Goal: Information Seeking & Learning: Compare options

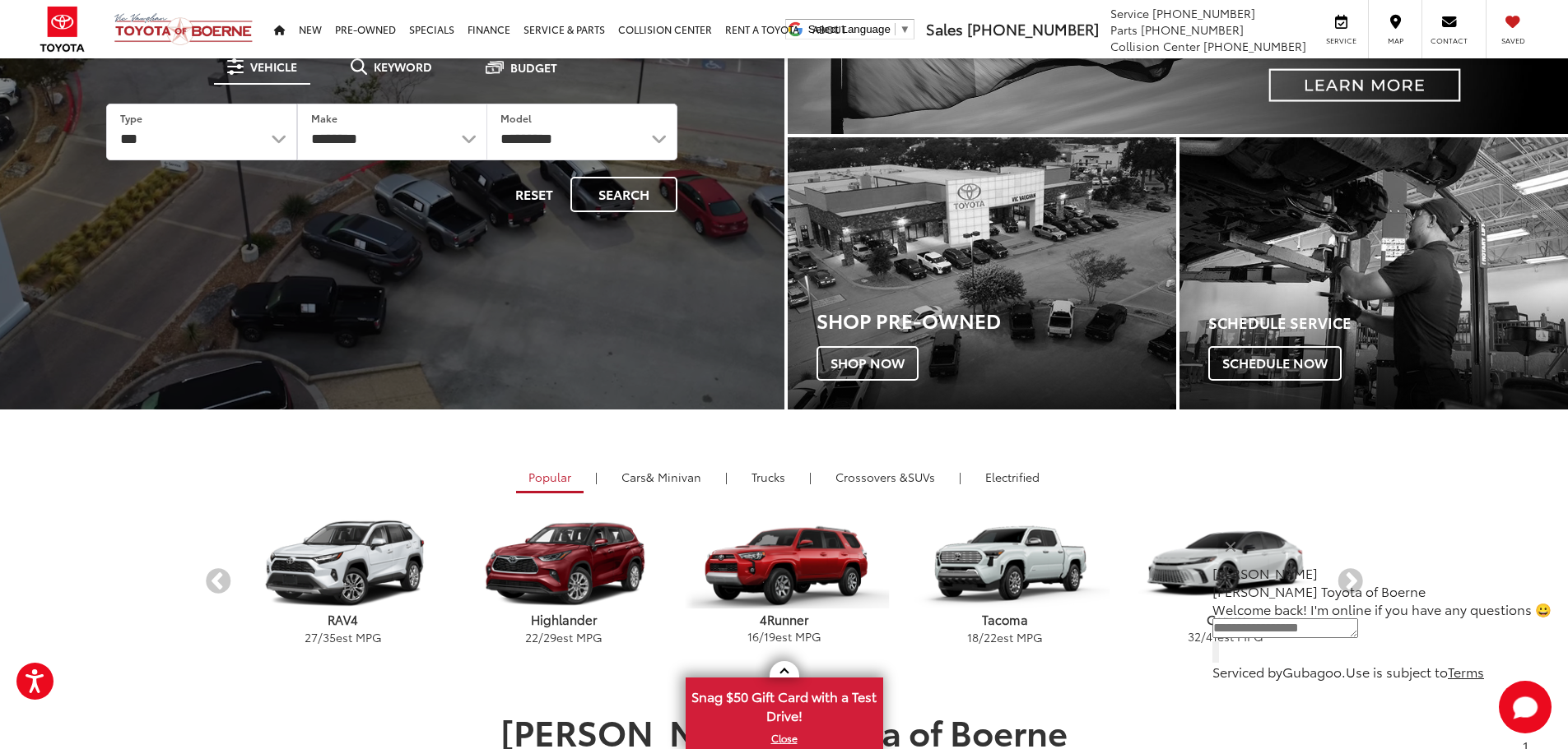
scroll to position [245, 0]
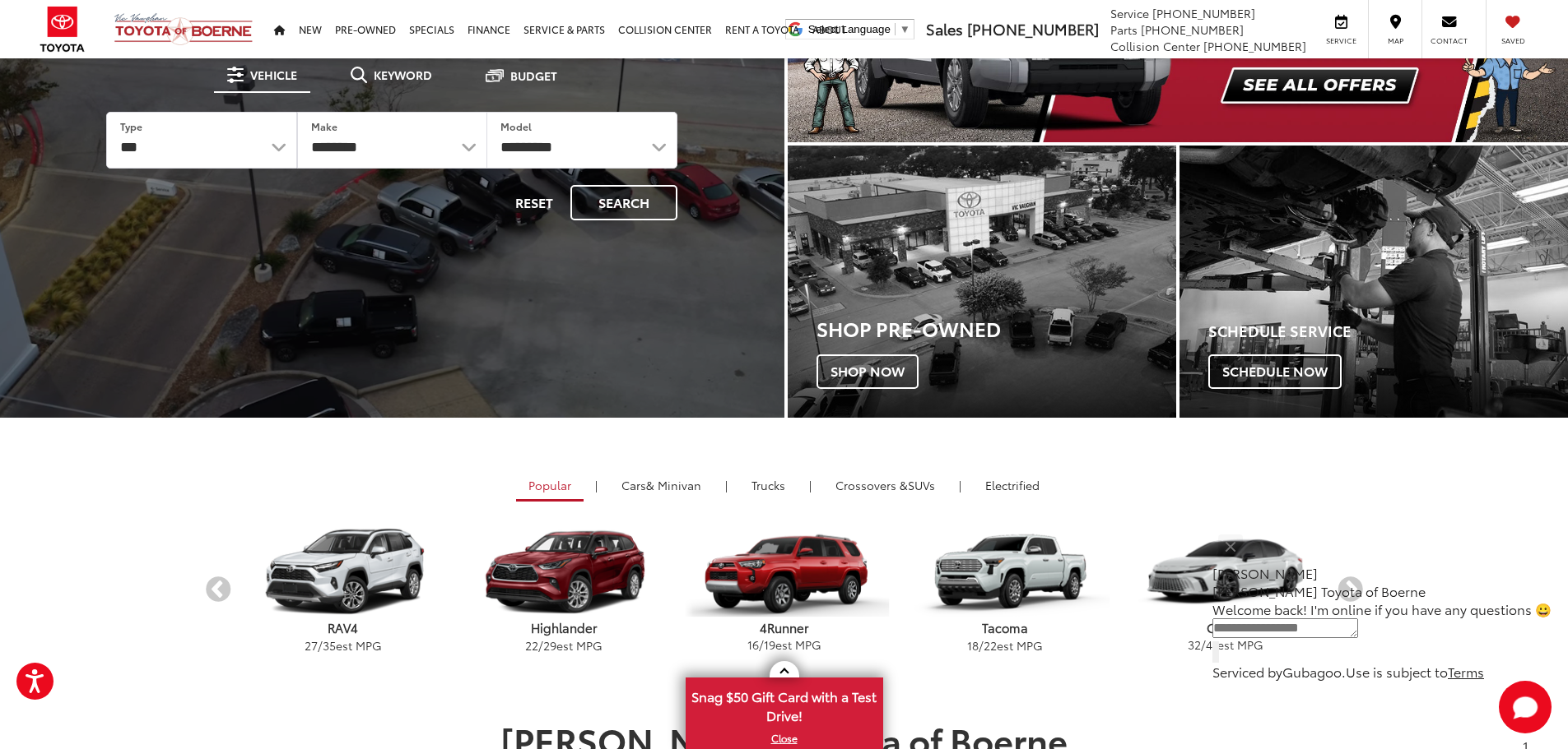
click at [1349, 586] on p "[PERSON_NAME] Toyota of Boerne" at bounding box center [1382, 591] width 339 height 18
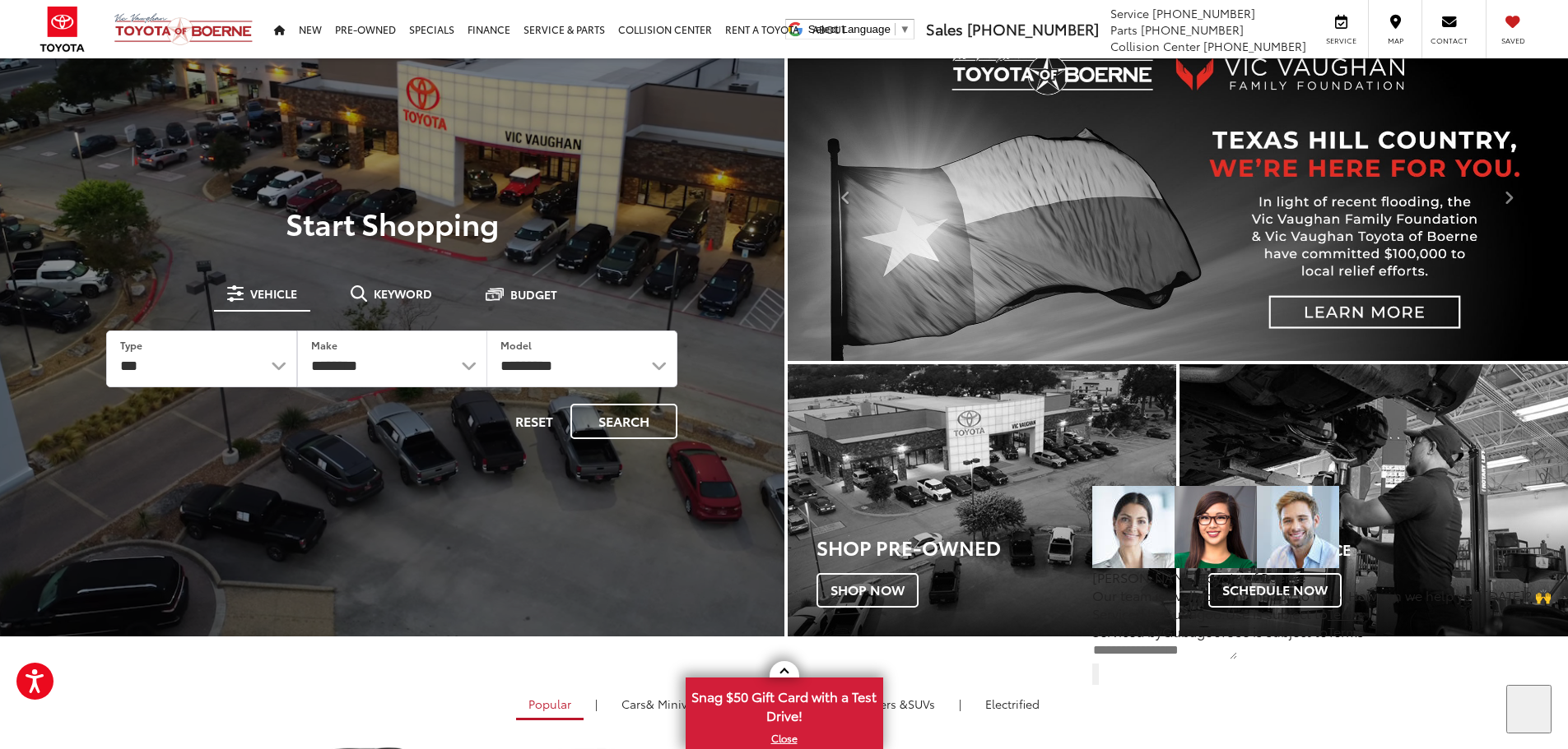
scroll to position [0, 0]
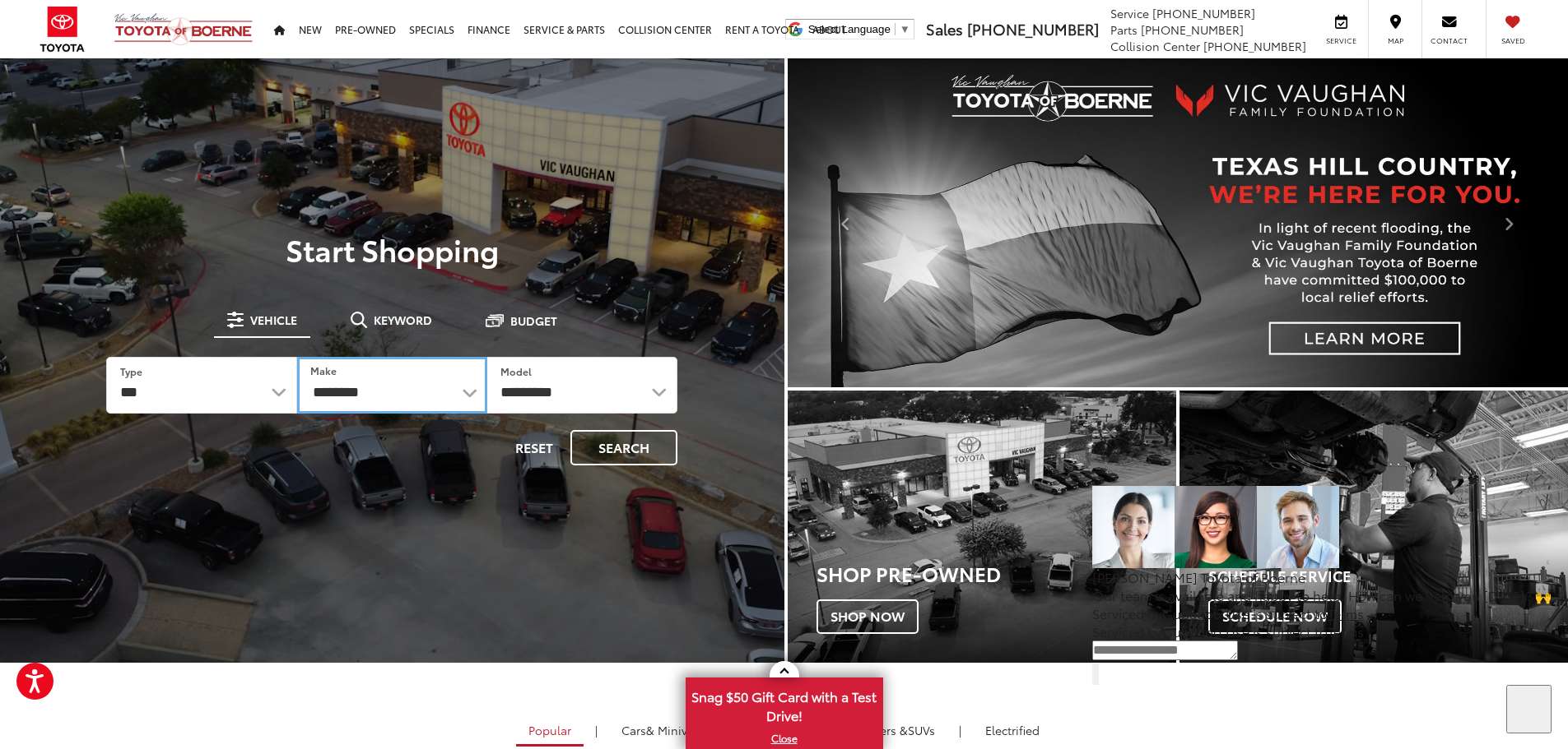
click at [449, 397] on select "**********" at bounding box center [392, 385] width 190 height 57
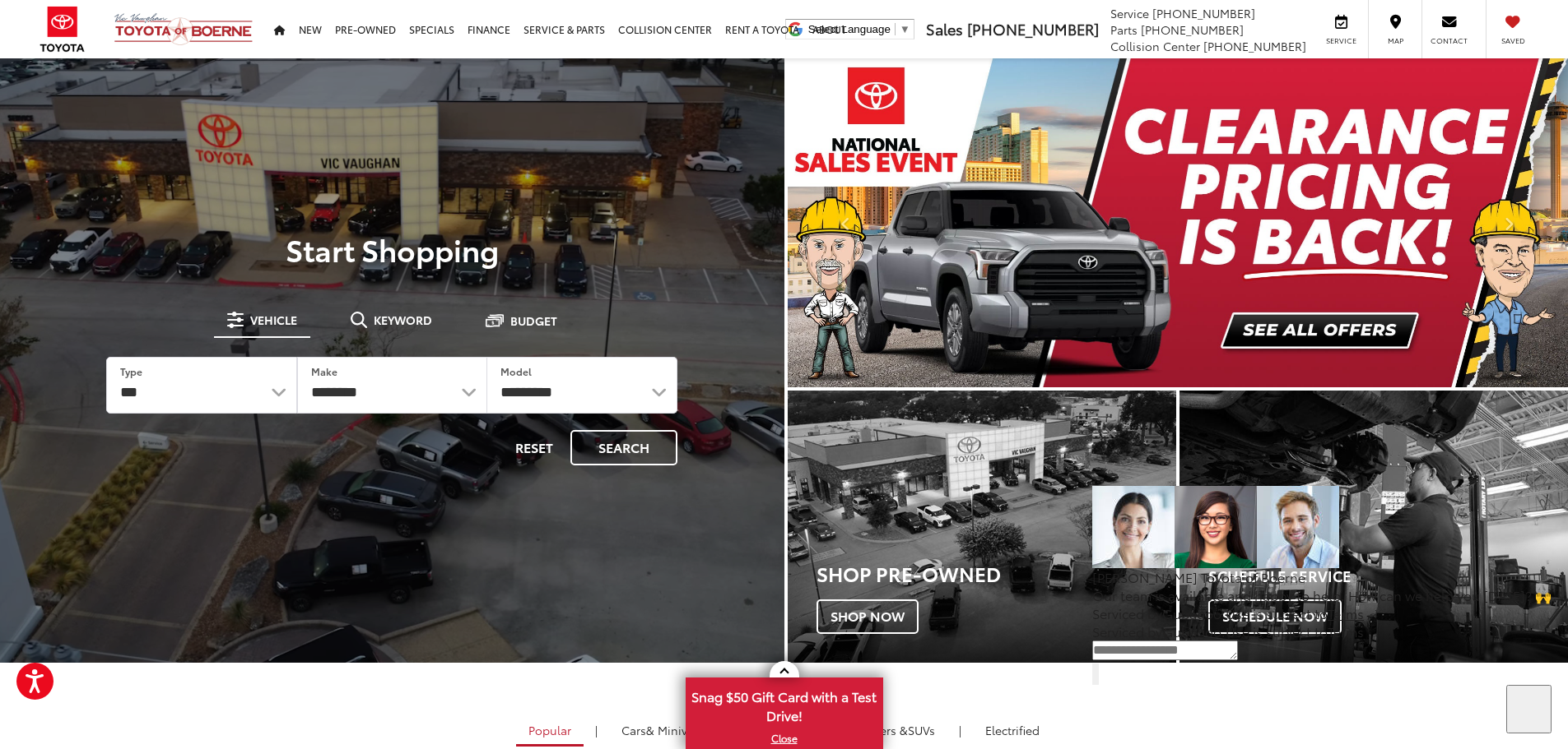
click at [436, 548] on div at bounding box center [392, 433] width 784 height 749
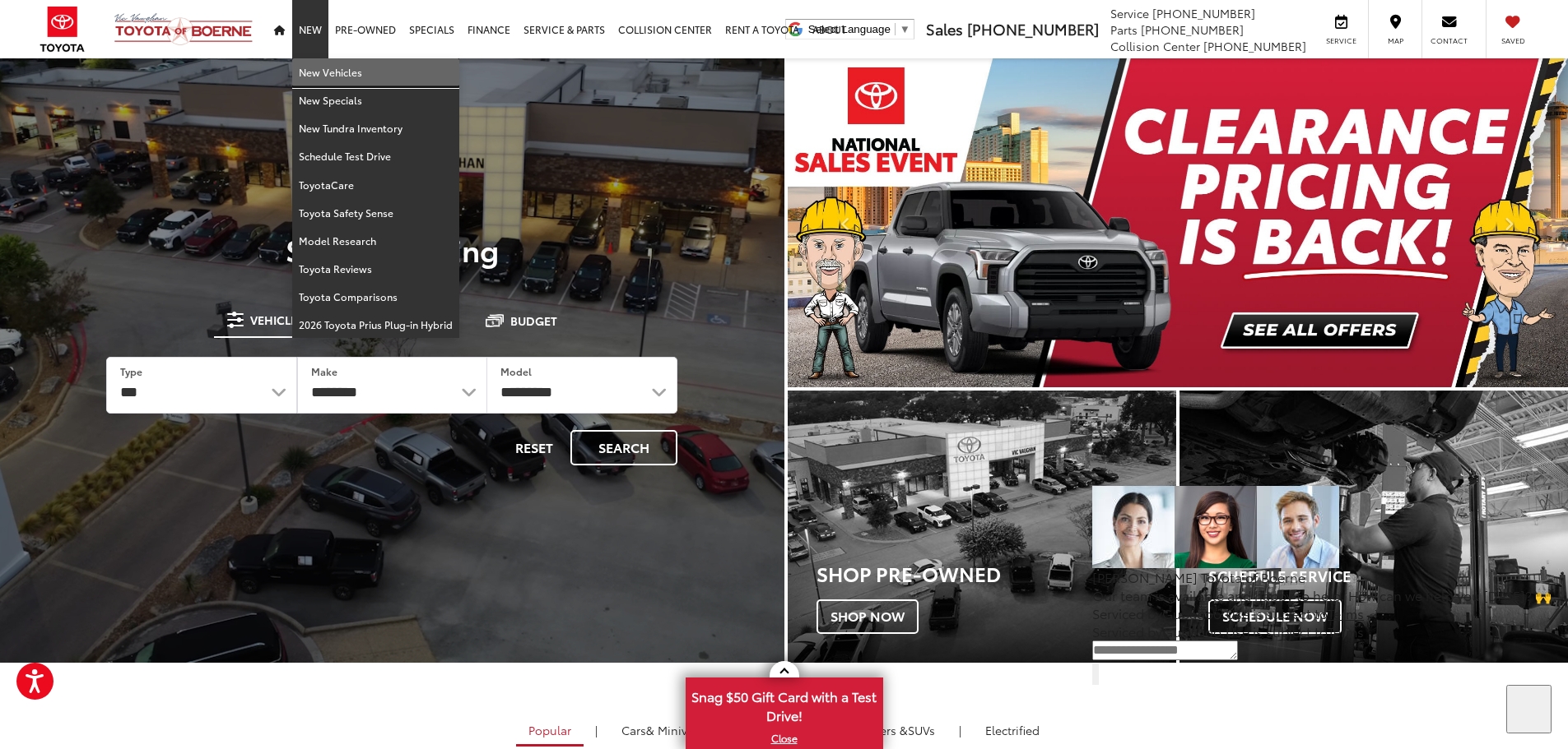
click at [313, 66] on link "New Vehicles" at bounding box center [376, 73] width 167 height 28
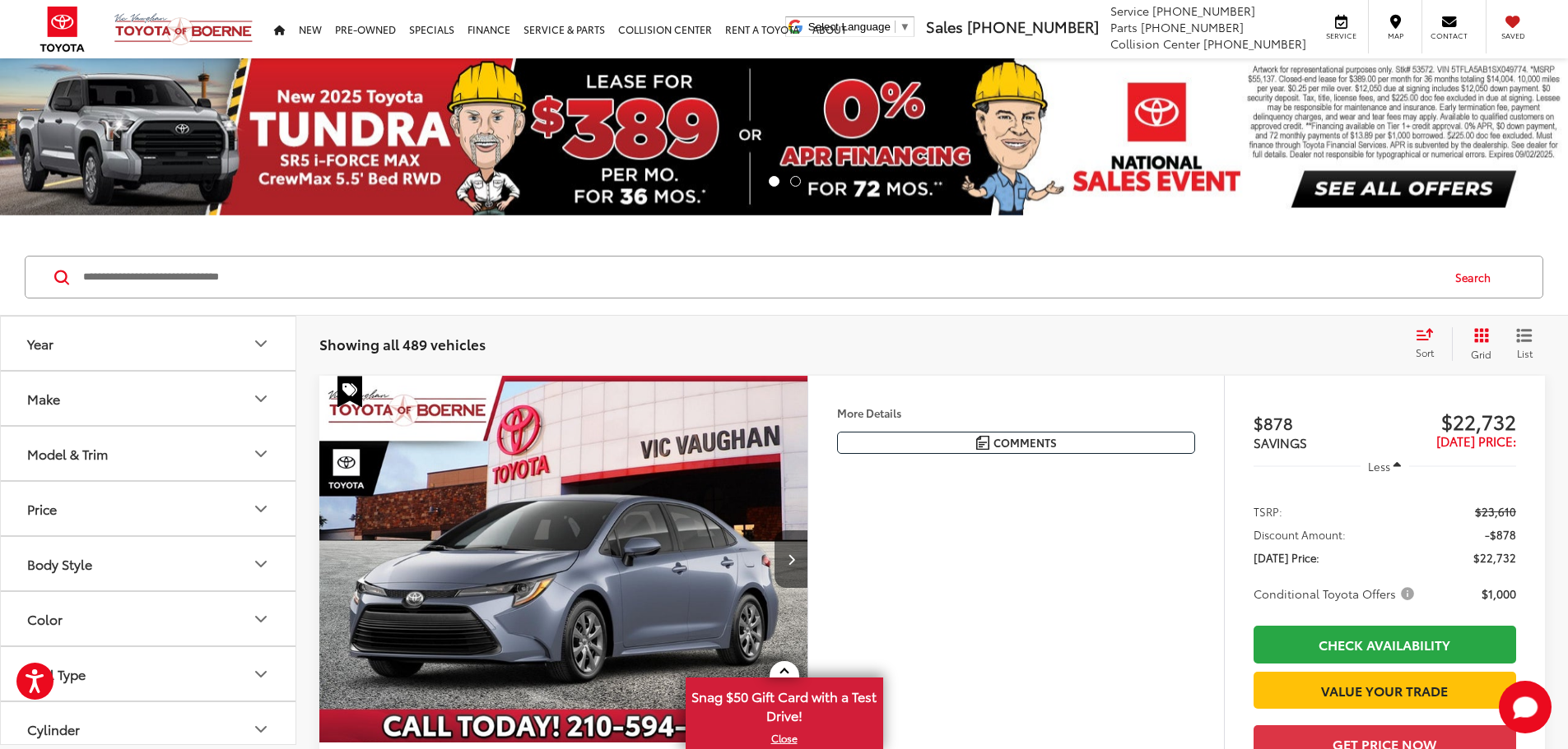
click at [169, 453] on button "Model & Trim" at bounding box center [149, 453] width 296 height 54
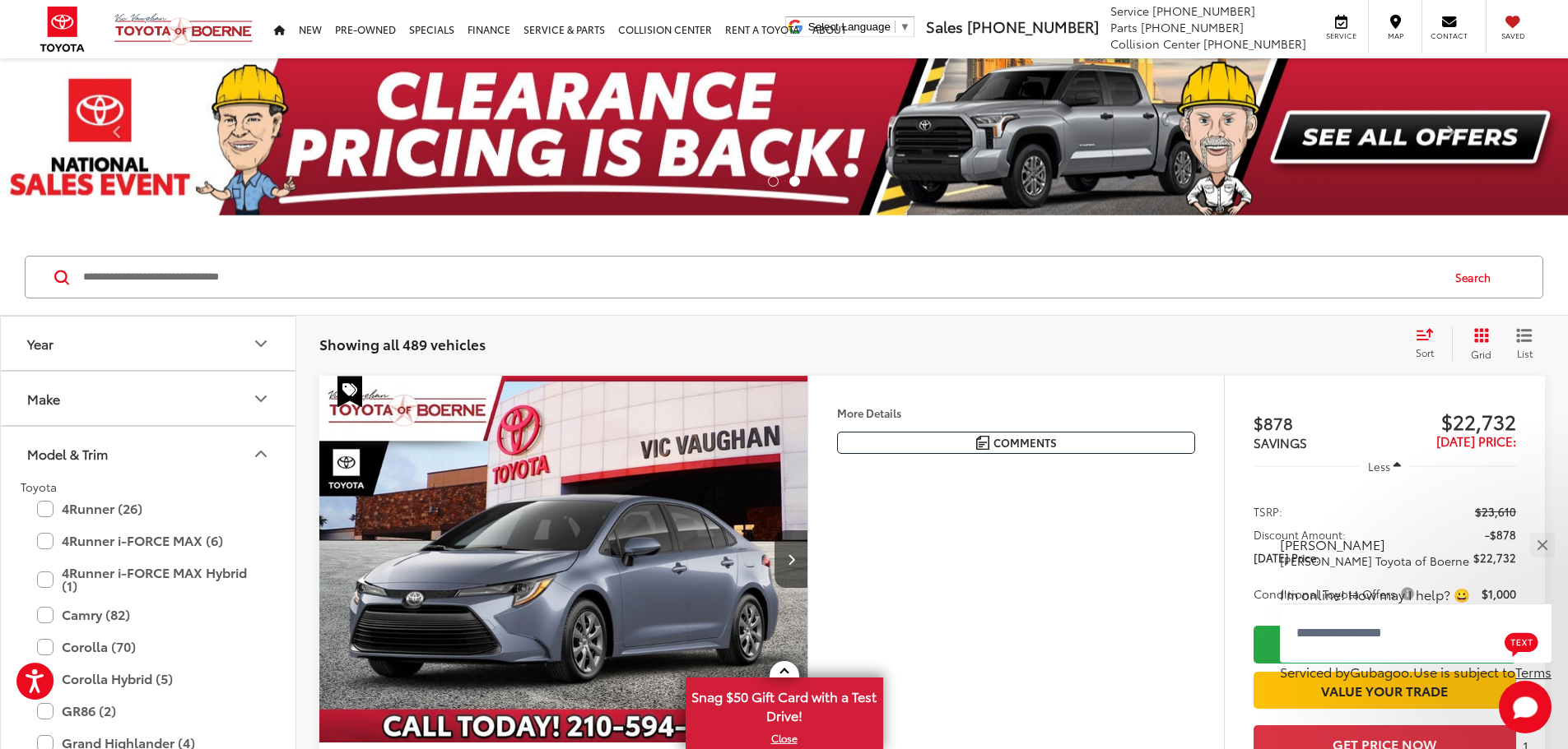
scroll to position [319, 0]
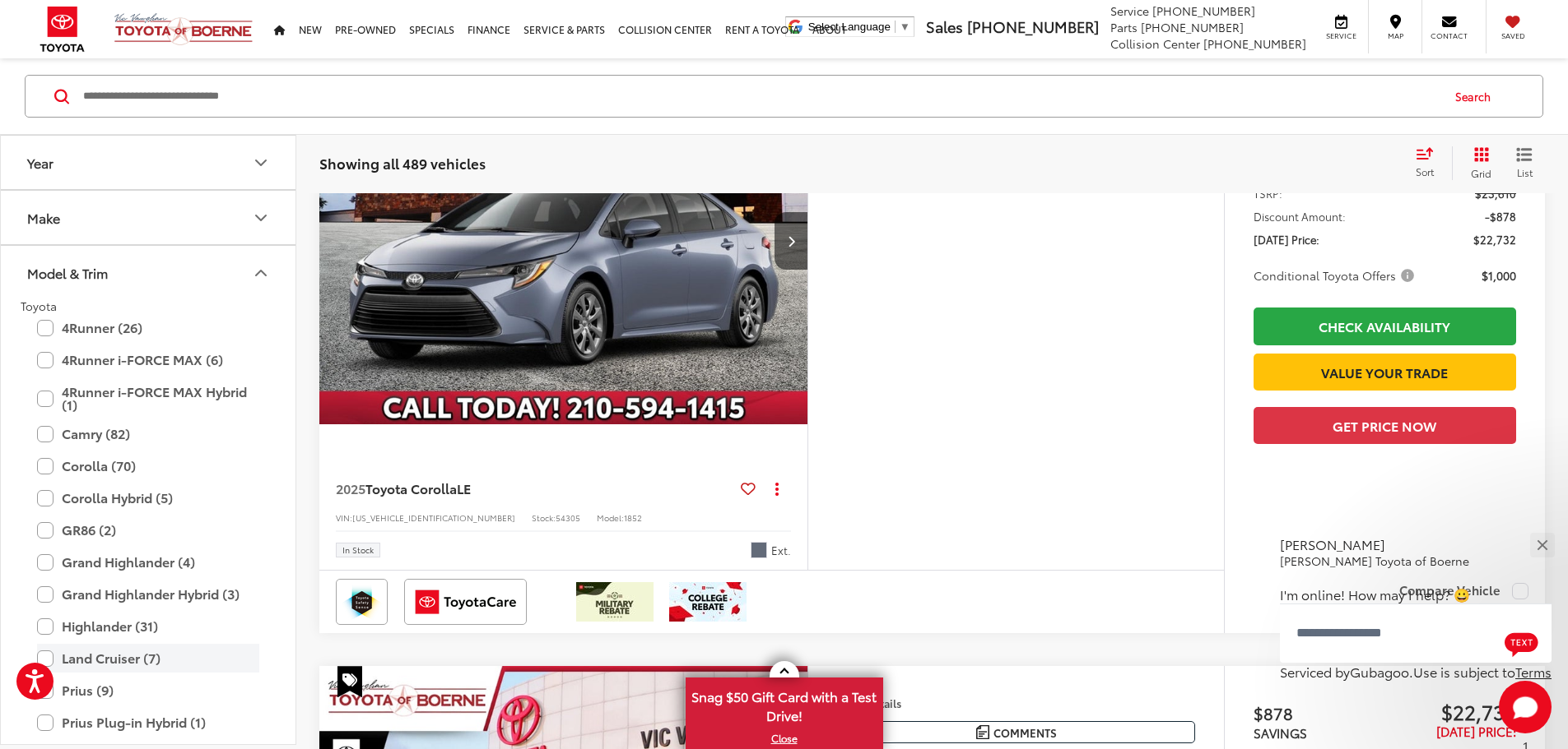
click at [116, 665] on label "Land Cruiser (7)" at bounding box center [148, 658] width 222 height 28
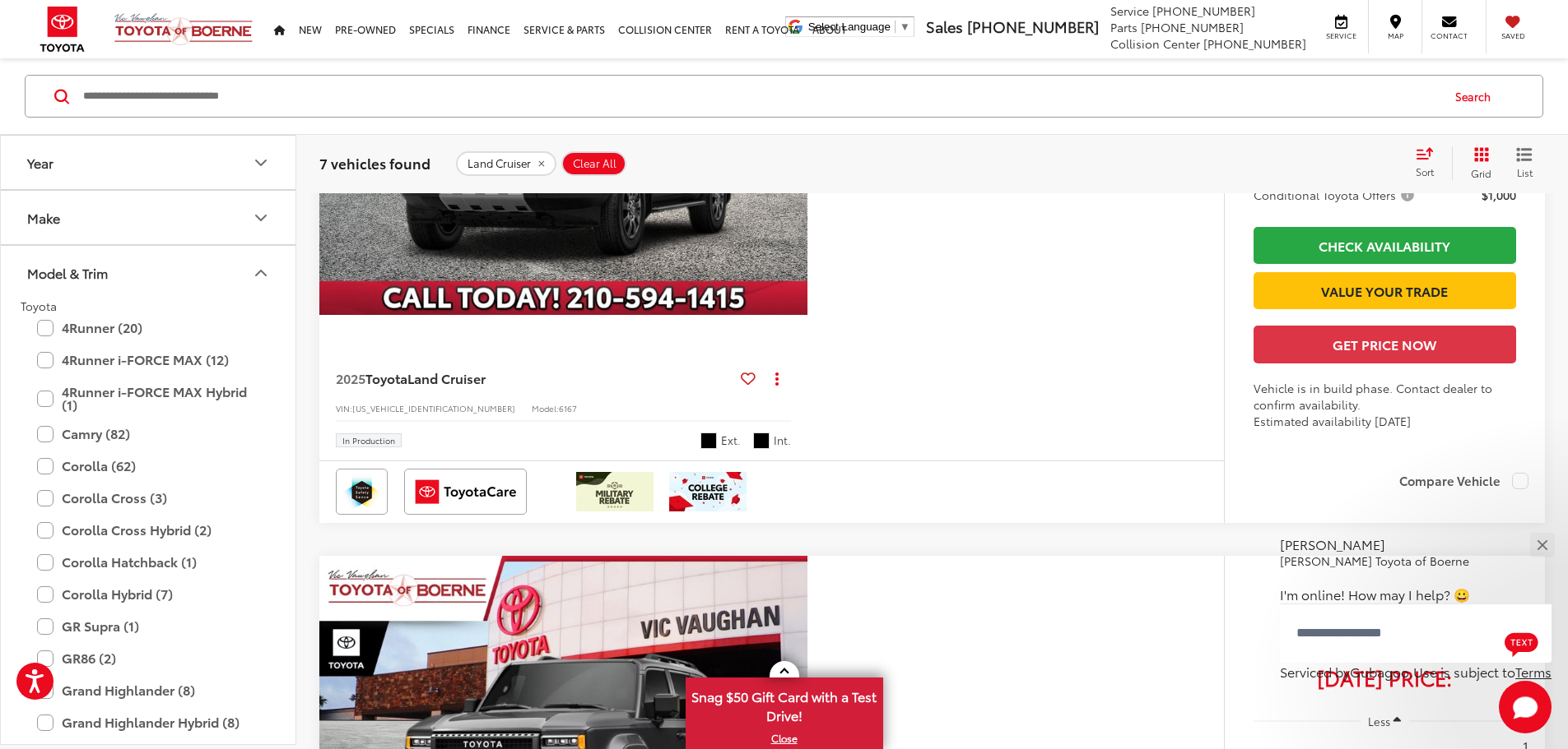
scroll to position [1702, 0]
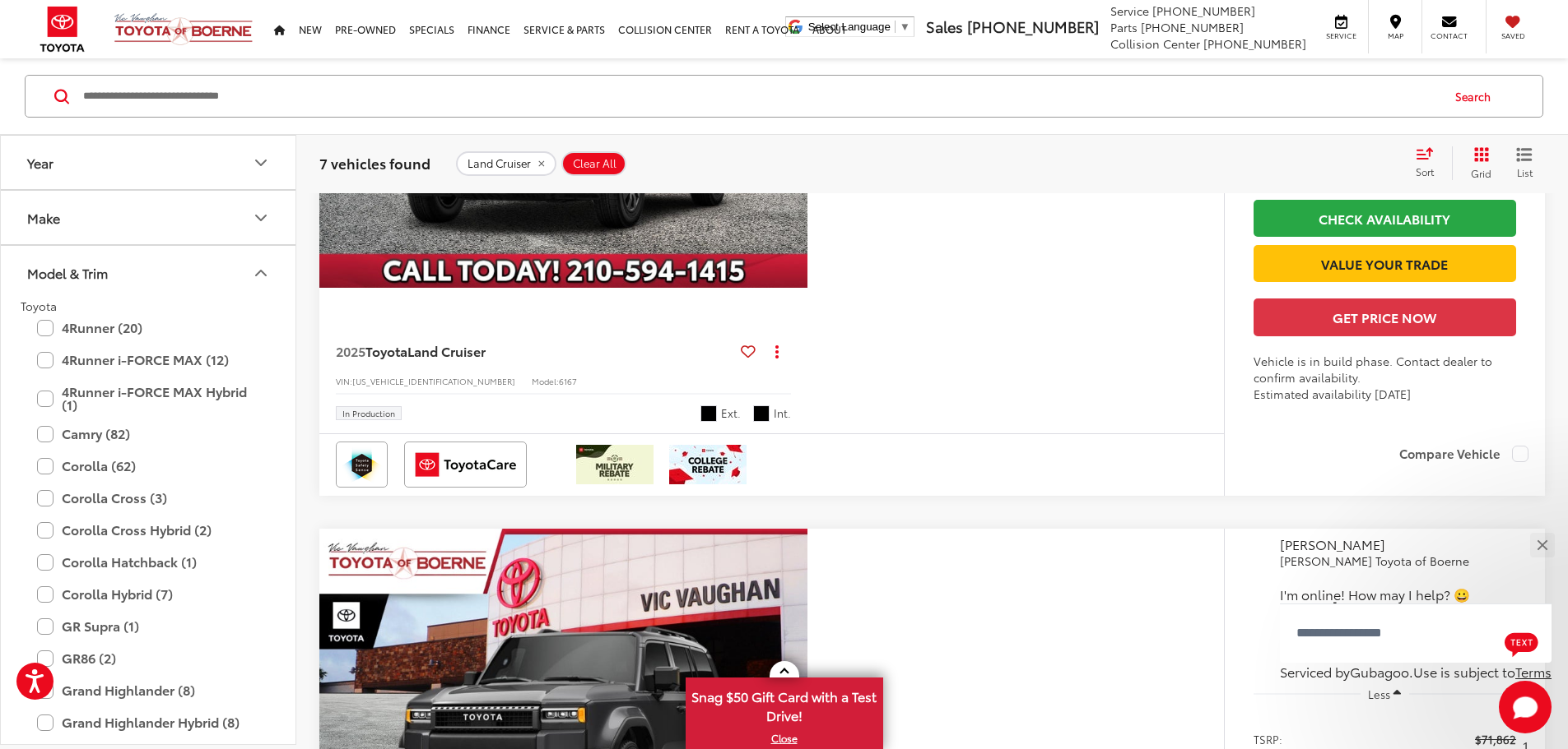
click at [612, 288] on img "2025 Toyota Land Cruiser Land Cruiser 0" at bounding box center [564, 105] width 490 height 368
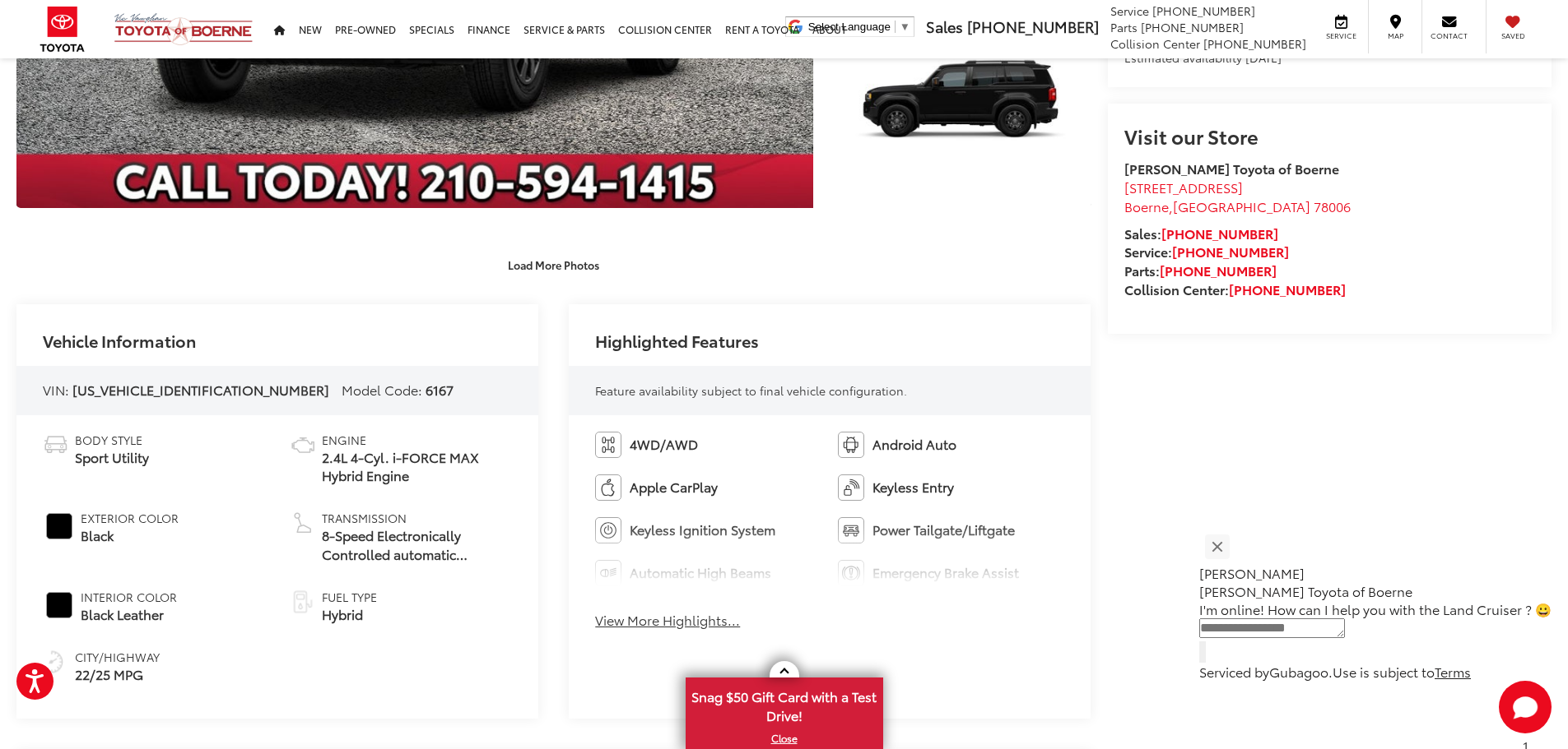
scroll to position [619, 0]
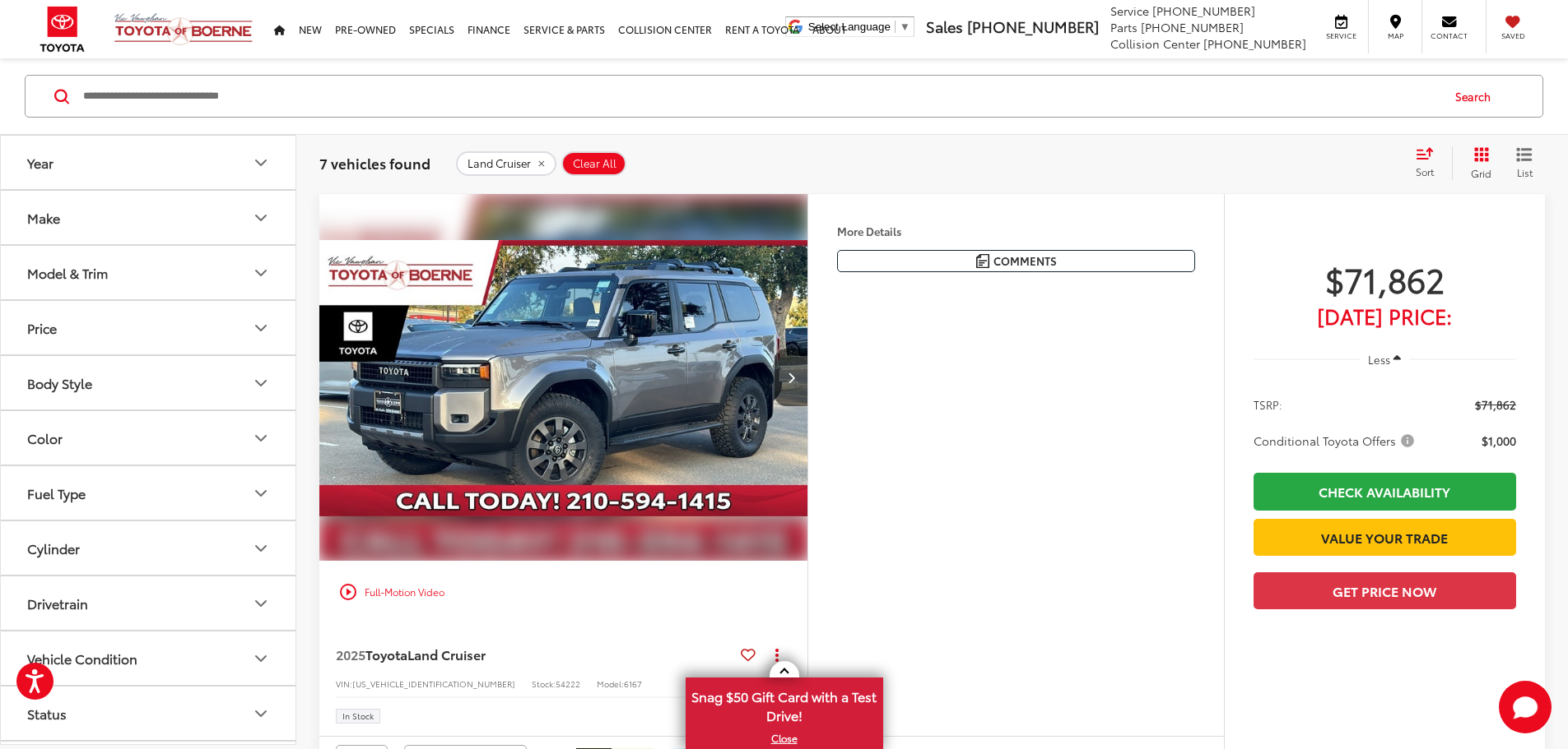
click at [115, 278] on button "Model & Trim" at bounding box center [149, 272] width 296 height 54
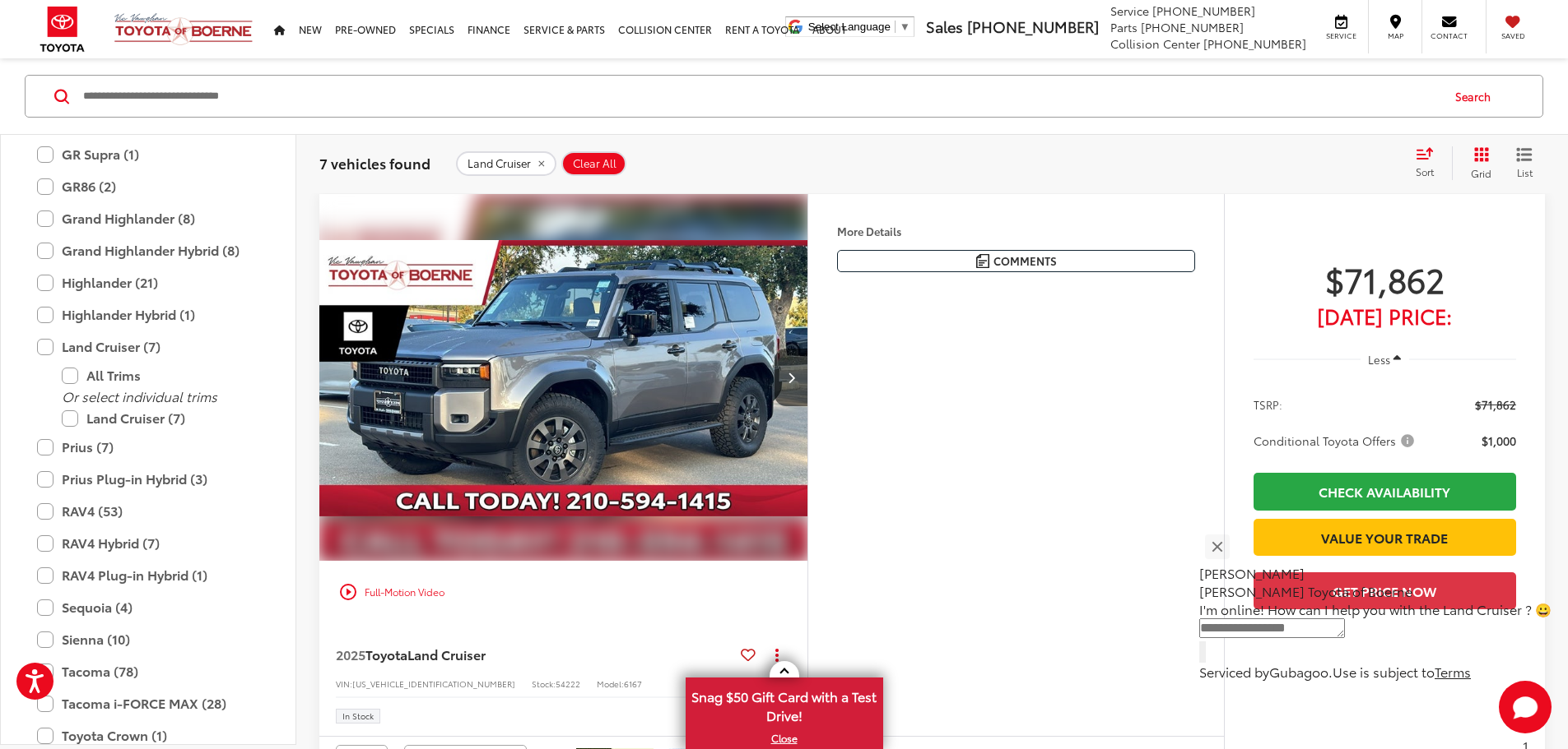
scroll to position [470, 0]
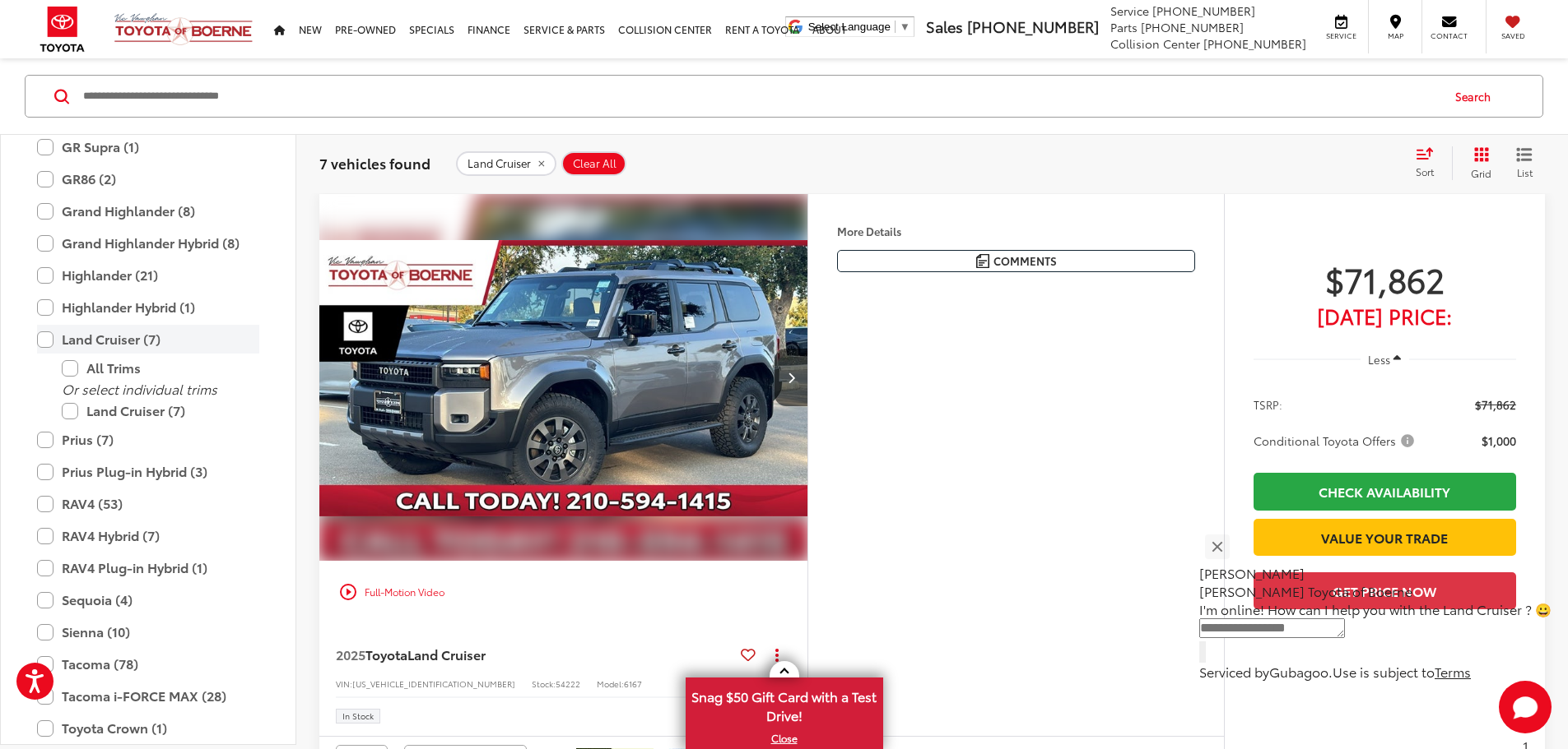
click at [47, 338] on label "Land Cruiser (7)" at bounding box center [148, 340] width 222 height 28
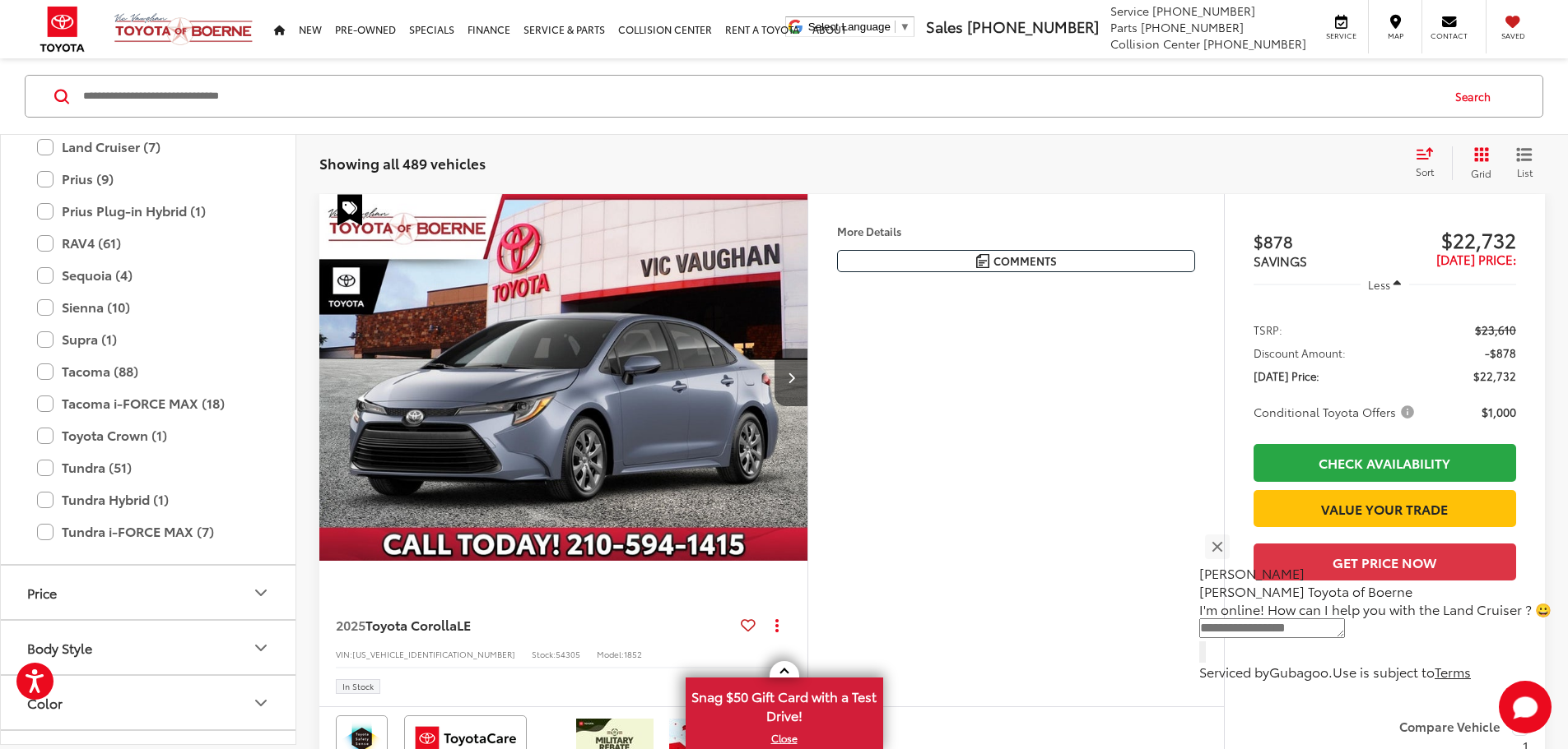
scroll to position [499, 0]
click at [94, 274] on label "Sequoia (4)" at bounding box center [148, 277] width 222 height 28
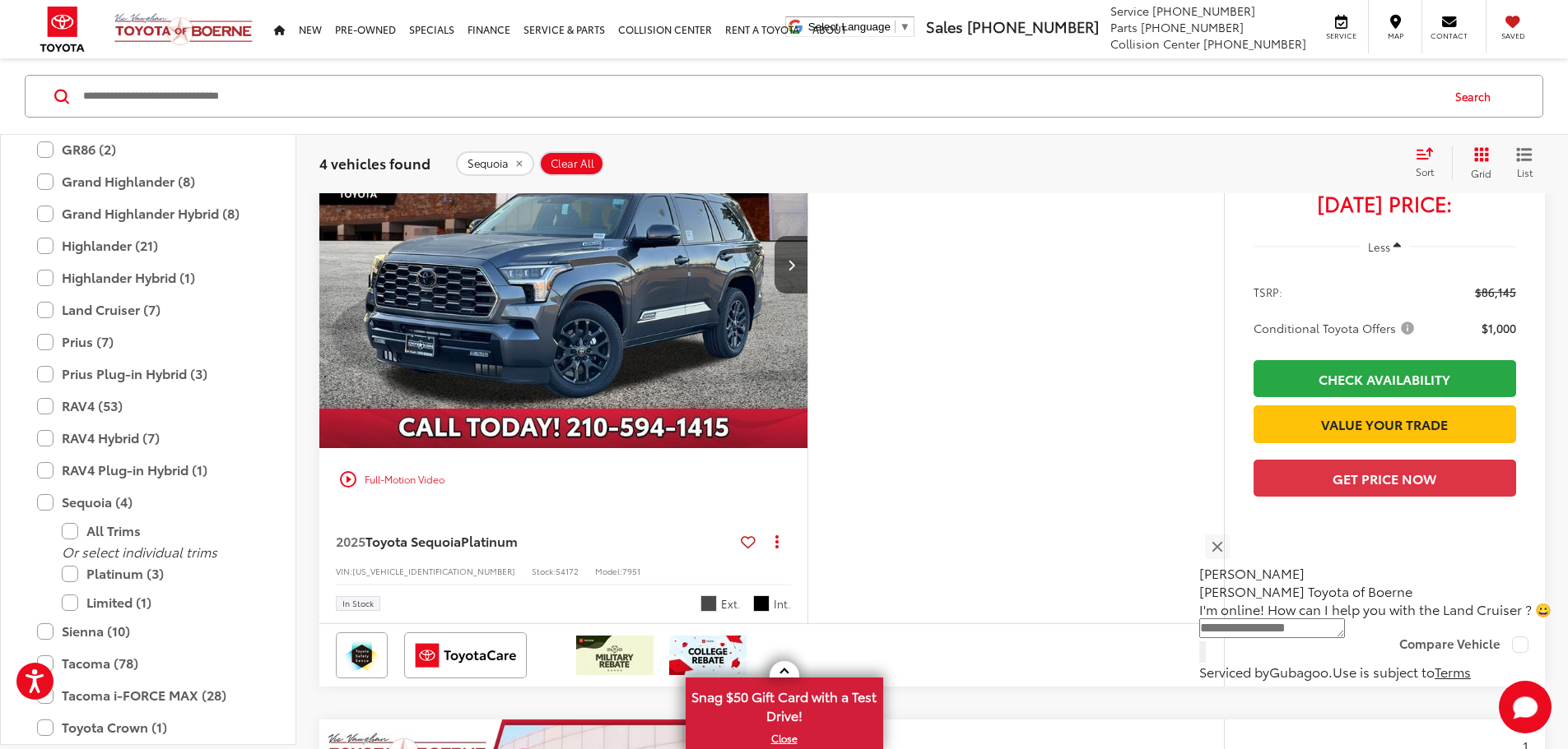
scroll to position [929, 0]
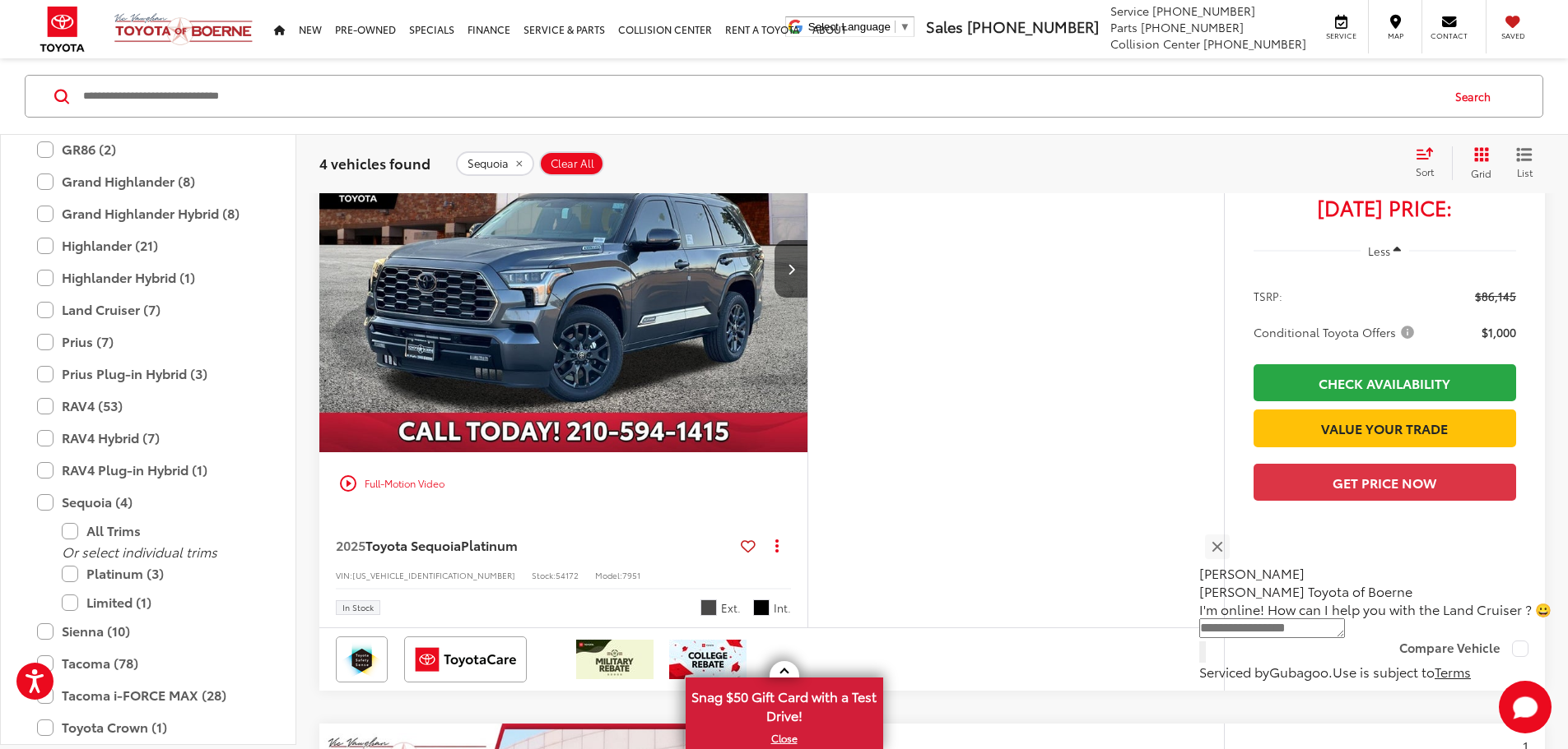
click at [714, 394] on img "2025 Toyota Sequoia Platinum 0" at bounding box center [564, 269] width 490 height 368
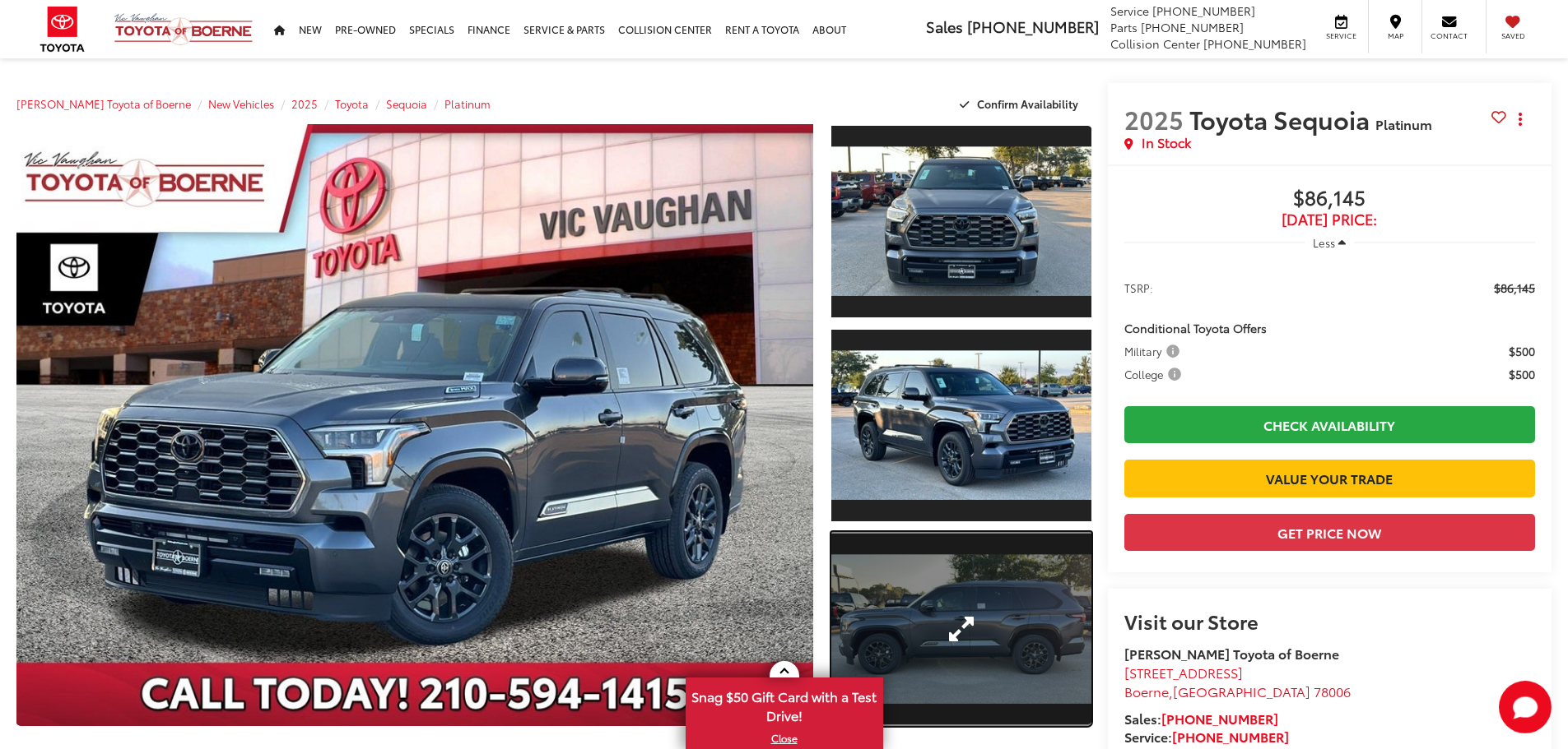
click at [972, 707] on link "Expand Photo 3" at bounding box center [960, 630] width 260 height 195
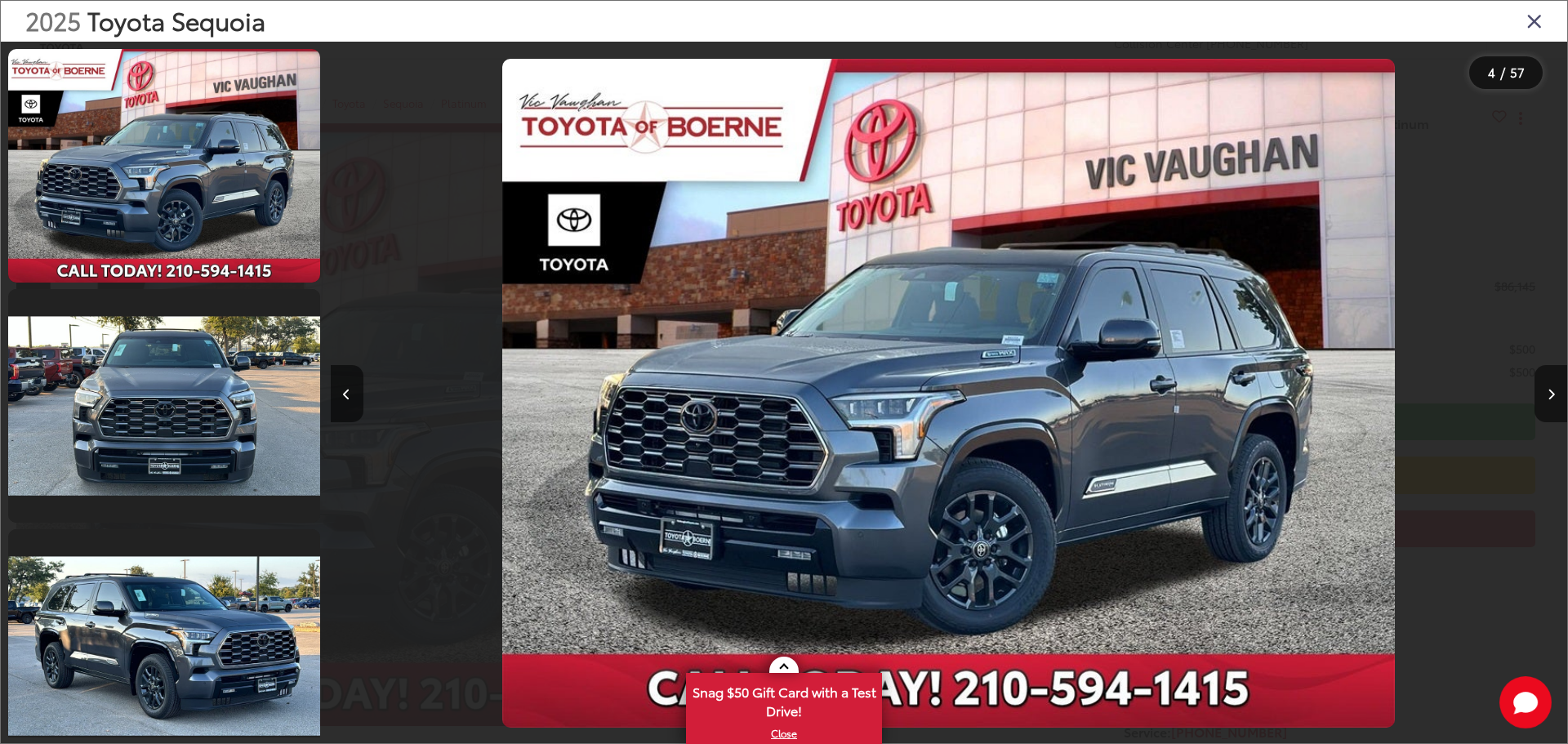
click at [1000, 649] on div "2025 Toyota Sequoia Platinum 0" at bounding box center [948, 394] width 1237 height 670
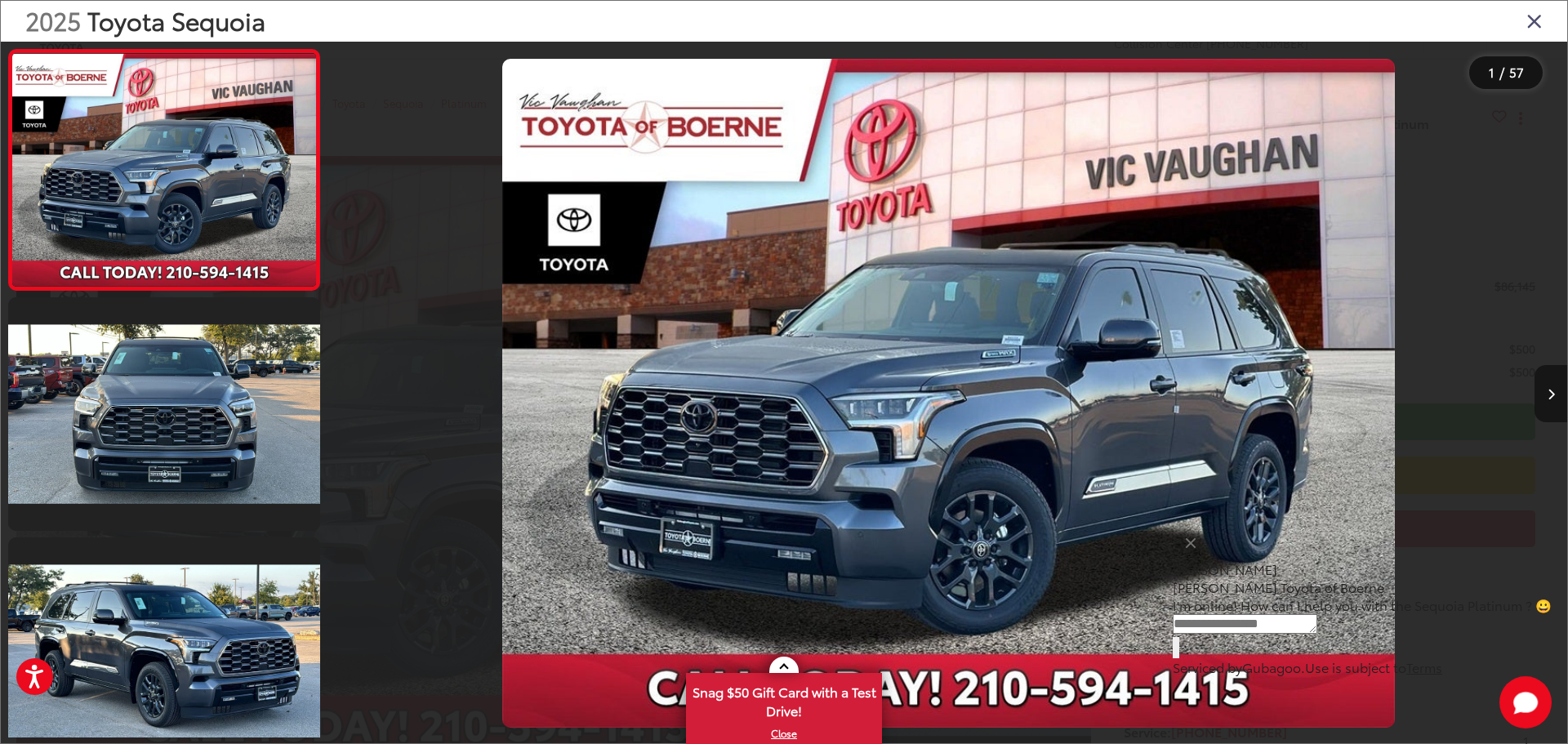
click at [1555, 384] on button "Next image" at bounding box center [1550, 394] width 33 height 57
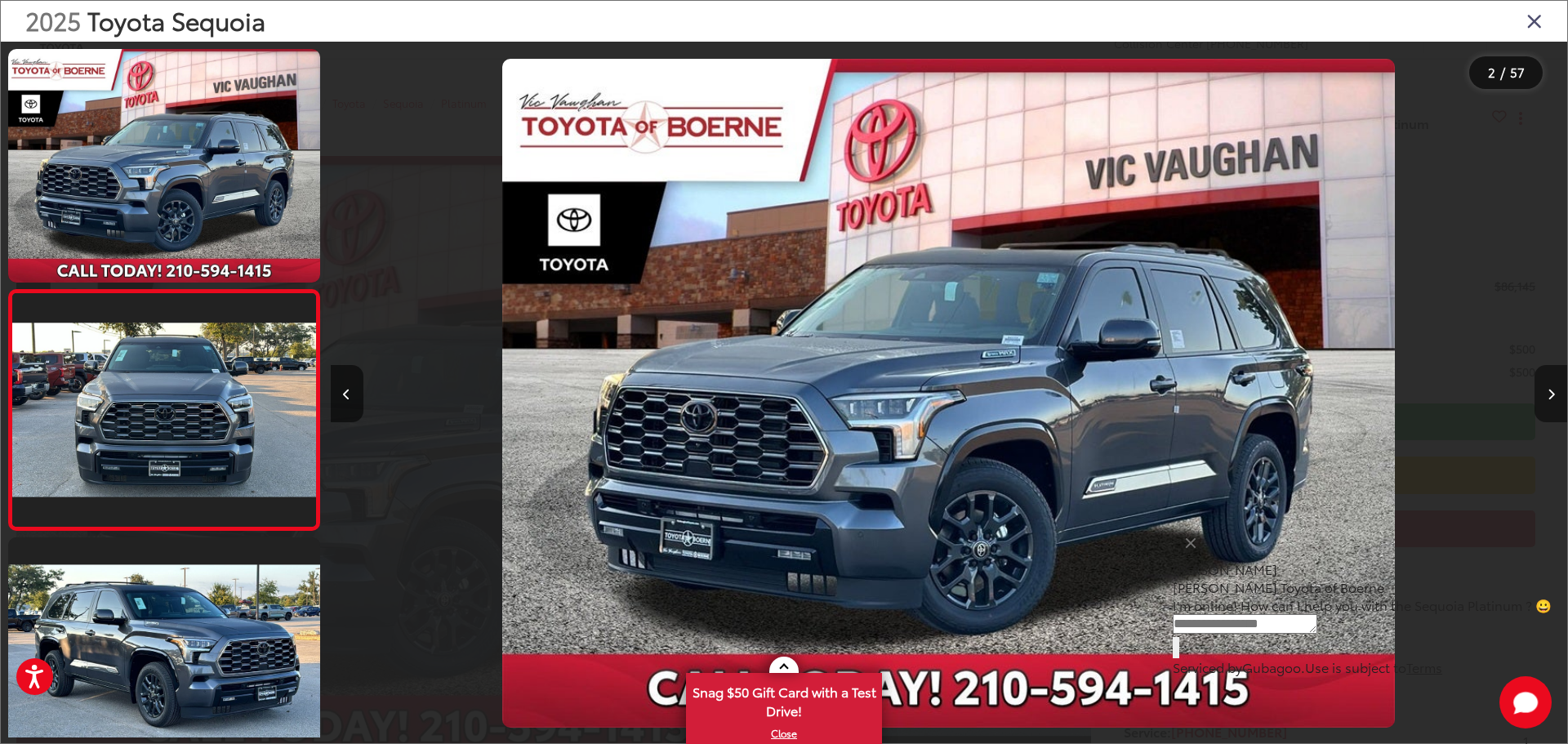
scroll to position [65, 0]
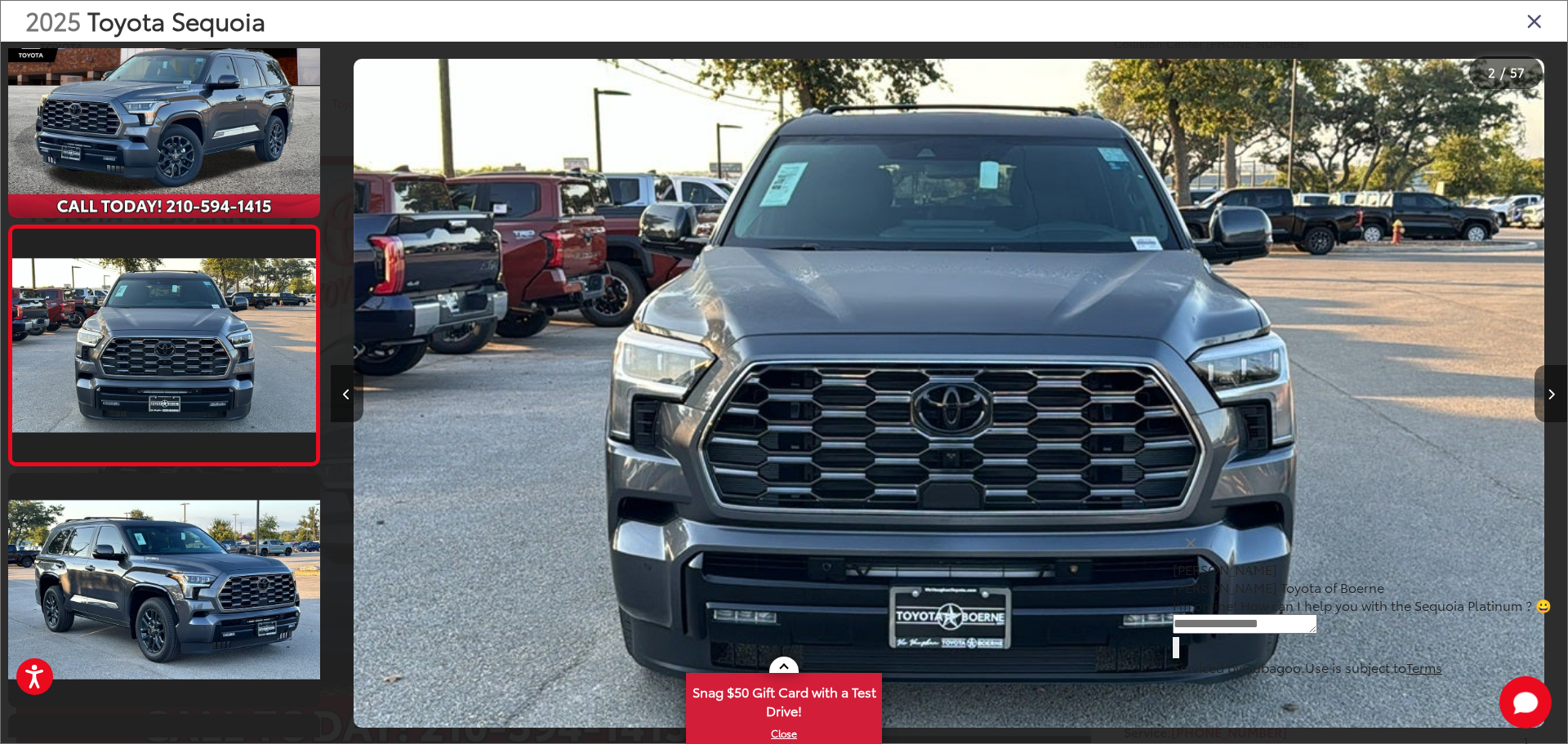
click at [1555, 384] on button "Next image" at bounding box center [1550, 394] width 33 height 57
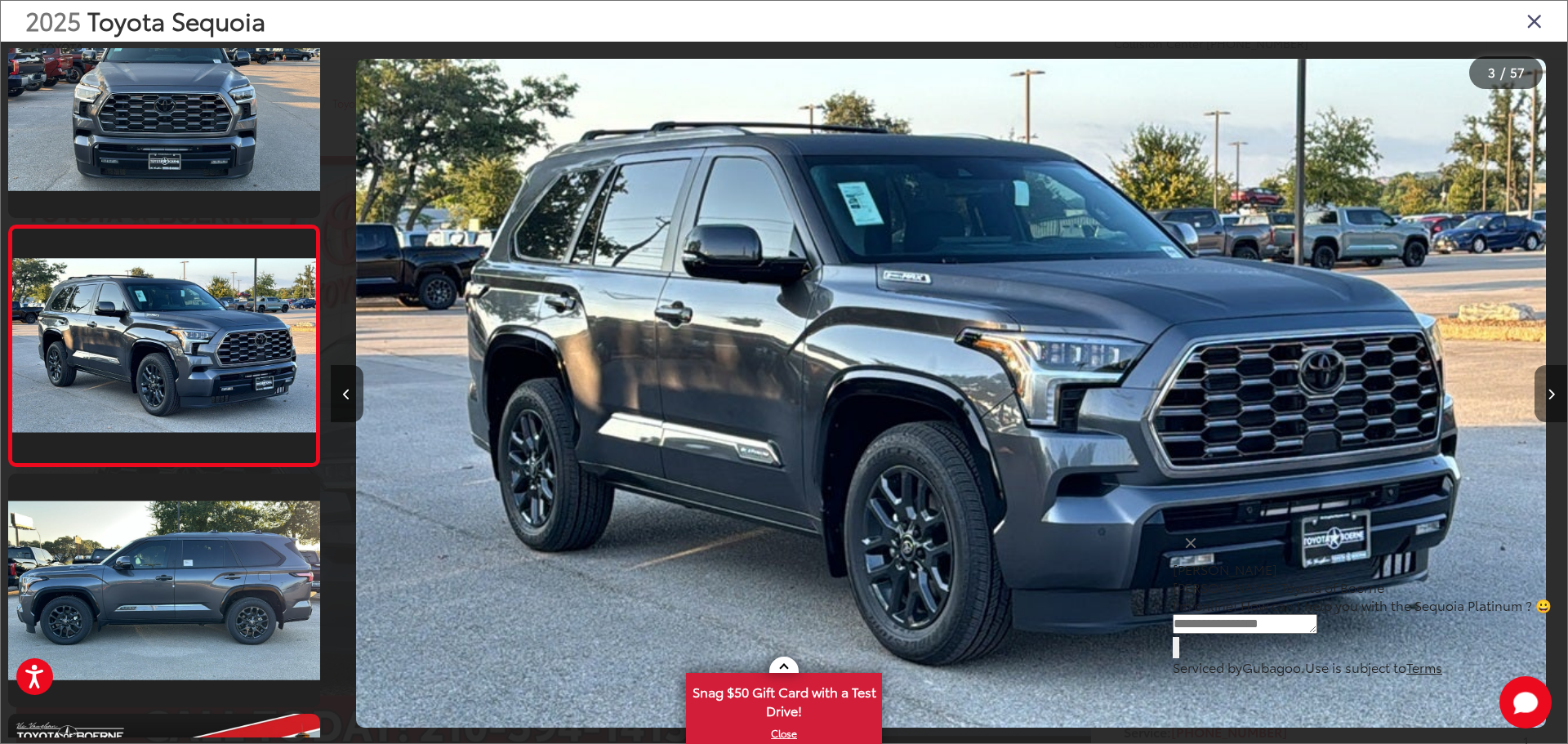
scroll to position [0, 2473]
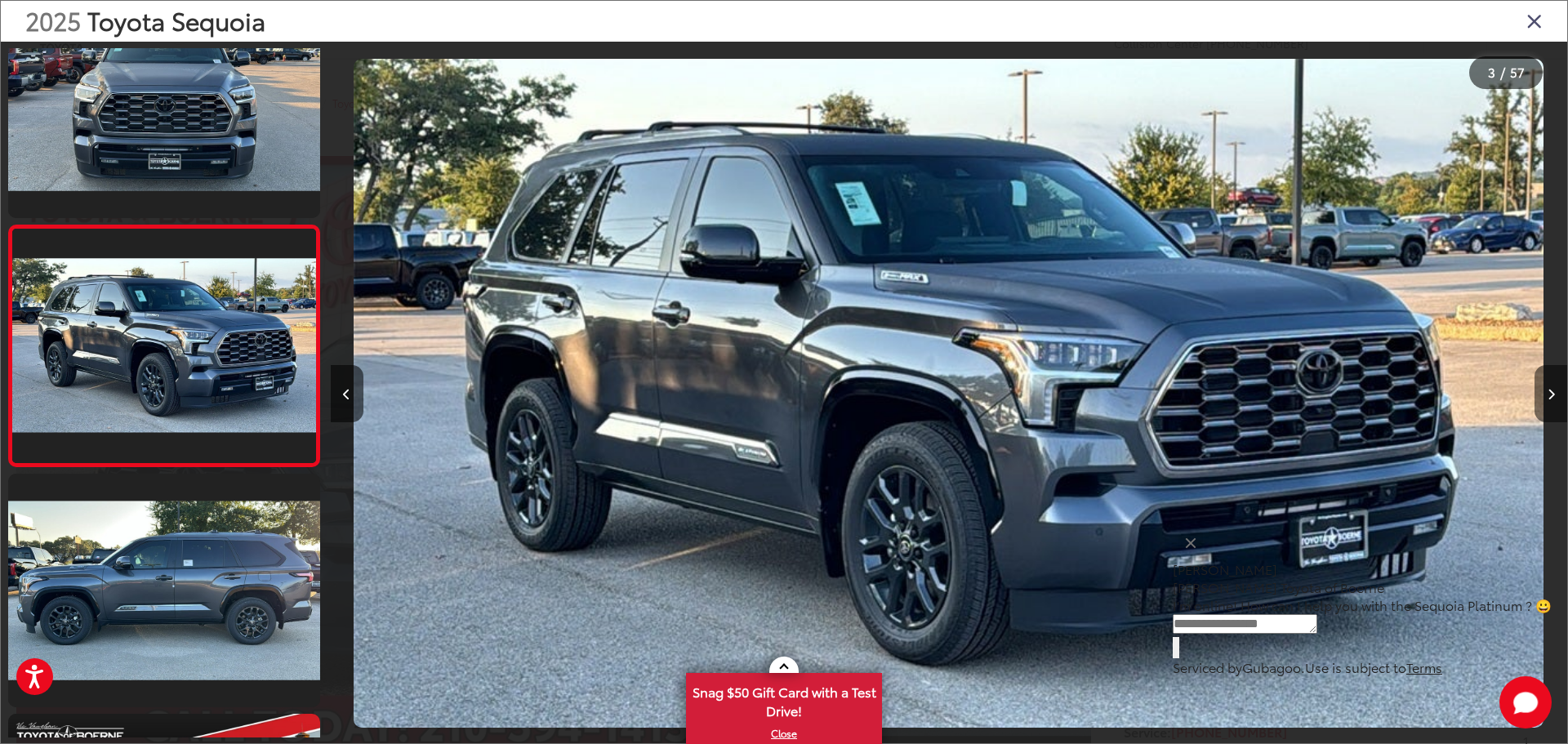
click at [1554, 387] on button "Next image" at bounding box center [1550, 394] width 33 height 57
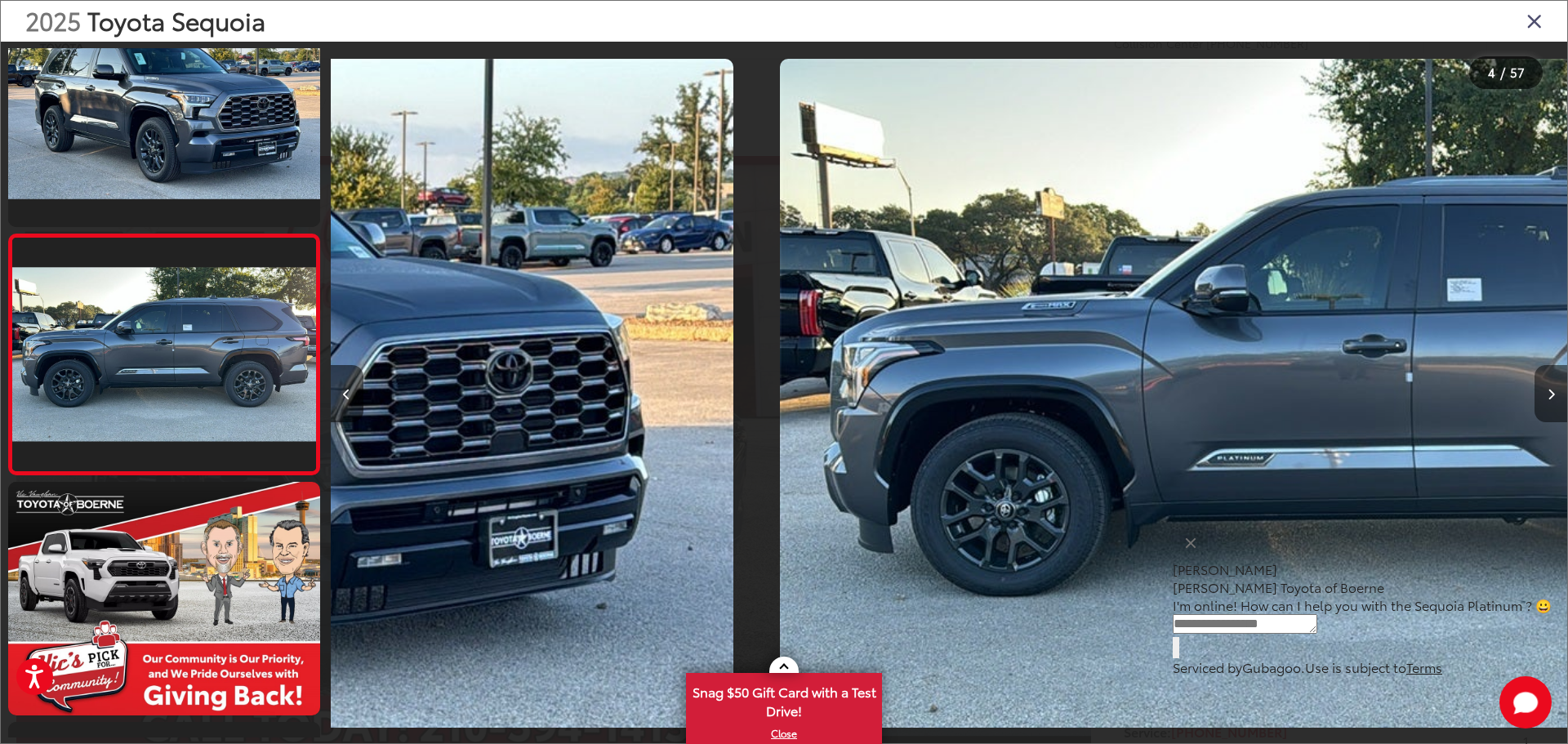
scroll to position [546, 0]
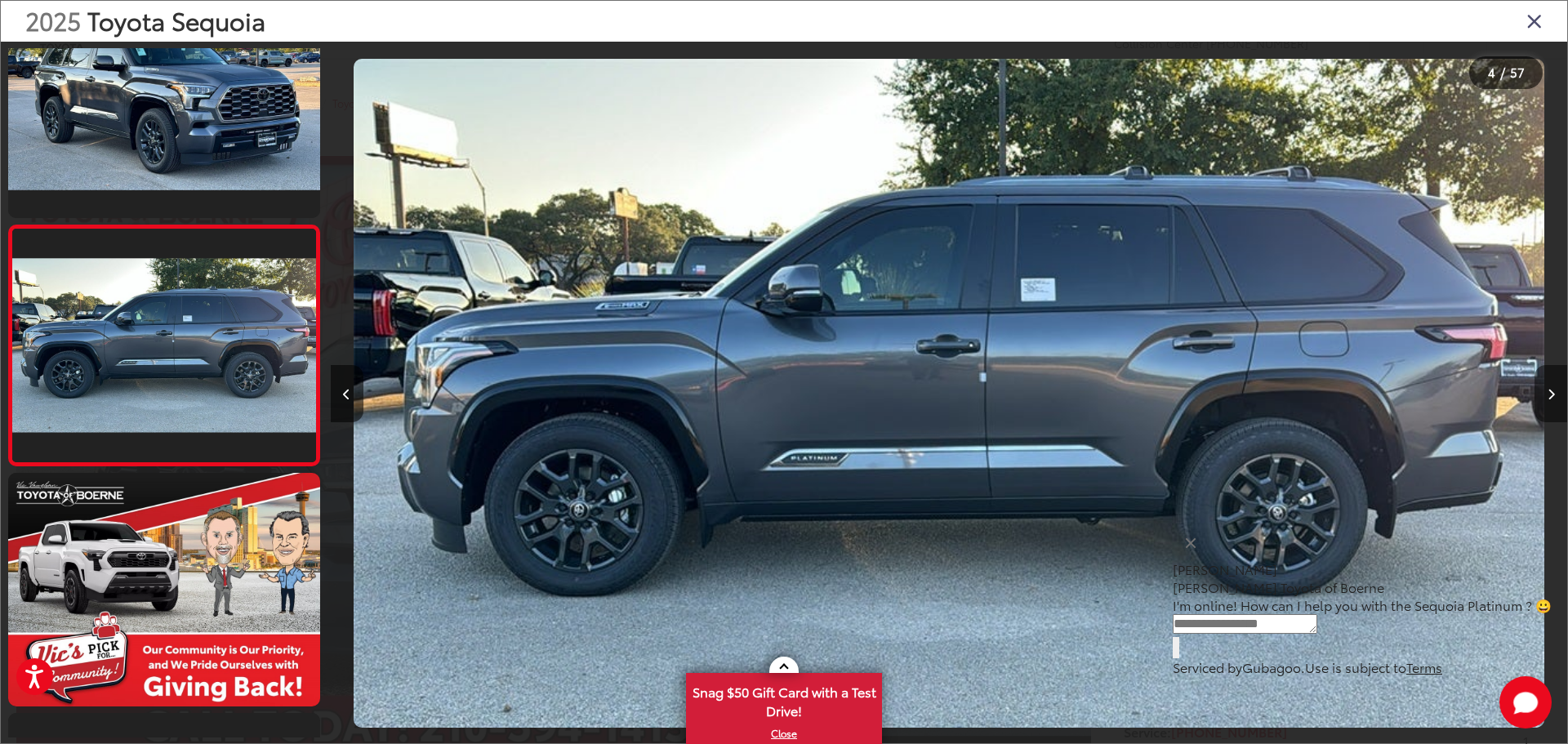
click at [1554, 387] on button "Next image" at bounding box center [1550, 394] width 33 height 57
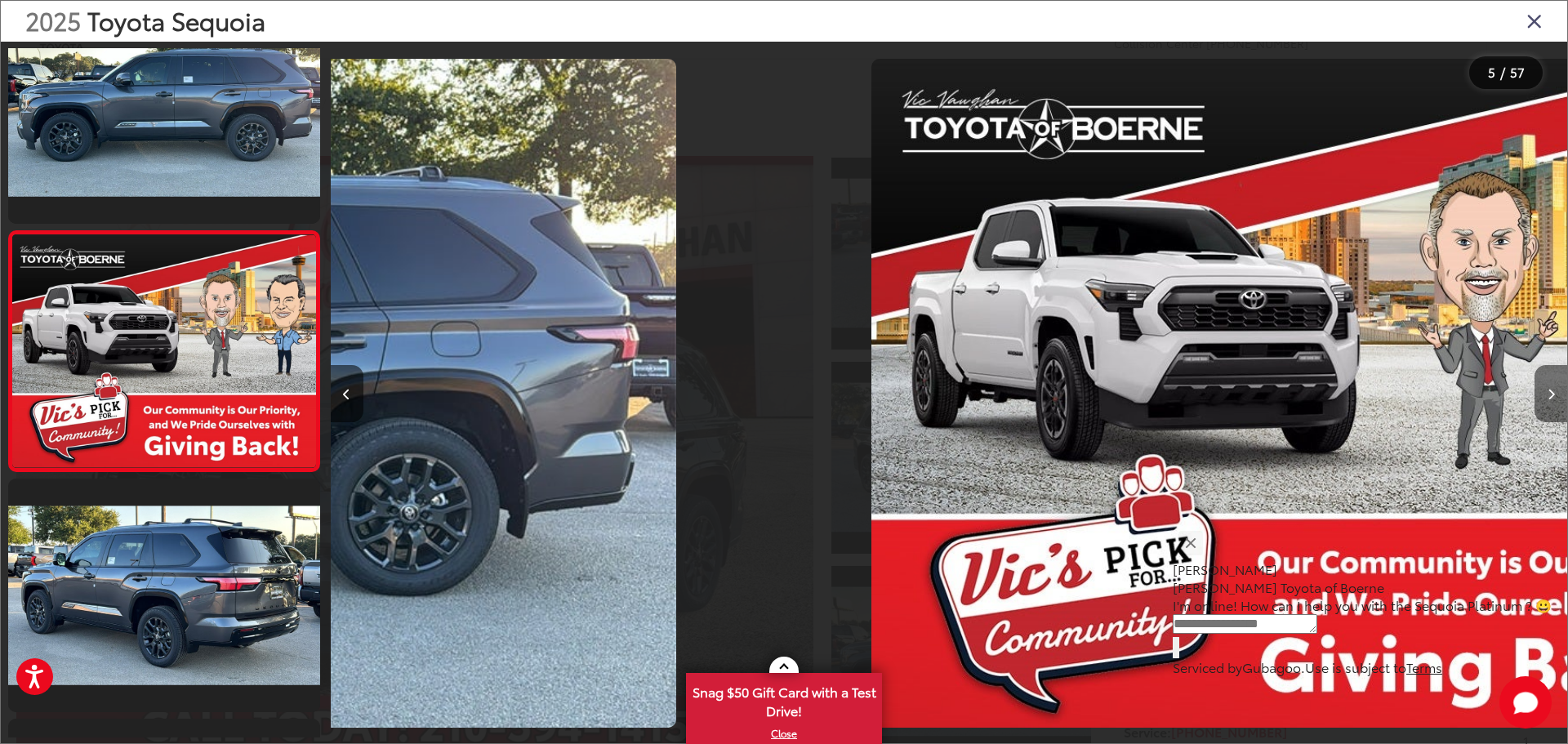
scroll to position [786, 0]
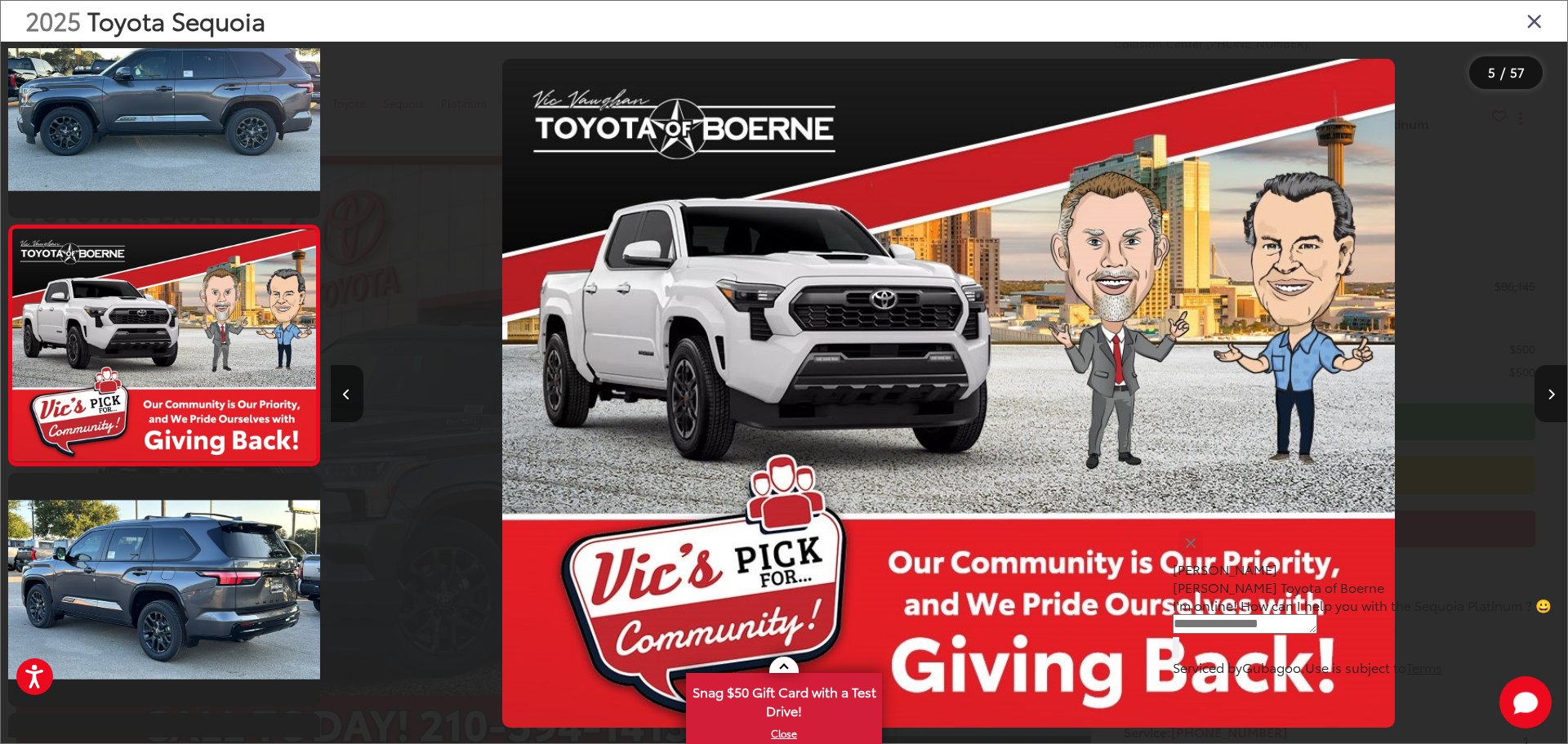
click at [1554, 387] on button "Next image" at bounding box center [1550, 394] width 33 height 57
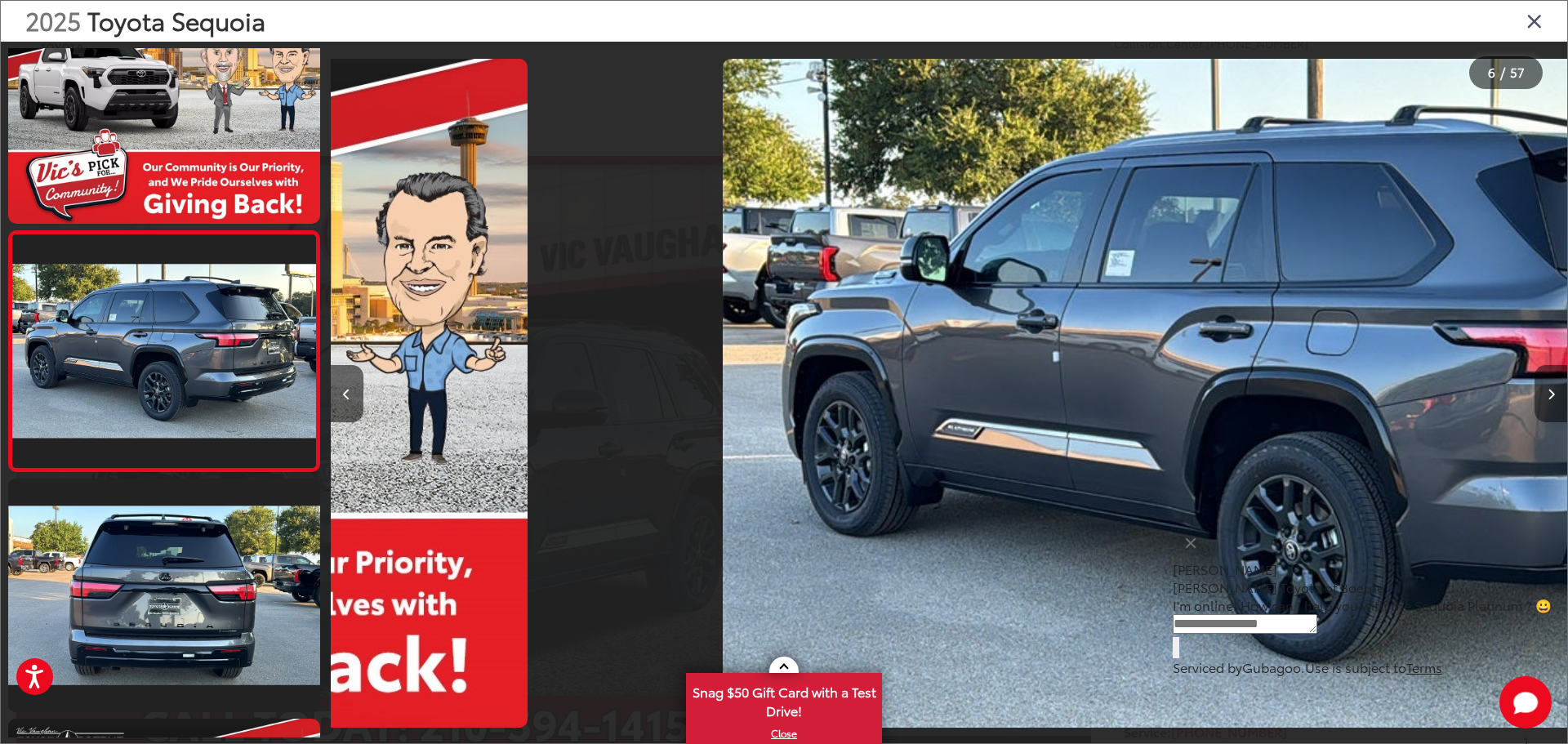
scroll to position [1026, 0]
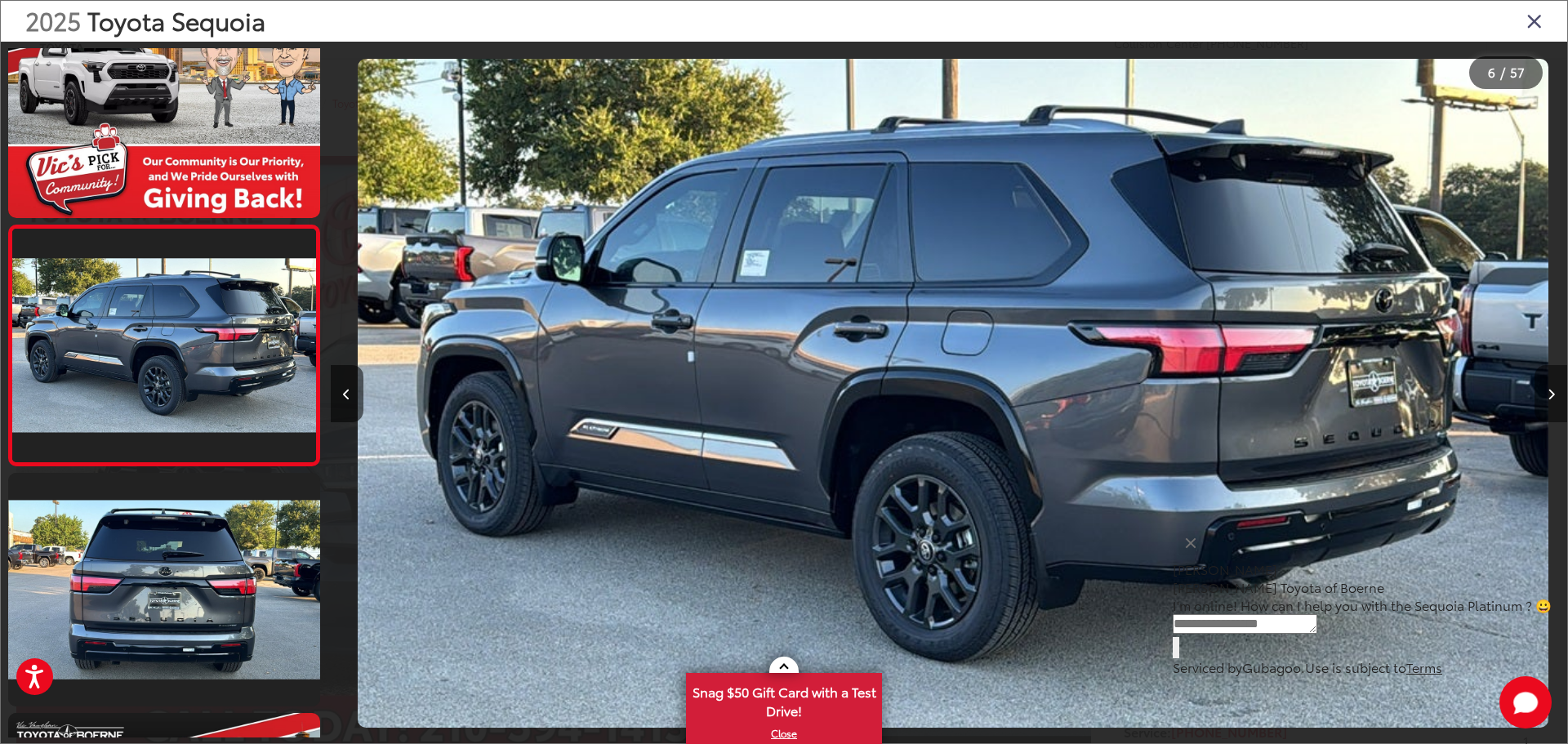
click at [1554, 387] on button "Next image" at bounding box center [1550, 394] width 33 height 57
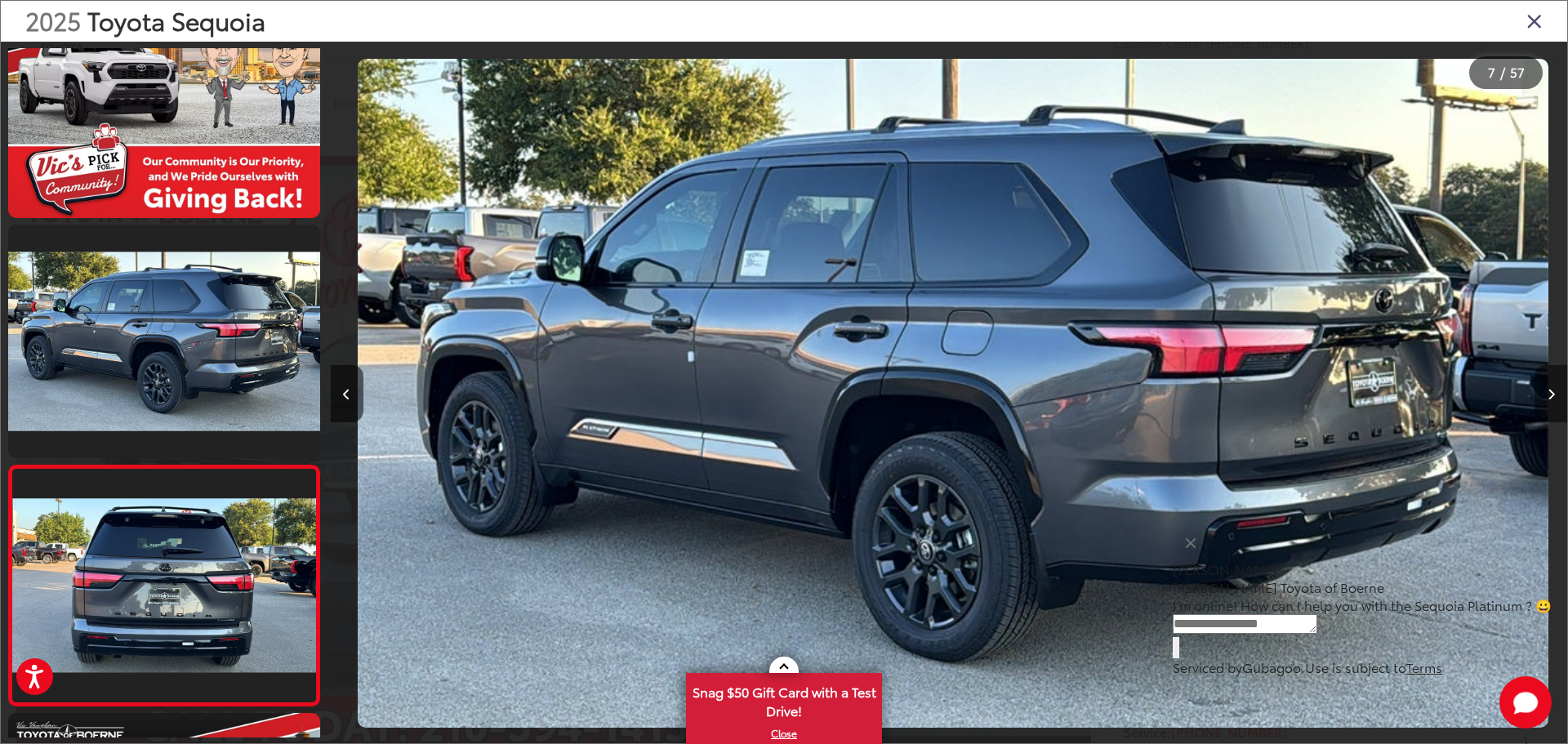
scroll to position [0, 6294]
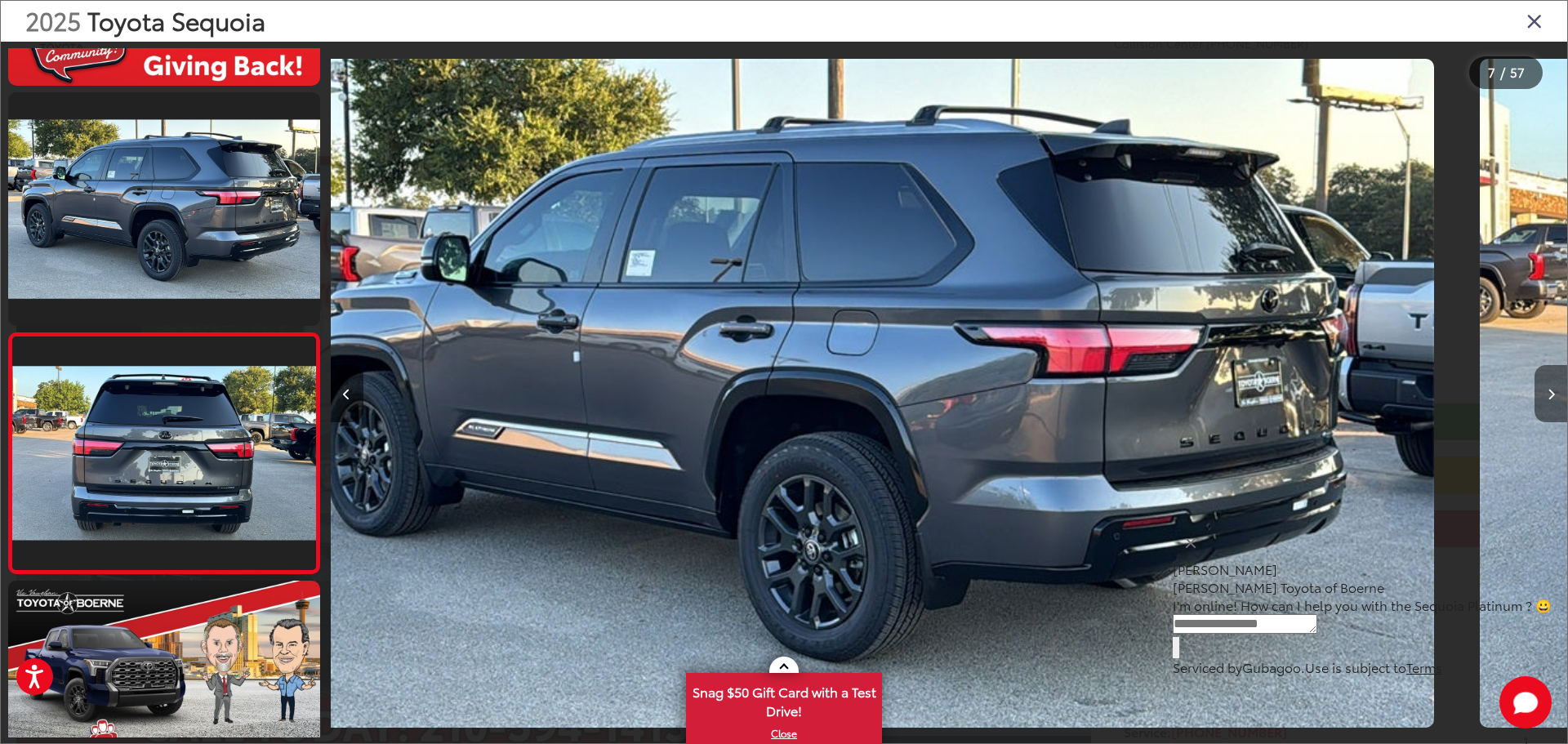
click at [1554, 387] on button "Next image" at bounding box center [1550, 394] width 33 height 57
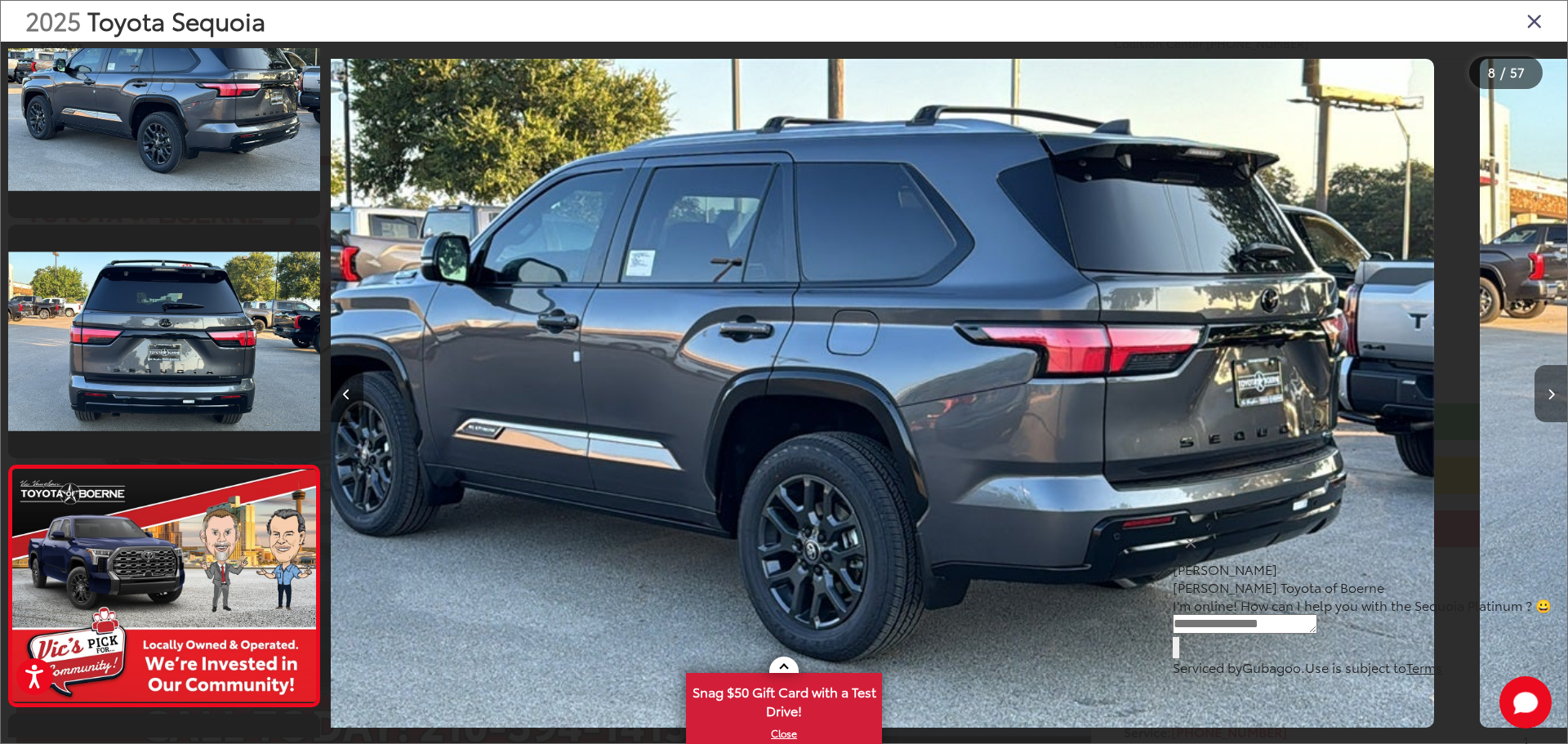
scroll to position [0, 7387]
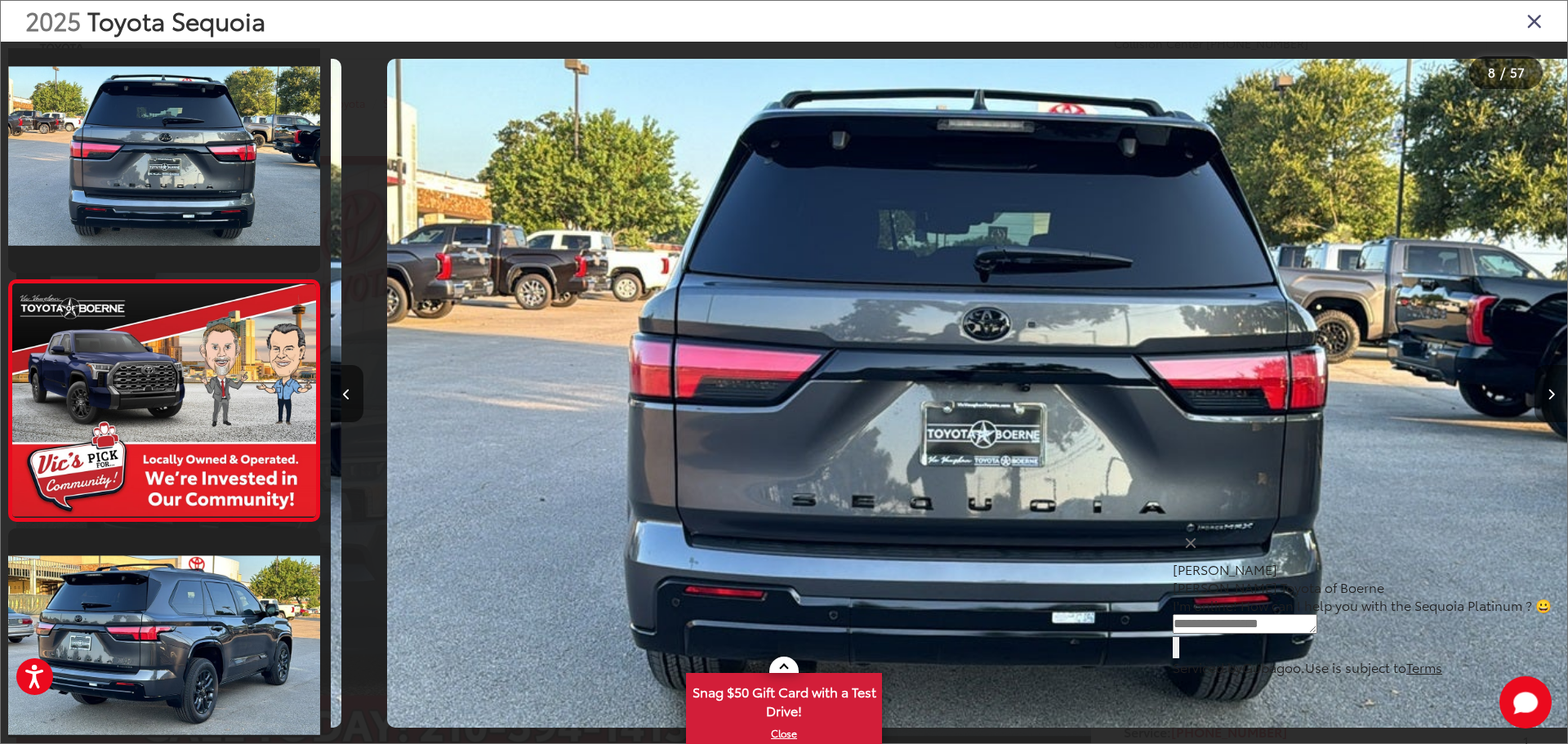
click at [1554, 387] on button "Next image" at bounding box center [1550, 394] width 33 height 57
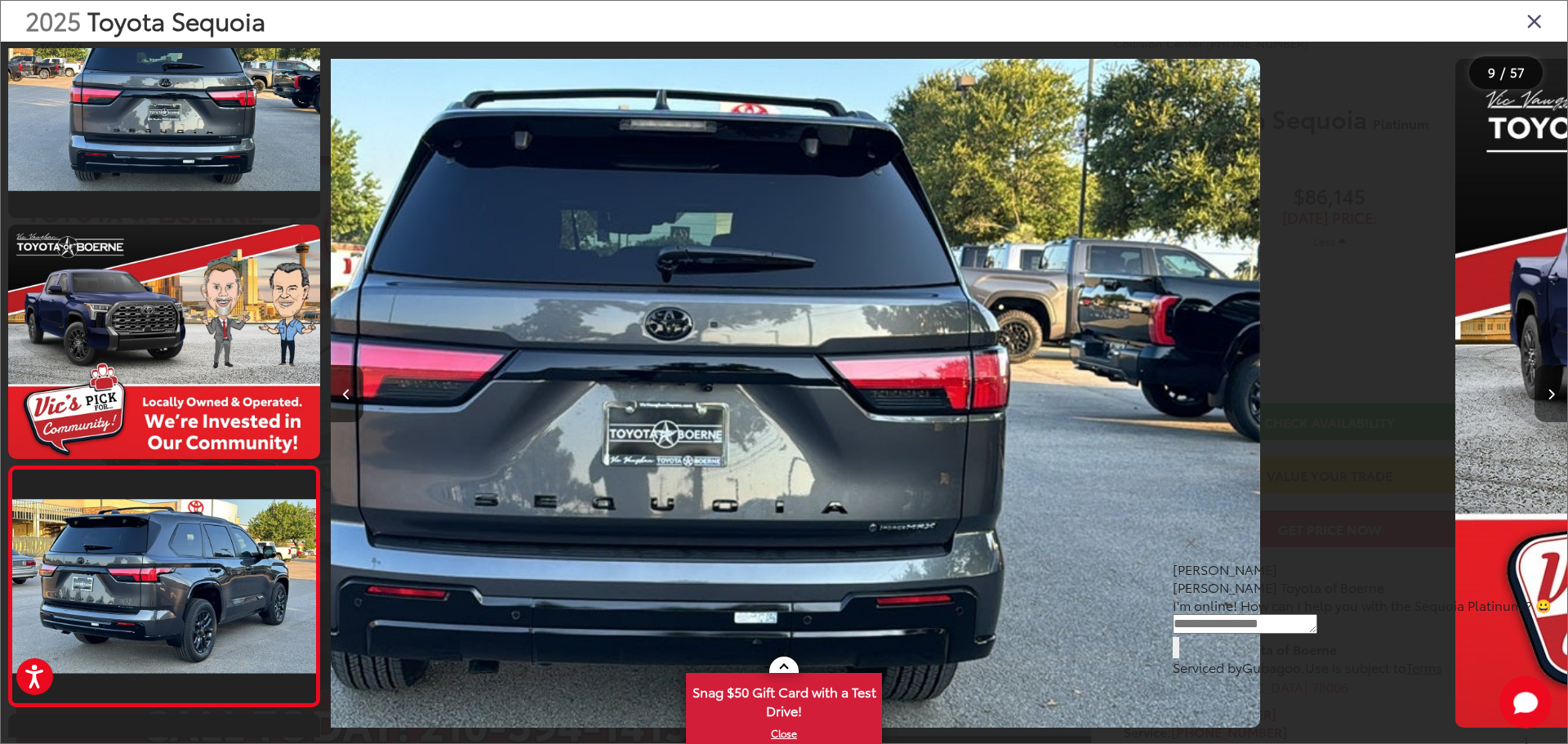
scroll to position [0, 7980]
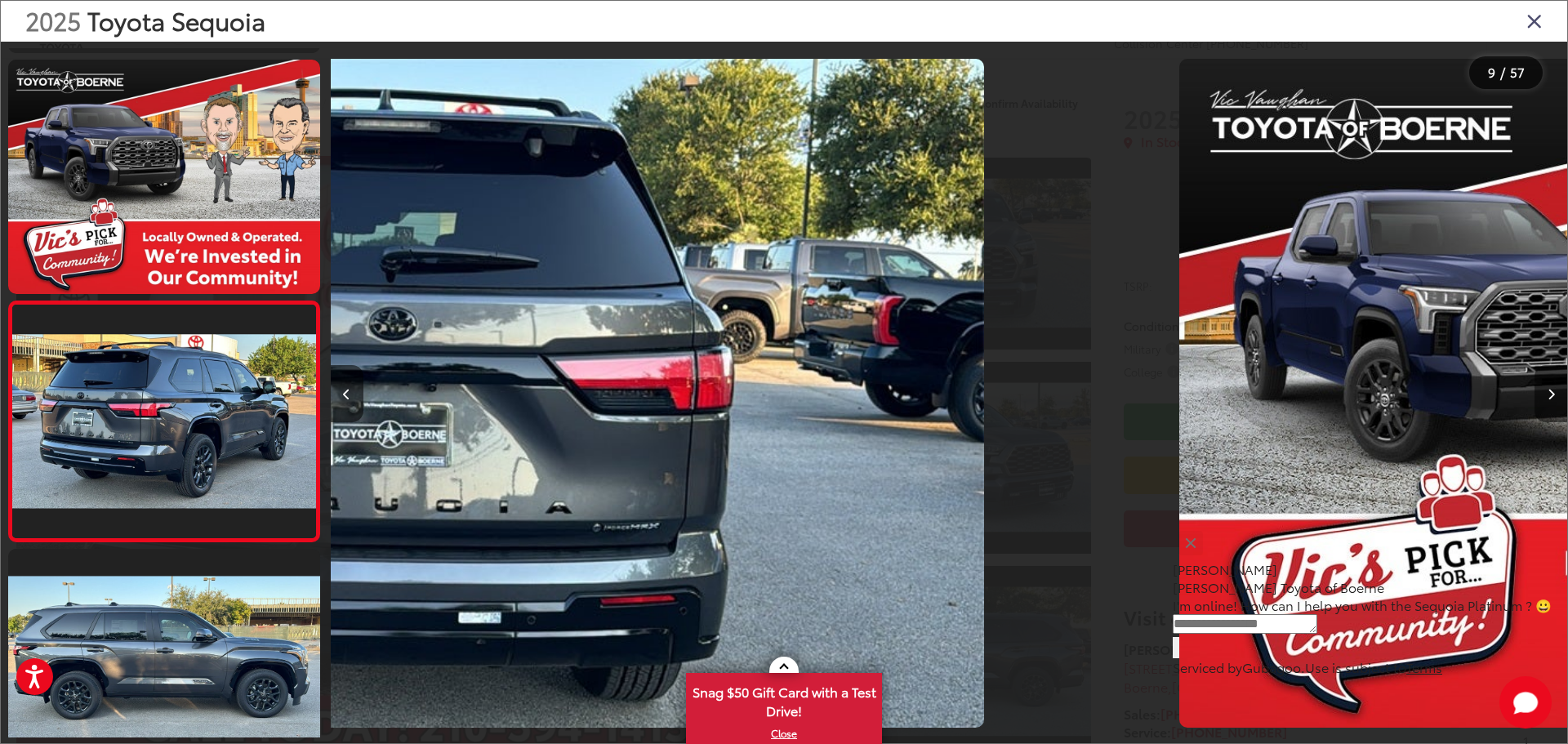
click at [1554, 387] on button "Next image" at bounding box center [1550, 394] width 33 height 57
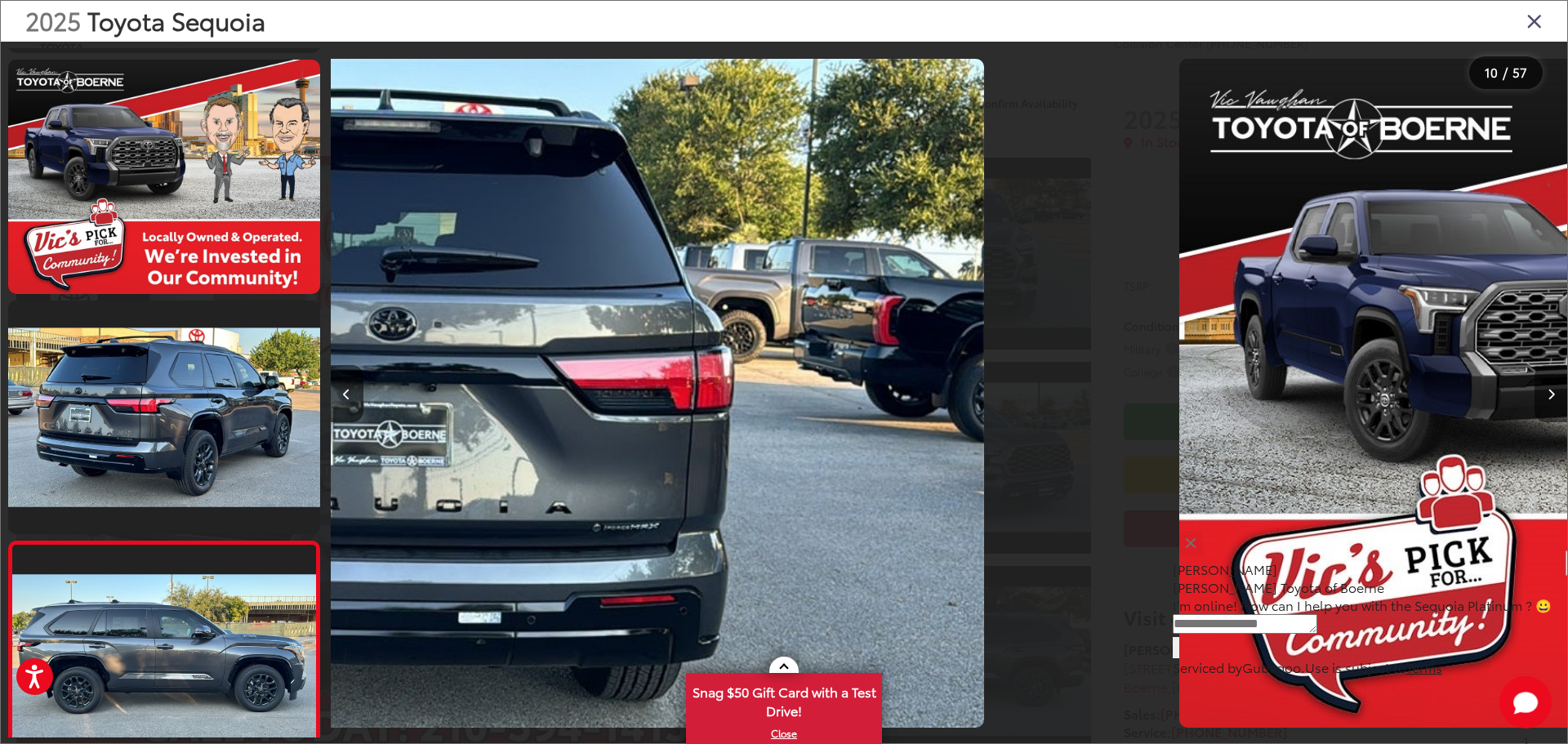
scroll to position [0, 9288]
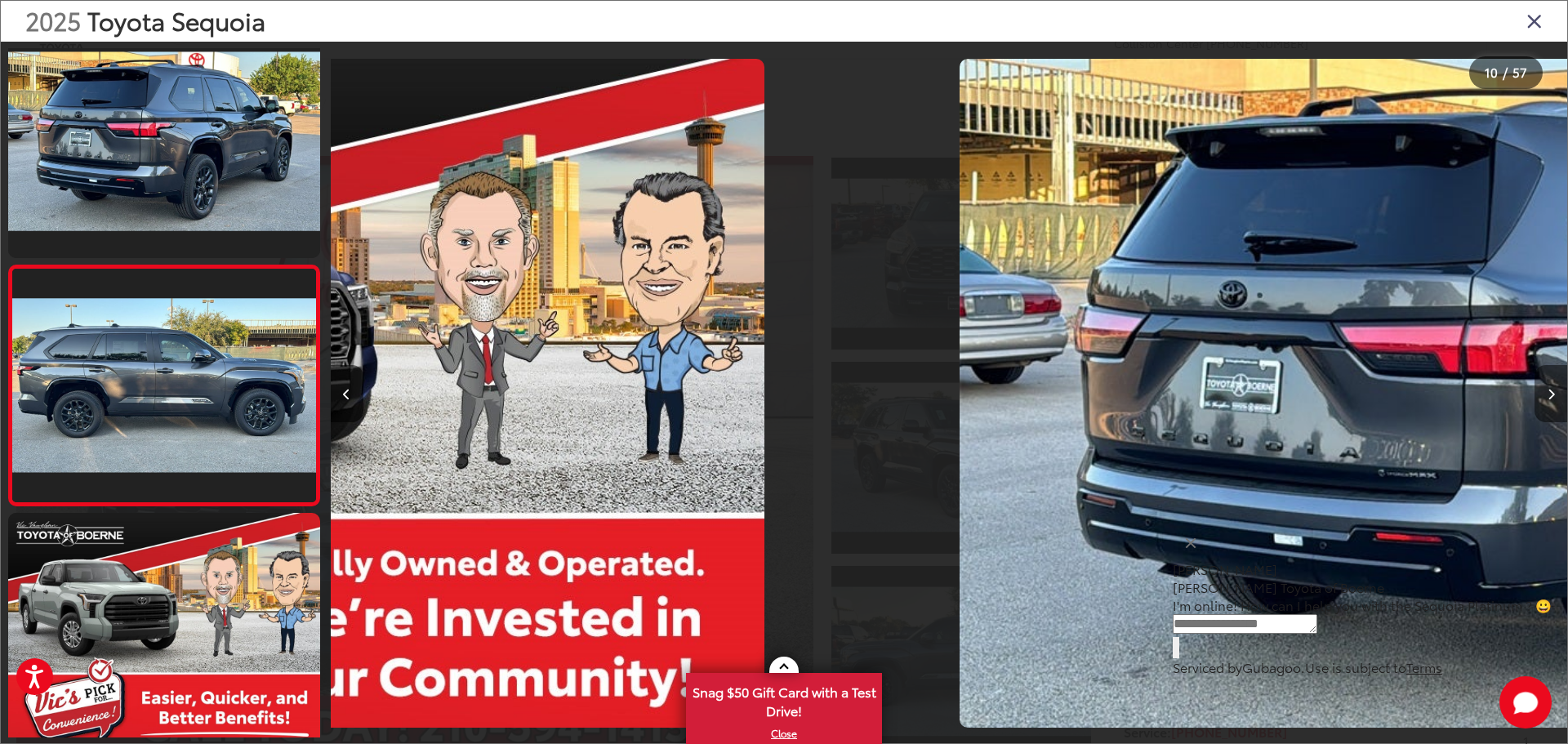
click at [1554, 387] on button "Next image" at bounding box center [1550, 394] width 33 height 57
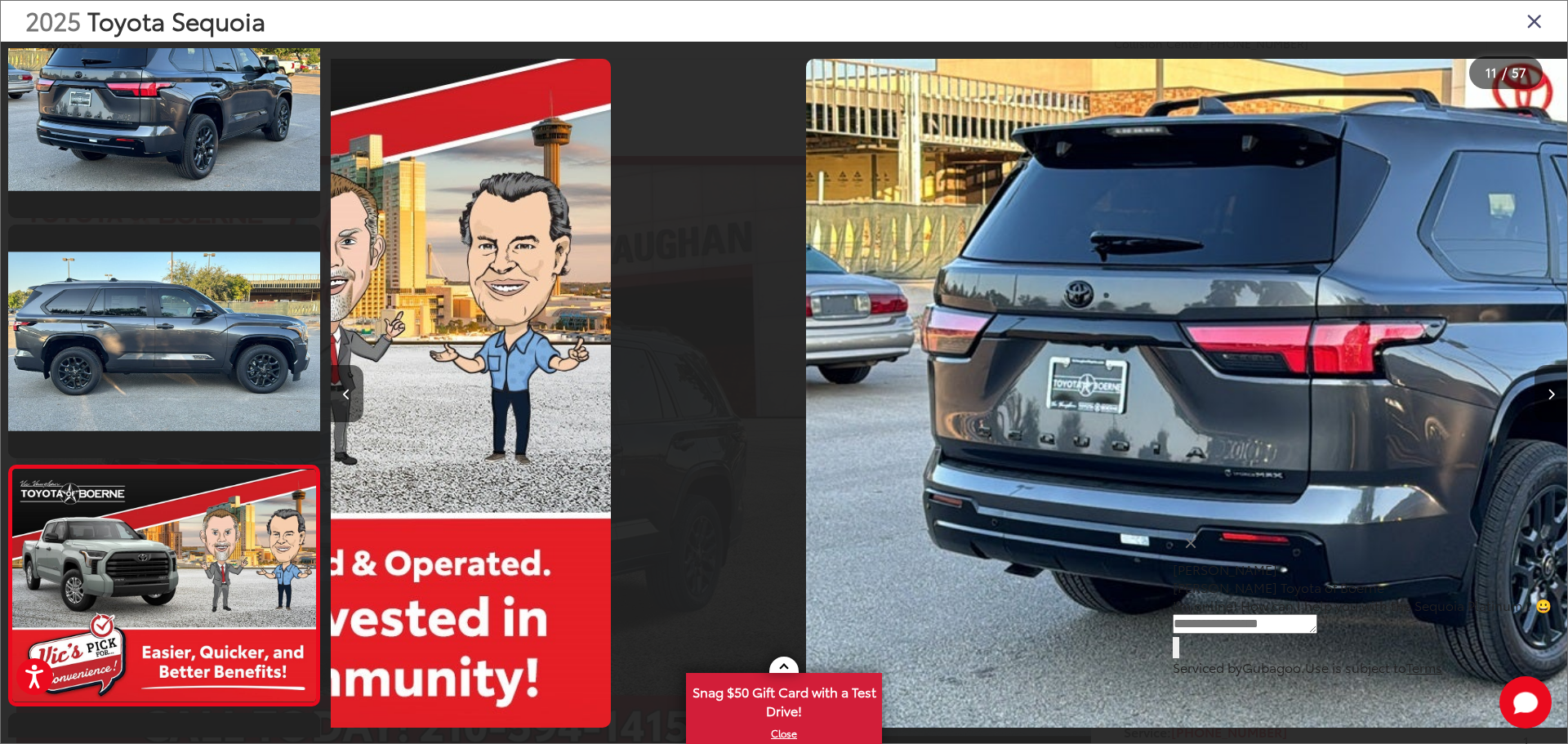
scroll to position [0, 9611]
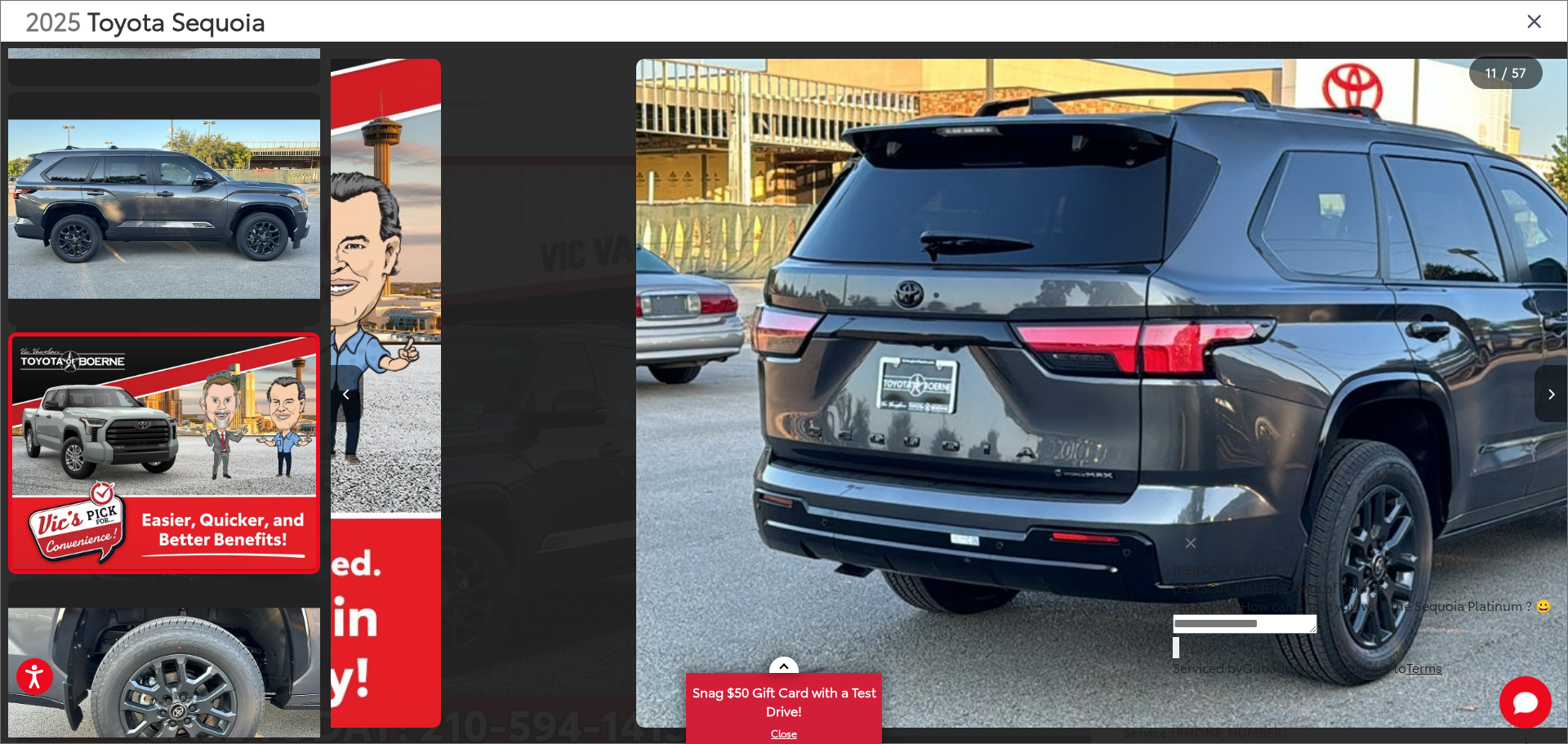
click at [1554, 387] on button "Next image" at bounding box center [1550, 394] width 33 height 57
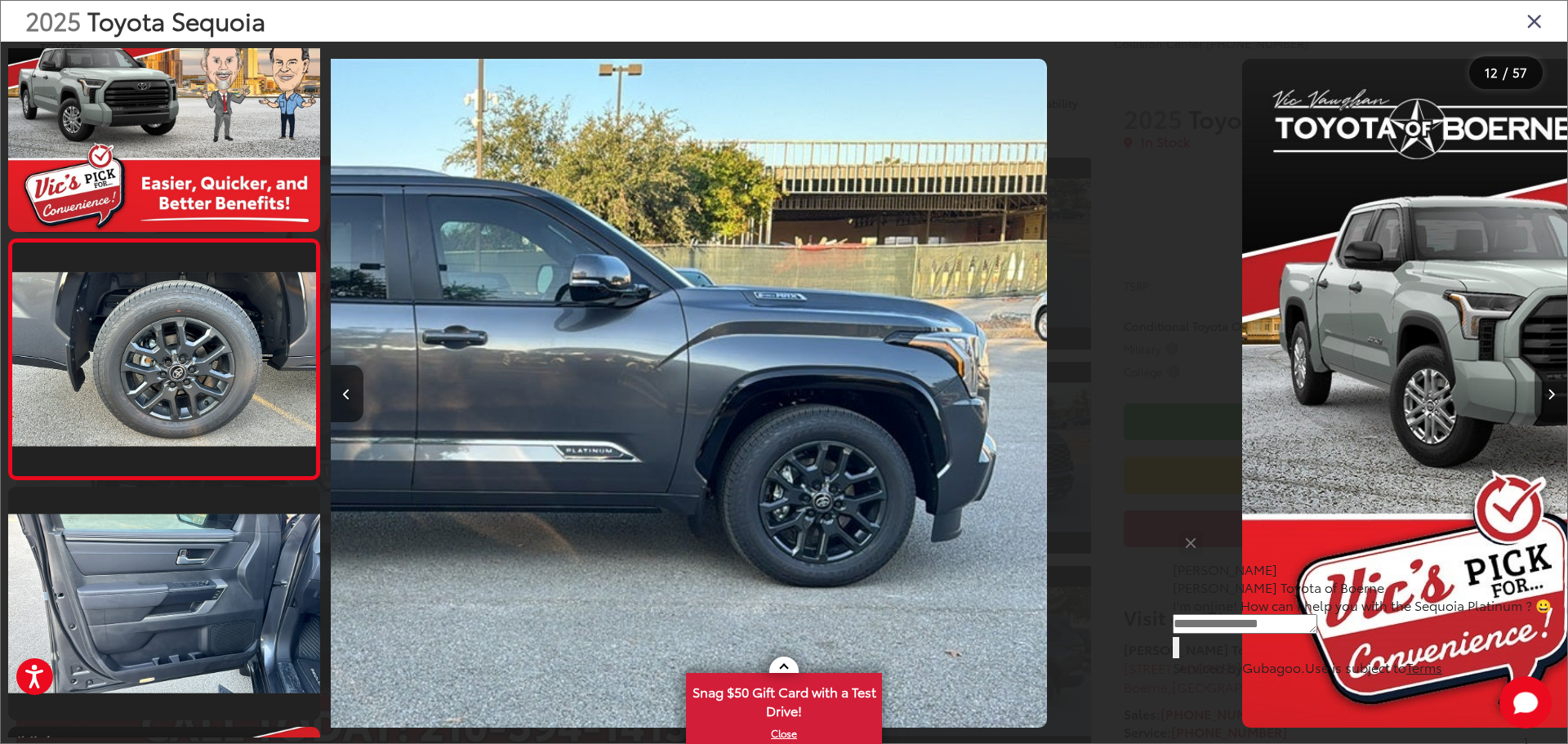
click at [1554, 387] on button "Next image" at bounding box center [1550, 394] width 33 height 57
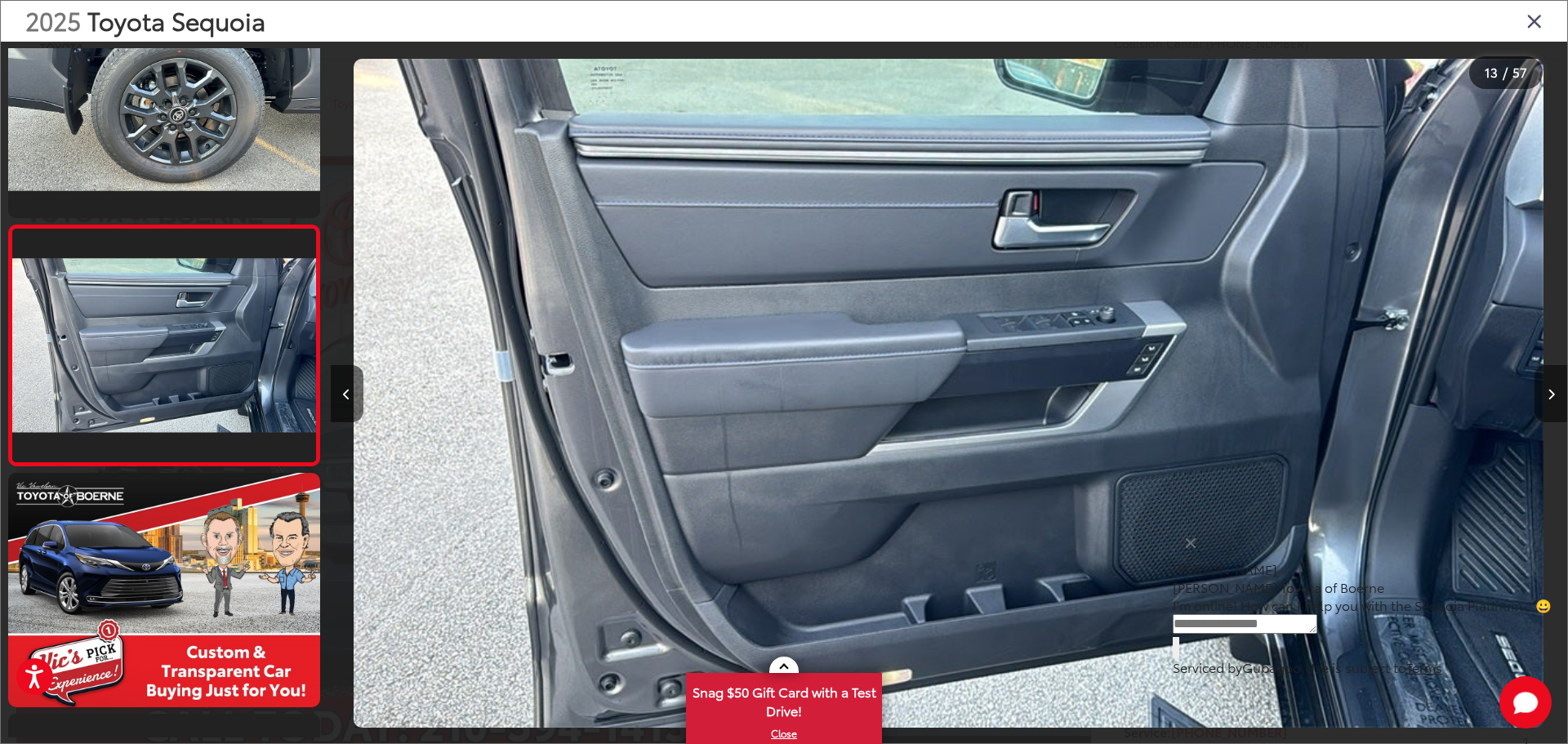
click at [1554, 387] on button "Next image" at bounding box center [1550, 394] width 33 height 57
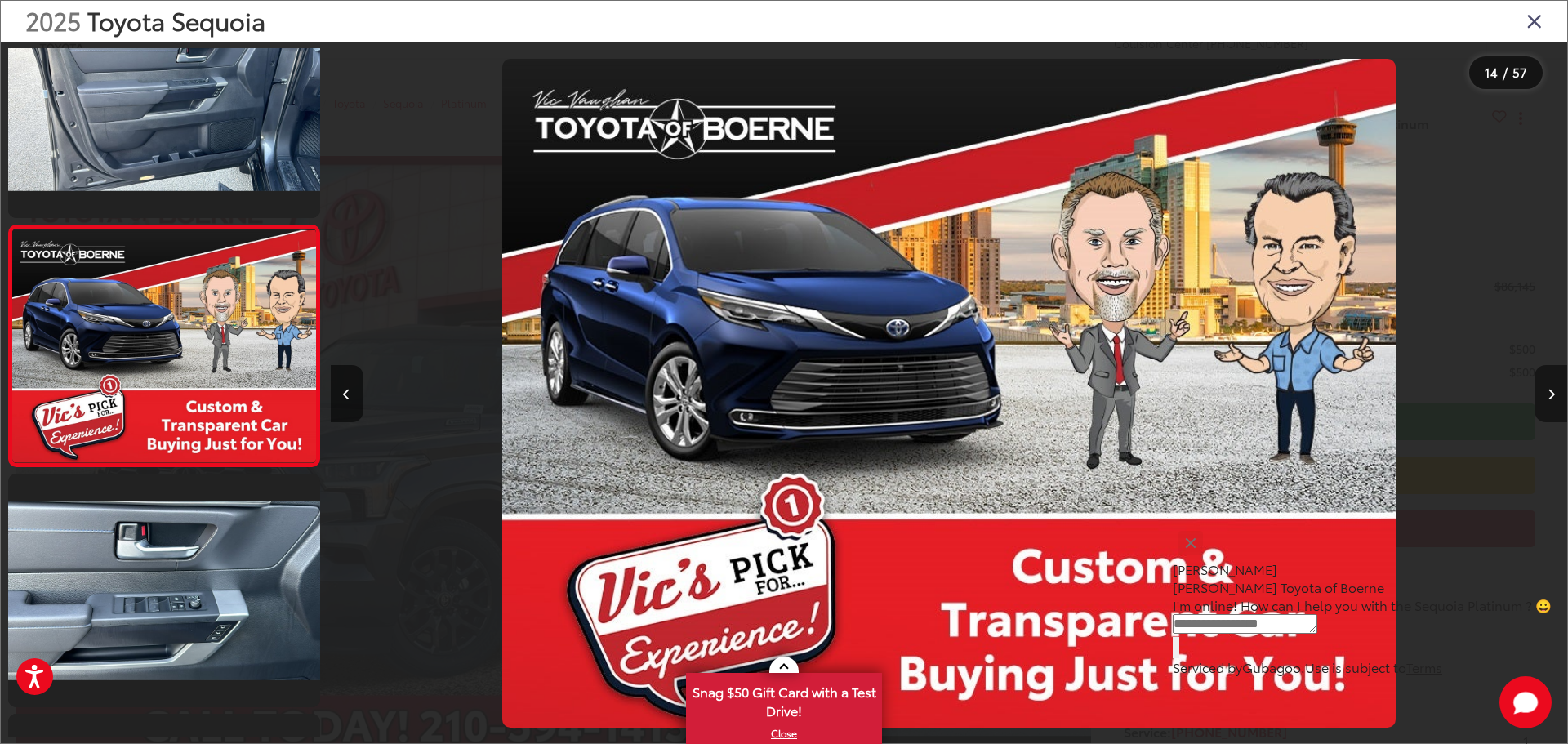
click at [1554, 387] on button "Next image" at bounding box center [1550, 394] width 33 height 57
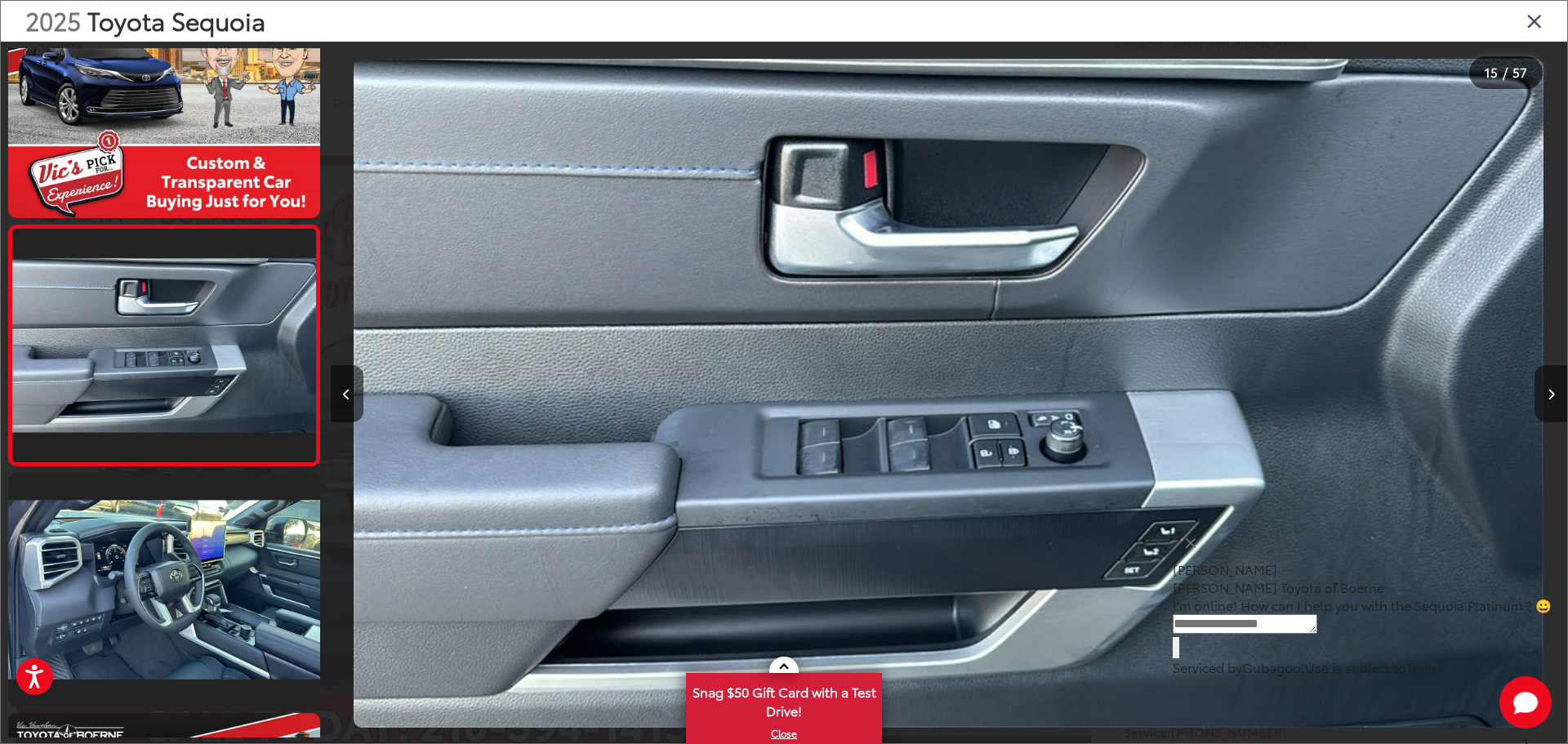
click at [1554, 387] on button "Next image" at bounding box center [1550, 394] width 33 height 57
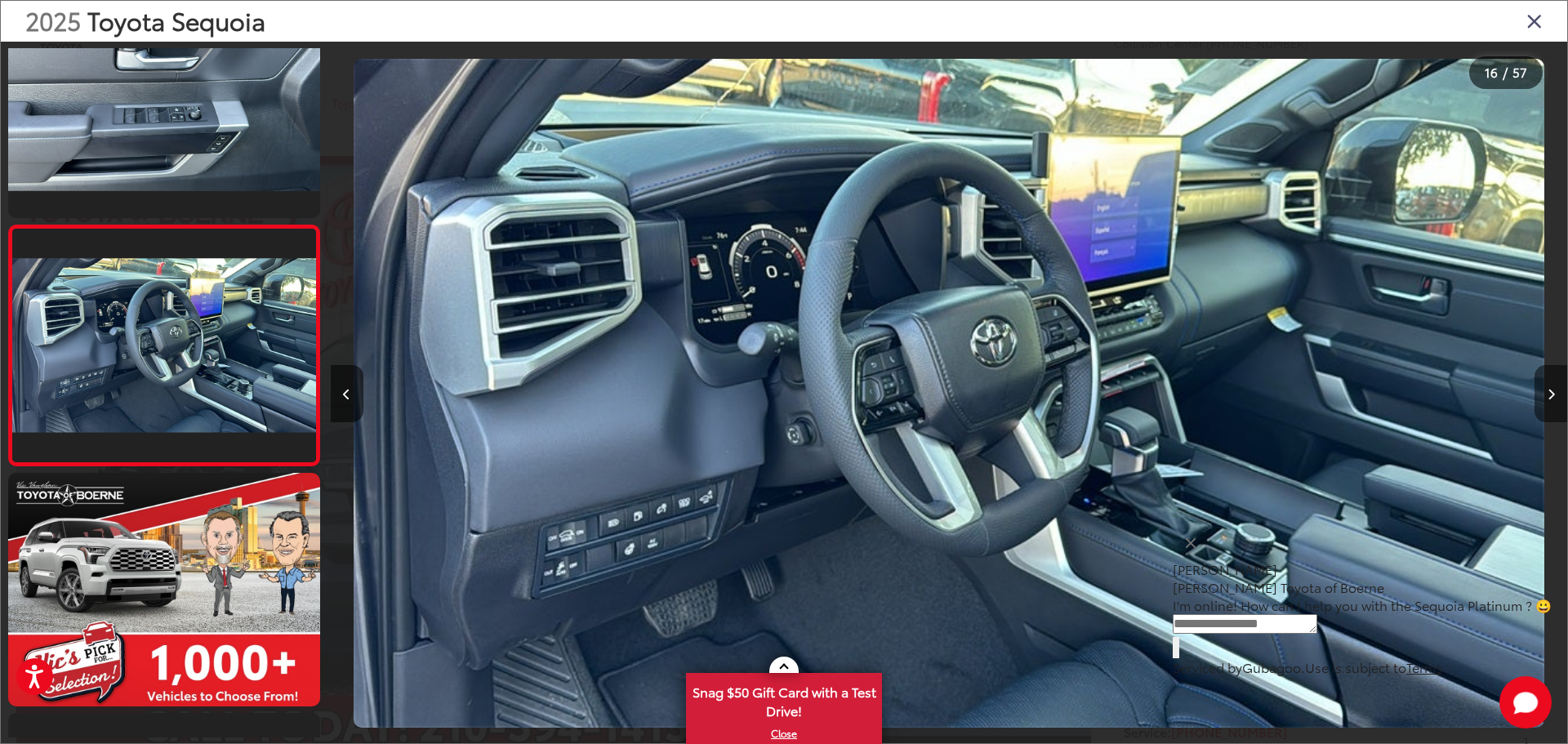
click at [1554, 387] on button "Next image" at bounding box center [1550, 394] width 33 height 57
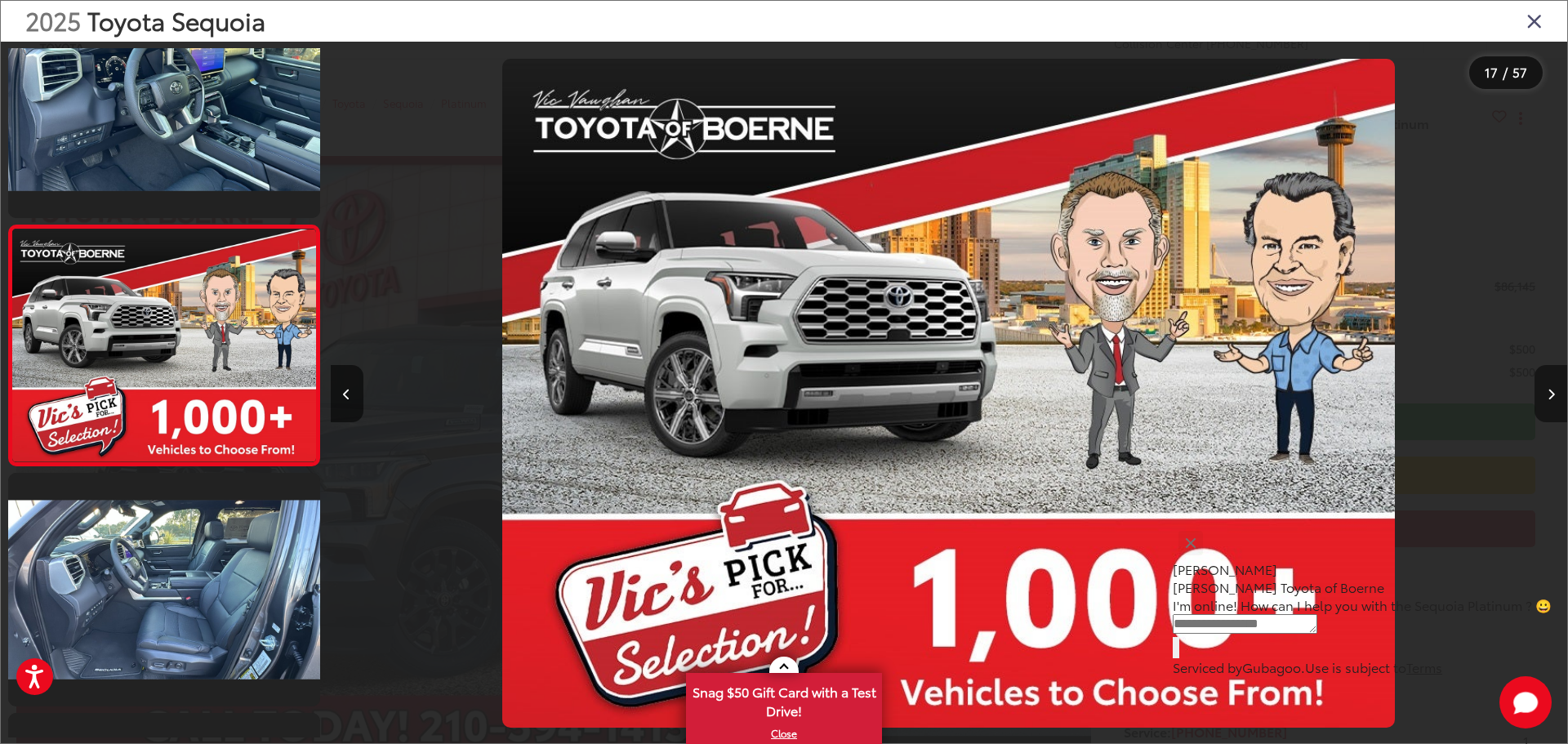
click at [1554, 387] on button "Next image" at bounding box center [1550, 394] width 33 height 57
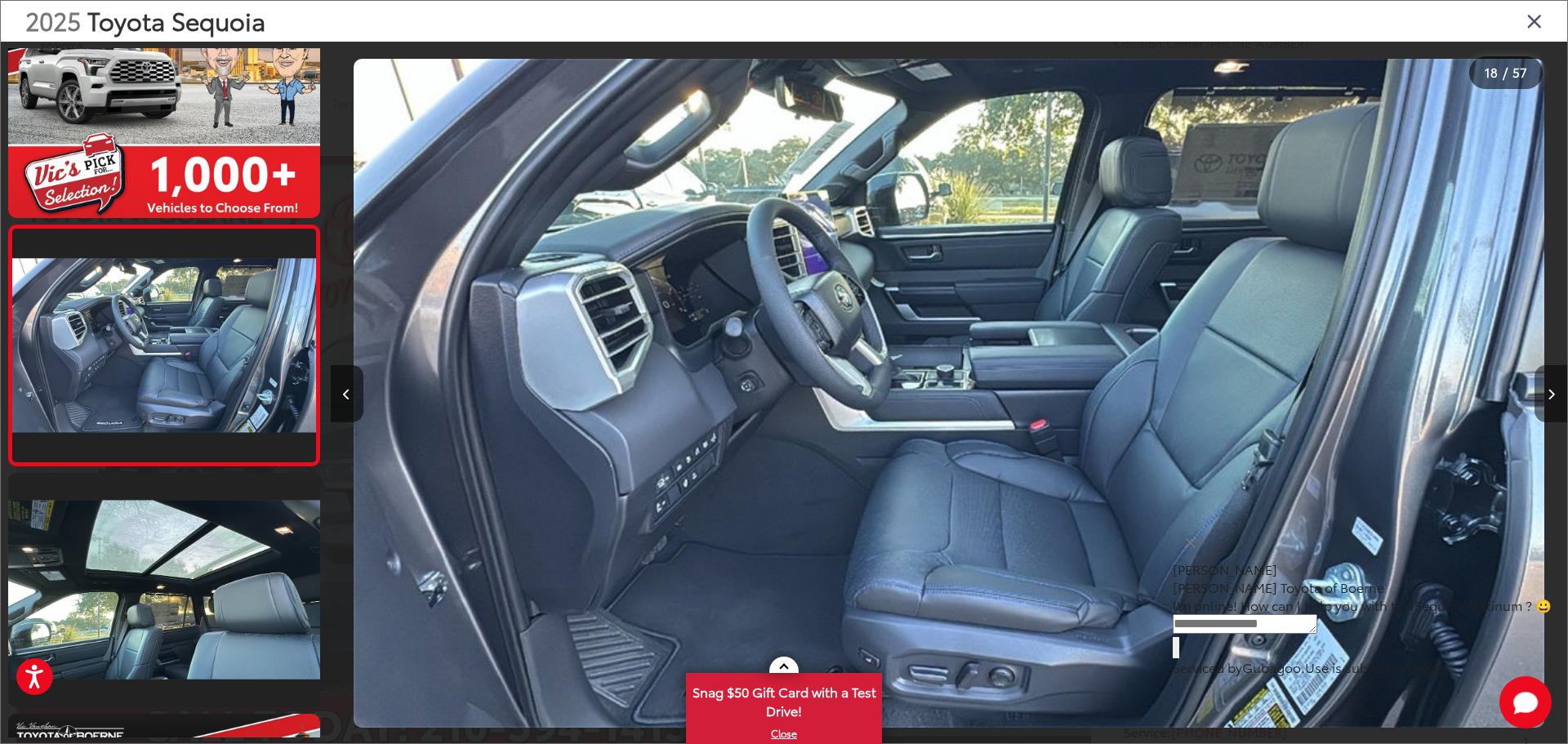
click at [1554, 387] on button "Next image" at bounding box center [1550, 394] width 33 height 57
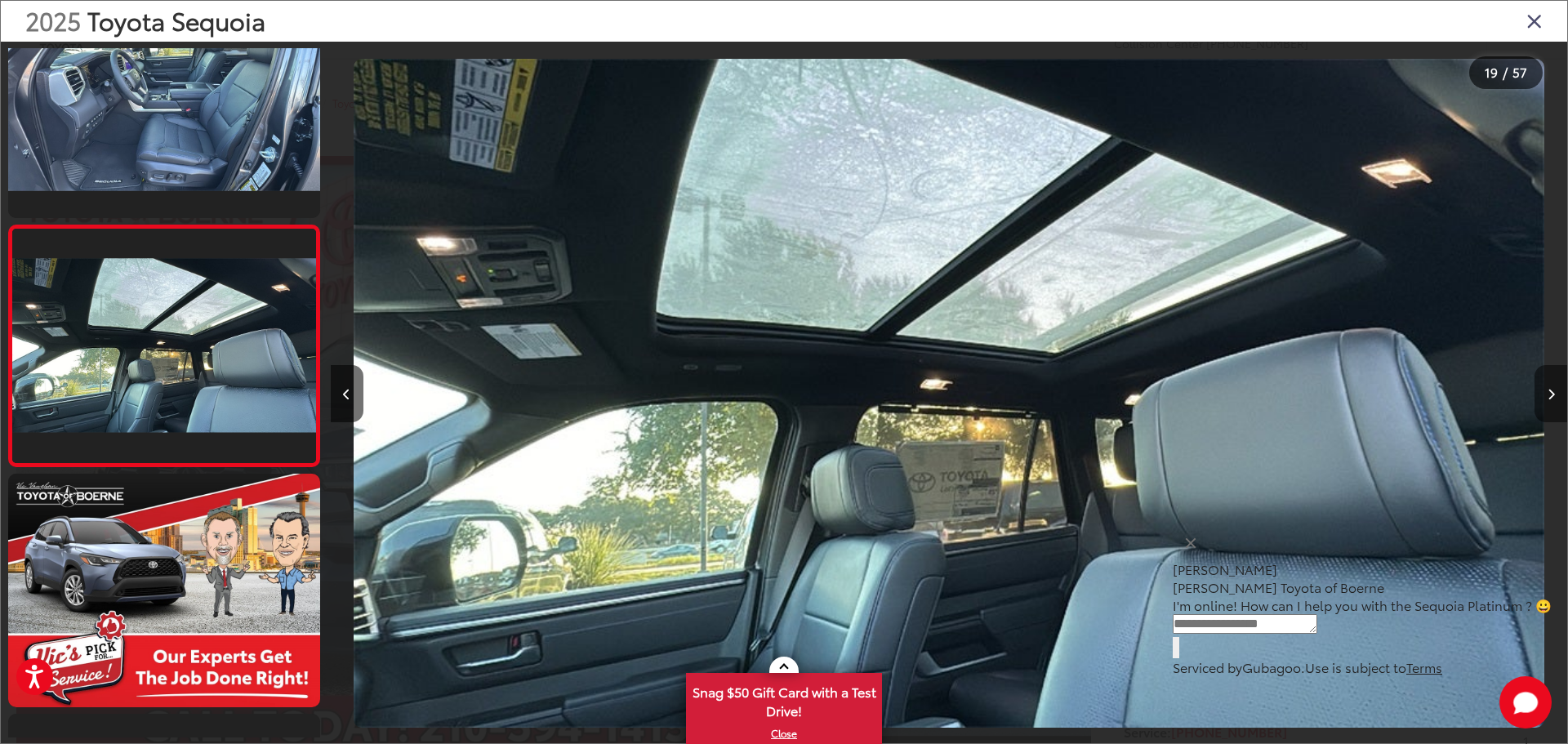
click at [1554, 387] on button "Next image" at bounding box center [1550, 394] width 33 height 57
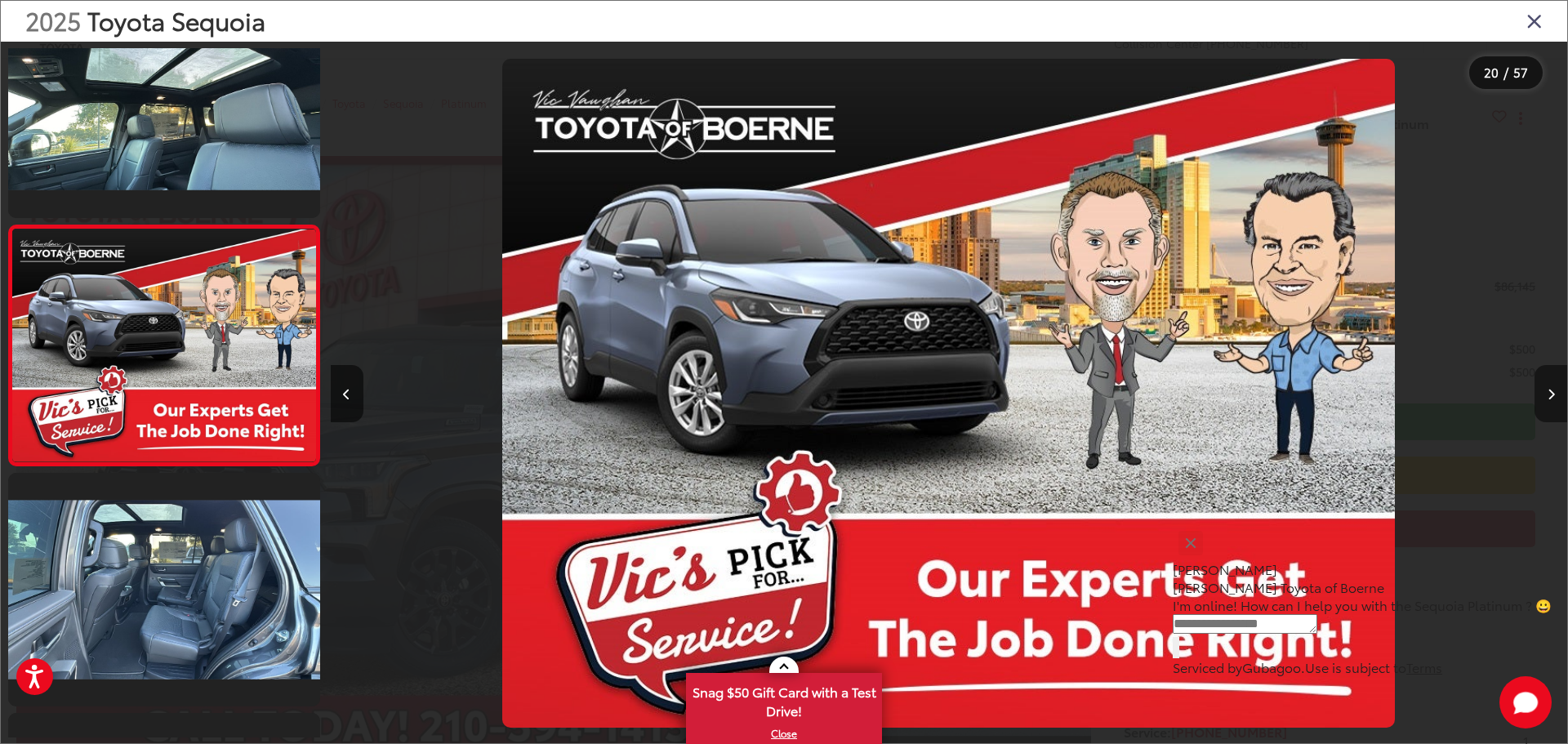
click at [1554, 387] on button "Next image" at bounding box center [1550, 394] width 33 height 57
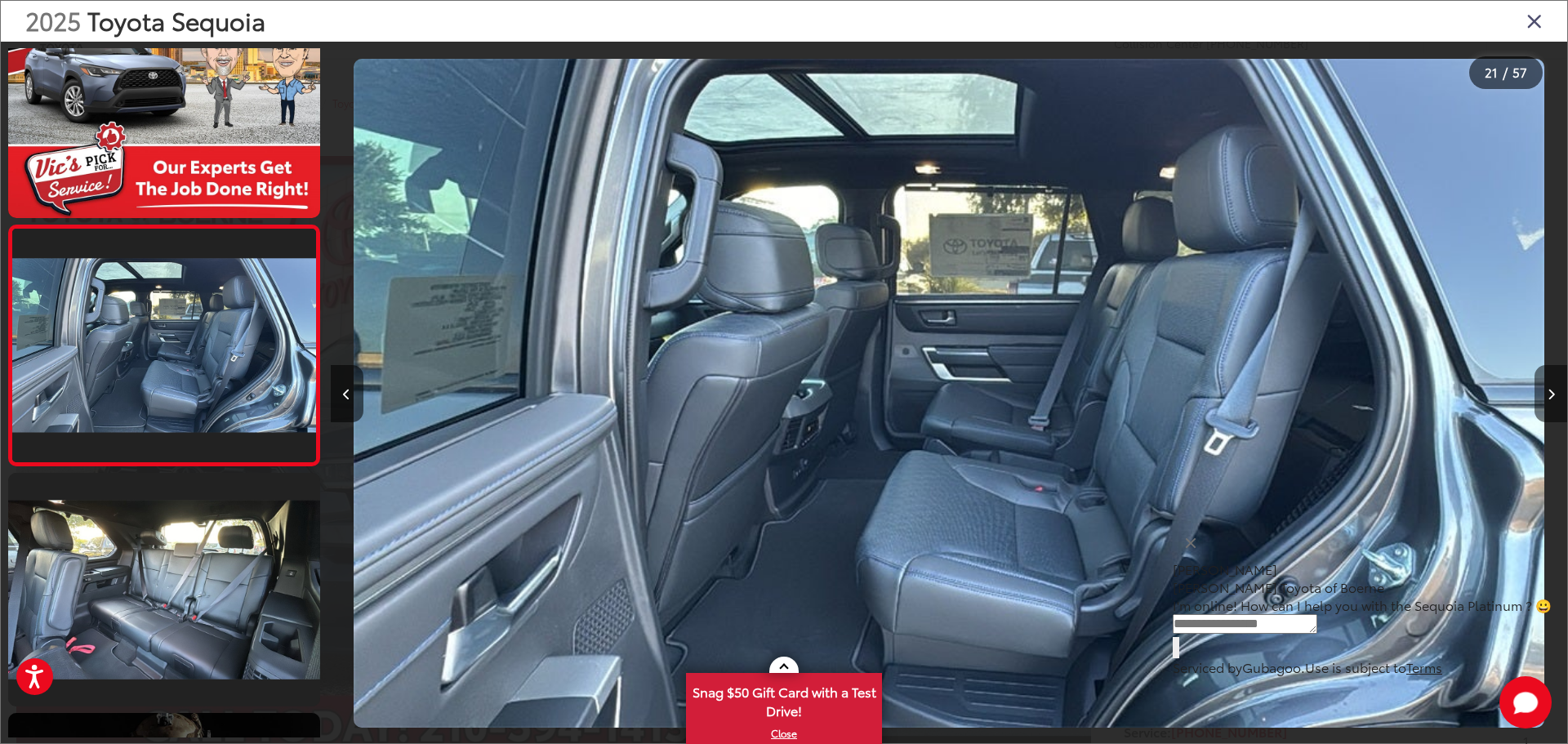
click at [1554, 387] on button "Next image" at bounding box center [1550, 394] width 33 height 57
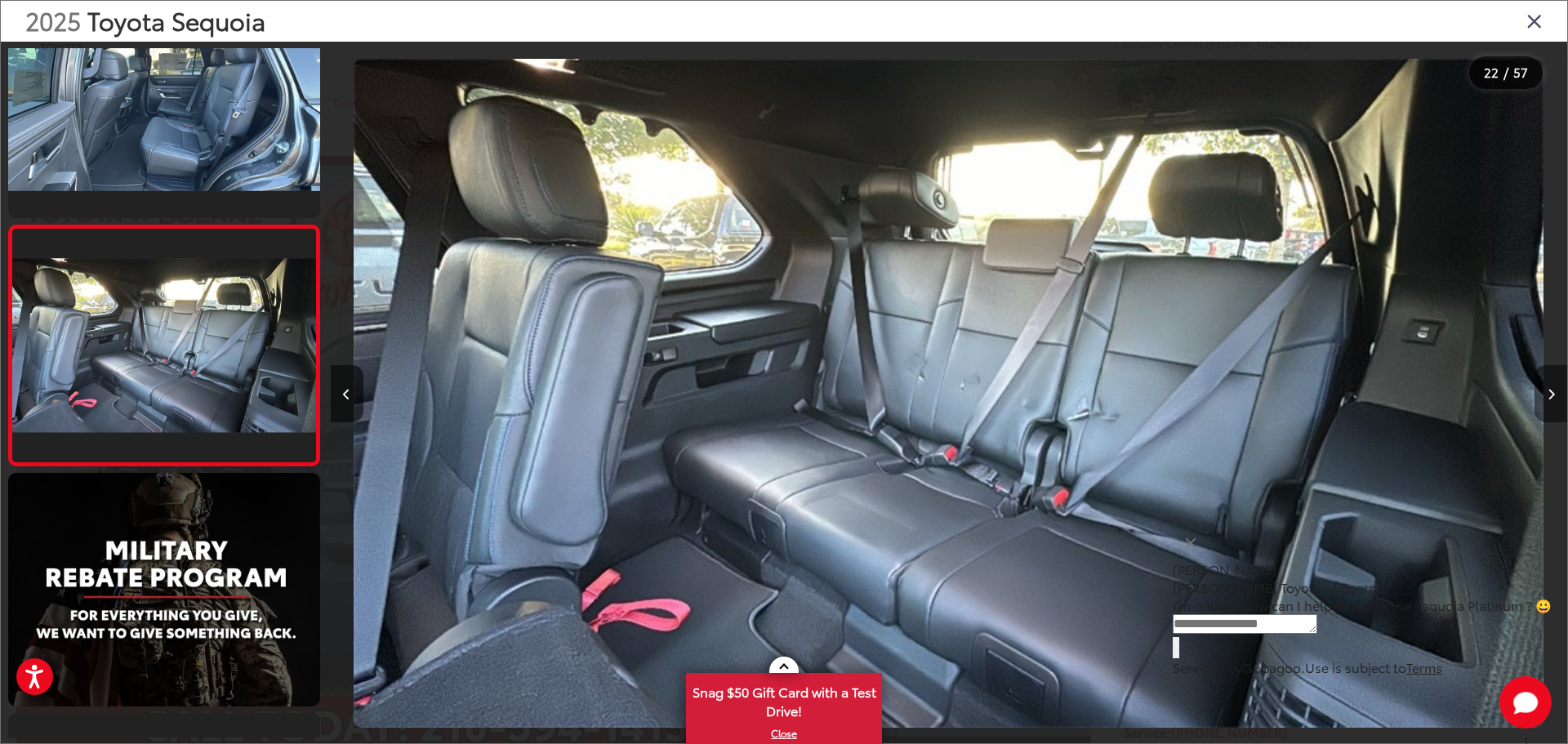
click at [1554, 387] on button "Next image" at bounding box center [1550, 394] width 33 height 57
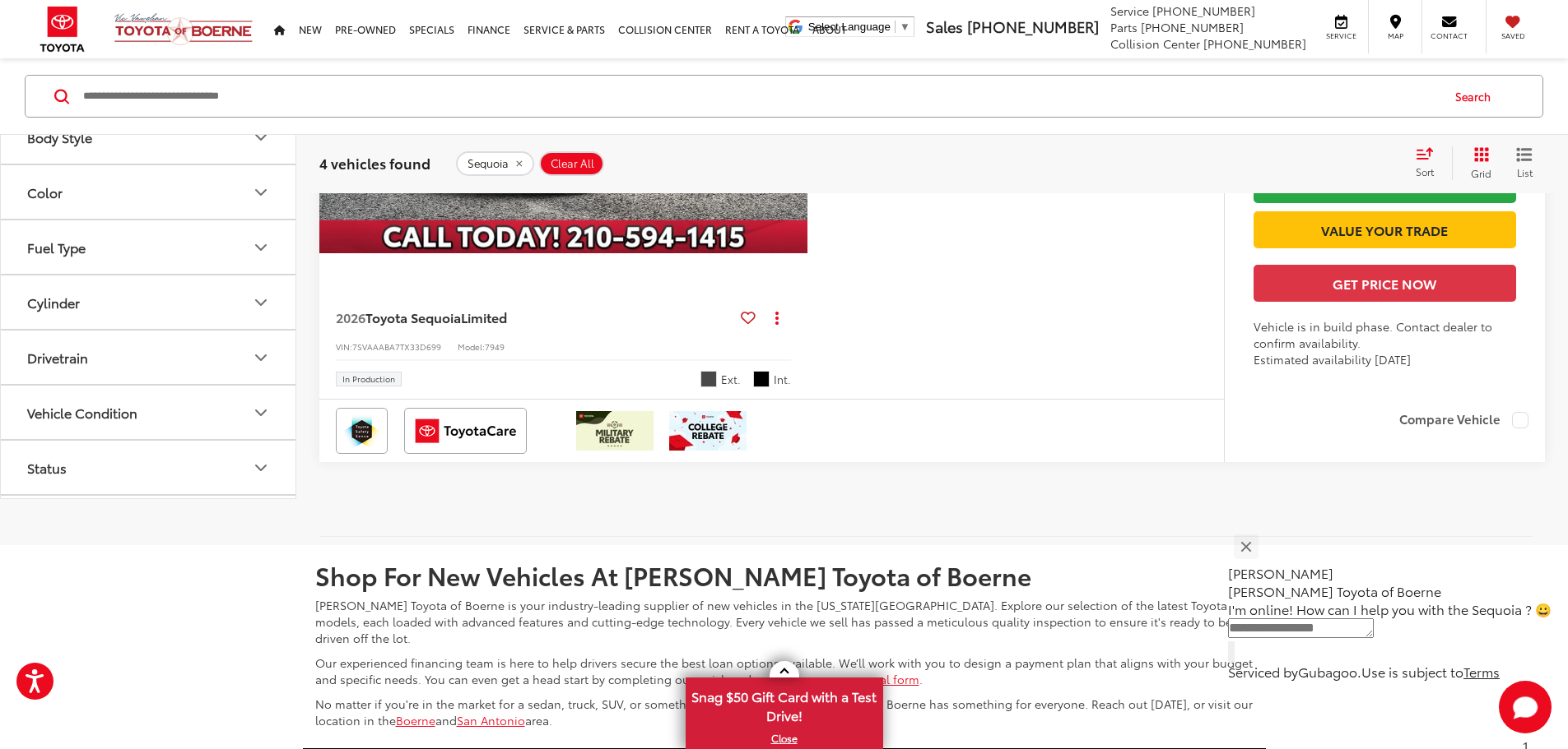
scroll to position [2387, 0]
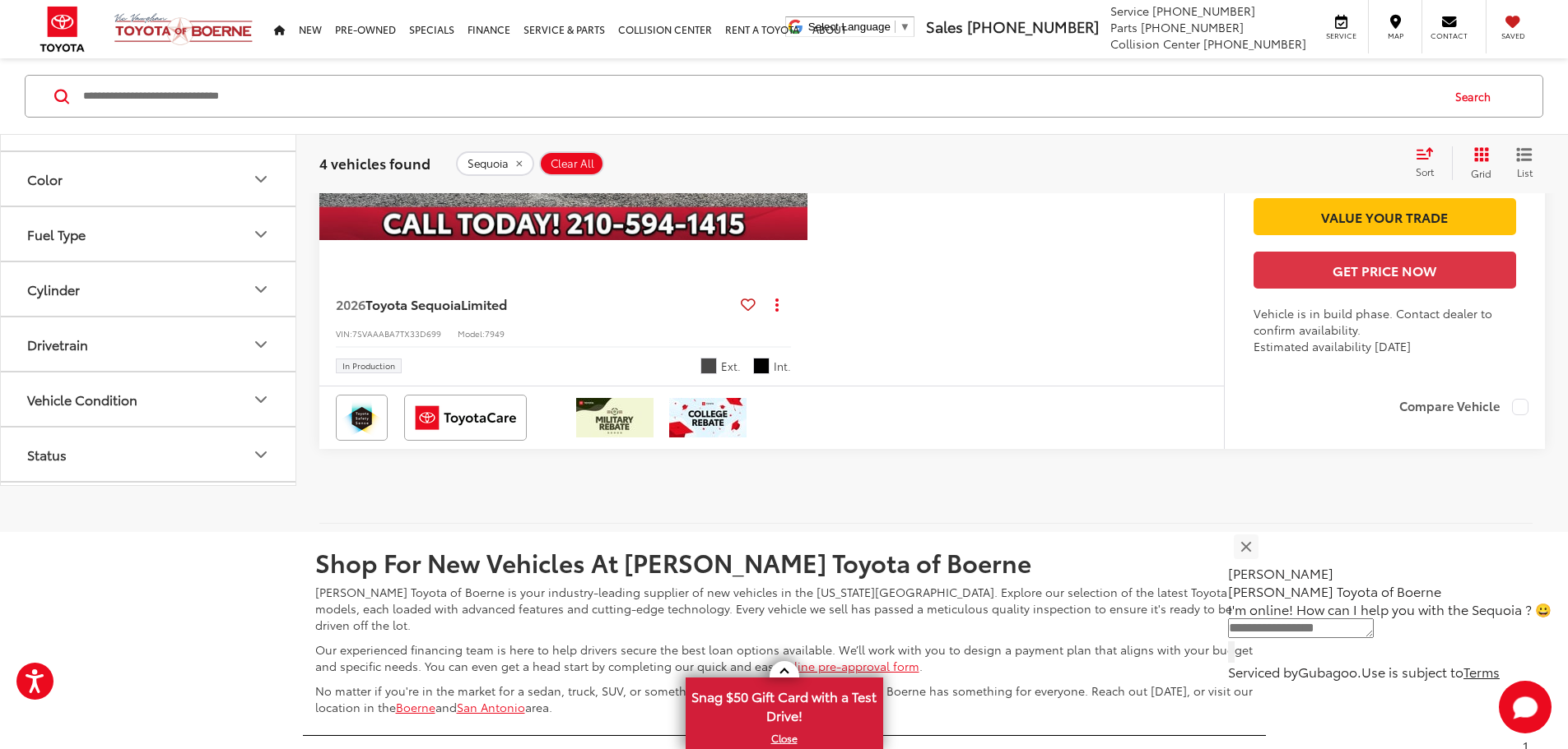
click at [795, 62] on icon "Next image" at bounding box center [791, 57] width 8 height 11
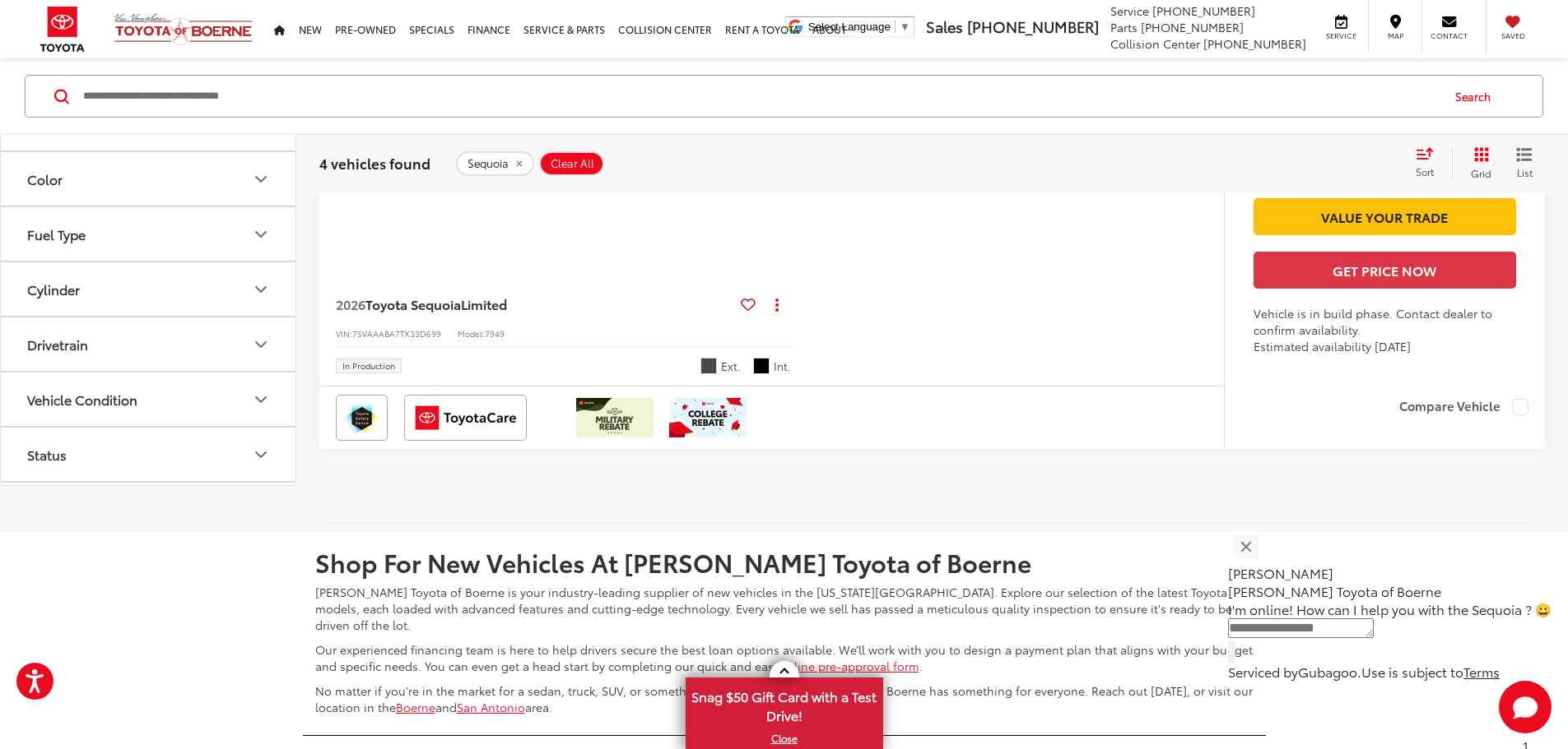
scroll to position [0, 624]
click at [795, 62] on icon "Next image" at bounding box center [791, 57] width 8 height 11
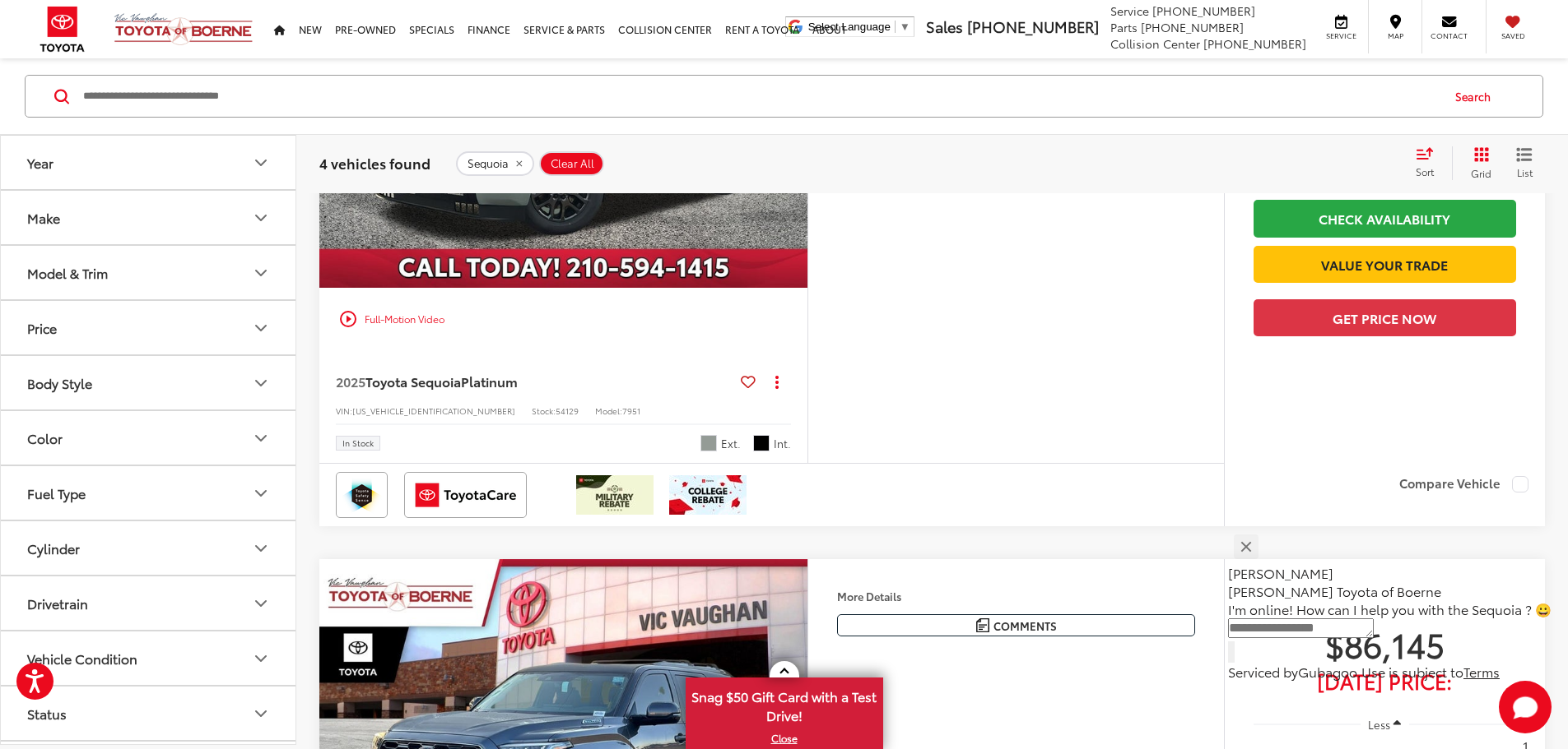
scroll to position [460, 0]
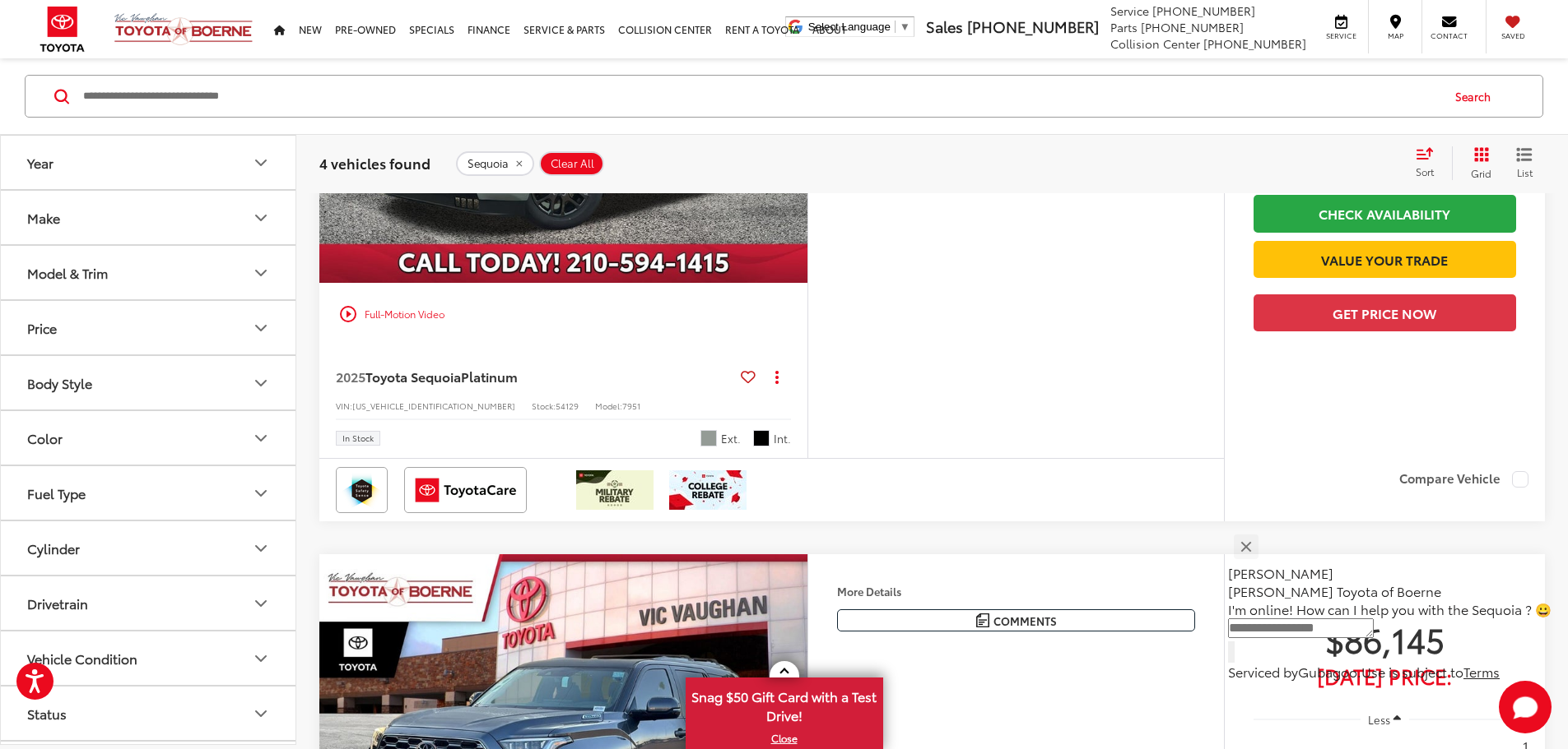
click at [213, 279] on button "Model & Trim" at bounding box center [149, 272] width 296 height 54
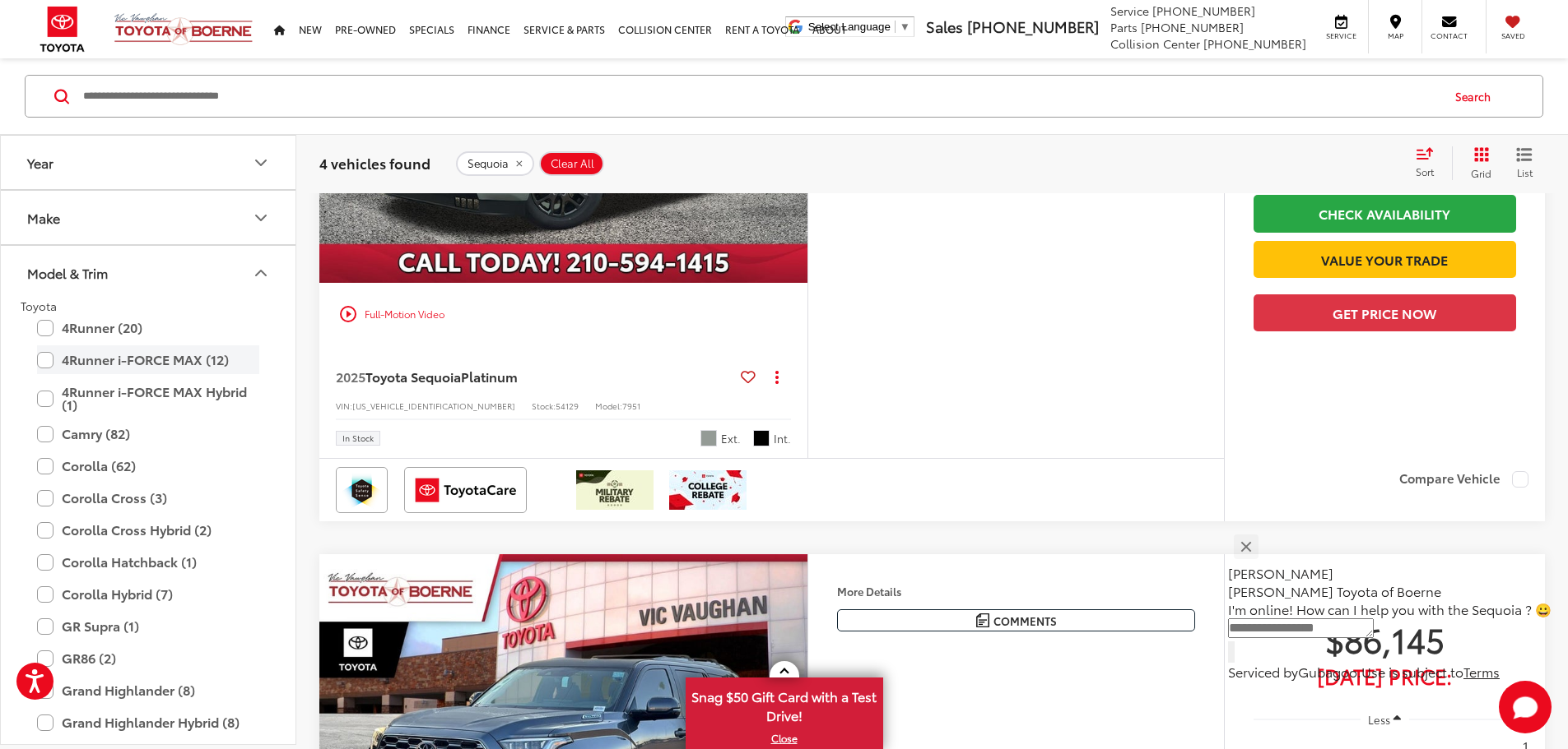
click at [52, 363] on label "4Runner i-FORCE MAX (12)" at bounding box center [148, 359] width 222 height 28
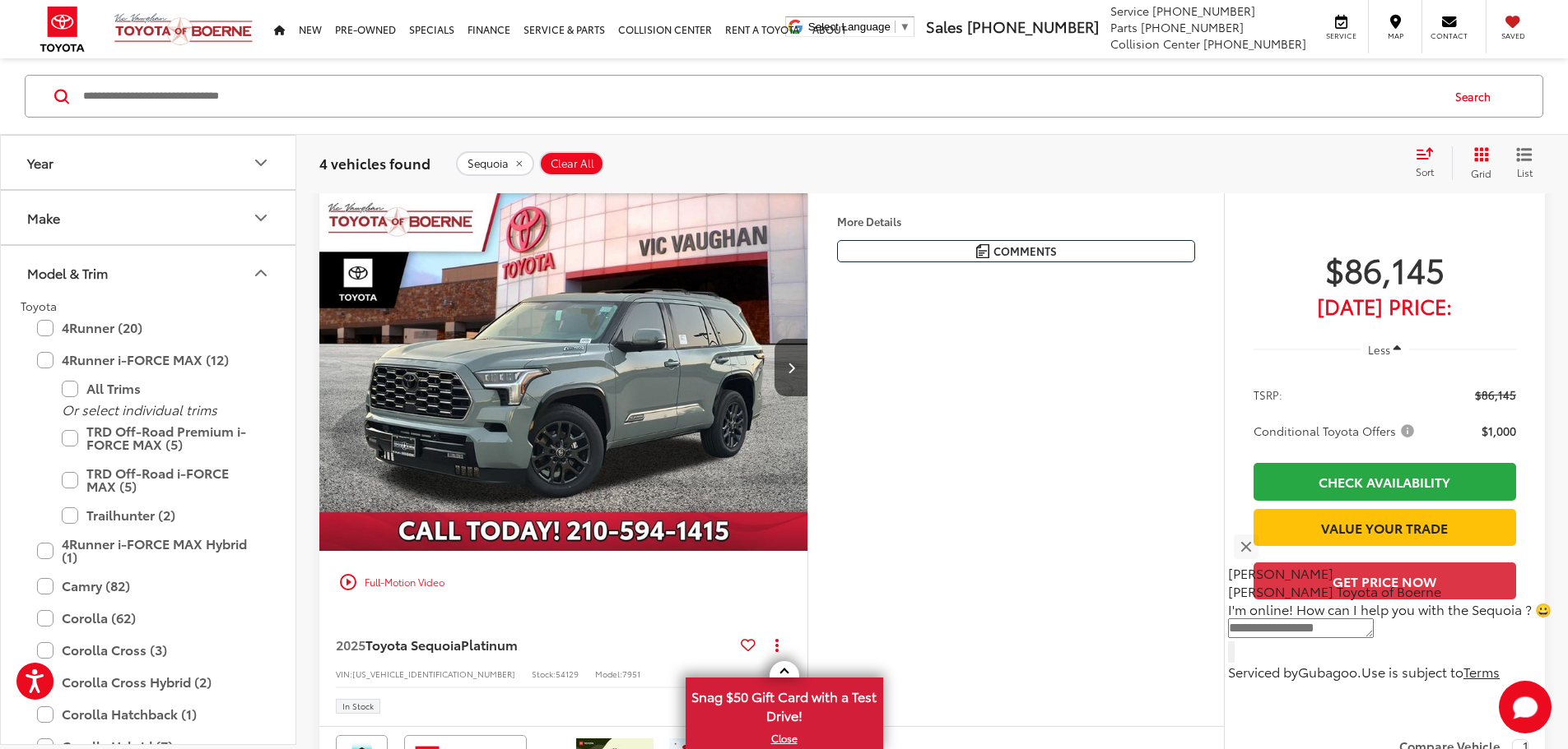
scroll to position [182, 0]
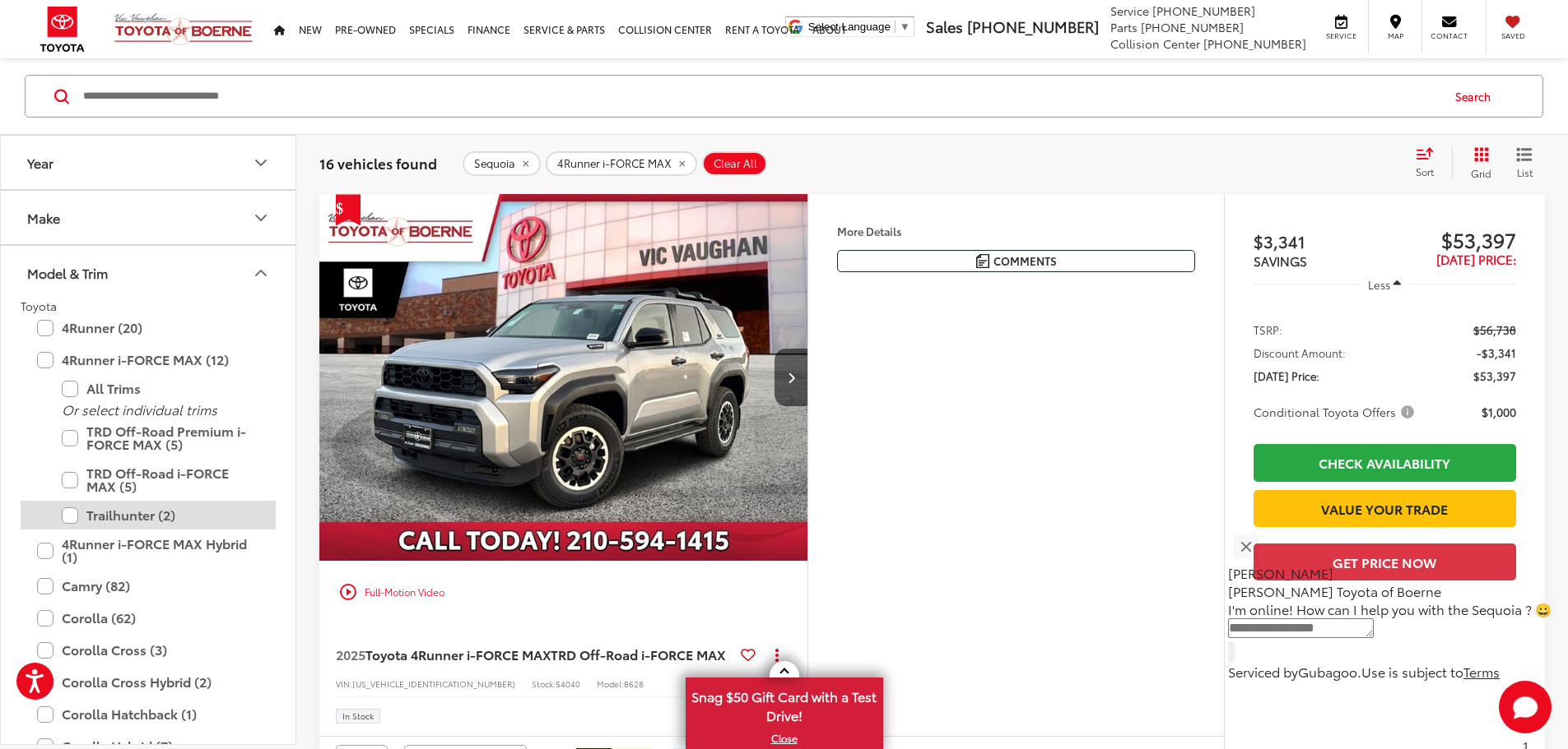
click at [100, 520] on label "Trailhunter (2)" at bounding box center [160, 515] width 198 height 28
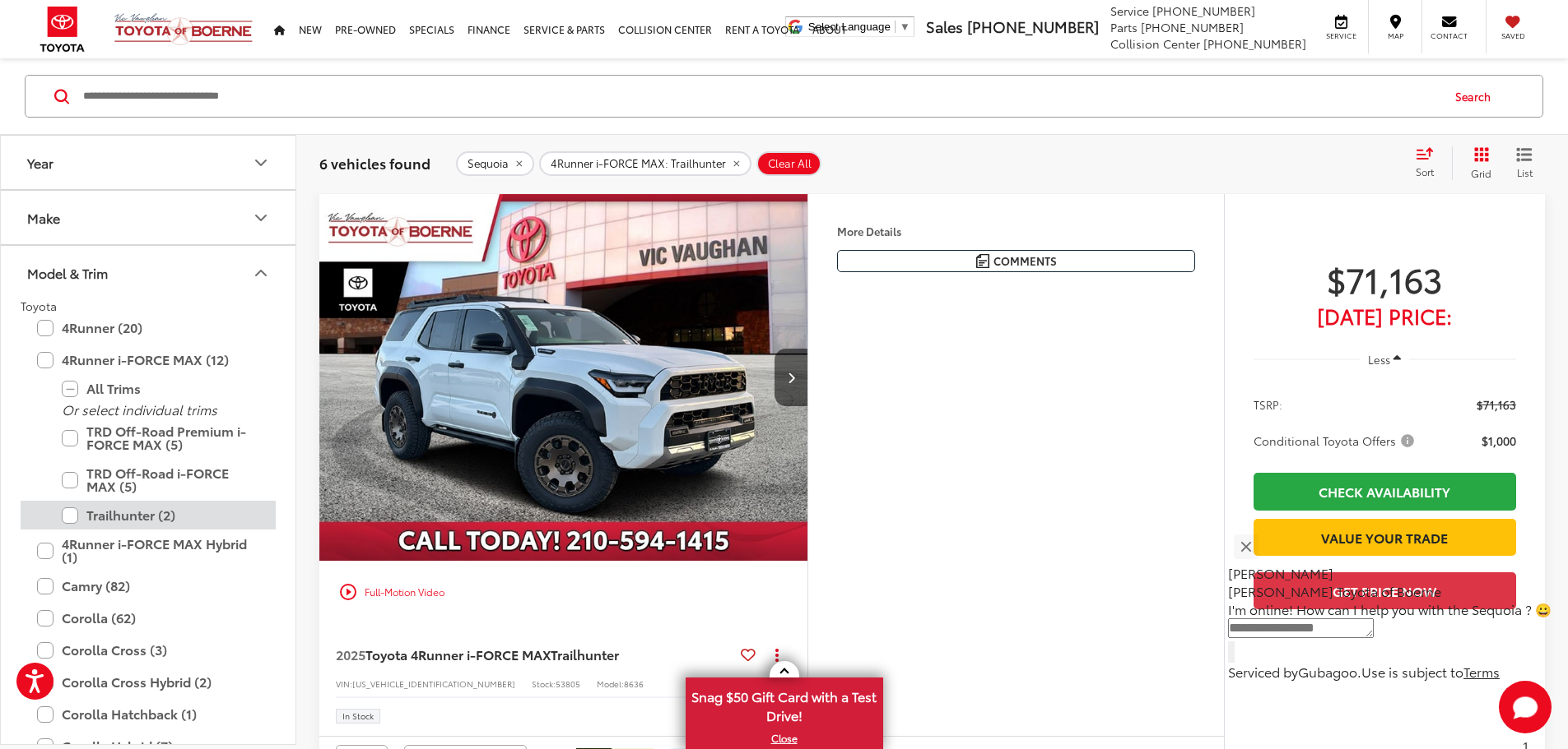
click at [69, 516] on label "Trailhunter (2)" at bounding box center [160, 515] width 198 height 28
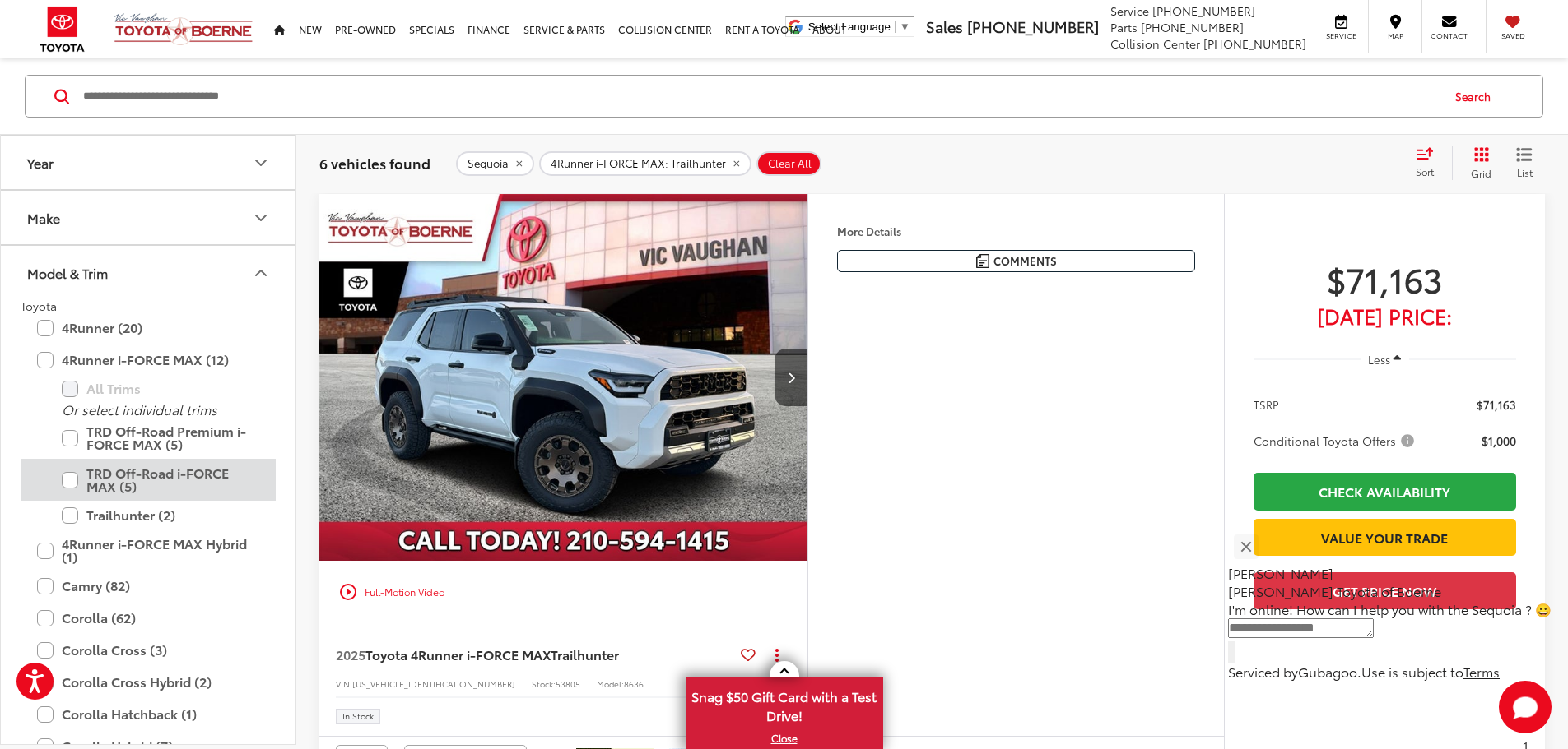
click at [69, 483] on label "TRD Off-Road i-FORCE MAX (5)" at bounding box center [160, 479] width 198 height 42
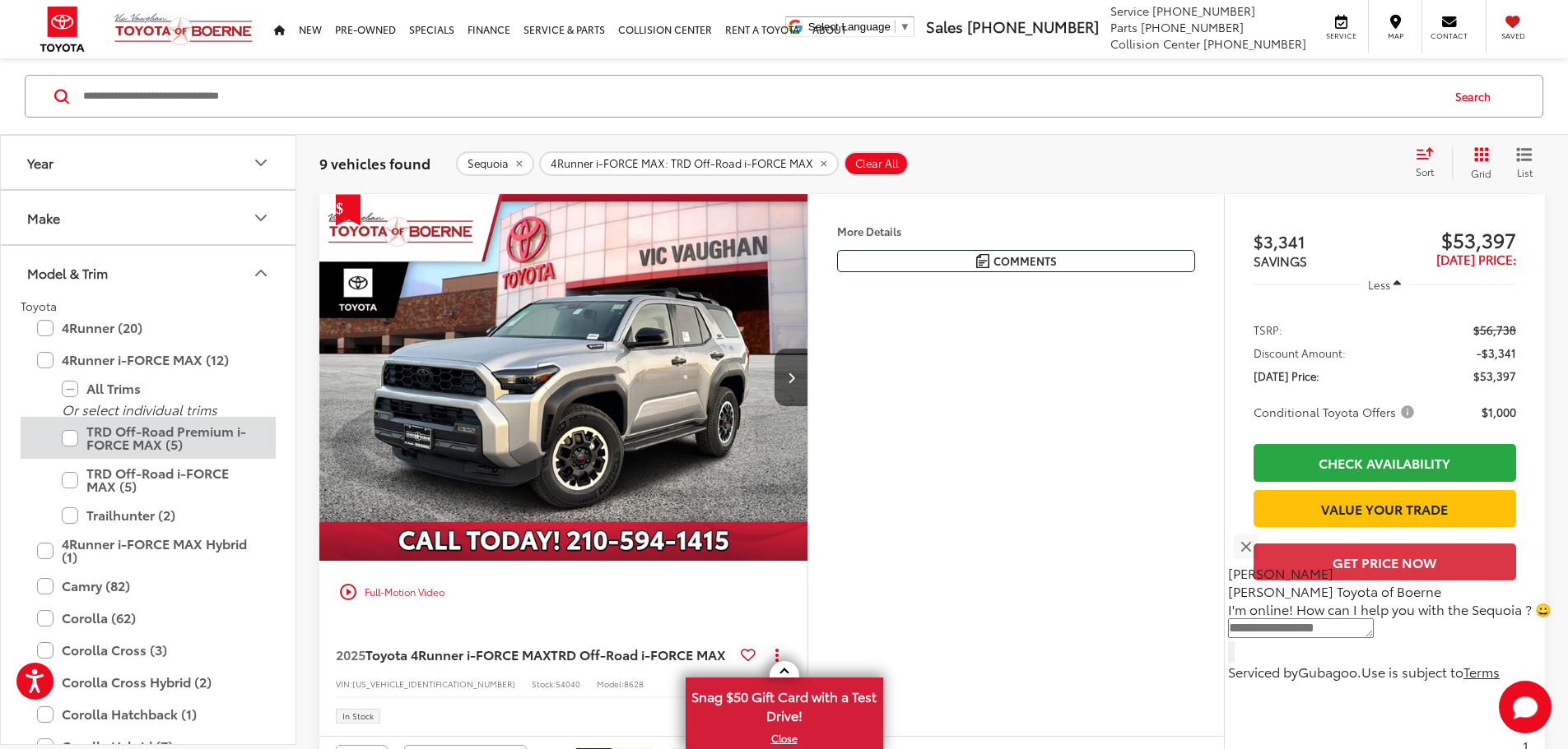
click at [68, 443] on label "TRD Off-Road Premium i-FORCE MAX (5)" at bounding box center [160, 438] width 198 height 42
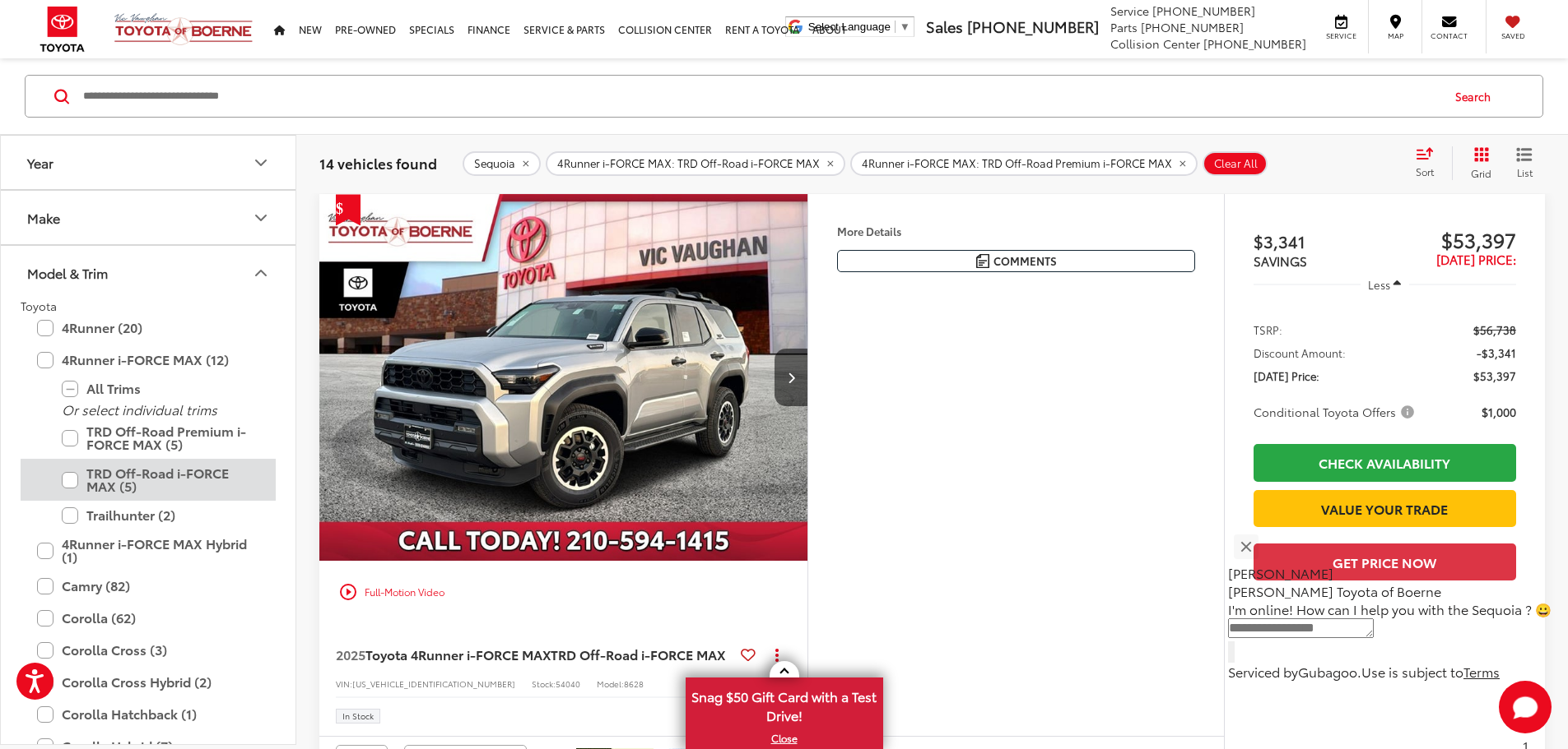
click at [66, 477] on label "TRD Off-Road i-FORCE MAX (5)" at bounding box center [160, 479] width 198 height 42
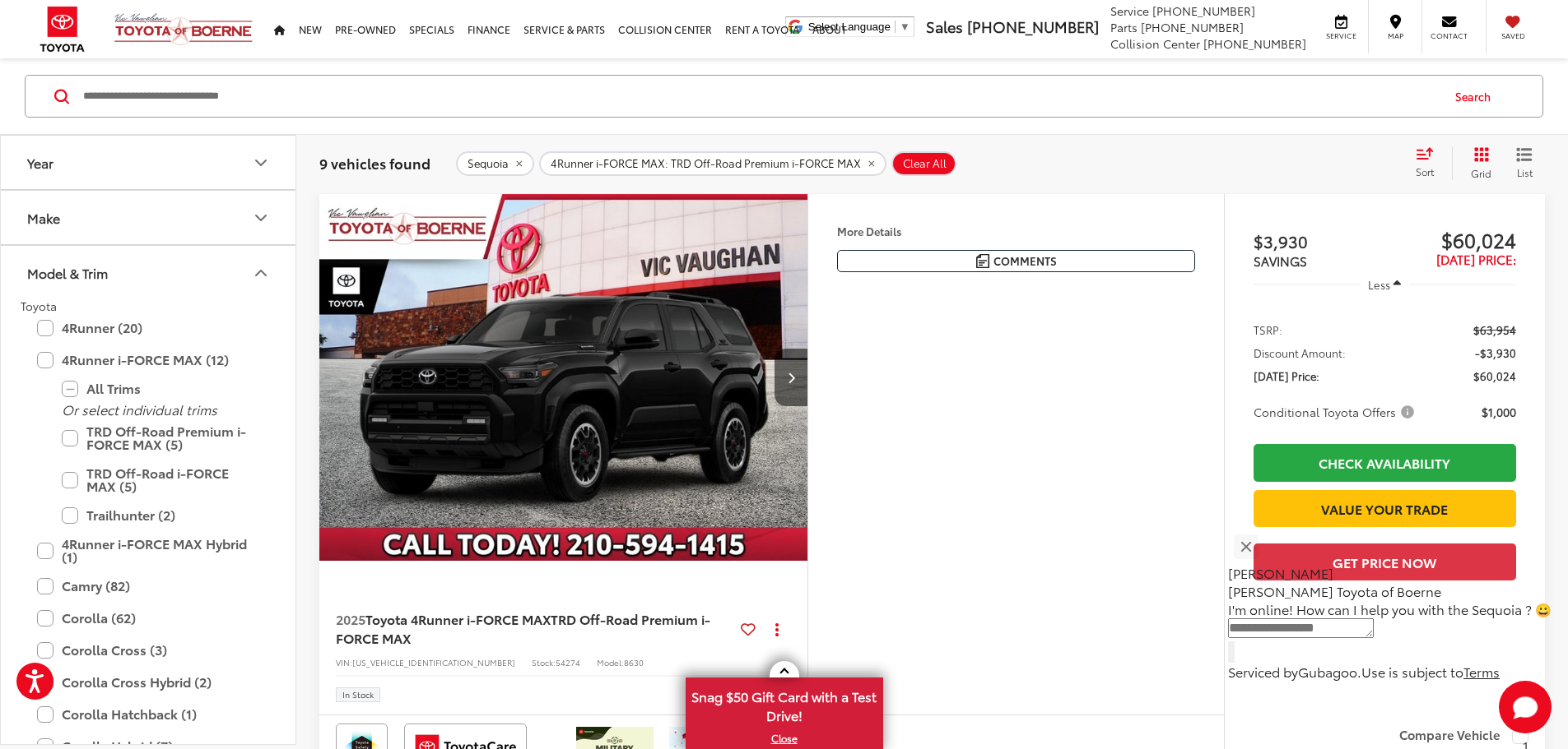
click at [528, 463] on img "2025 Toyota 4Runner i-FORCE MAX TRD Off-Road Premium i-FORCE MAX 0" at bounding box center [564, 377] width 490 height 368
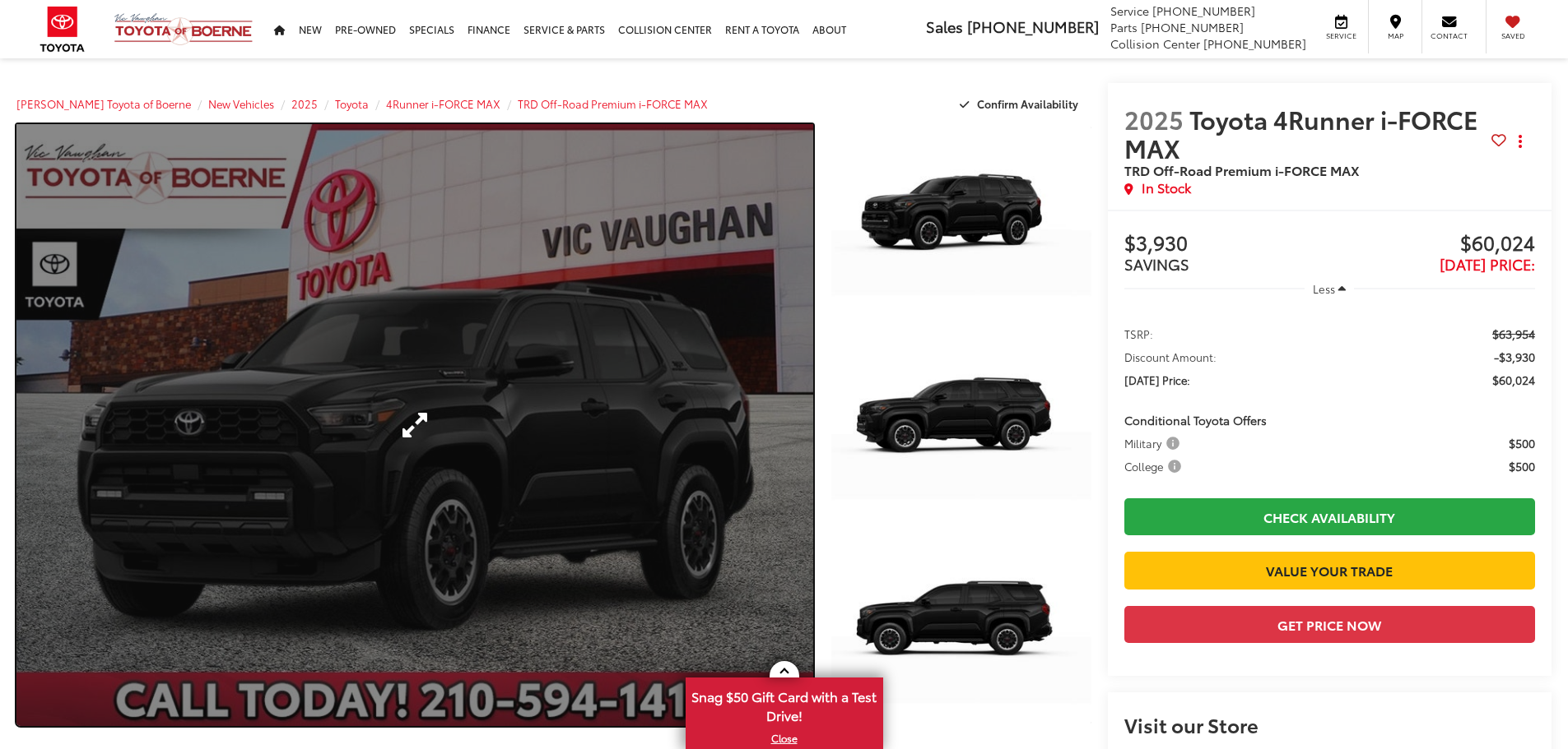
click at [585, 416] on link "Expand Photo 0" at bounding box center [414, 425] width 797 height 602
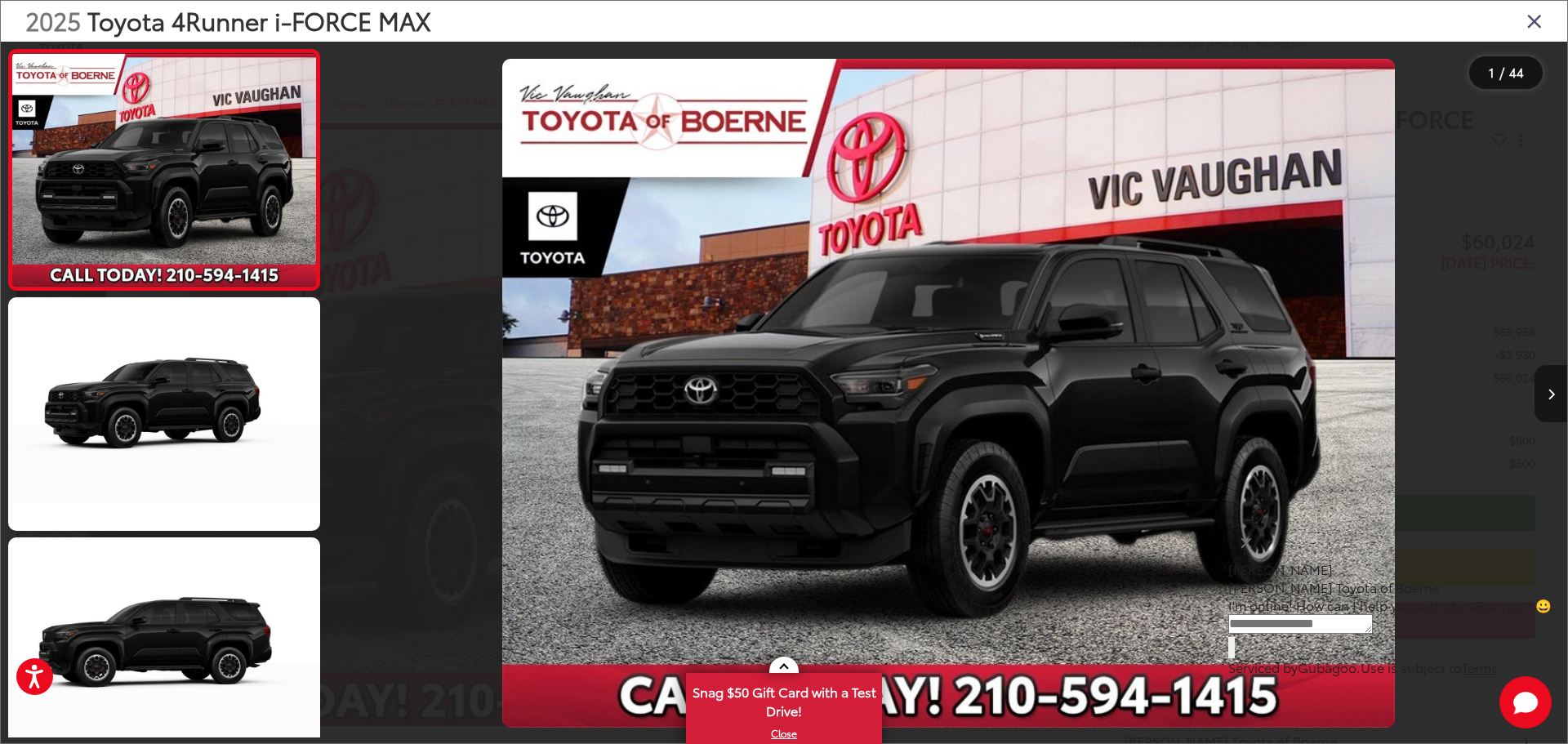
click at [1544, 392] on button "Next image" at bounding box center [1550, 394] width 33 height 57
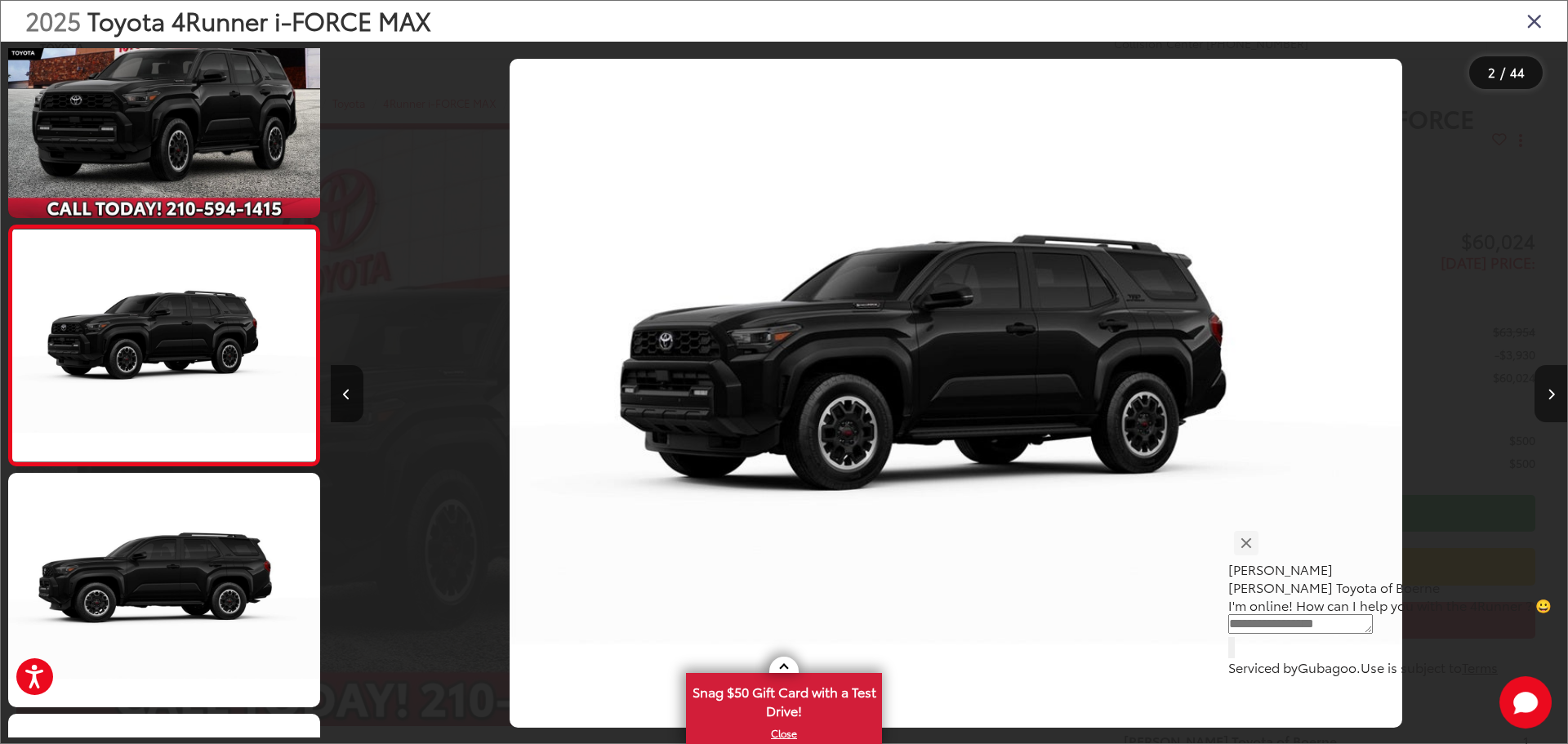
scroll to position [0, 1237]
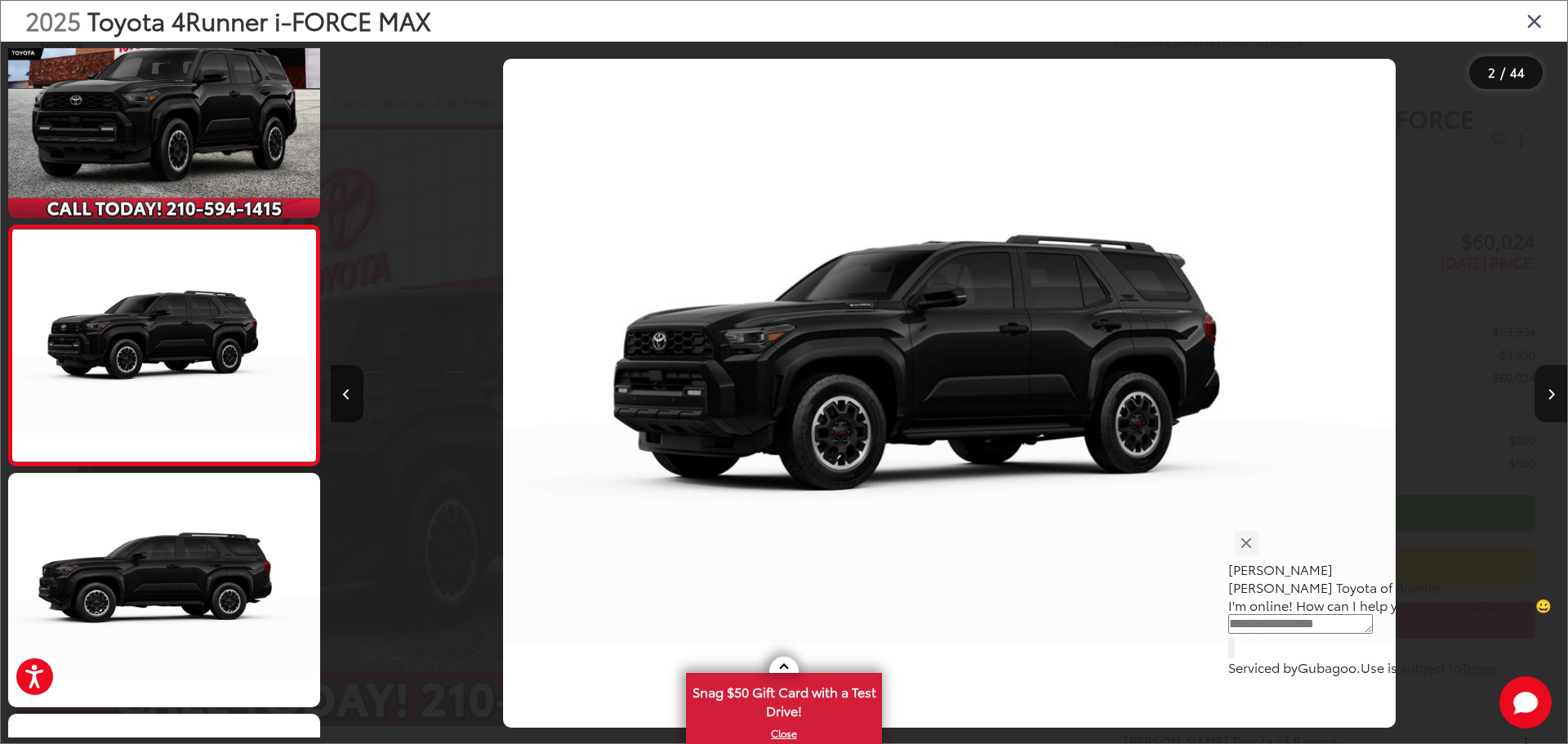
click at [1544, 392] on button "Next image" at bounding box center [1550, 394] width 33 height 57
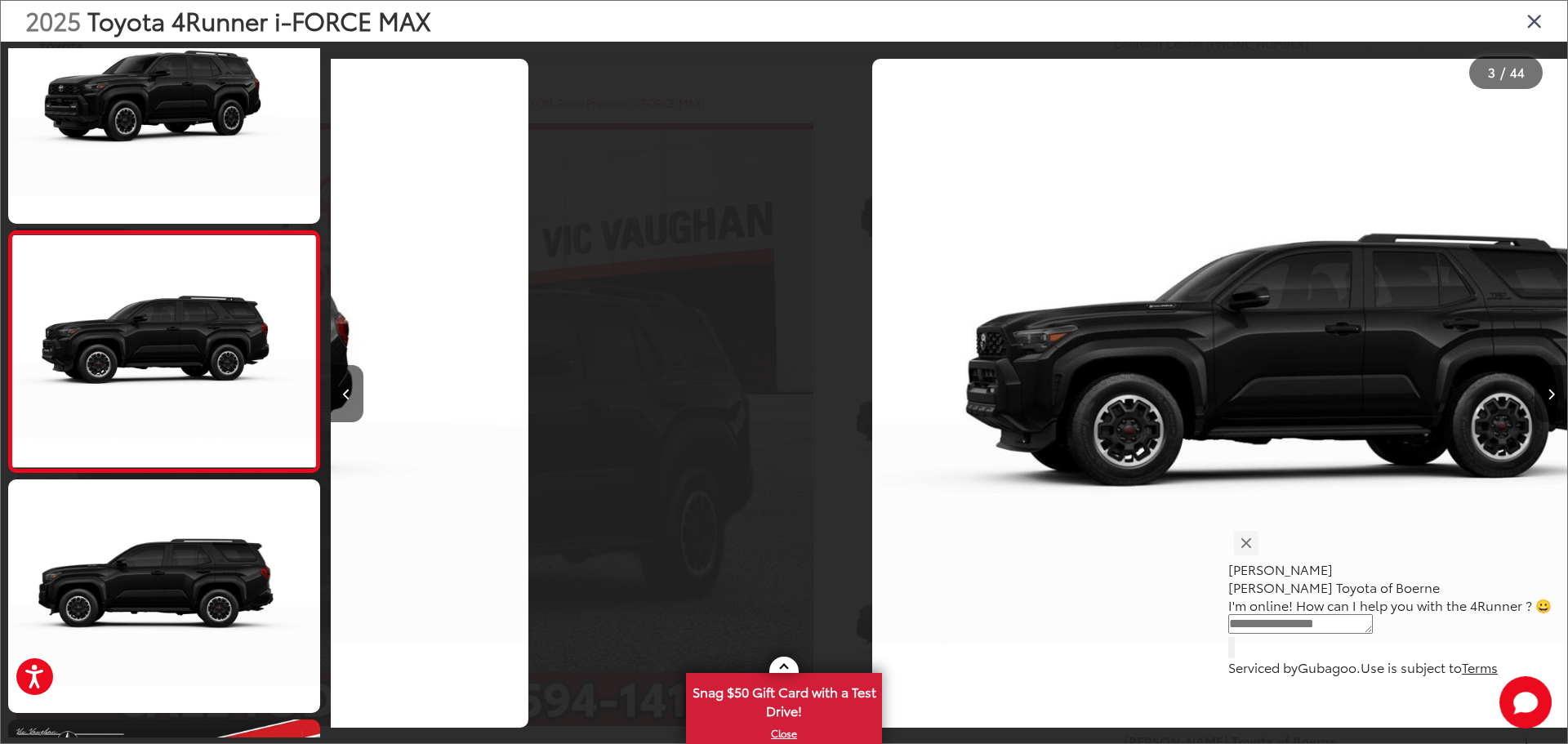
scroll to position [304, 0]
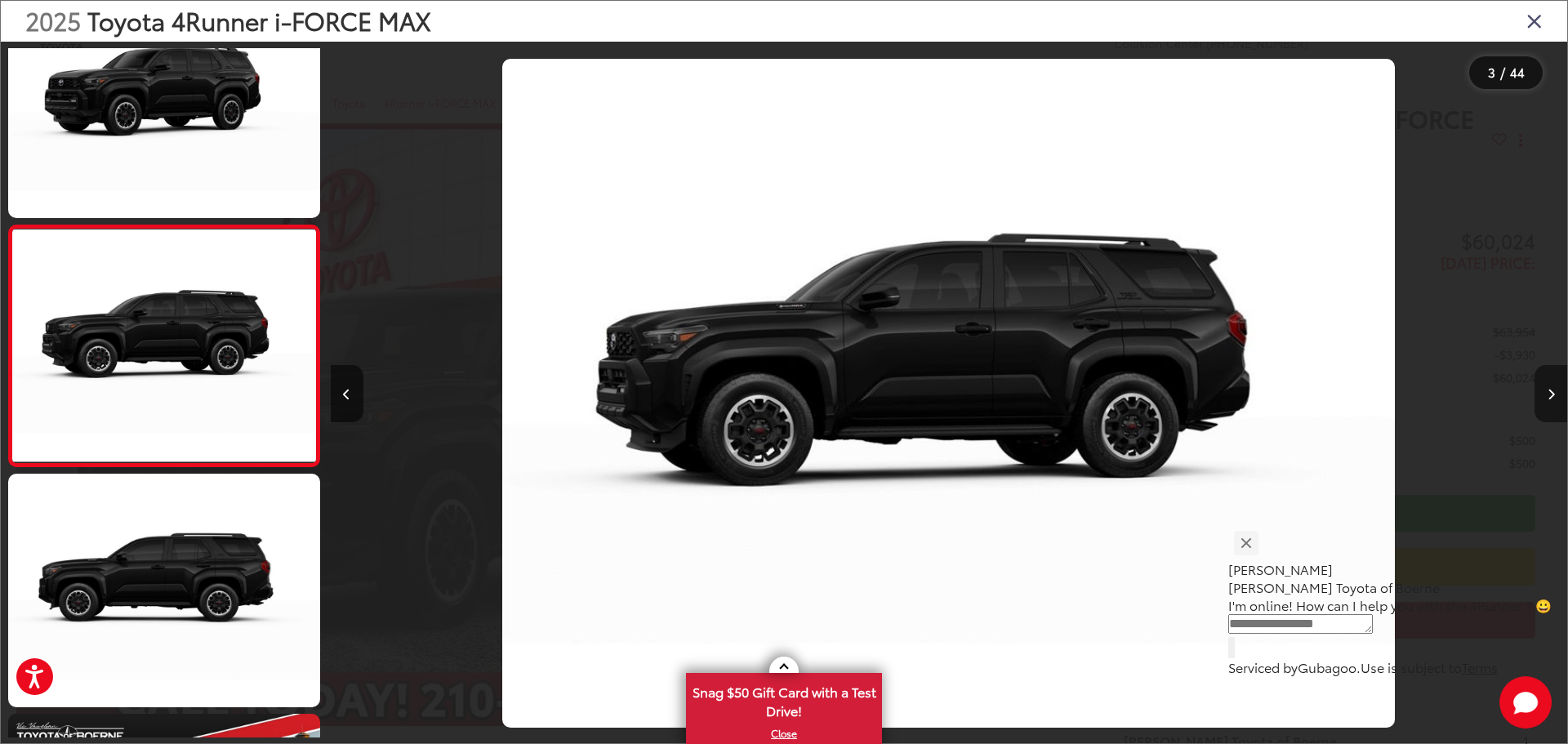
click at [1544, 392] on button "Next image" at bounding box center [1550, 394] width 33 height 57
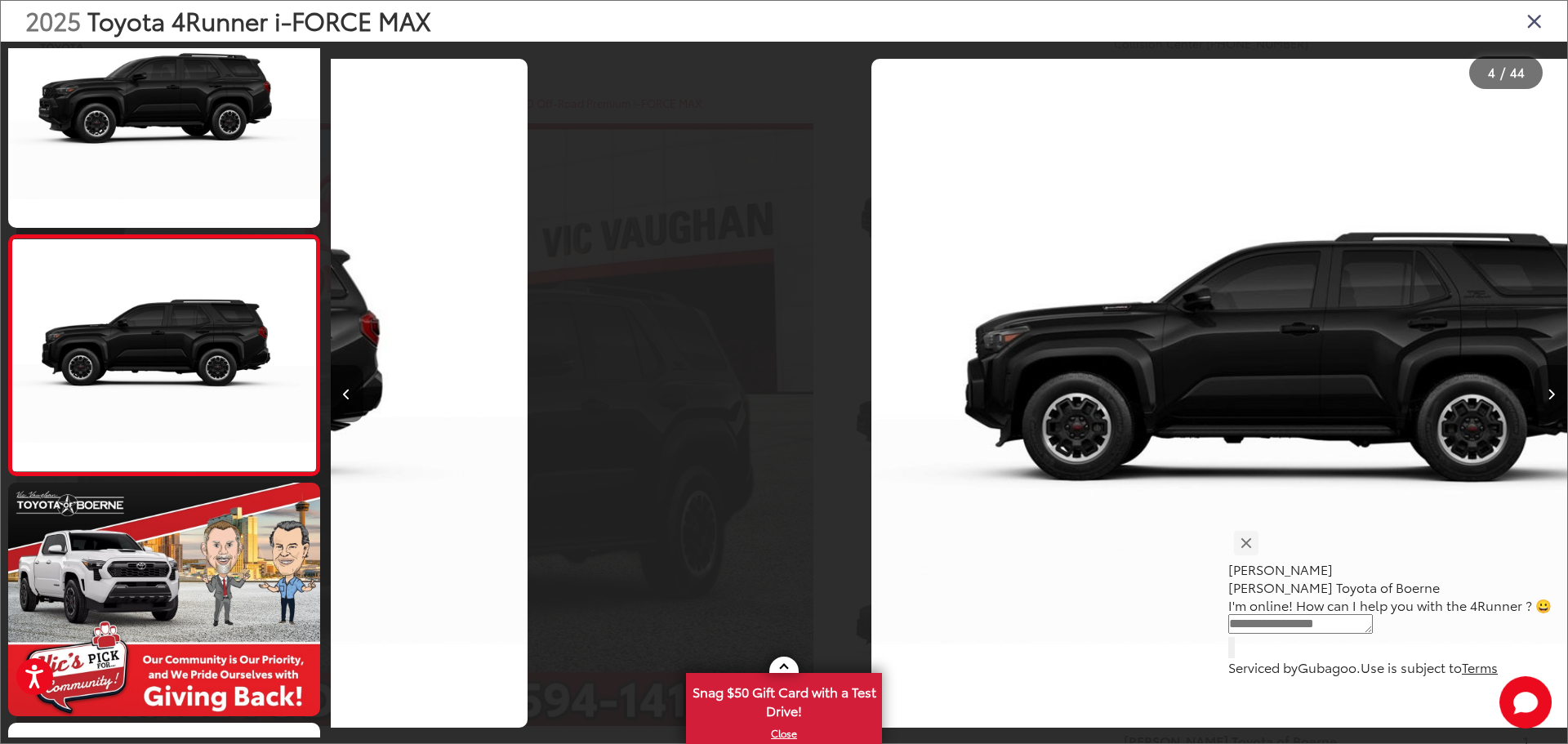
scroll to position [546, 0]
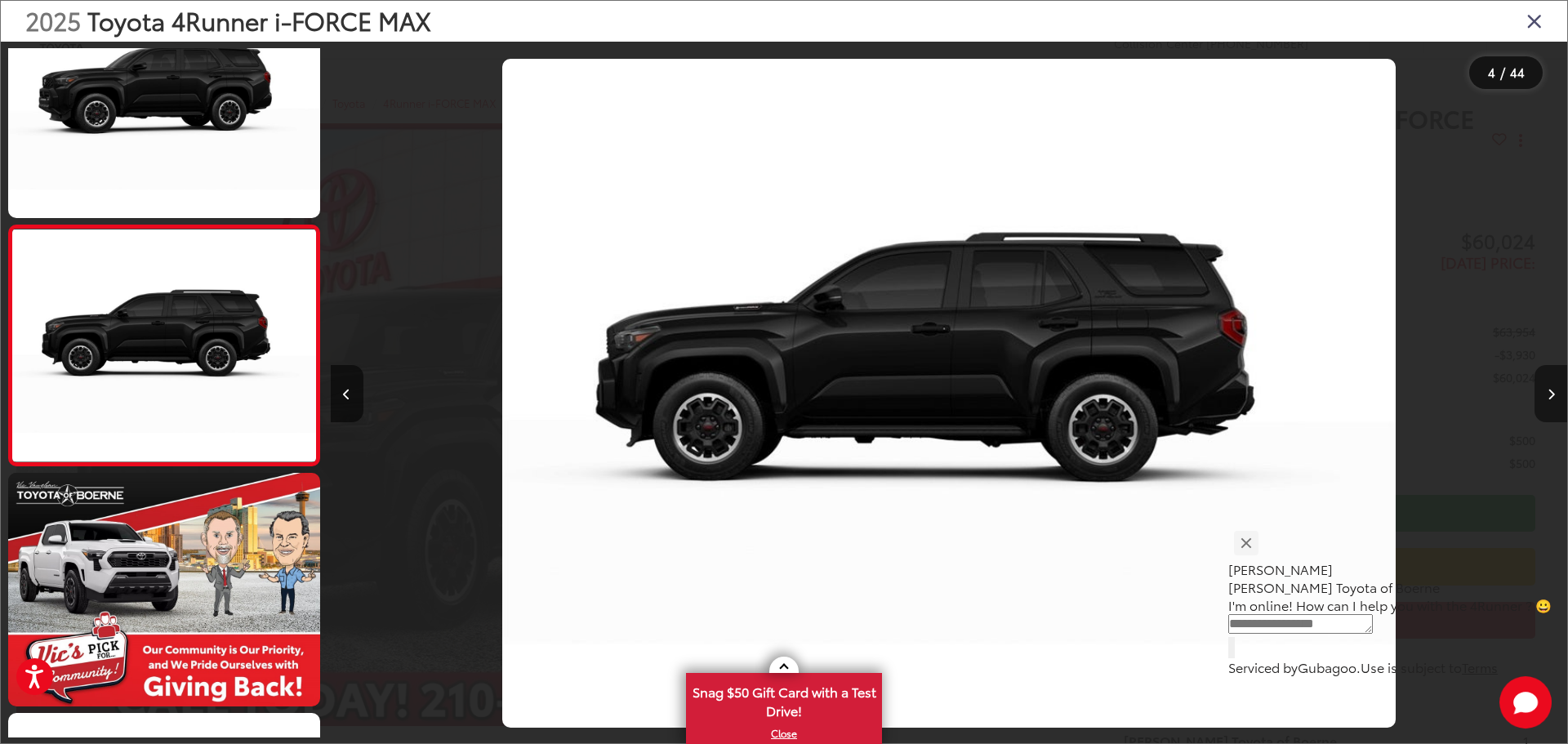
click at [1544, 392] on button "Next image" at bounding box center [1550, 394] width 33 height 57
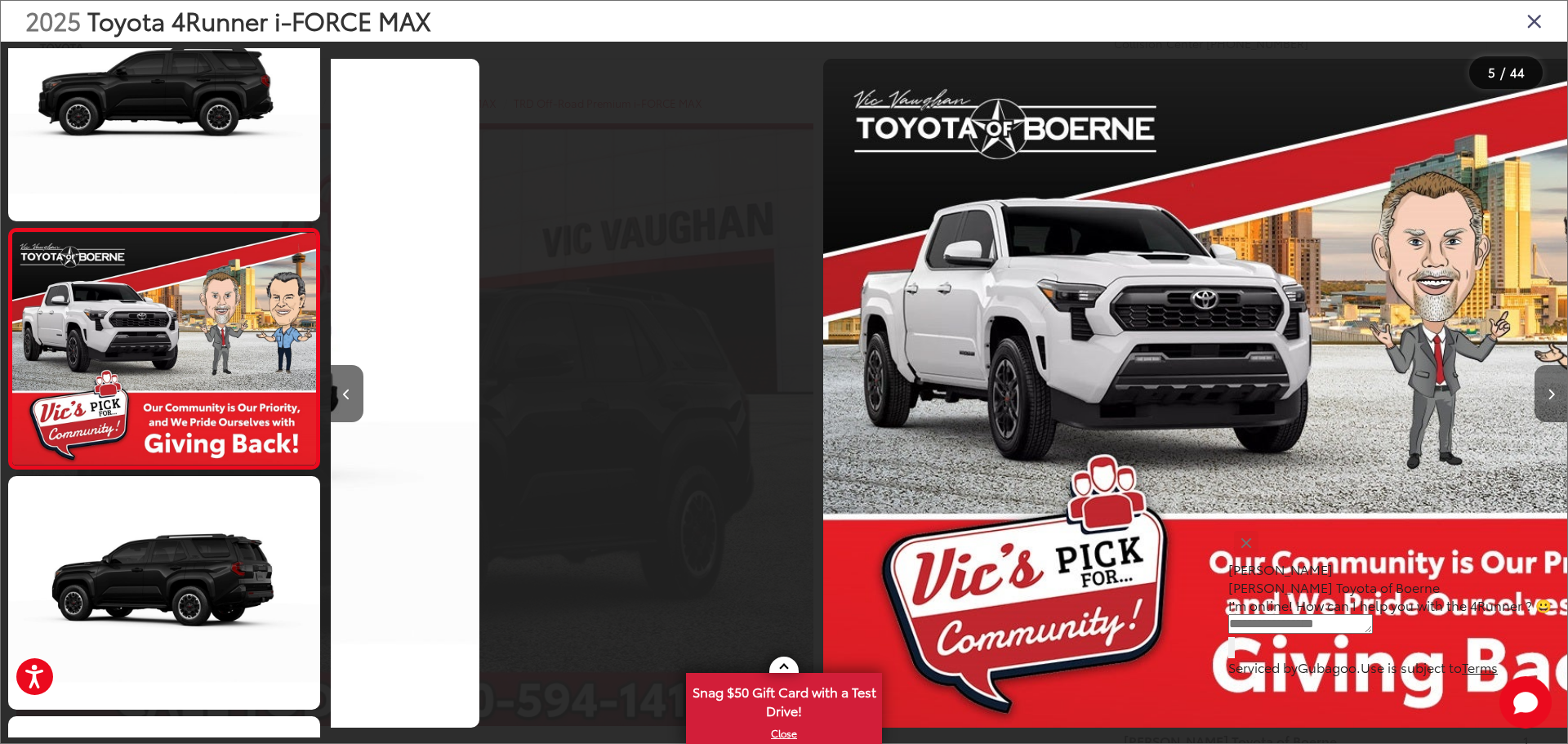
scroll to position [786, 0]
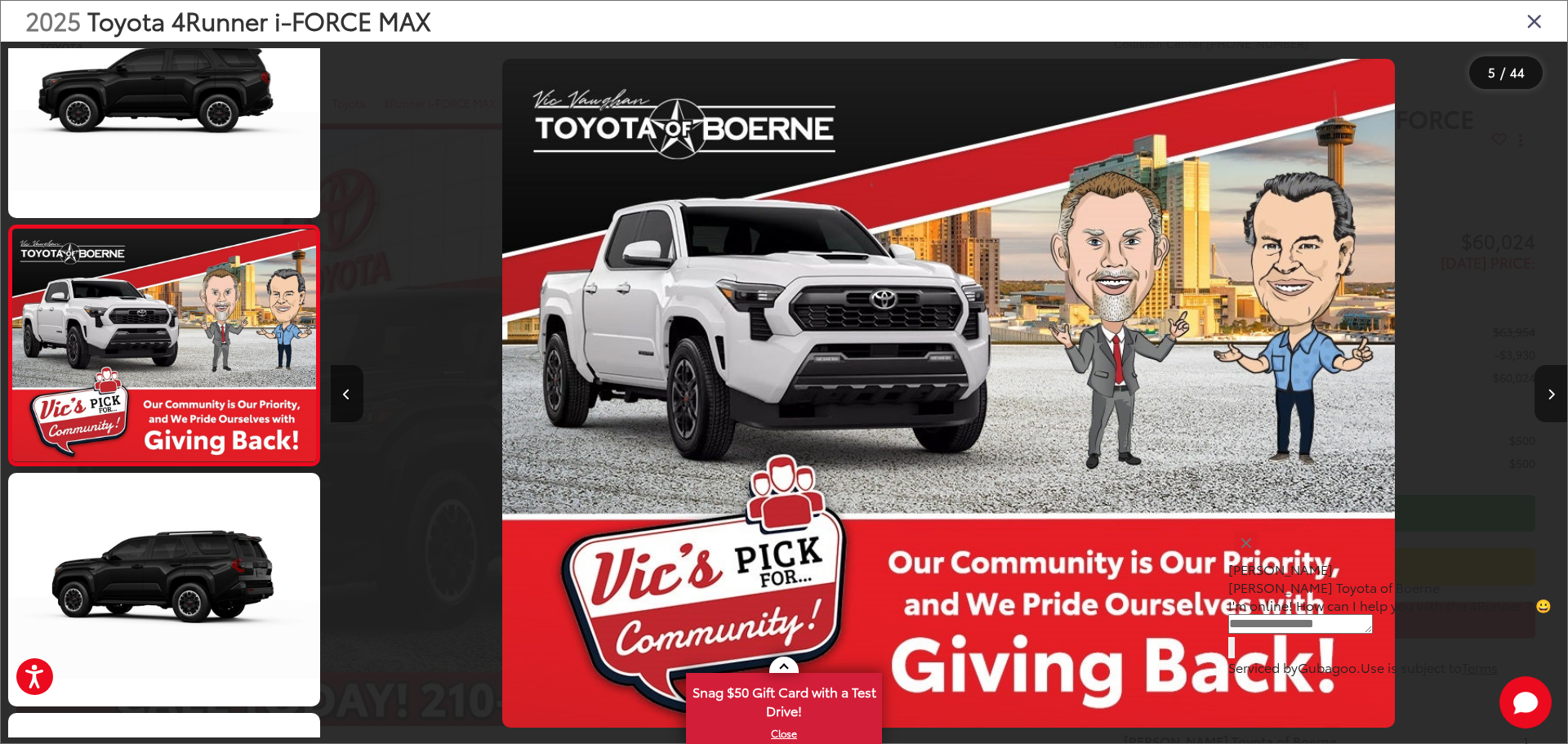
click at [1544, 392] on button "Next image" at bounding box center [1550, 394] width 33 height 57
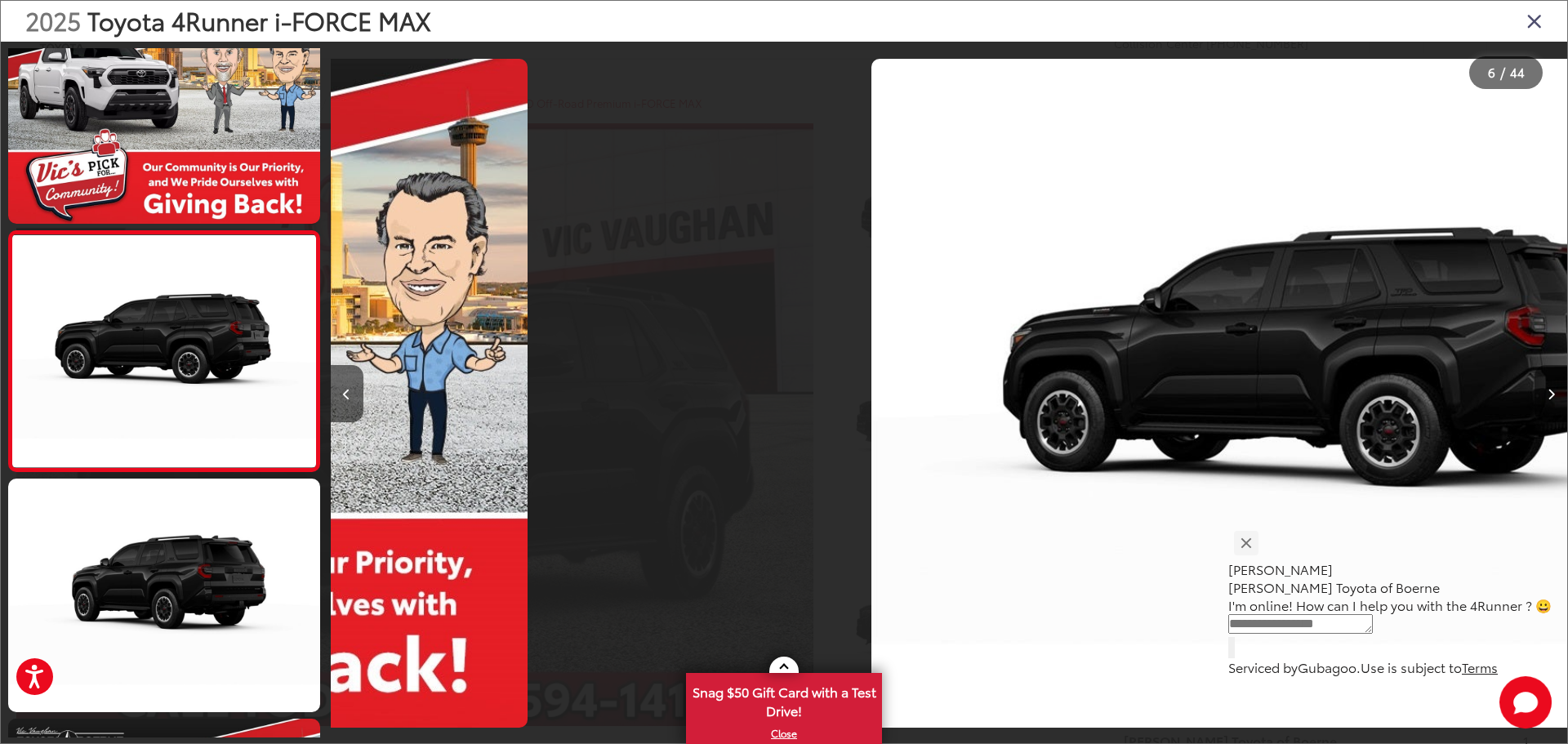
scroll to position [1026, 0]
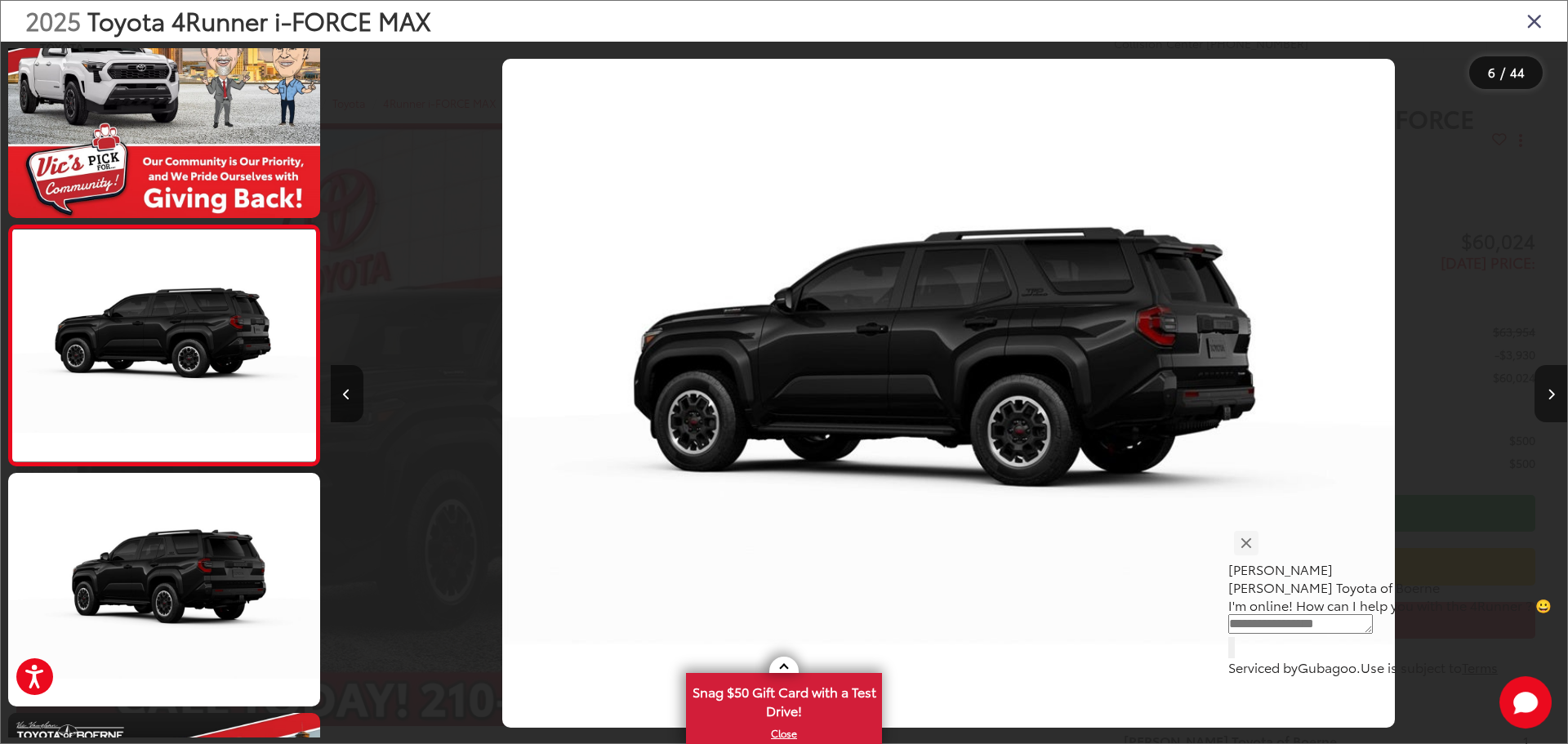
click at [1544, 392] on button "Next image" at bounding box center [1550, 394] width 33 height 57
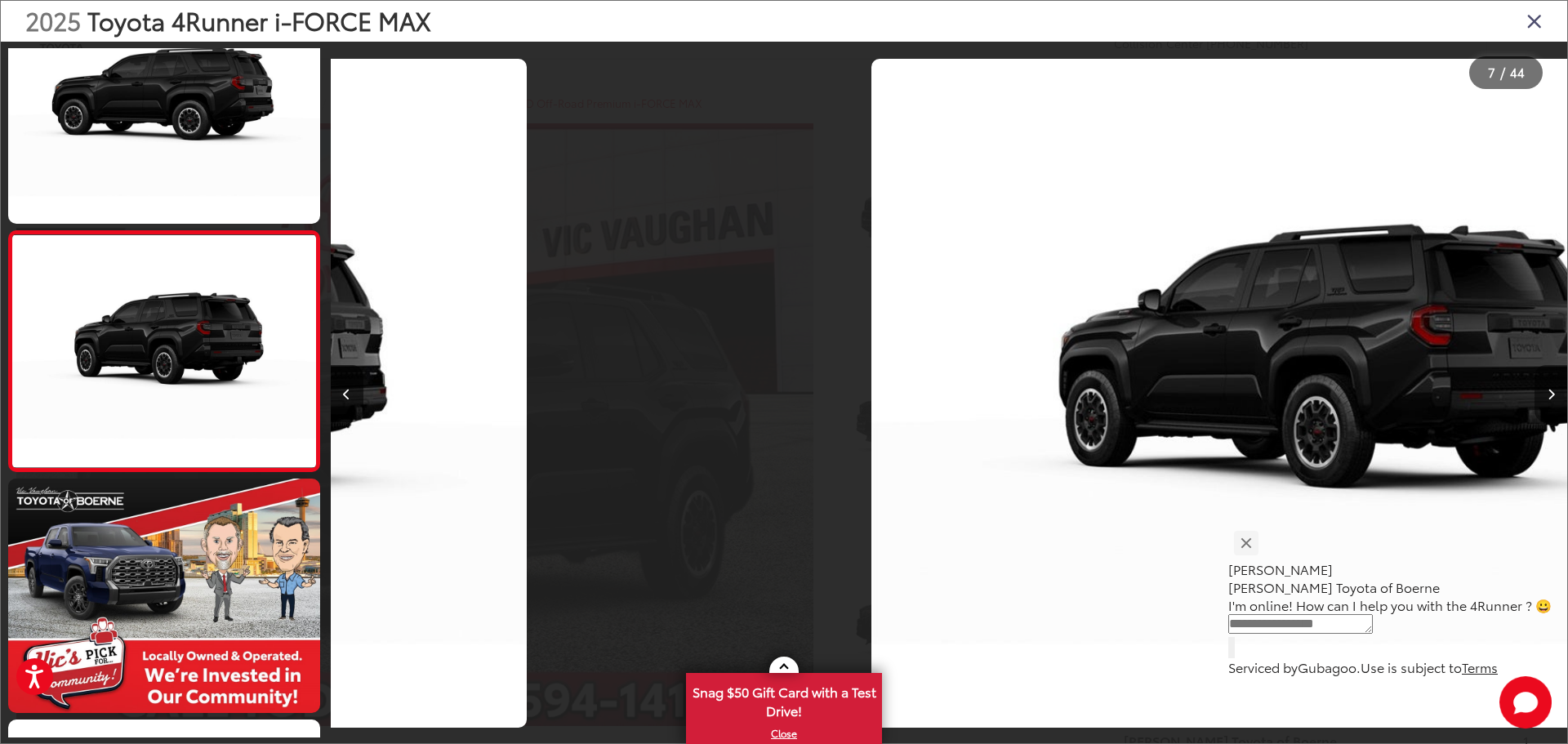
scroll to position [1266, 0]
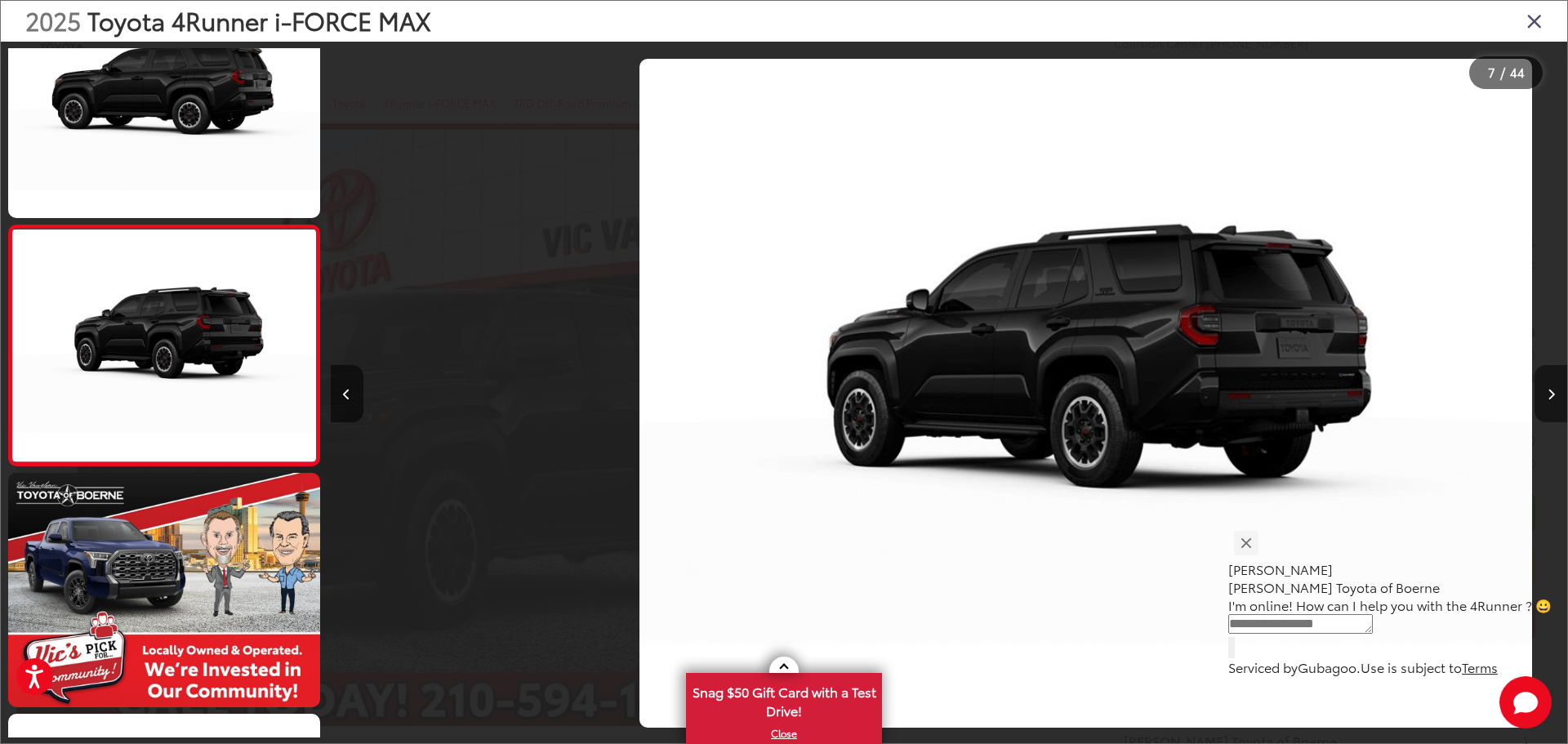
click at [1544, 392] on button "Next image" at bounding box center [1550, 394] width 33 height 57
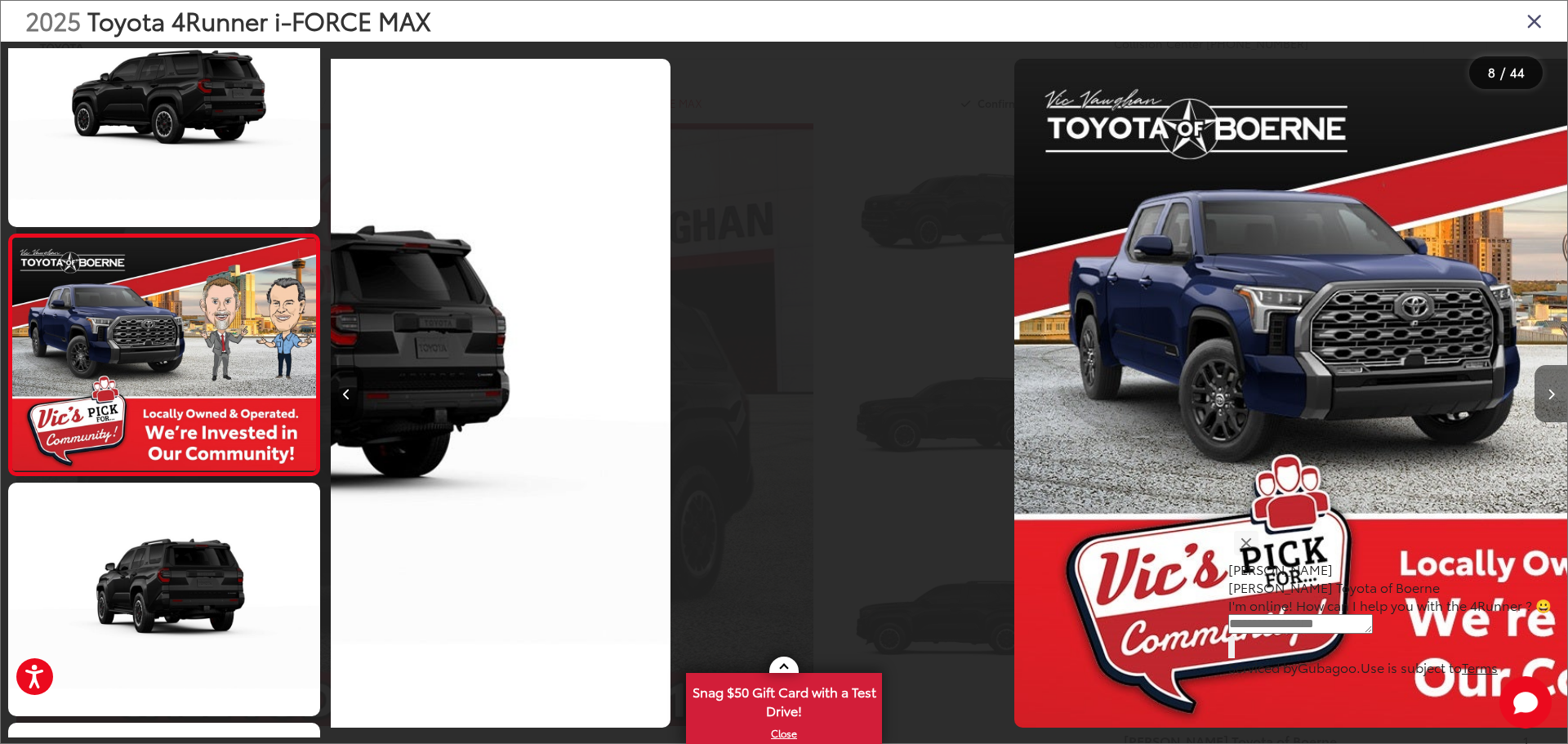
scroll to position [1507, 0]
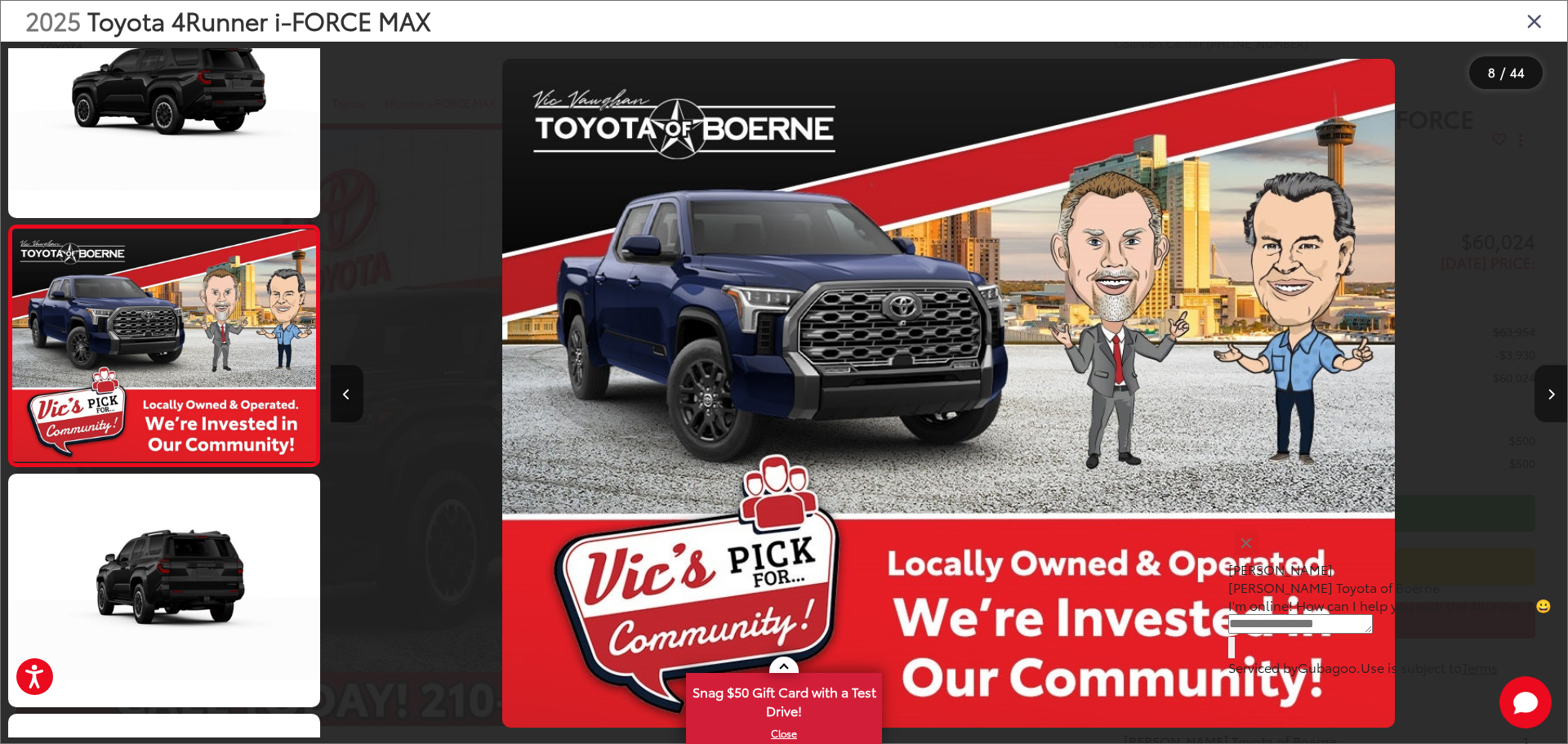
click at [1544, 392] on button "Next image" at bounding box center [1550, 394] width 33 height 57
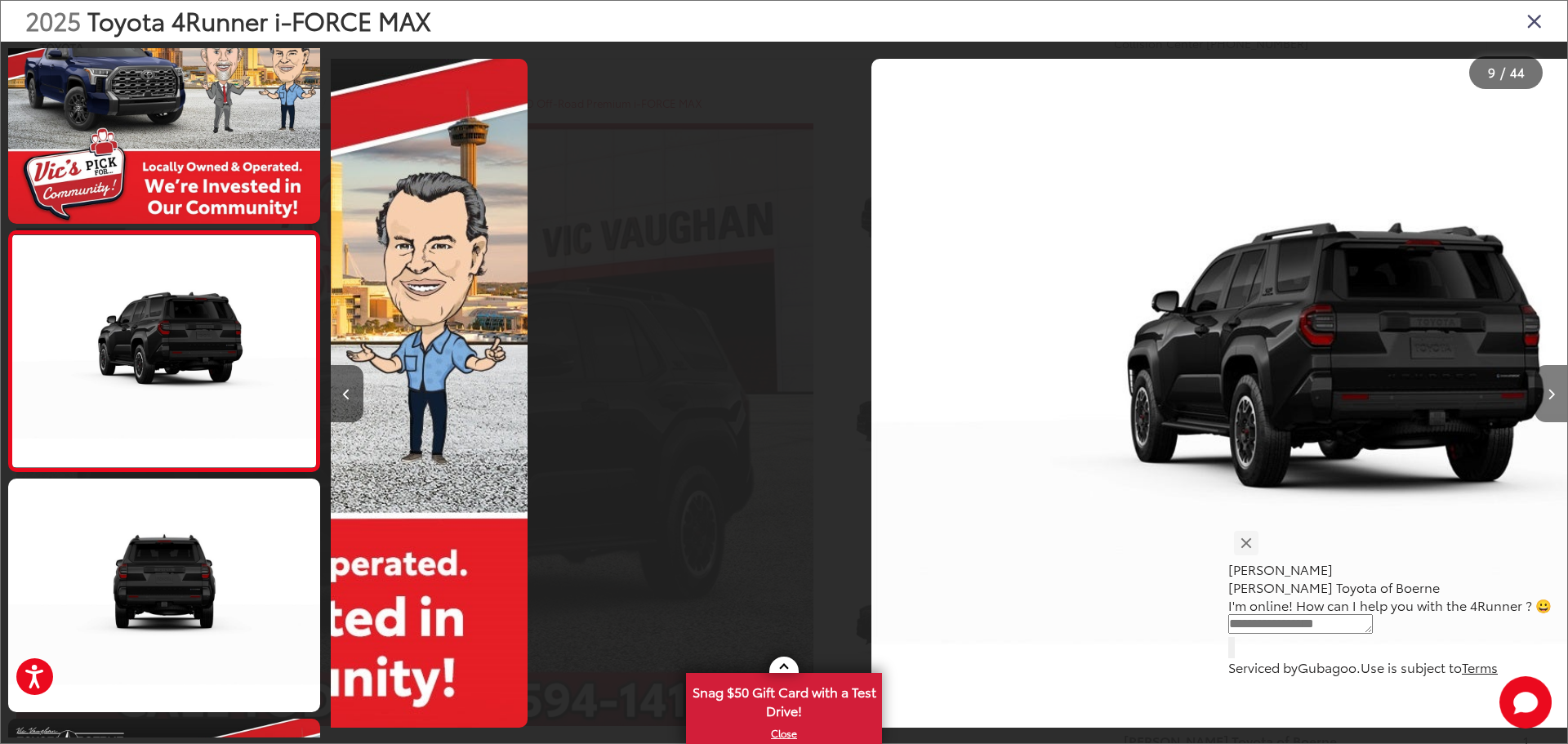
scroll to position [1747, 0]
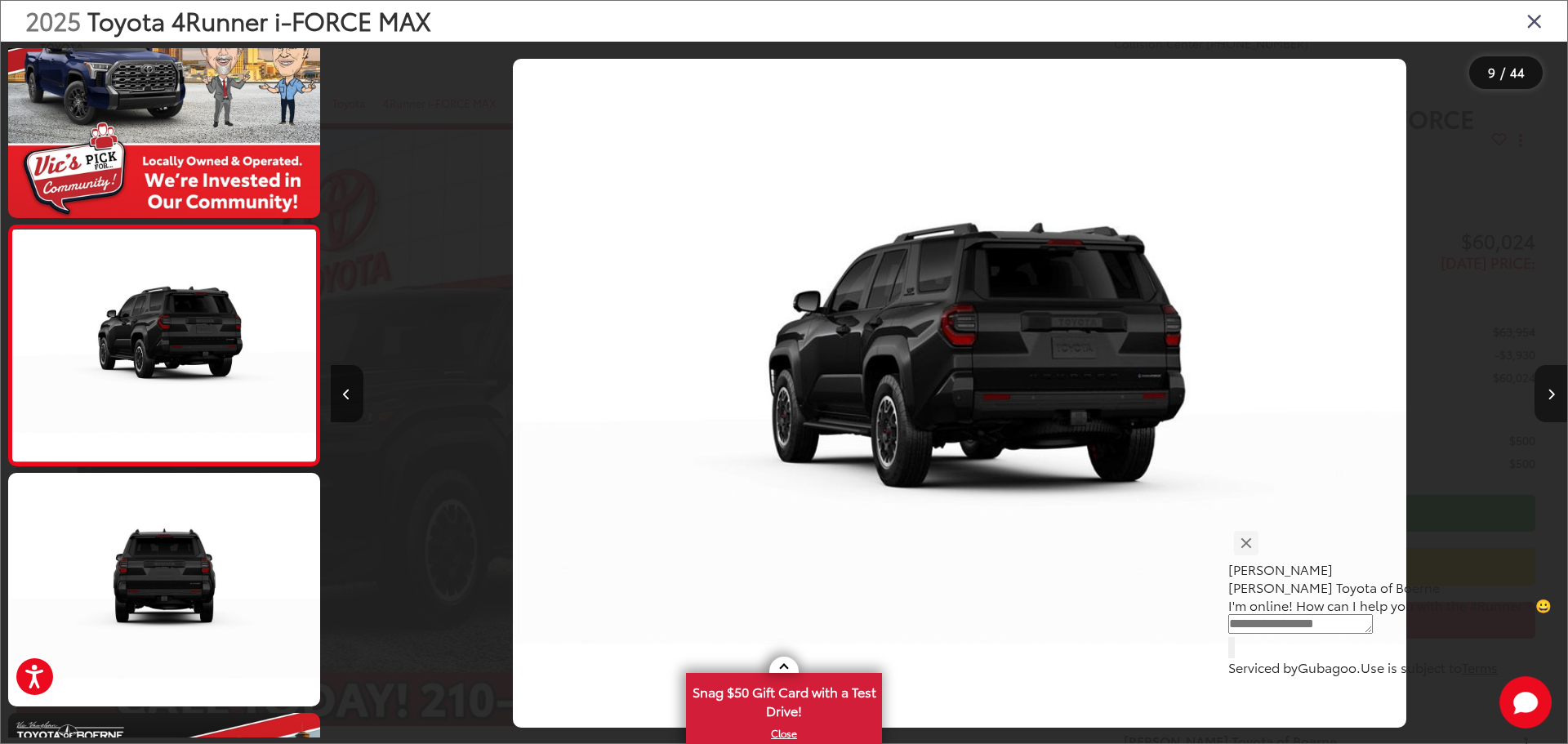
click at [1544, 392] on button "Next image" at bounding box center [1550, 394] width 33 height 57
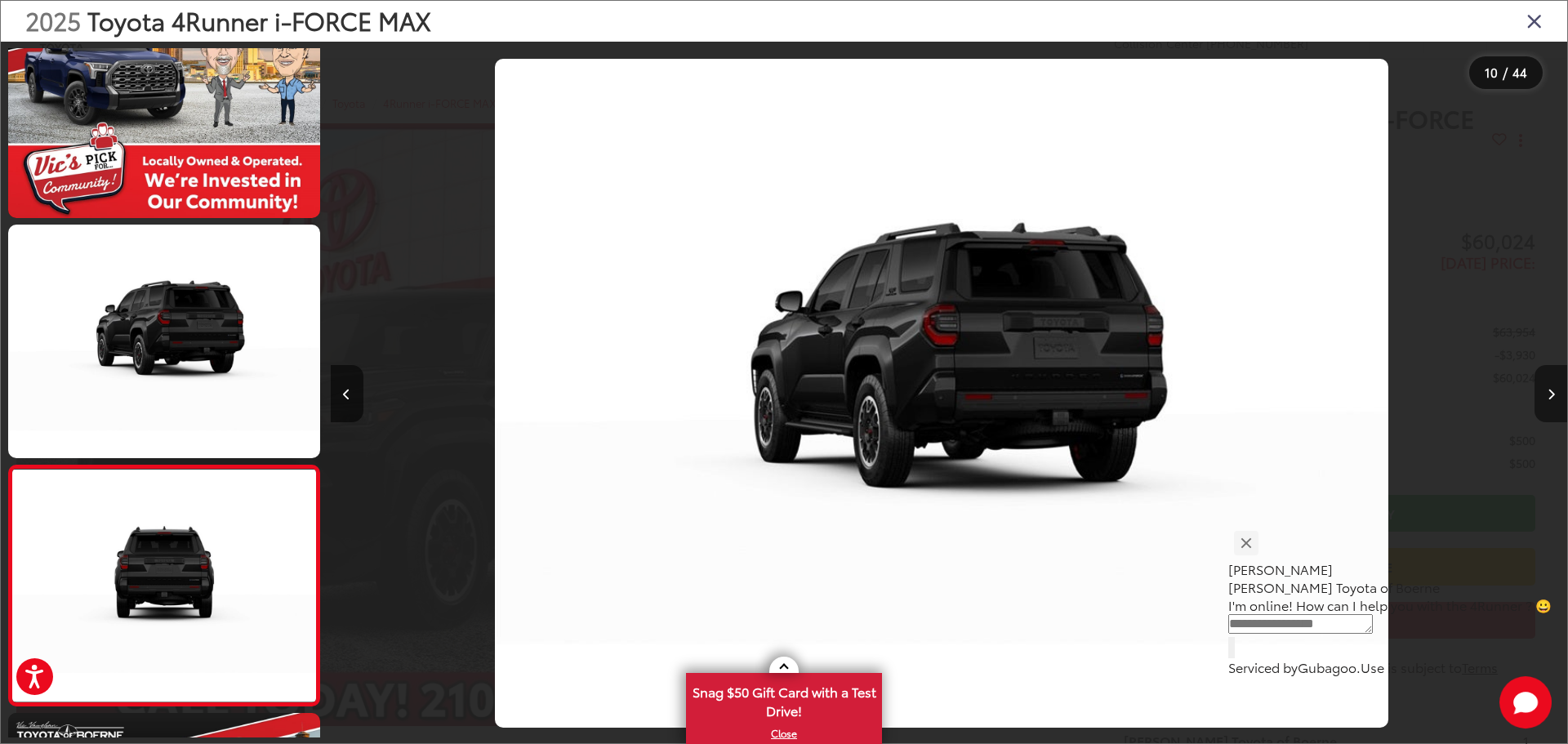
scroll to position [0, 0]
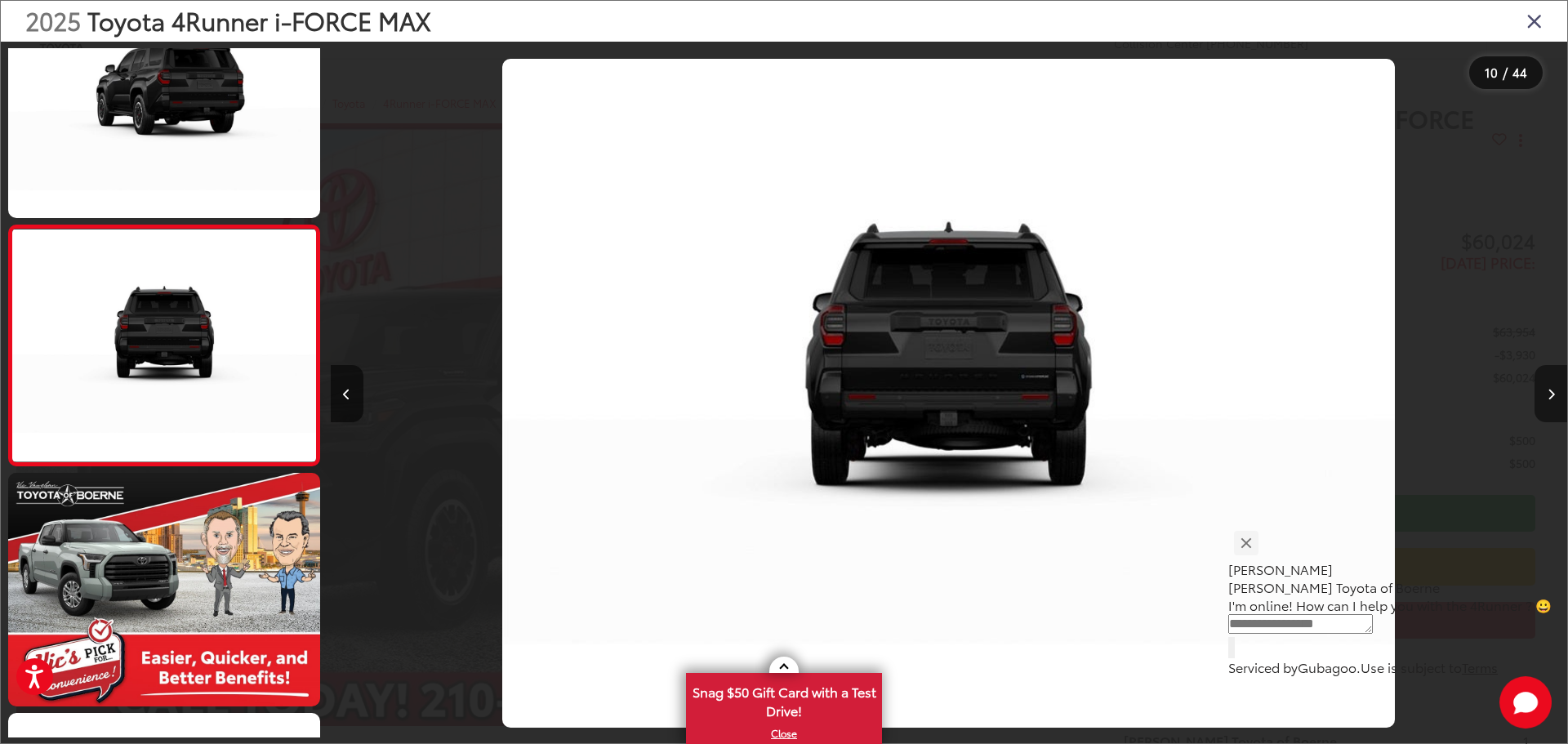
click at [1544, 392] on button "Next image" at bounding box center [1550, 394] width 33 height 57
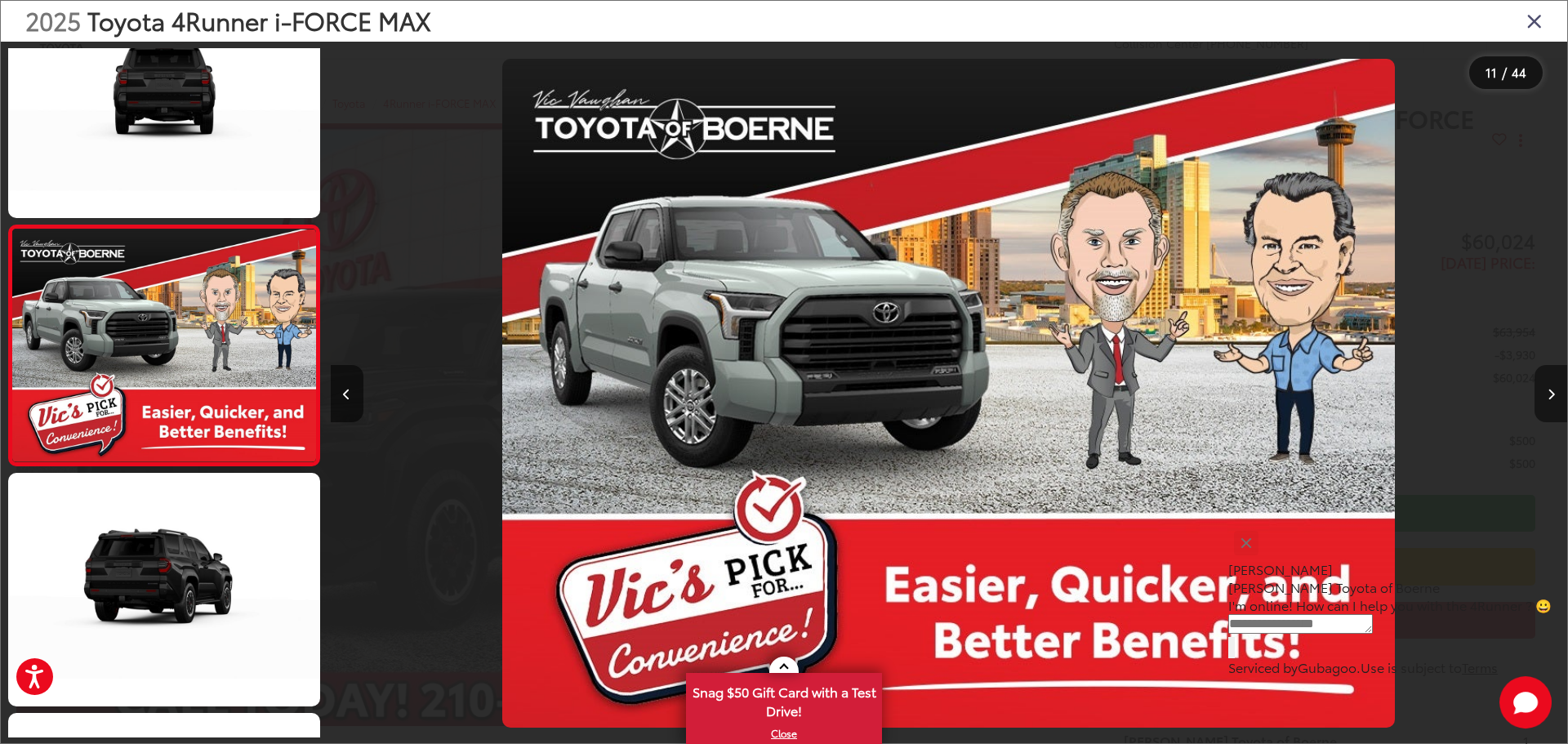
click at [1544, 392] on button "Next image" at bounding box center [1550, 394] width 33 height 57
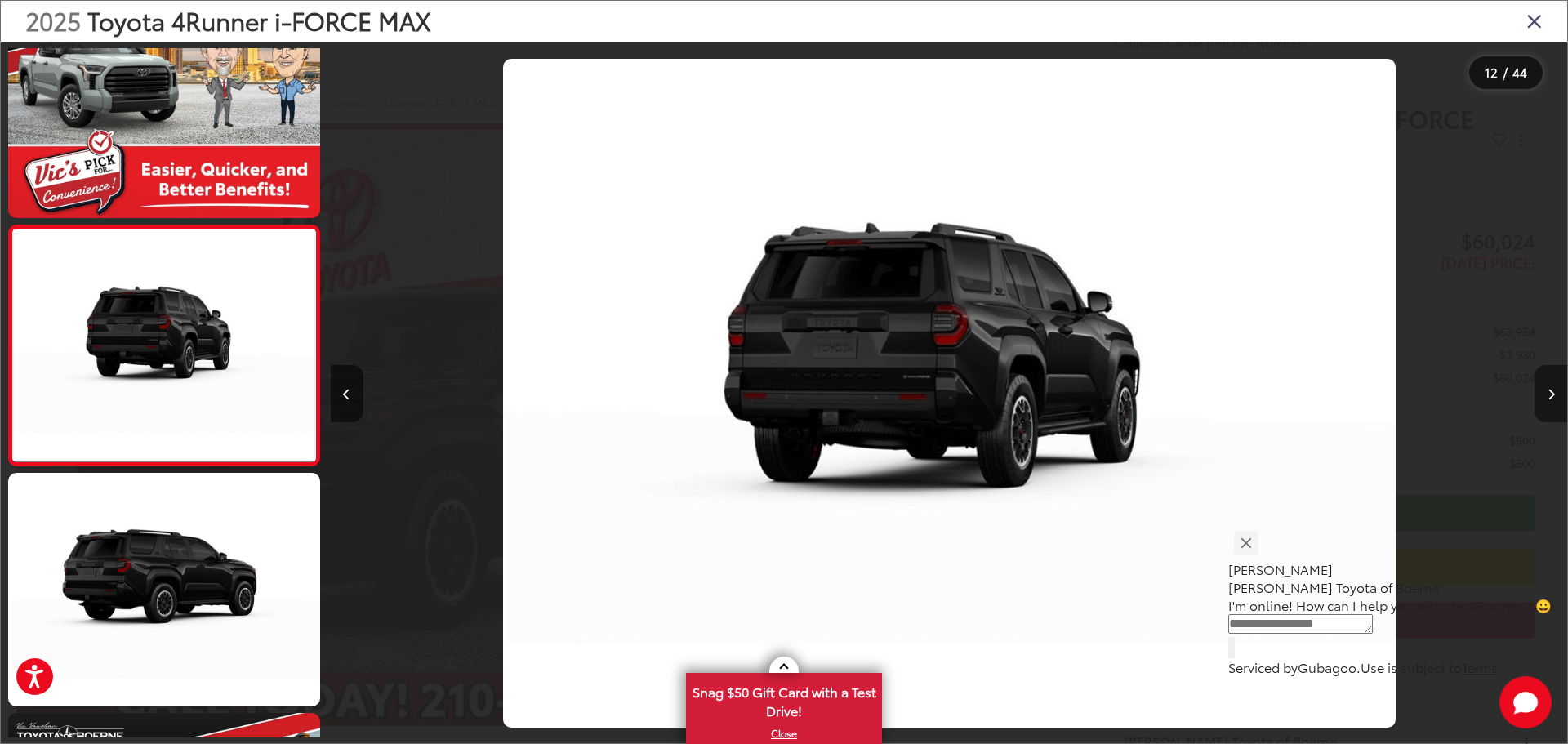
click at [1544, 392] on button "Next image" at bounding box center [1550, 394] width 33 height 57
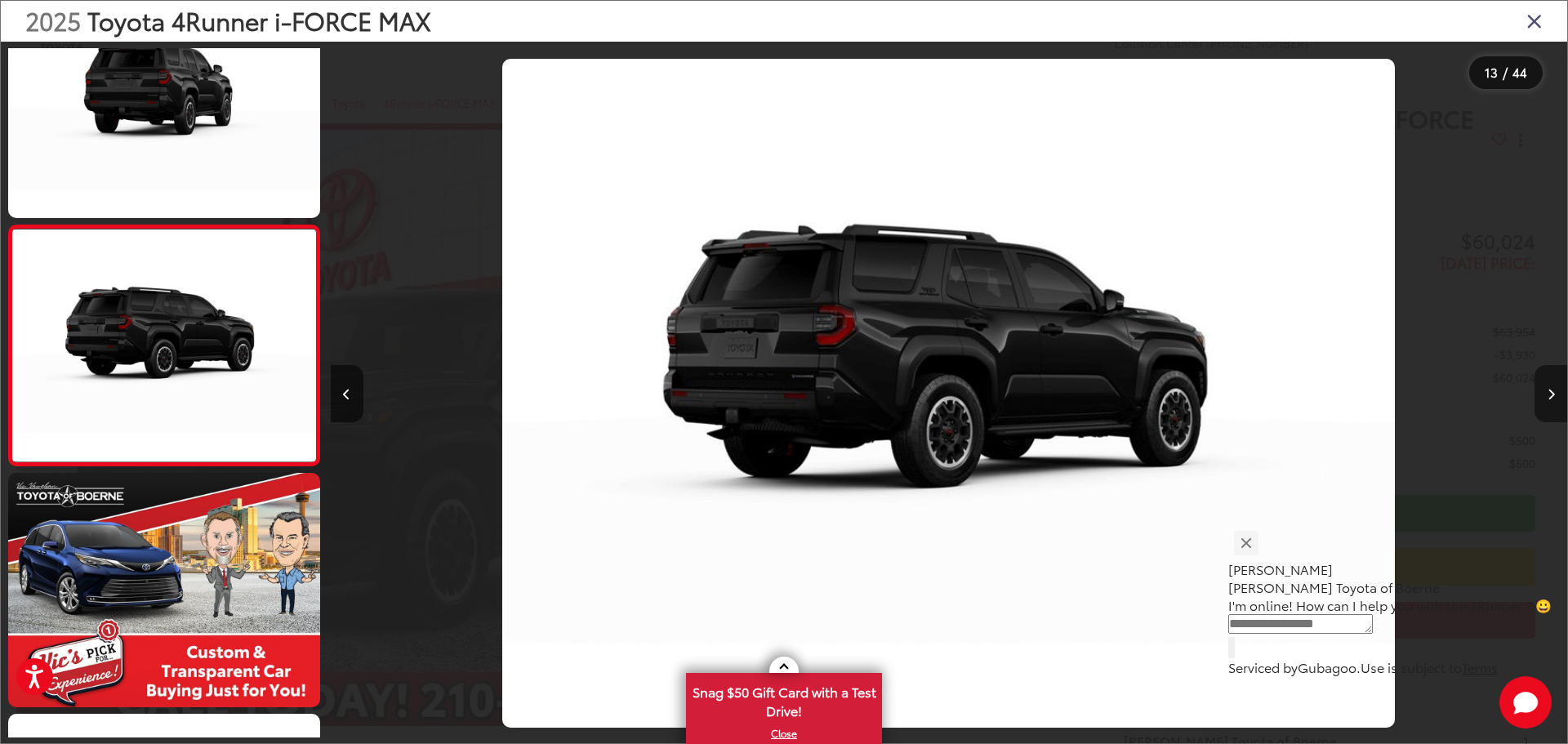
click at [1544, 392] on button "Next image" at bounding box center [1550, 394] width 33 height 57
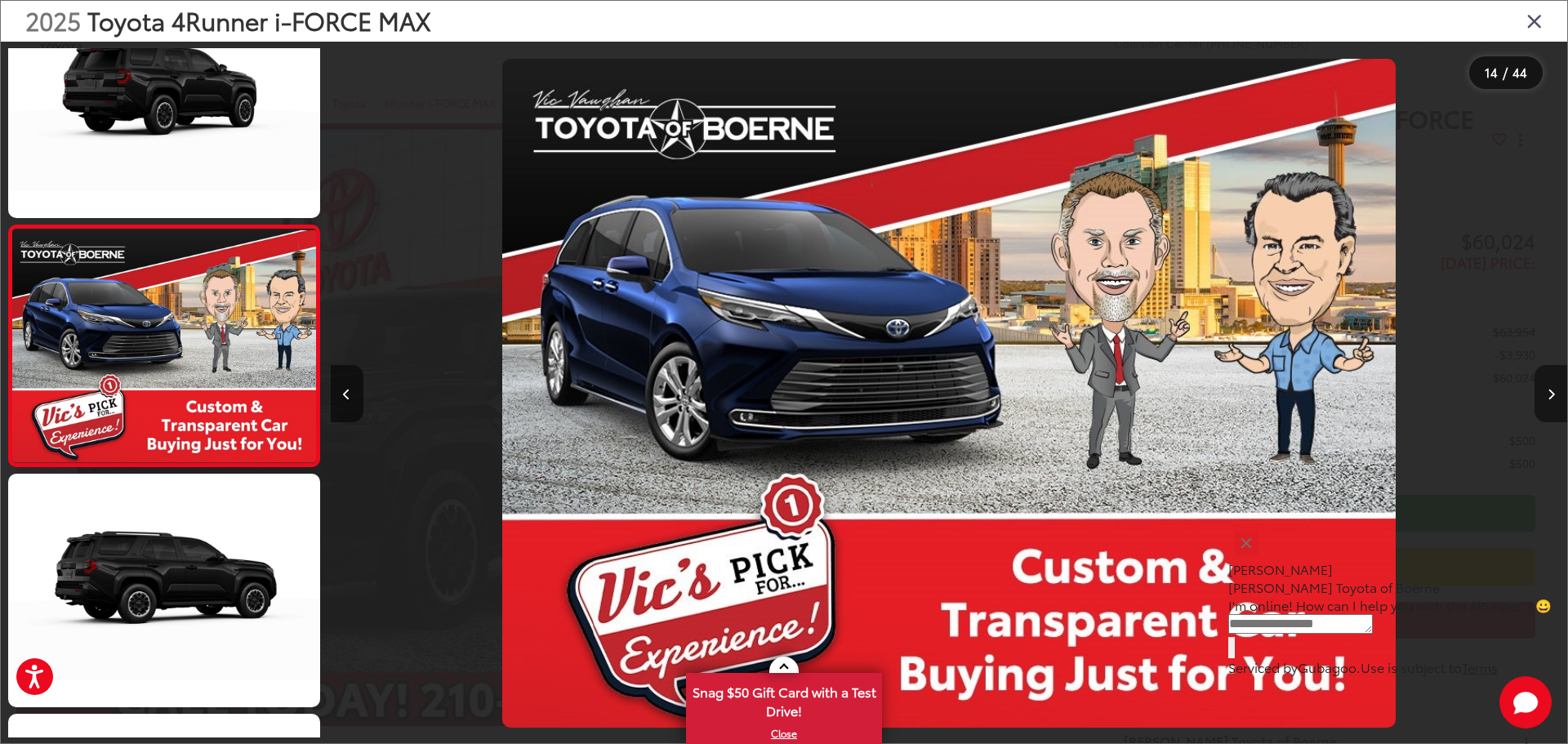
click at [1544, 392] on button "Next image" at bounding box center [1550, 394] width 33 height 57
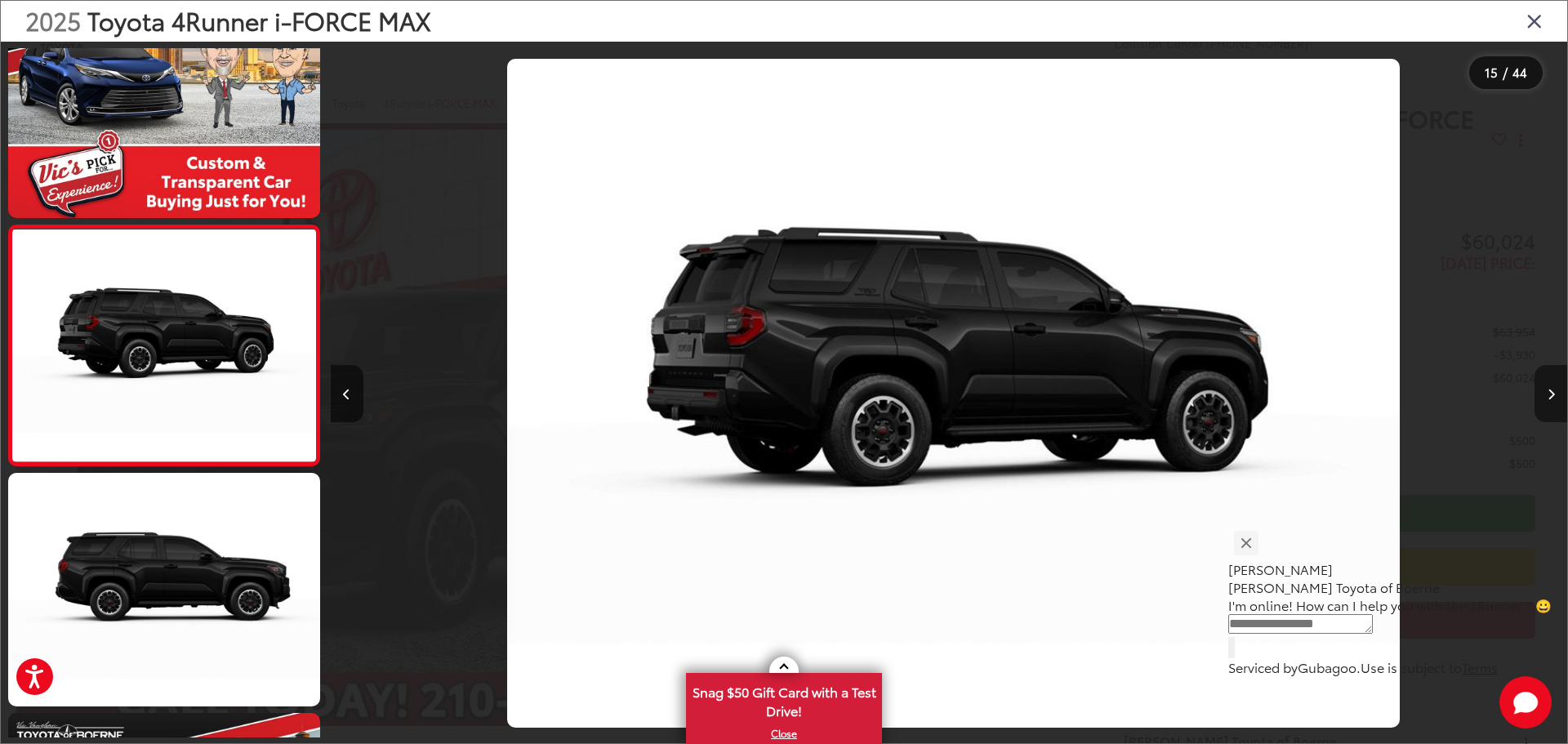
click at [1544, 392] on button "Next image" at bounding box center [1550, 394] width 33 height 57
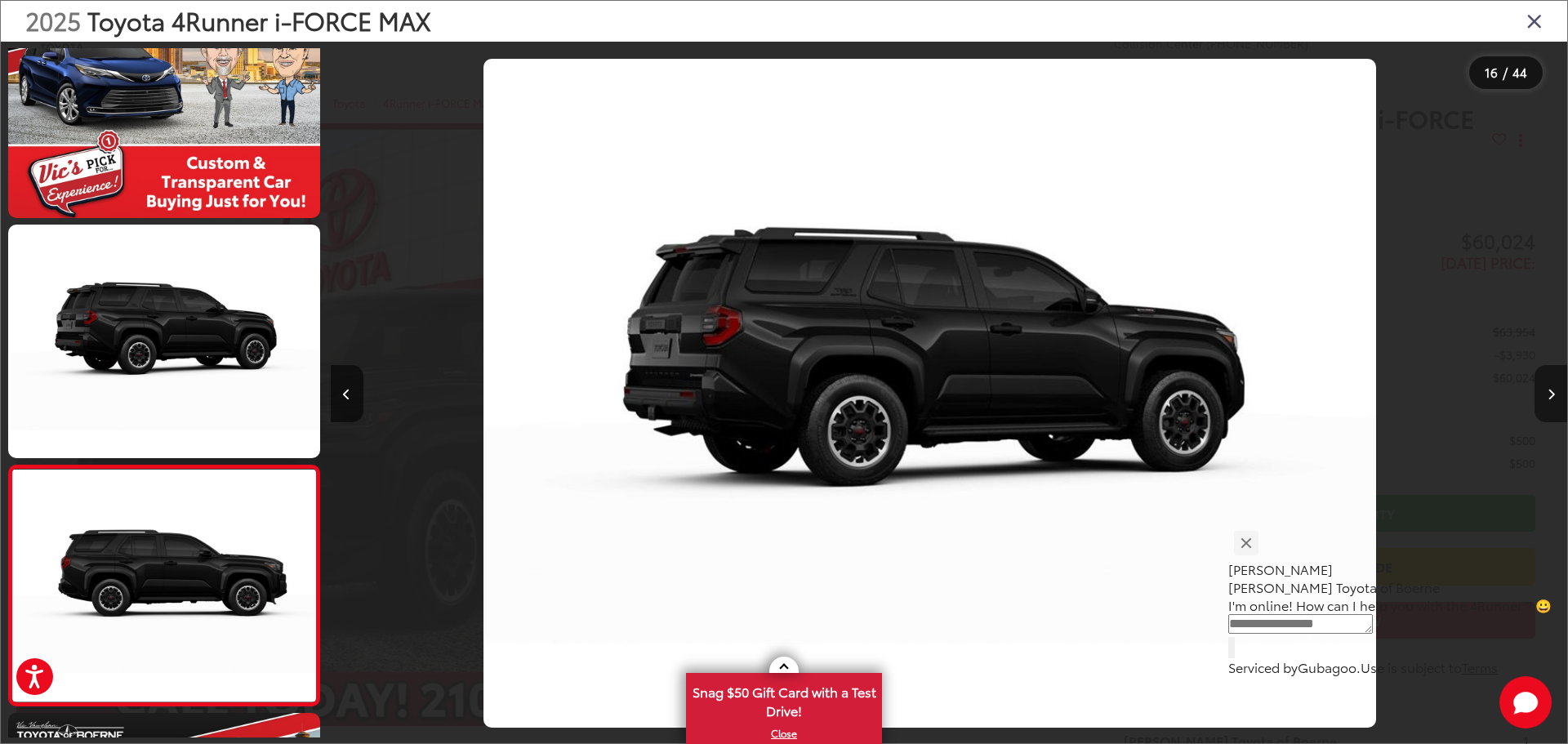
click at [1544, 392] on button "Next image" at bounding box center [1550, 394] width 33 height 57
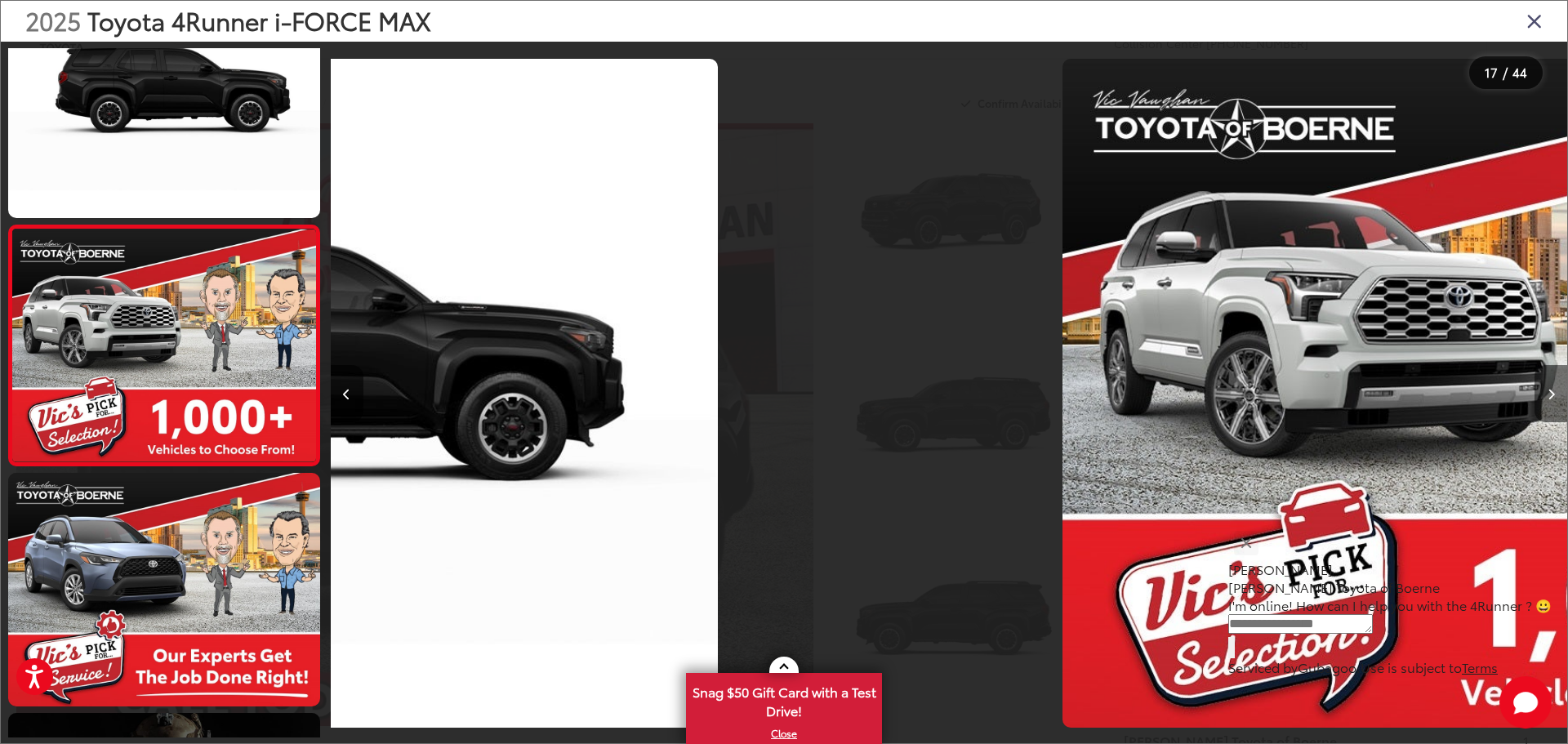
click at [1544, 392] on button "Next image" at bounding box center [1550, 394] width 33 height 57
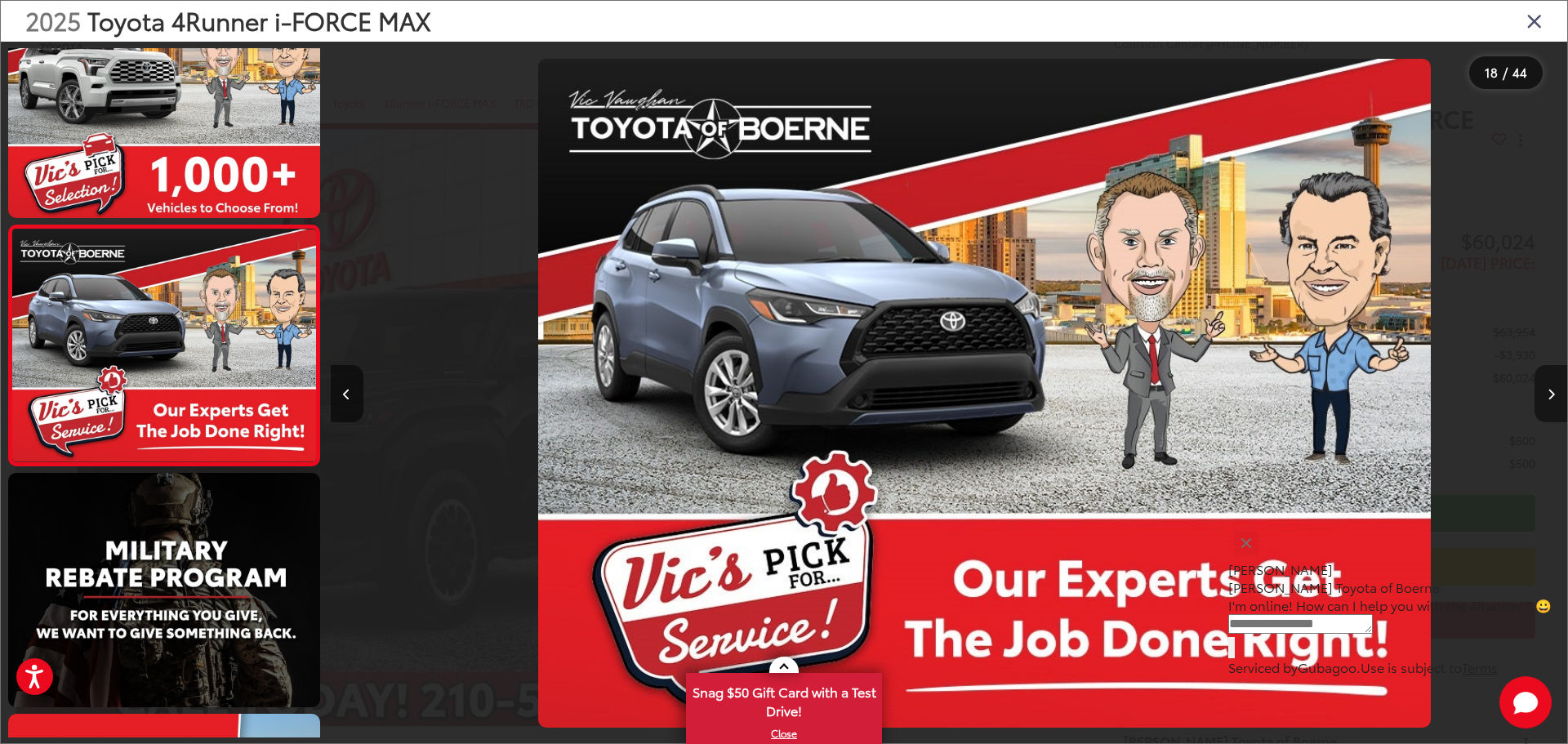
click at [1544, 392] on button "Next image" at bounding box center [1550, 394] width 33 height 57
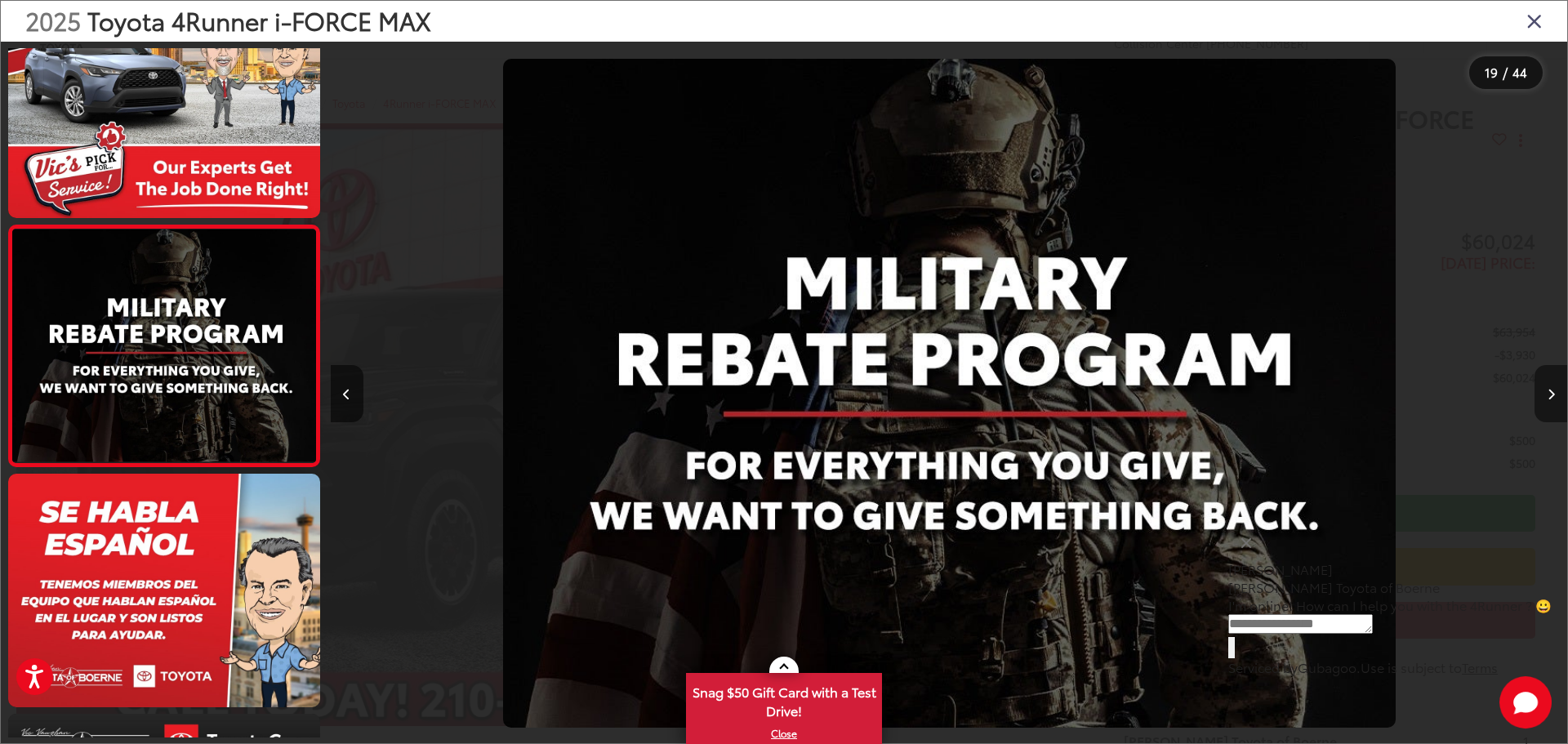
click at [1544, 392] on button "Next image" at bounding box center [1550, 394] width 33 height 57
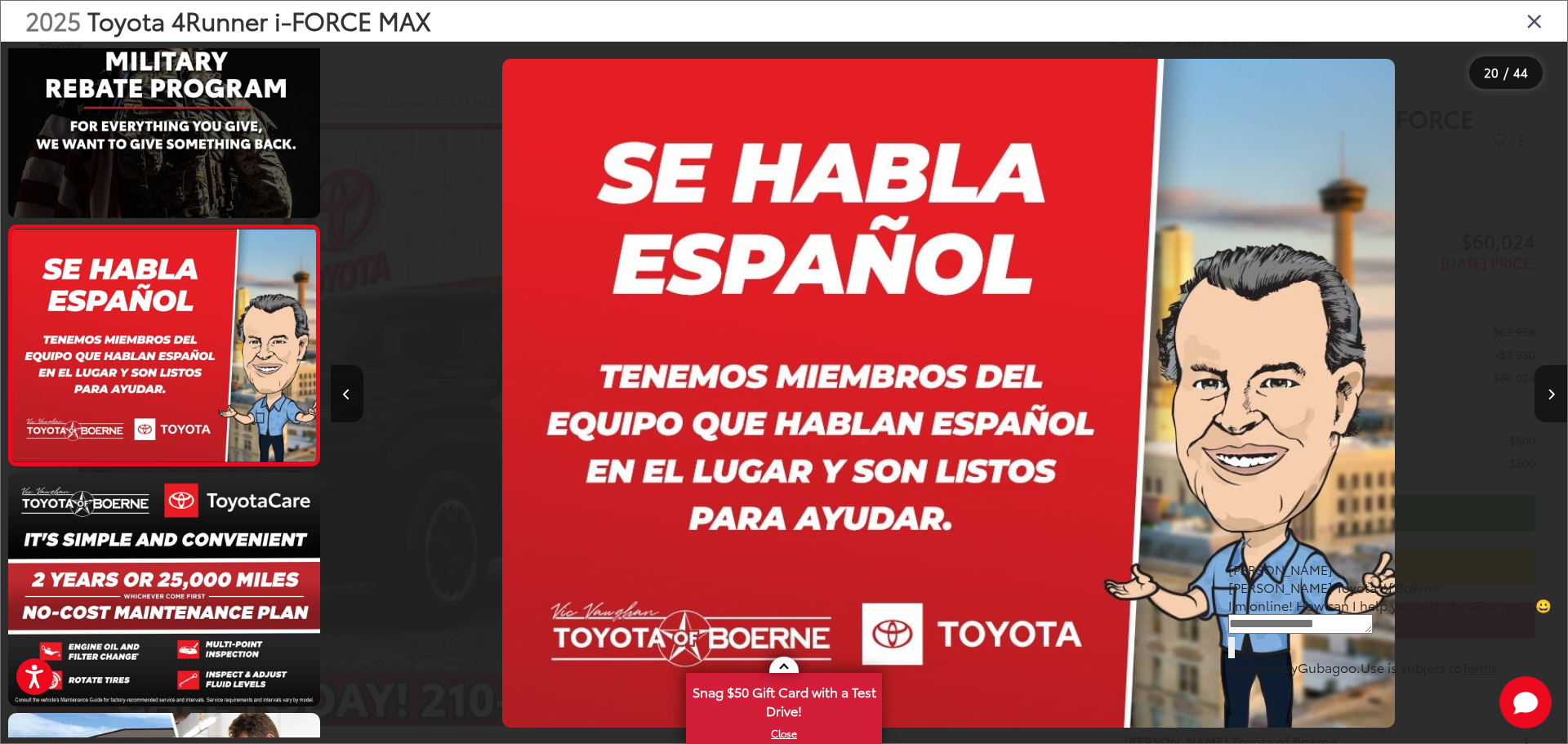
click at [1544, 392] on button "Next image" at bounding box center [1550, 394] width 33 height 57
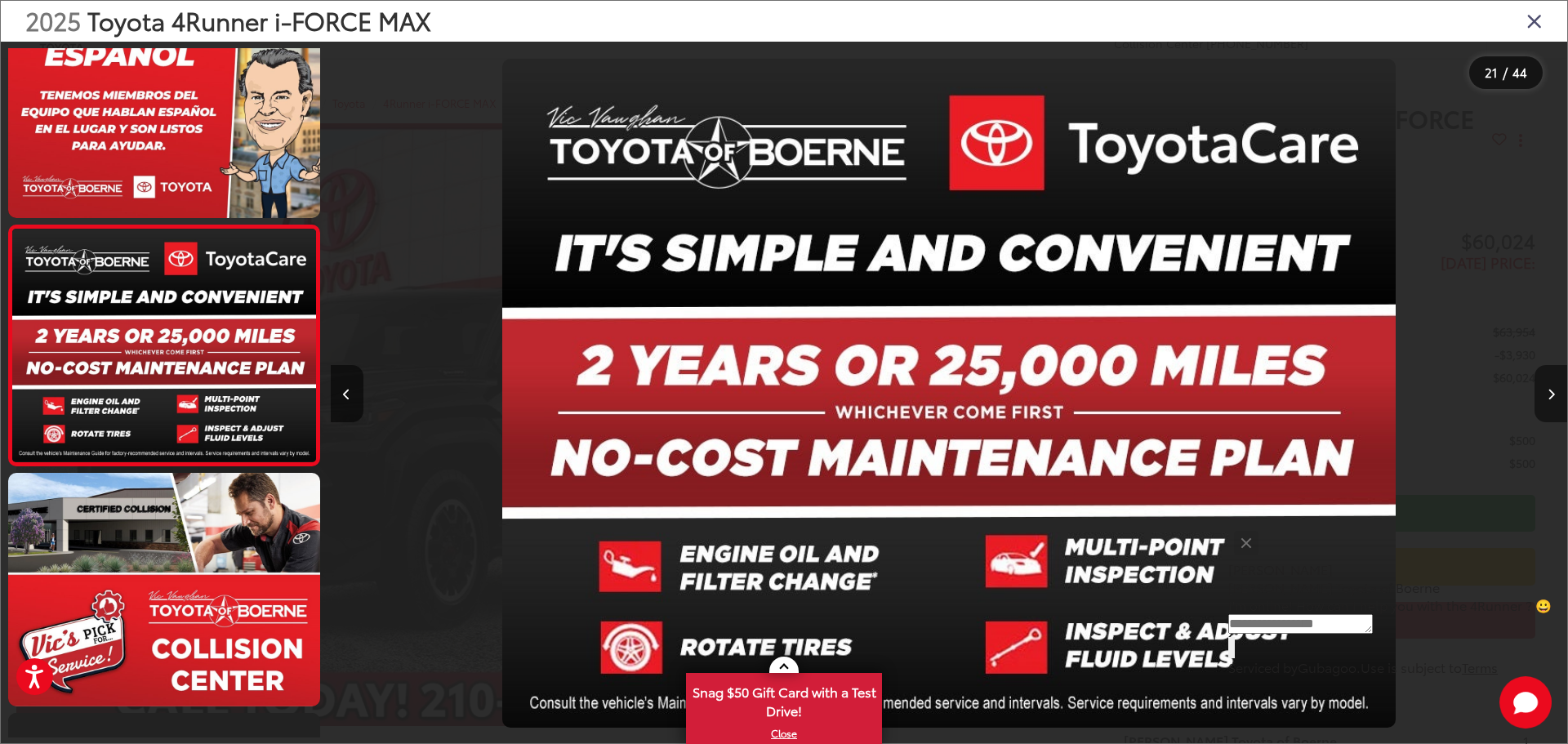
click at [1544, 392] on button "Next image" at bounding box center [1550, 394] width 33 height 57
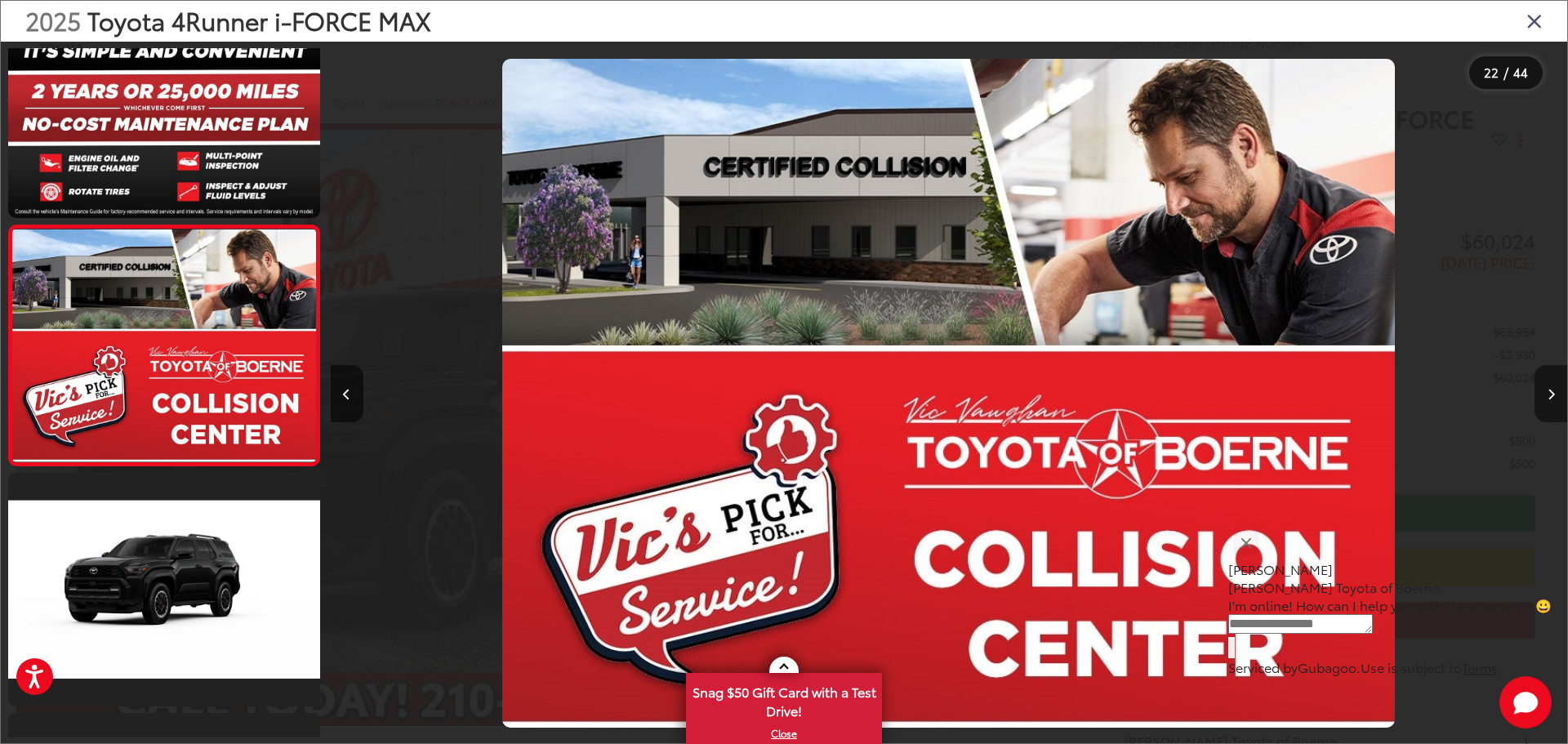
click at [1544, 392] on button "Next image" at bounding box center [1550, 394] width 33 height 57
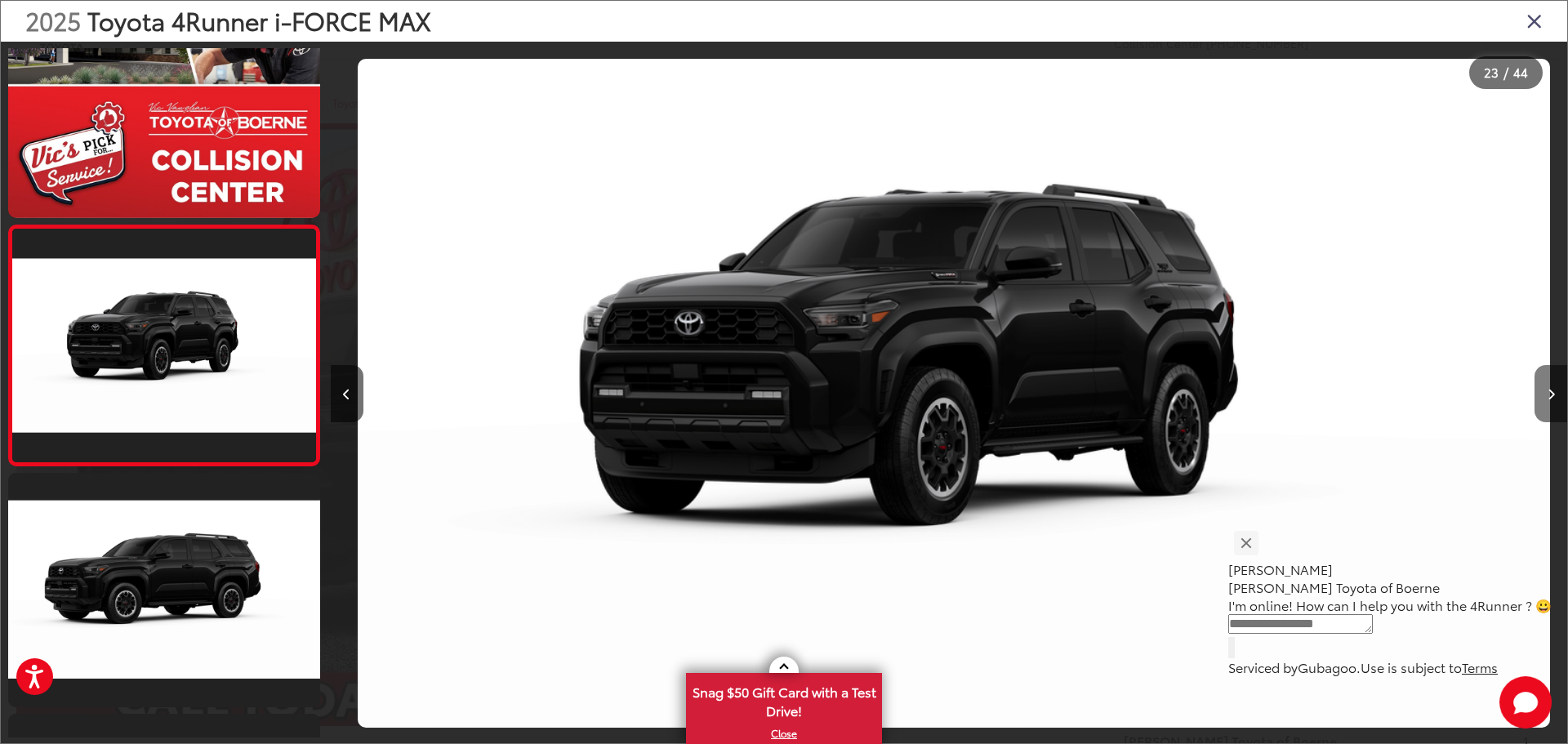
click at [1544, 392] on button "Next image" at bounding box center [1550, 394] width 33 height 57
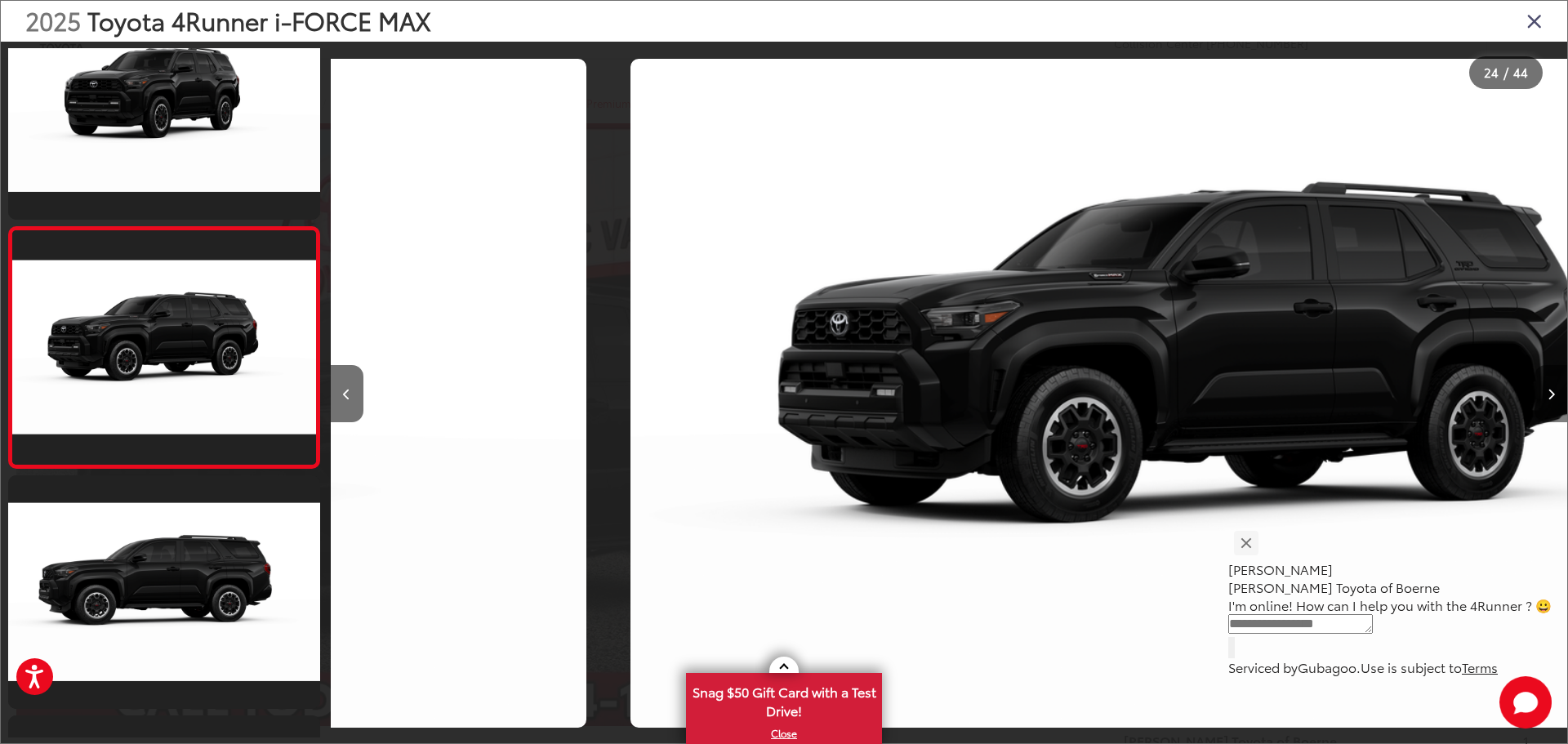
click at [1544, 392] on button "Next image" at bounding box center [1550, 394] width 33 height 57
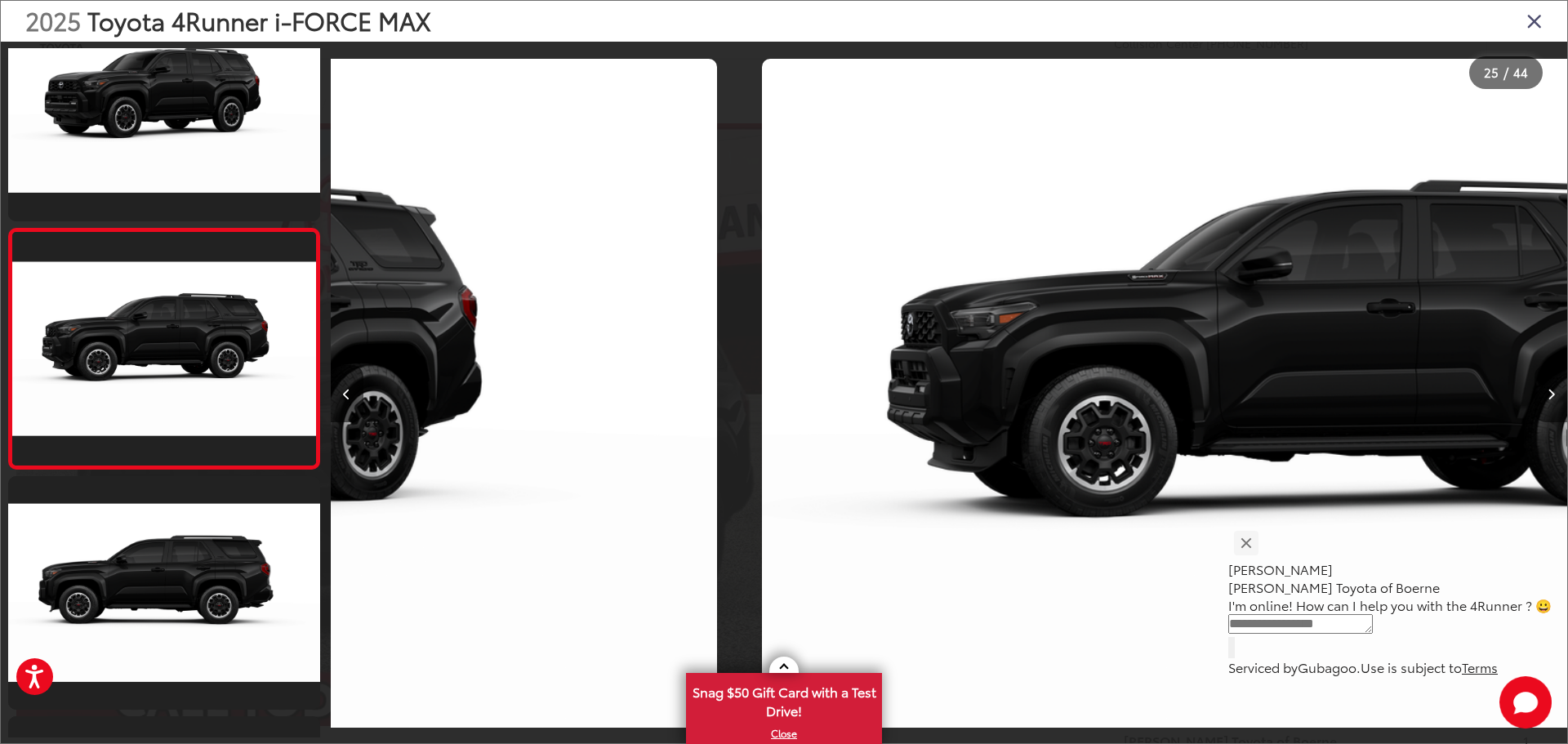
click at [1544, 392] on button "Next image" at bounding box center [1550, 394] width 33 height 57
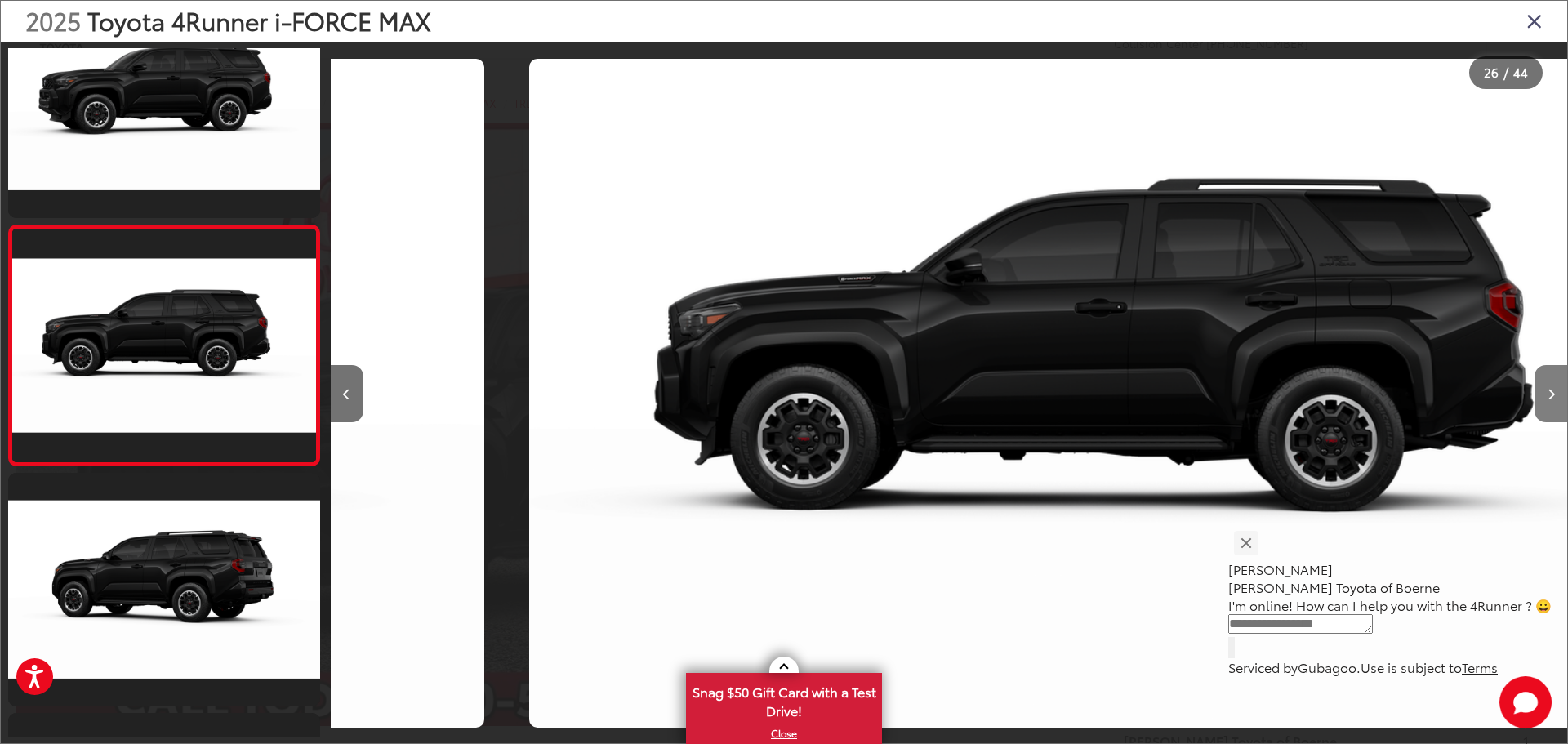
click at [1544, 392] on button "Next image" at bounding box center [1550, 394] width 33 height 57
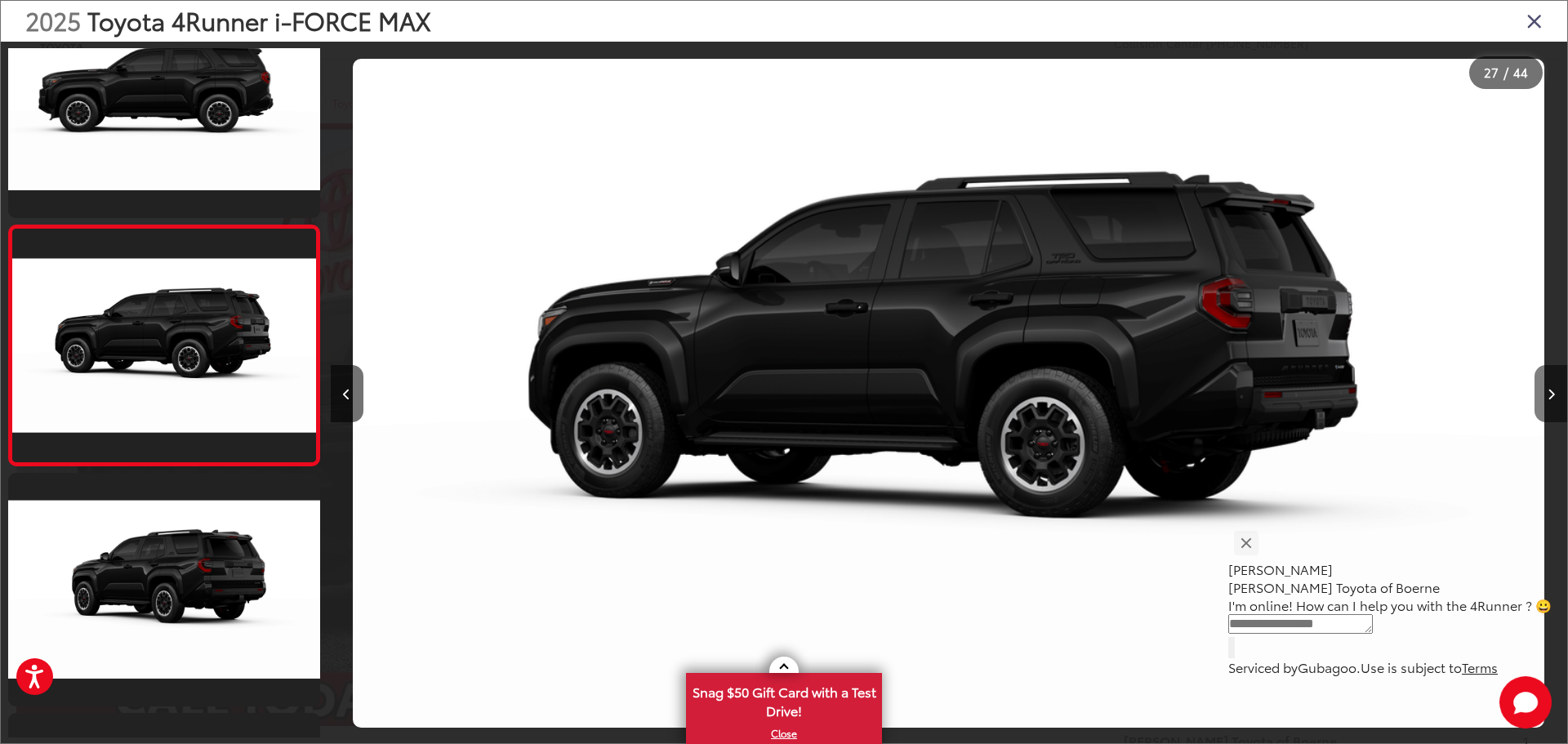
click at [1544, 392] on button "Next image" at bounding box center [1550, 394] width 33 height 57
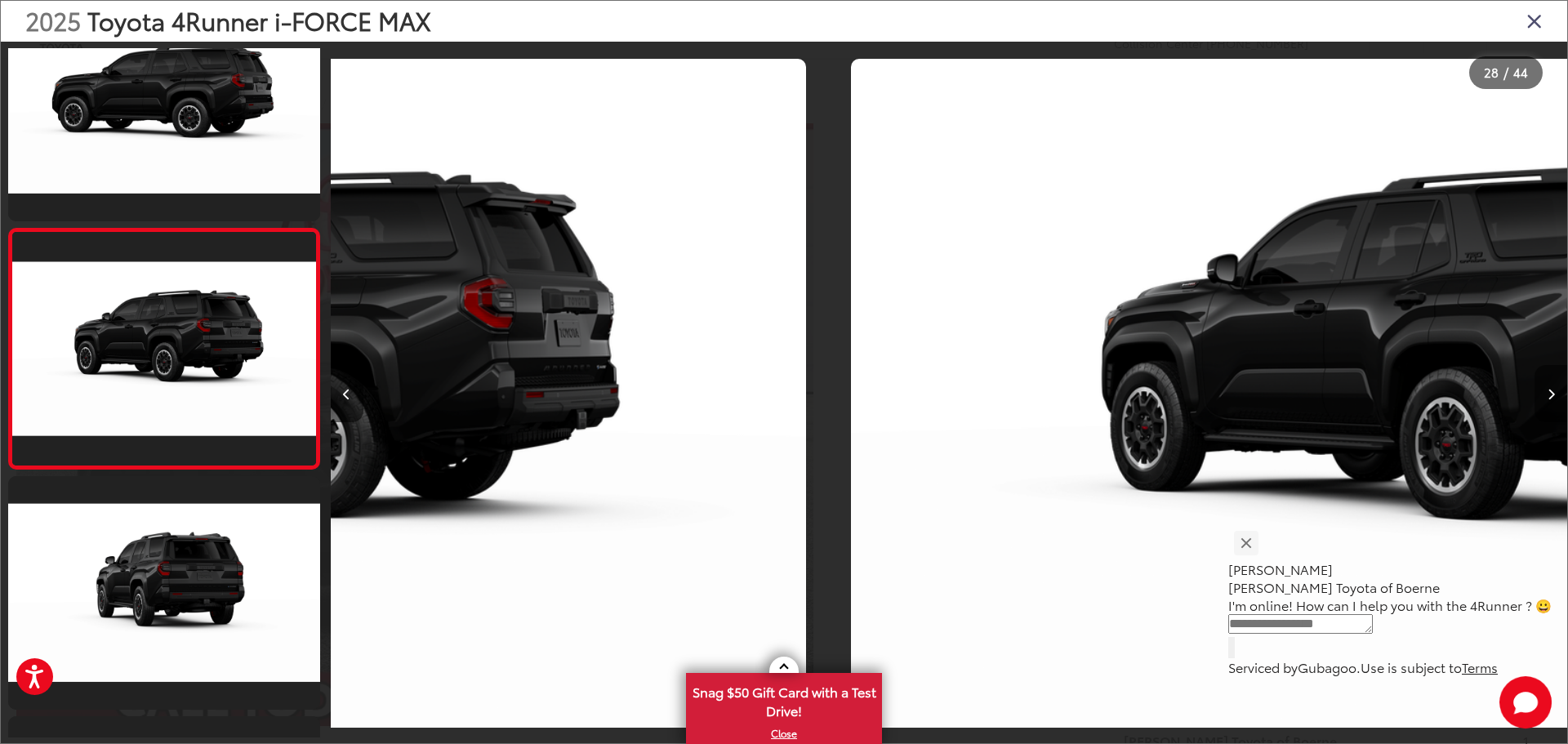
click at [1544, 392] on button "Next image" at bounding box center [1550, 394] width 33 height 57
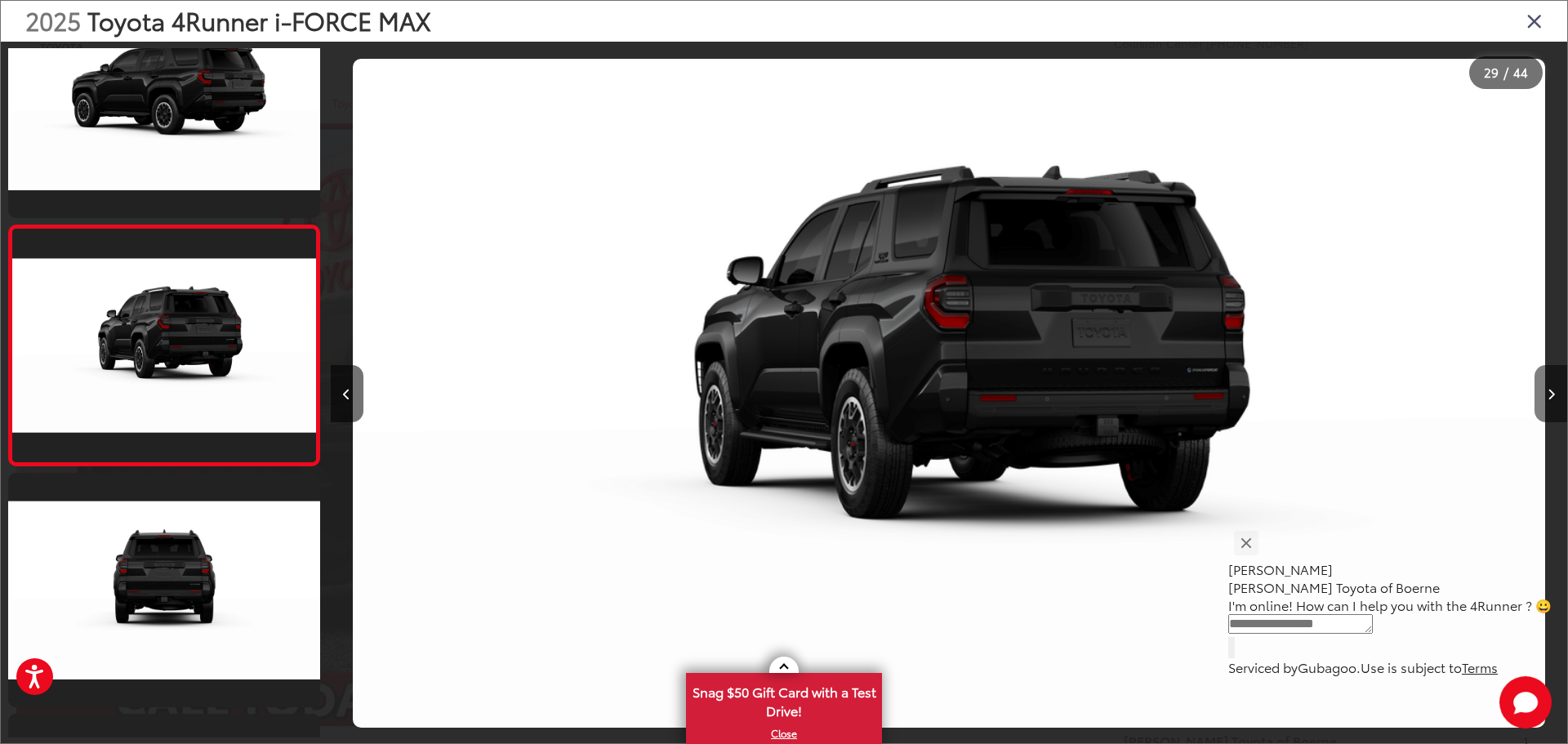
click at [1544, 392] on button "Next image" at bounding box center [1550, 394] width 33 height 57
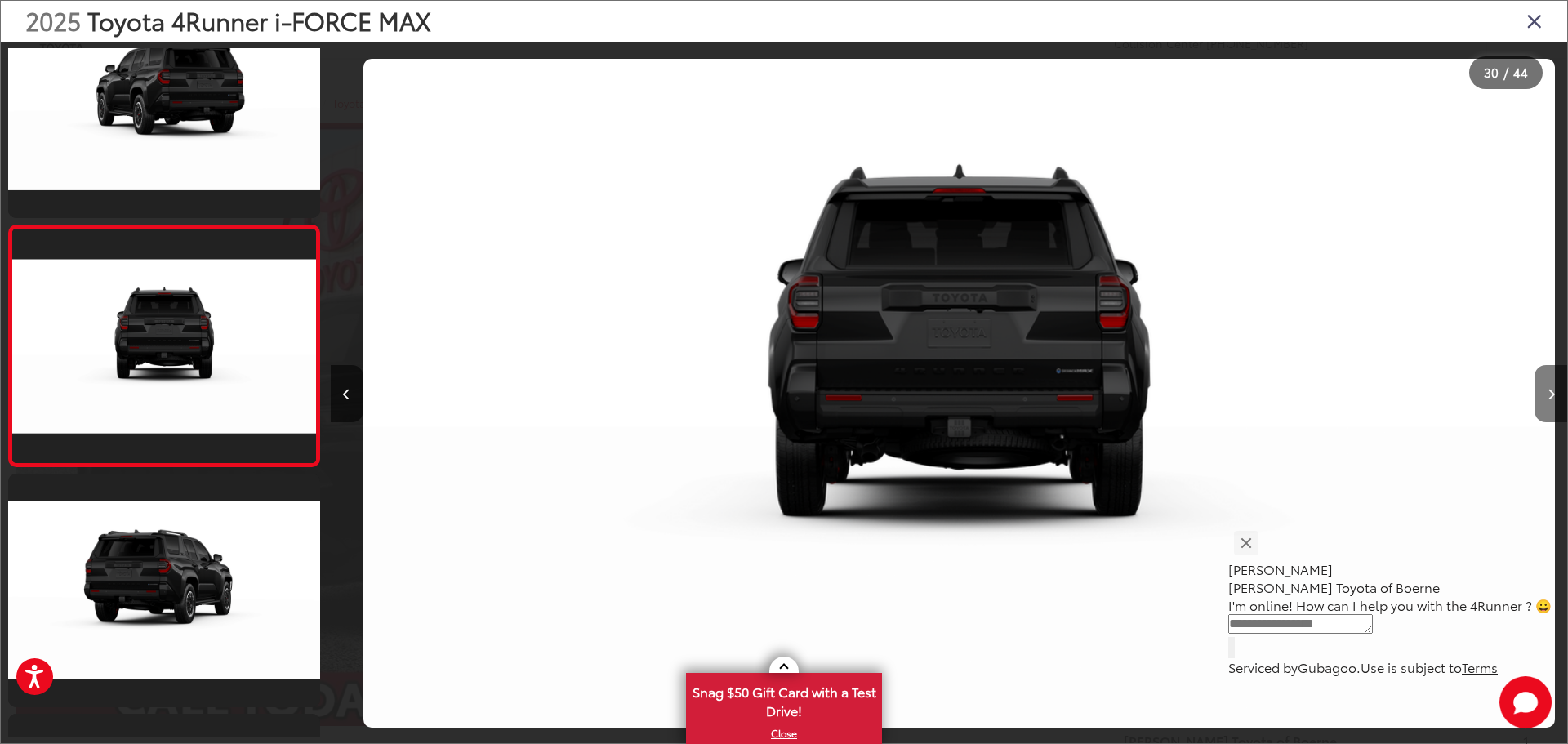
click at [1544, 392] on button "Next image" at bounding box center [1550, 394] width 33 height 57
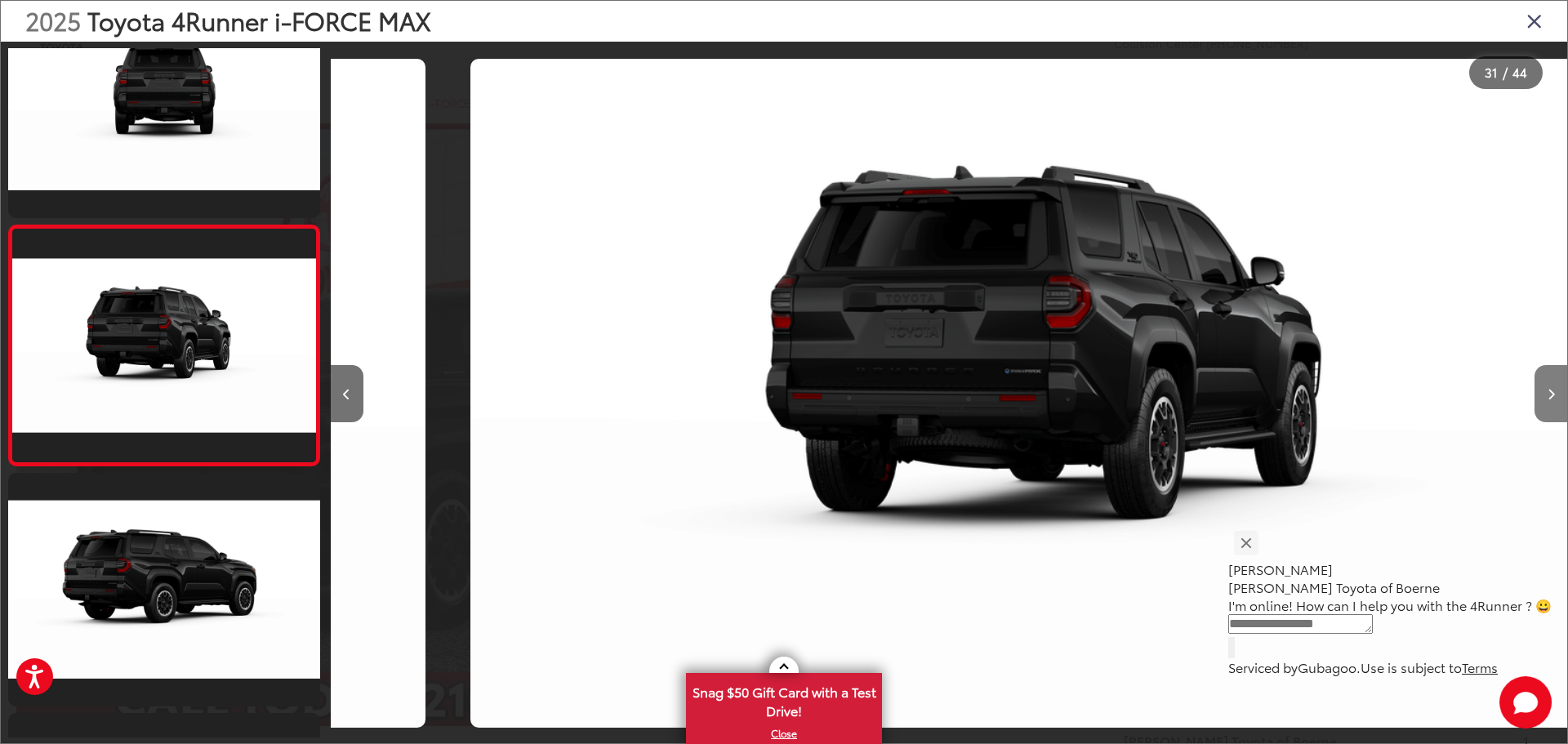
click at [1544, 392] on button "Next image" at bounding box center [1550, 394] width 33 height 57
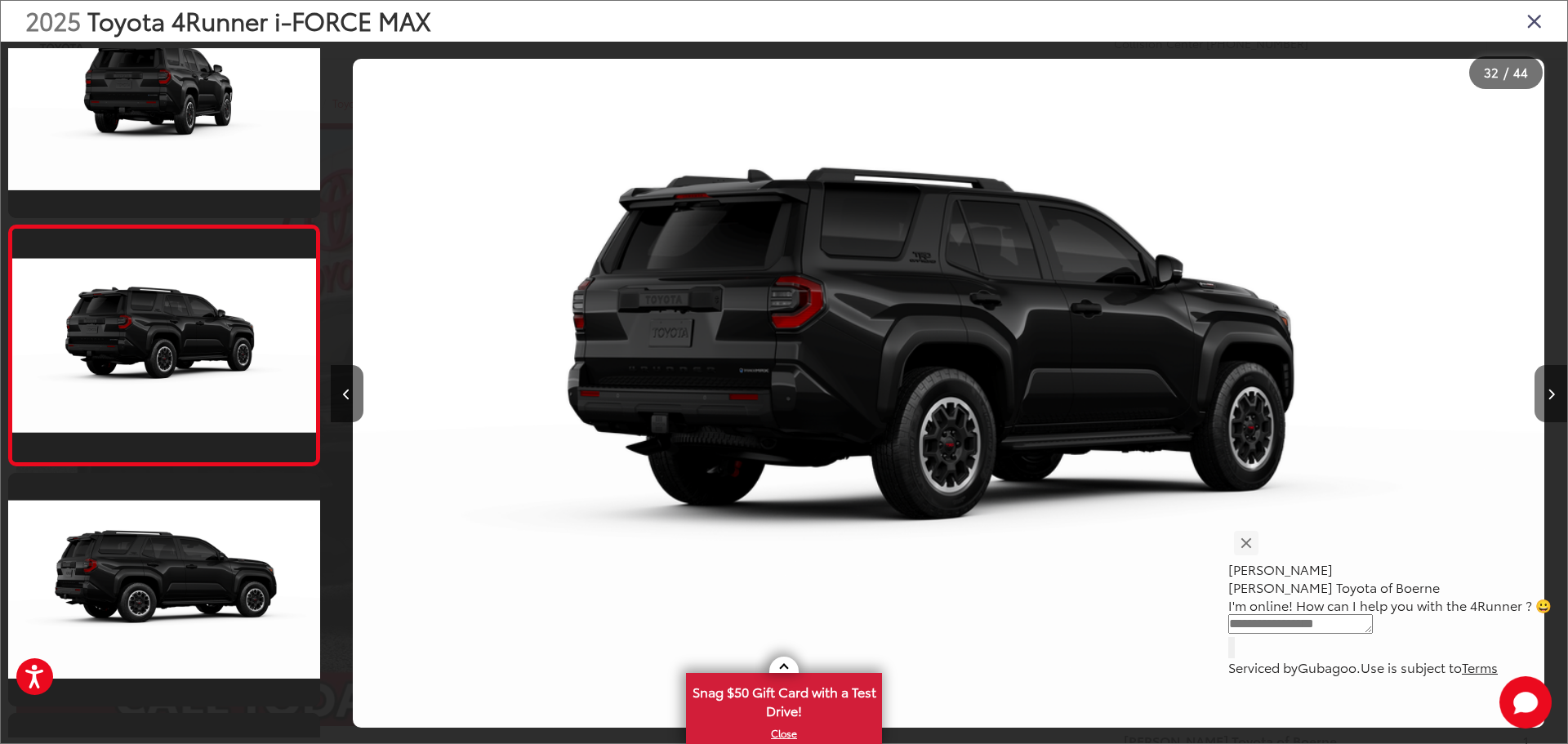
click at [1544, 392] on button "Next image" at bounding box center [1550, 394] width 33 height 57
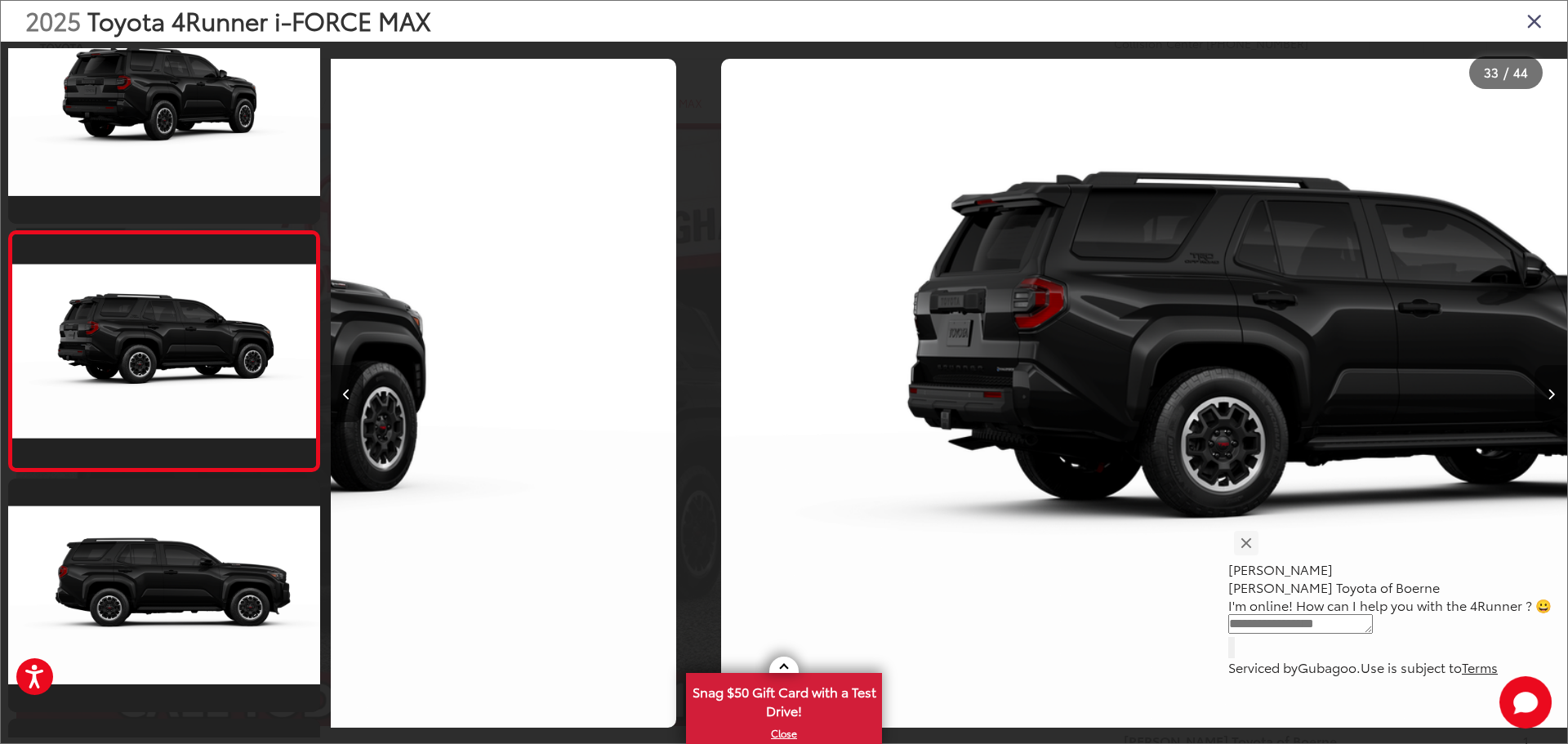
click at [1544, 392] on button "Next image" at bounding box center [1550, 394] width 33 height 57
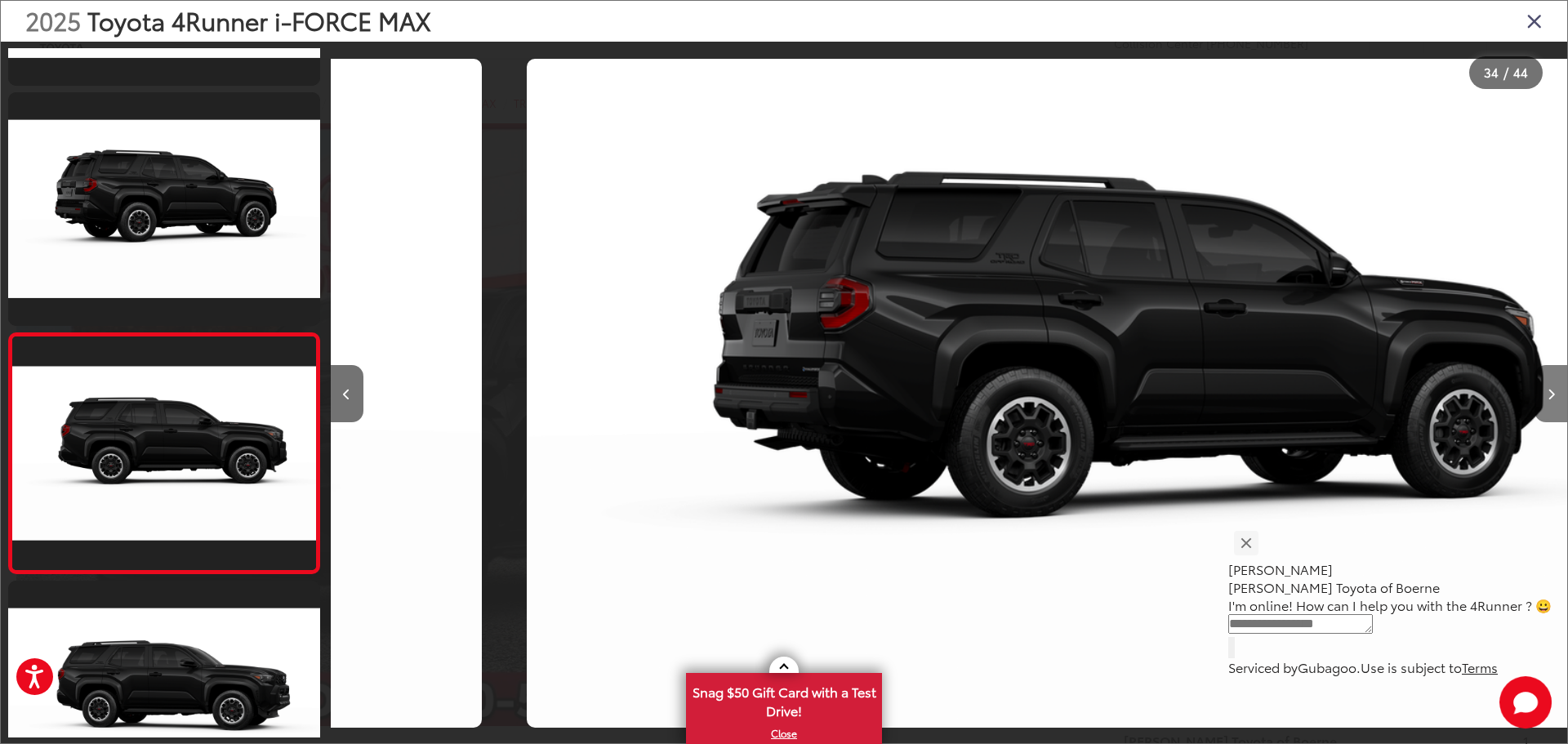
click at [1544, 392] on button "Next image" at bounding box center [1550, 394] width 33 height 57
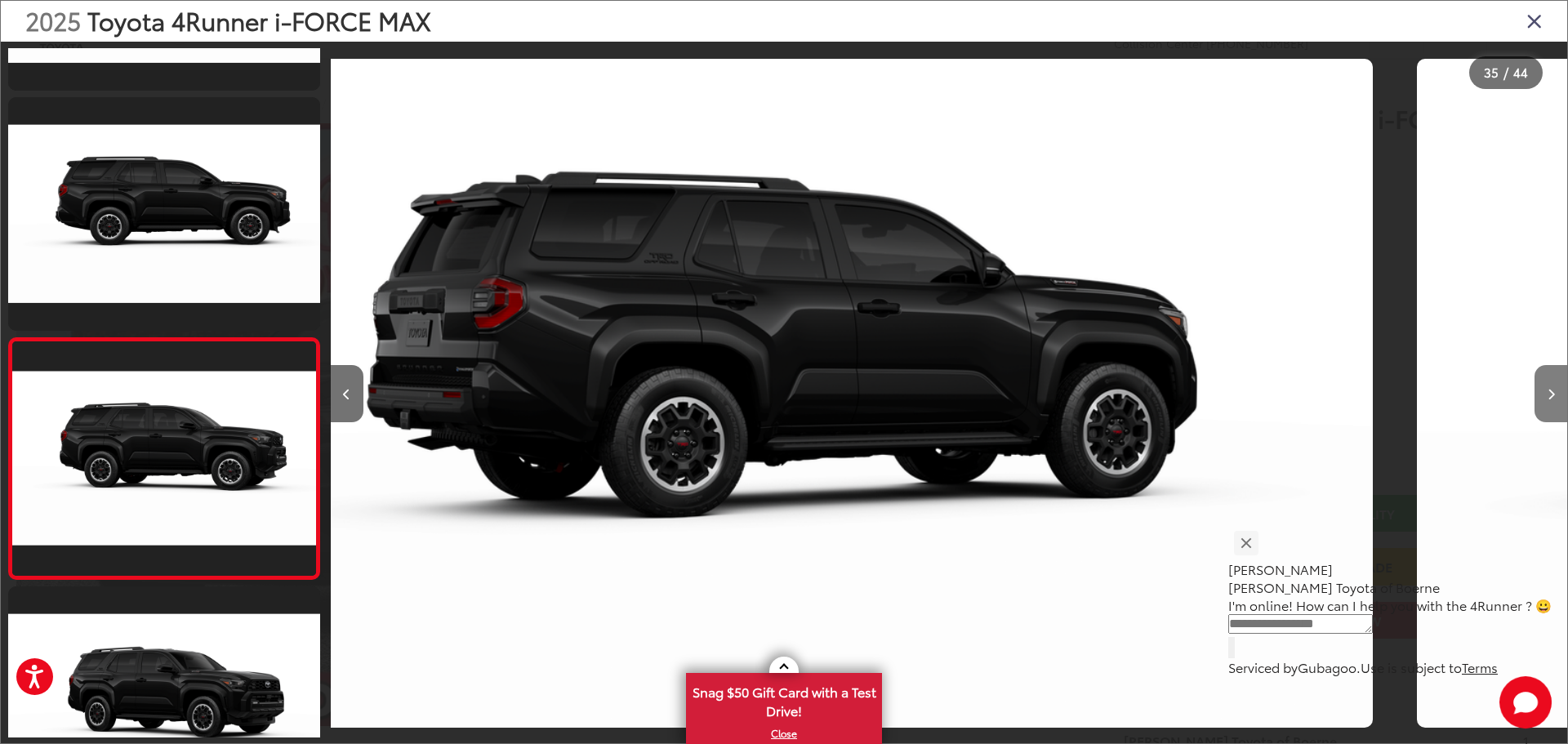
click at [1544, 392] on button "Next image" at bounding box center [1550, 394] width 33 height 57
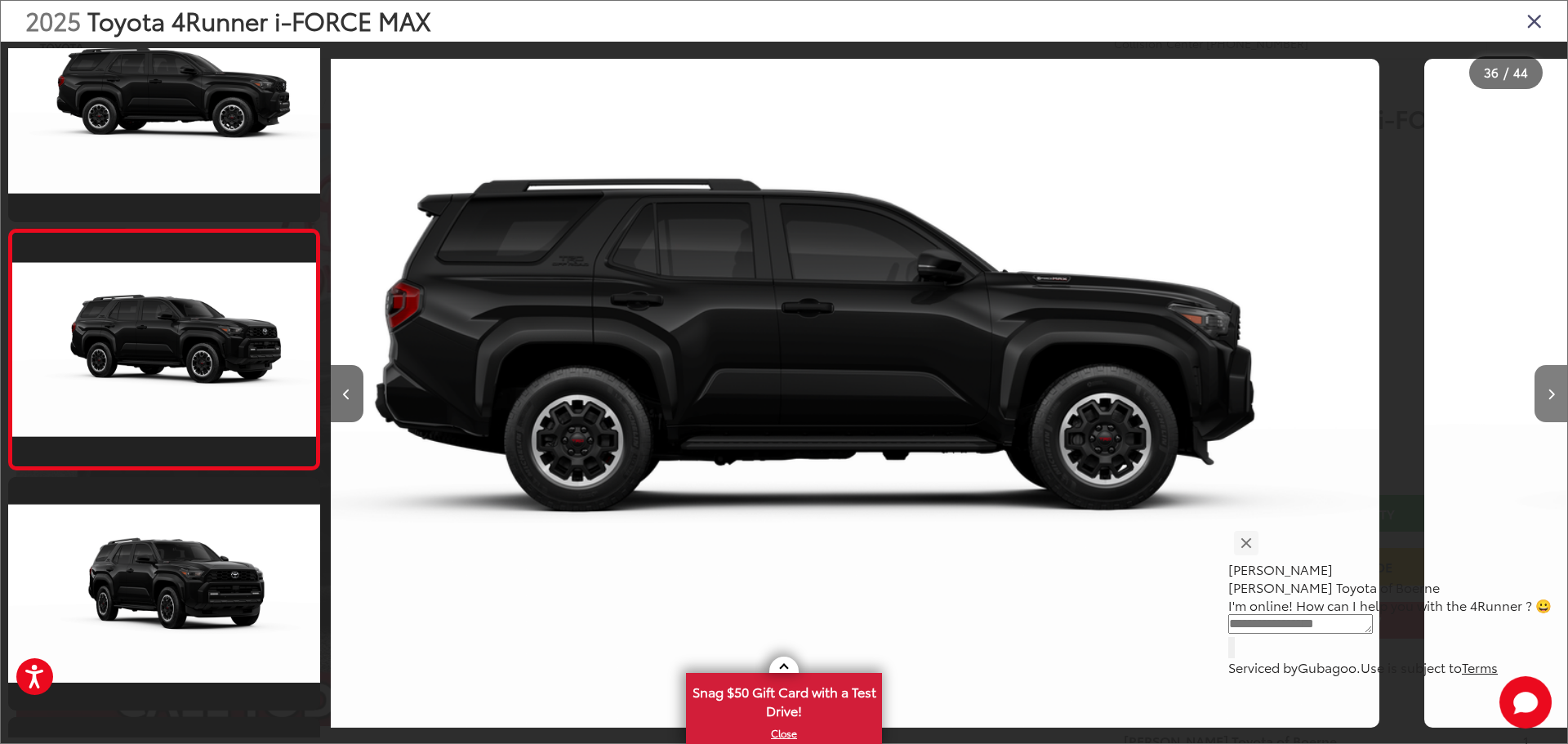
click at [1544, 392] on button "Next image" at bounding box center [1550, 394] width 33 height 57
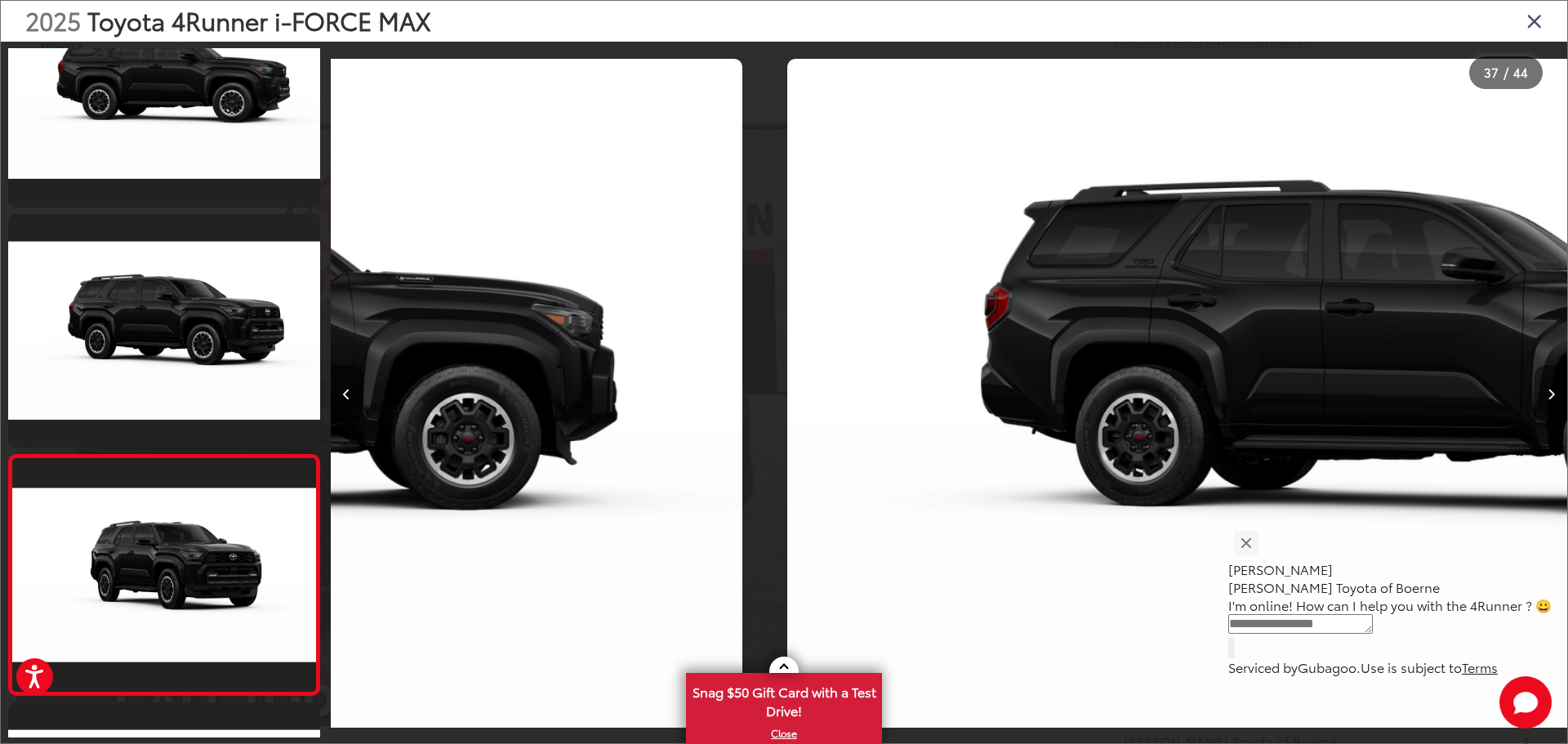
click at [1544, 392] on button "Next image" at bounding box center [1550, 394] width 33 height 57
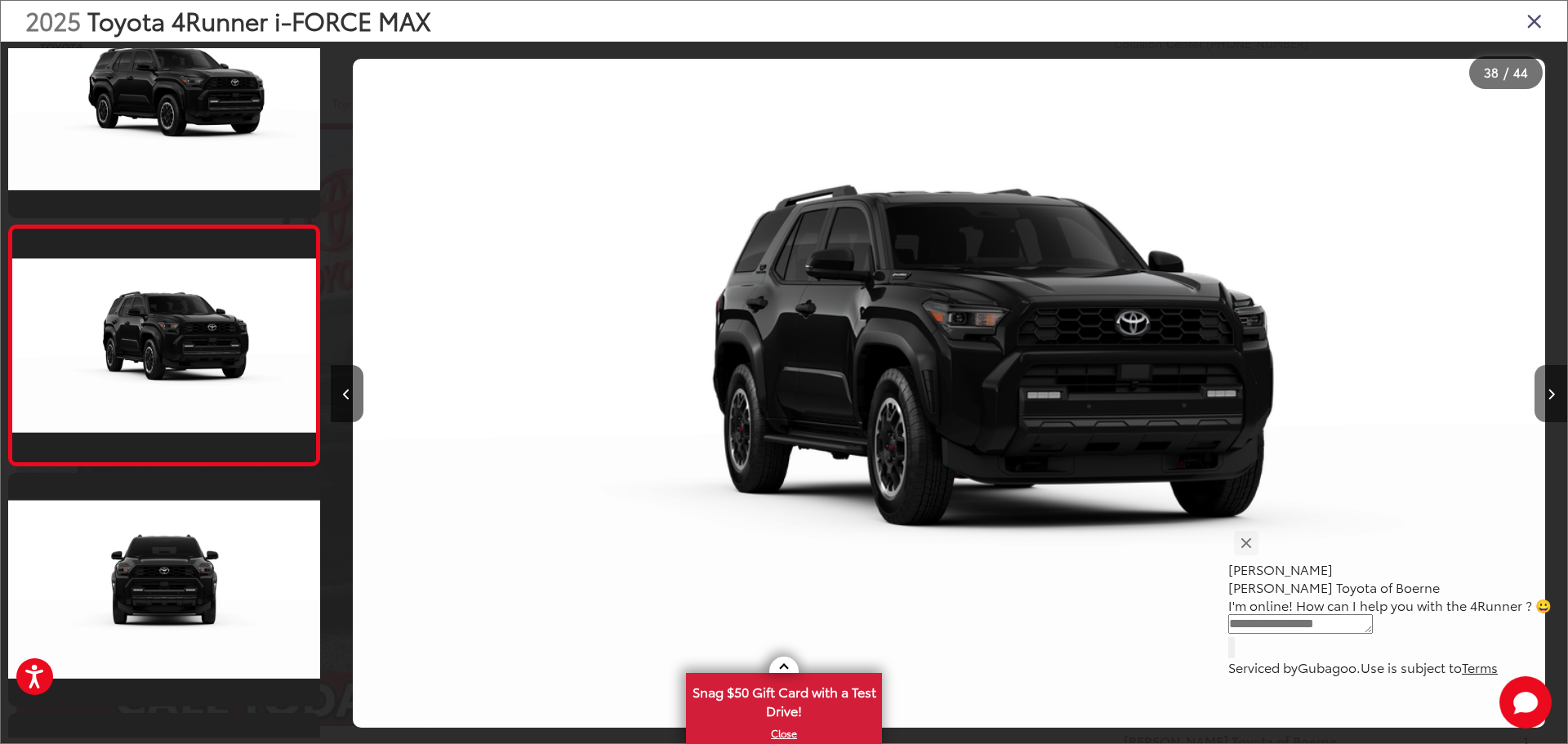
click at [1544, 392] on button "Next image" at bounding box center [1550, 394] width 33 height 57
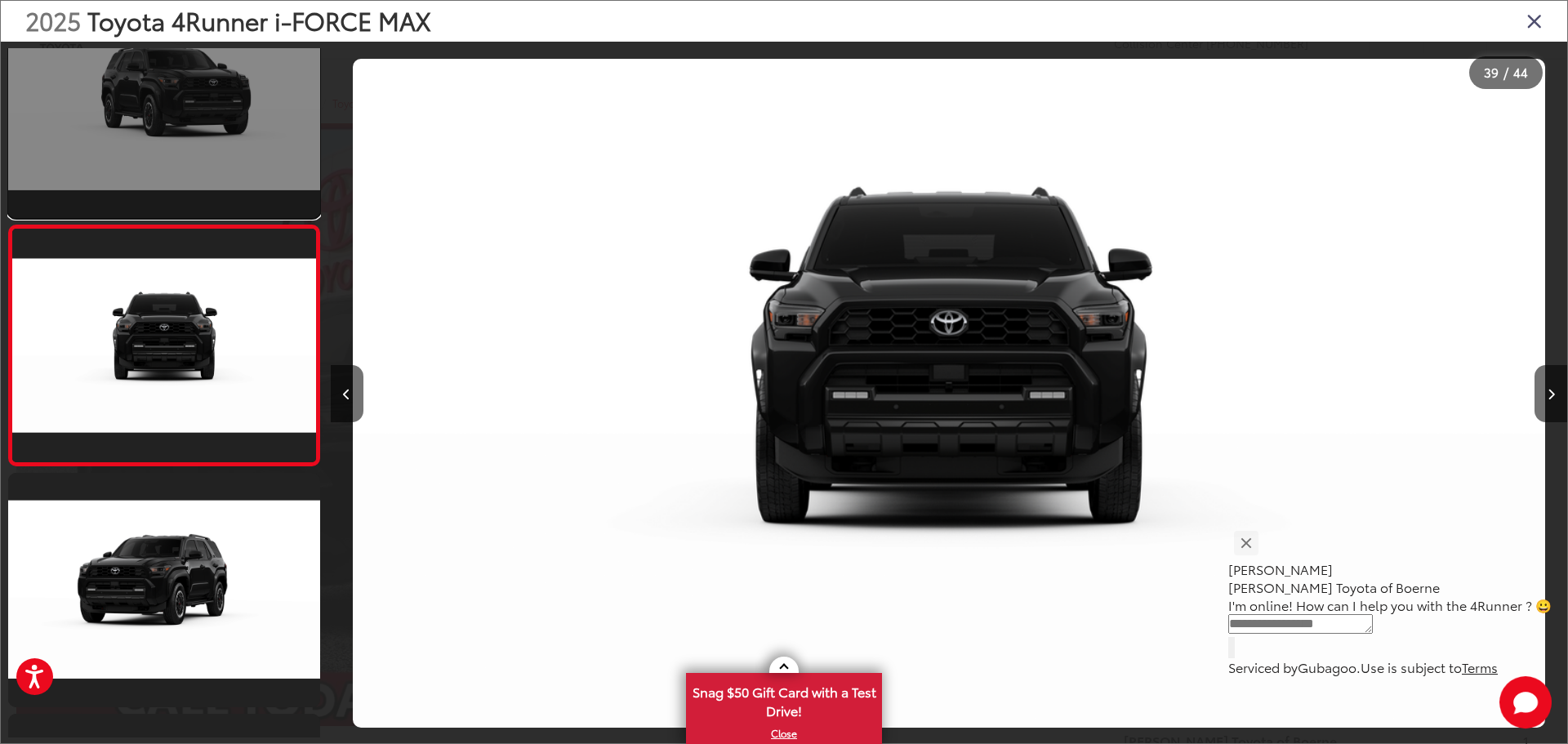
click at [73, 72] on link at bounding box center [164, 101] width 312 height 234
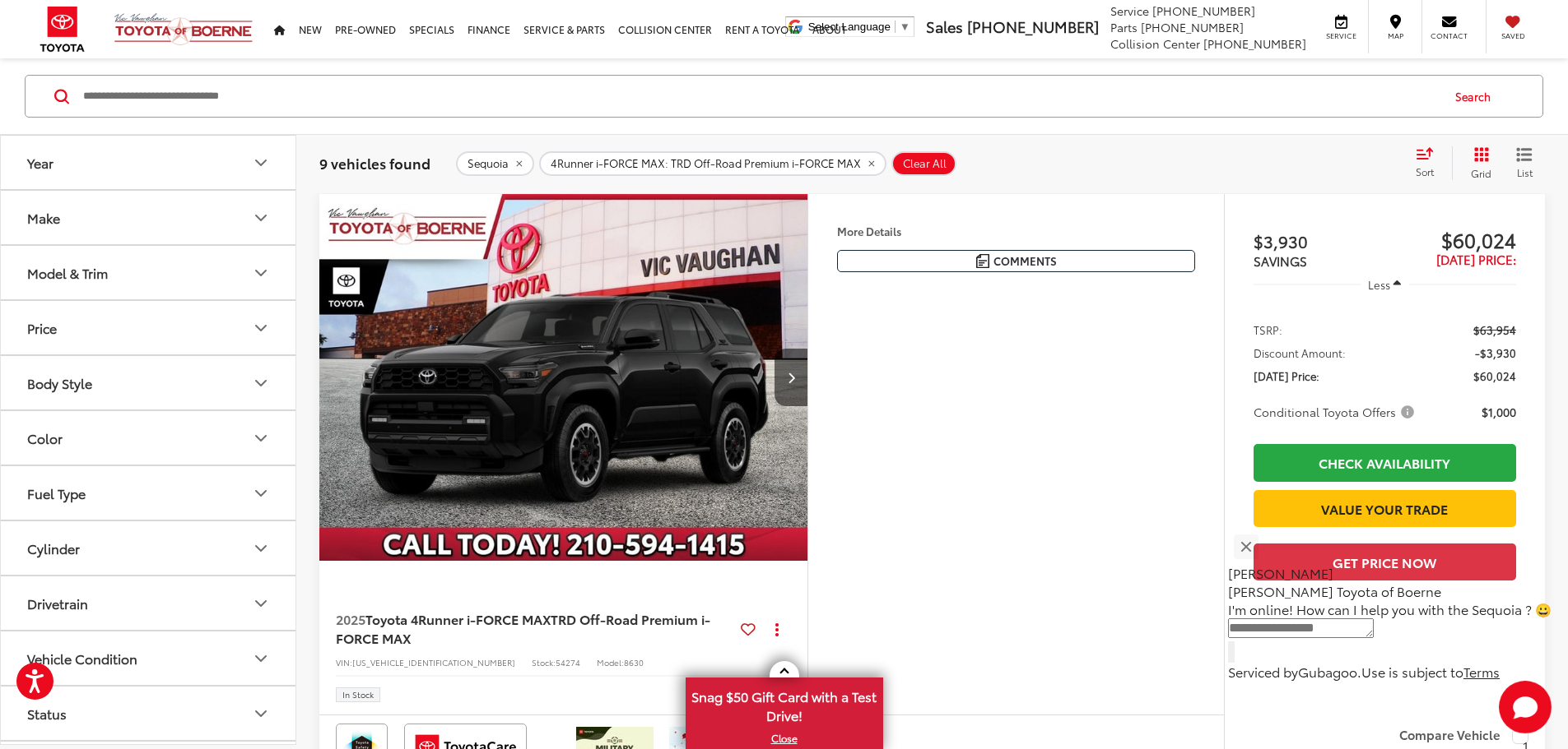
click at [0, 0] on button "More..." at bounding box center [0, 0] width 0 height 0
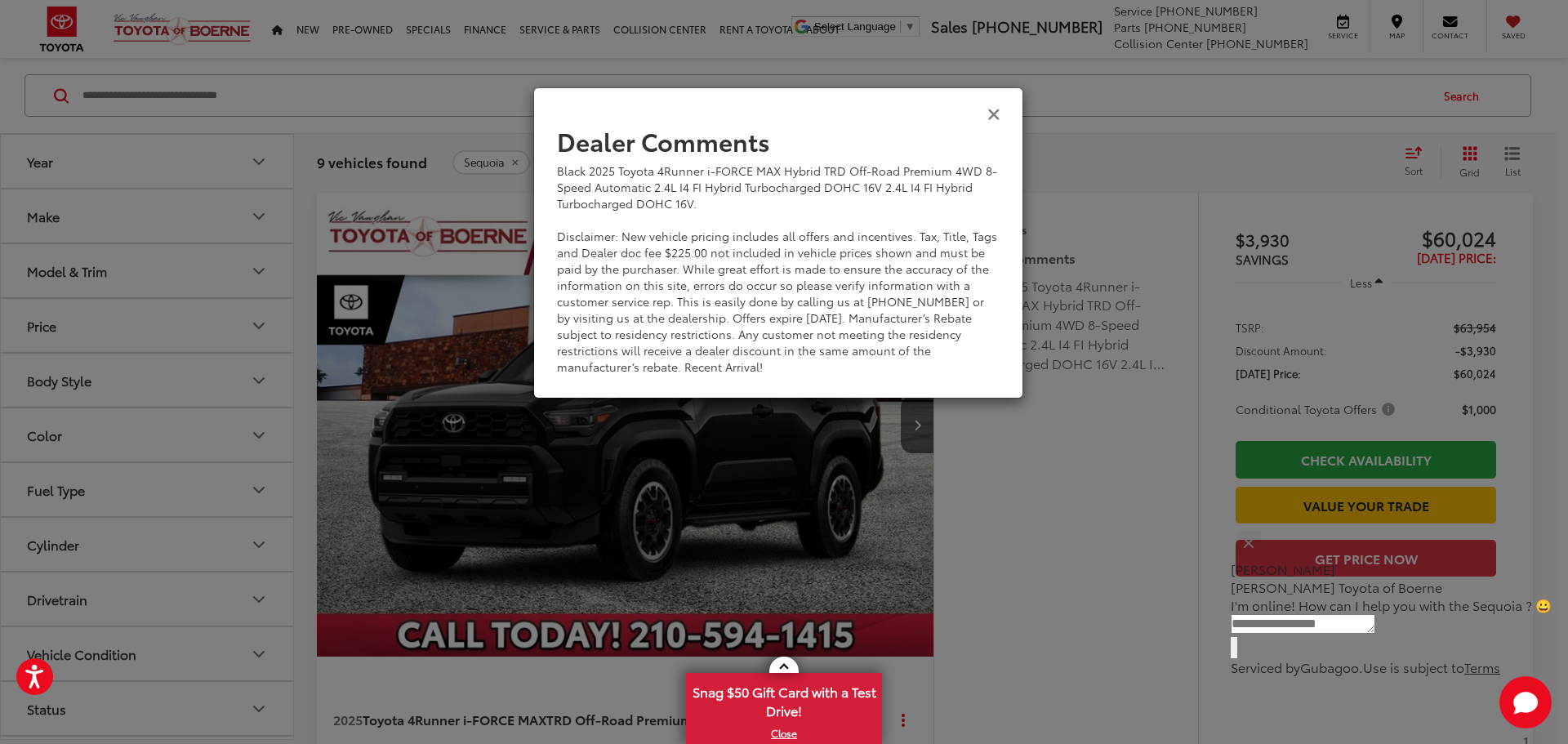
click at [996, 116] on icon "Close" at bounding box center [994, 113] width 13 height 17
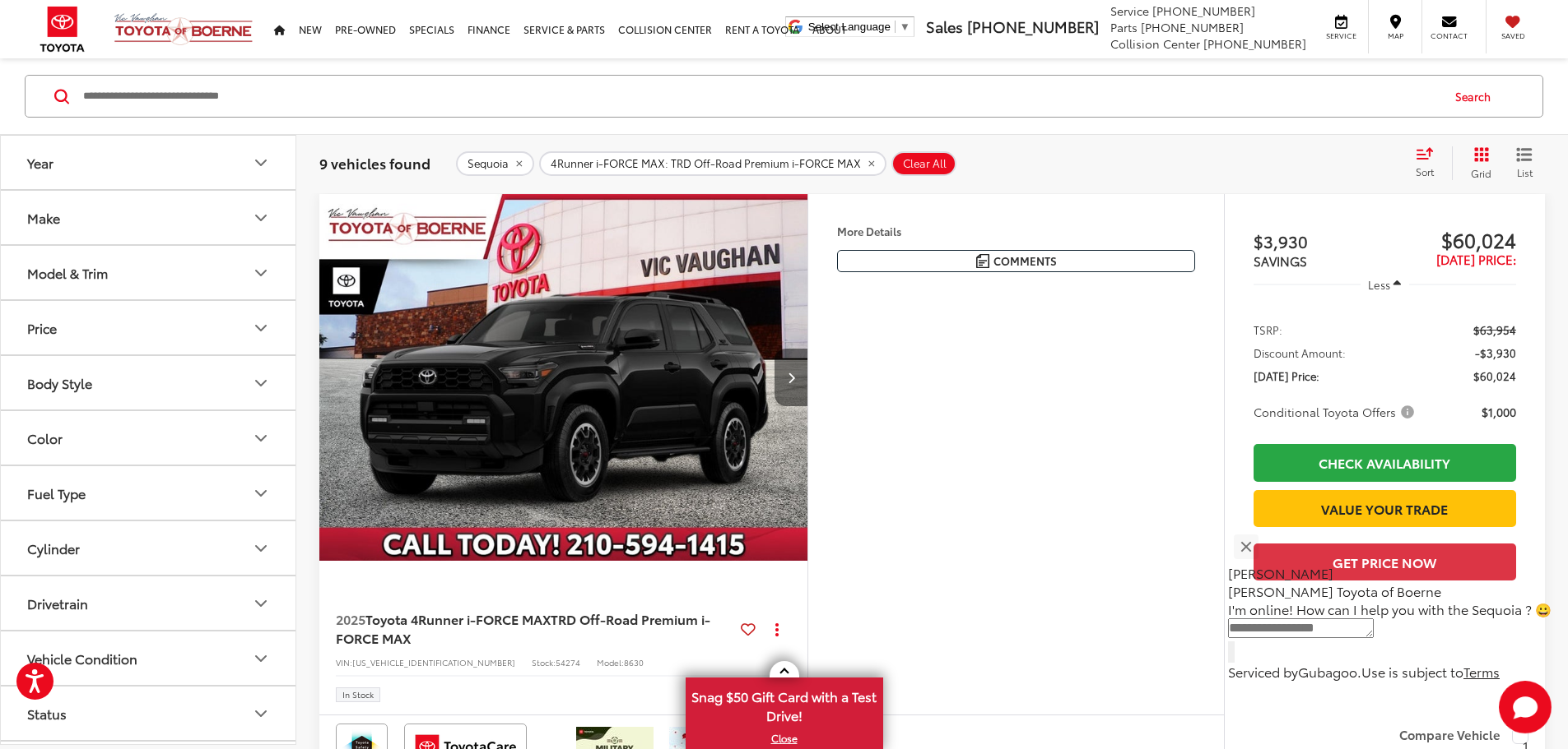
click at [807, 407] on button "Next image" at bounding box center [790, 377] width 33 height 58
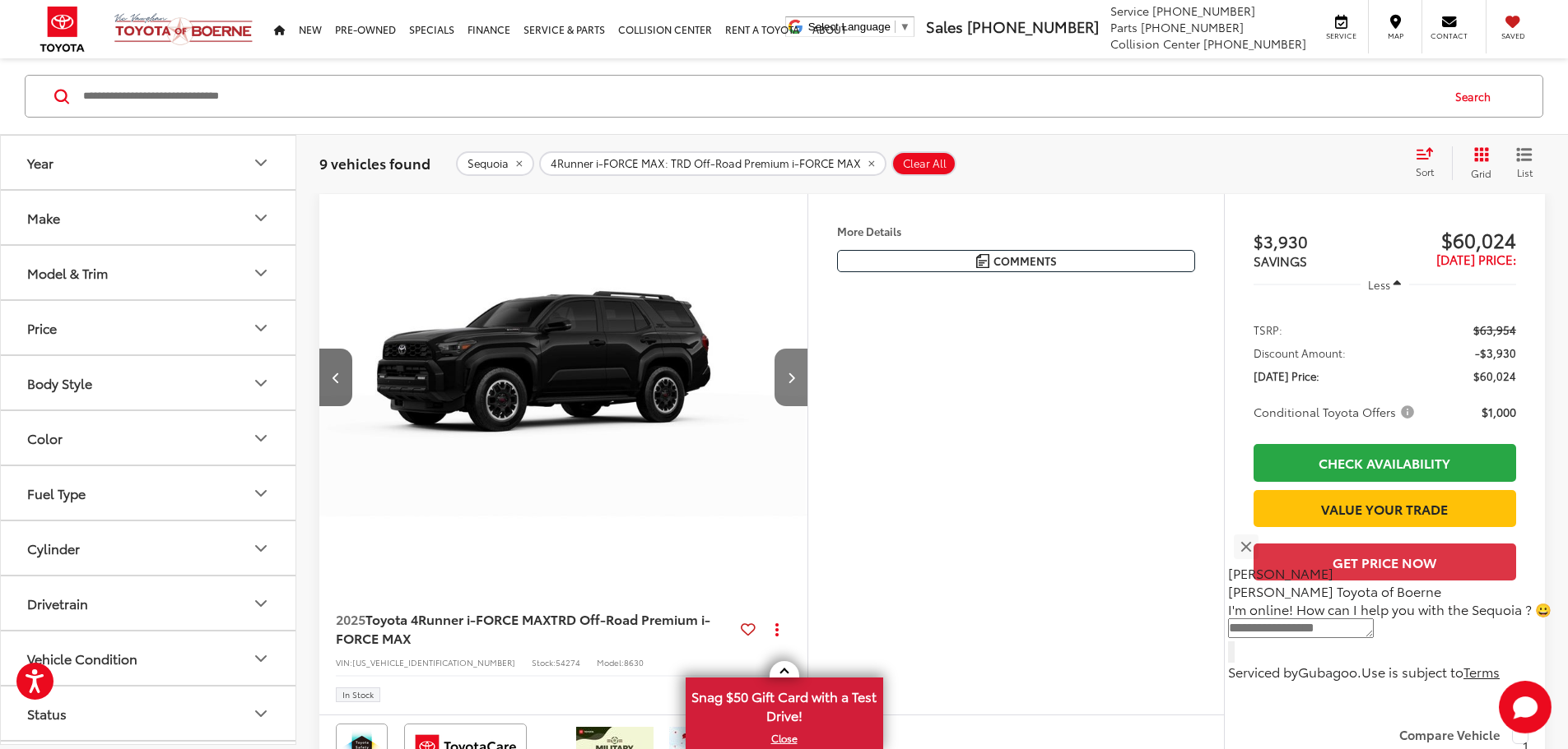
scroll to position [0, 624]
click at [224, 266] on button "Model & Trim" at bounding box center [149, 272] width 296 height 54
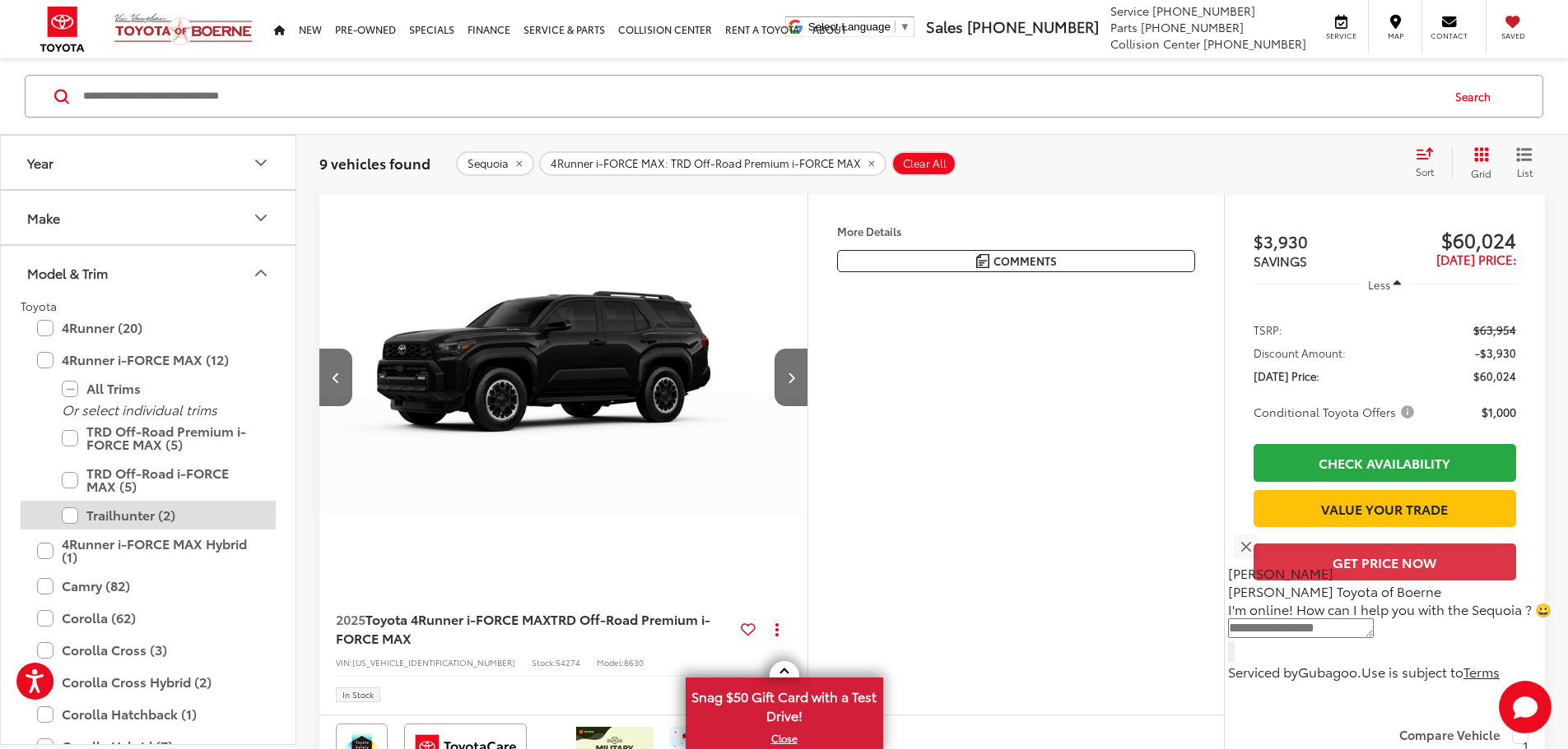
click at [72, 516] on label "Trailhunter (2)" at bounding box center [160, 515] width 198 height 28
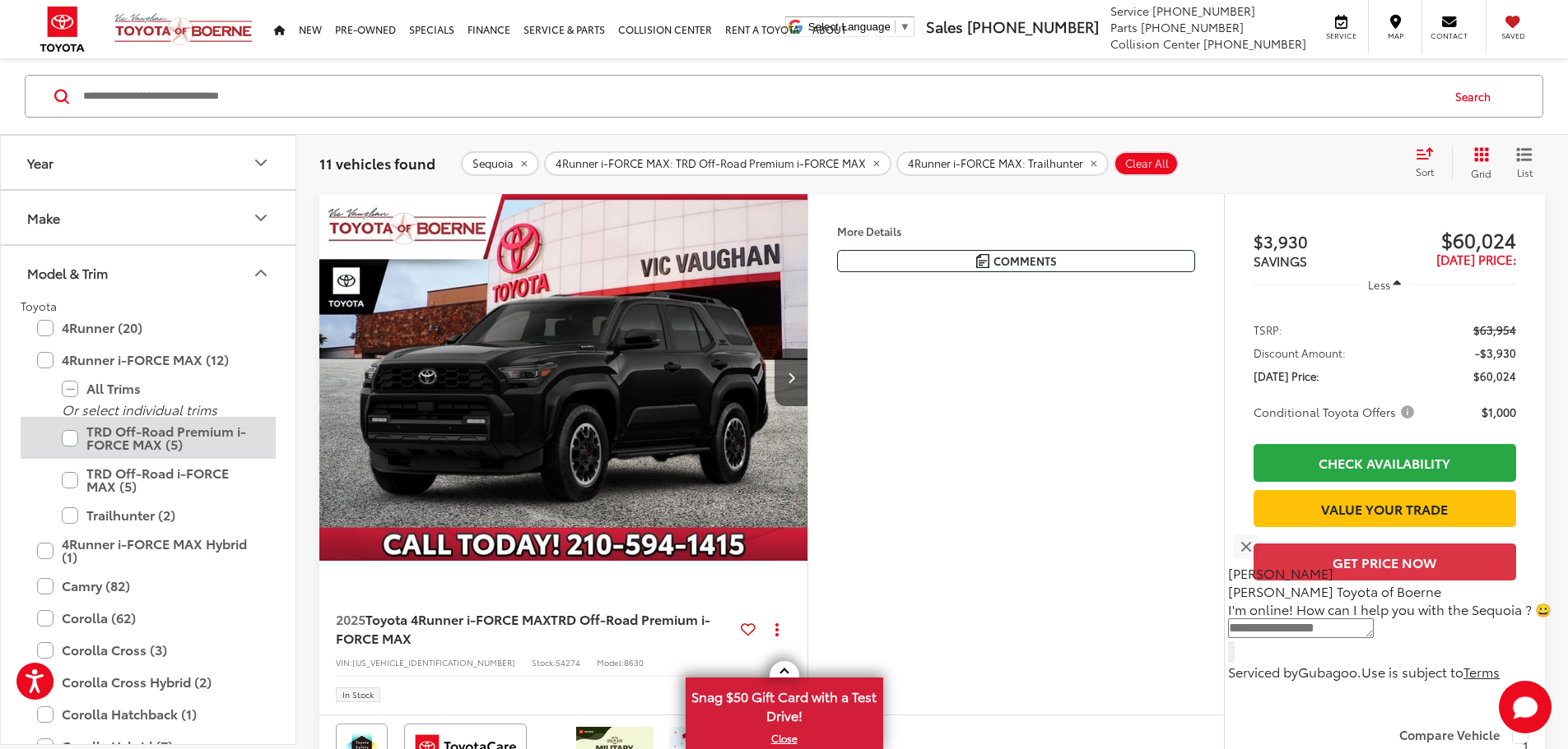
click at [77, 445] on label "TRD Off-Road Premium i-FORCE MAX (5)" at bounding box center [160, 438] width 198 height 42
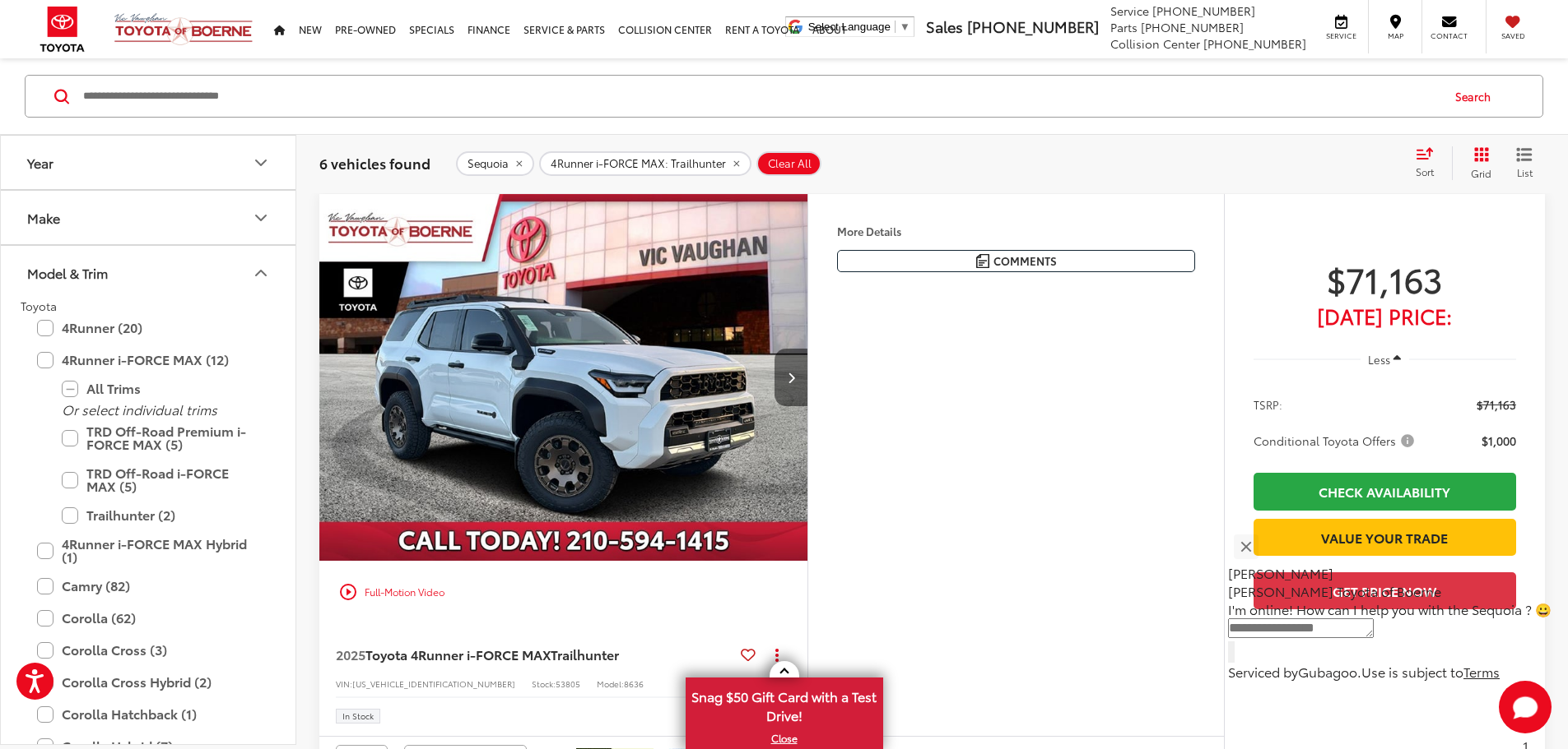
click at [807, 407] on button "Next image" at bounding box center [790, 377] width 33 height 58
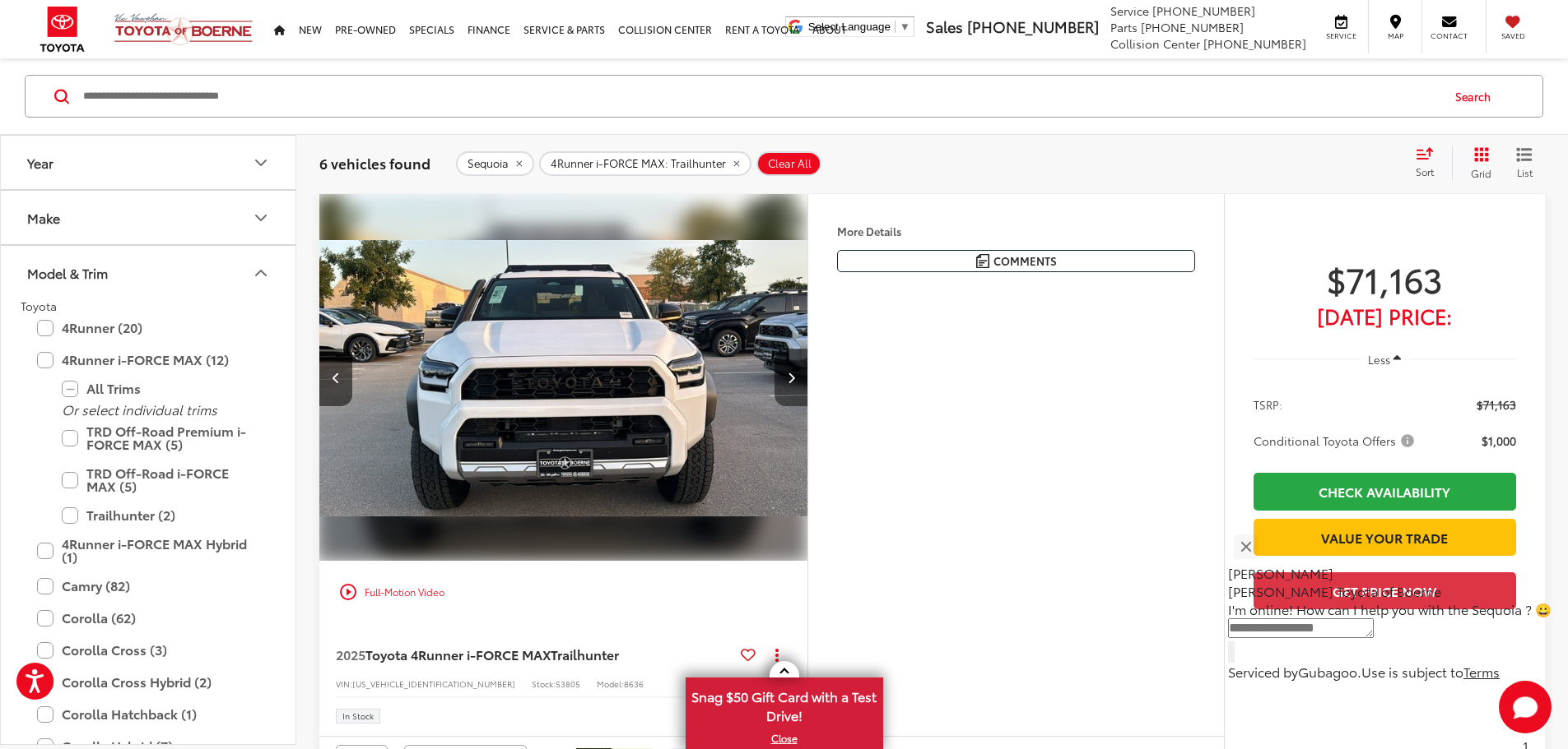
click at [807, 407] on button "Next image" at bounding box center [790, 377] width 33 height 58
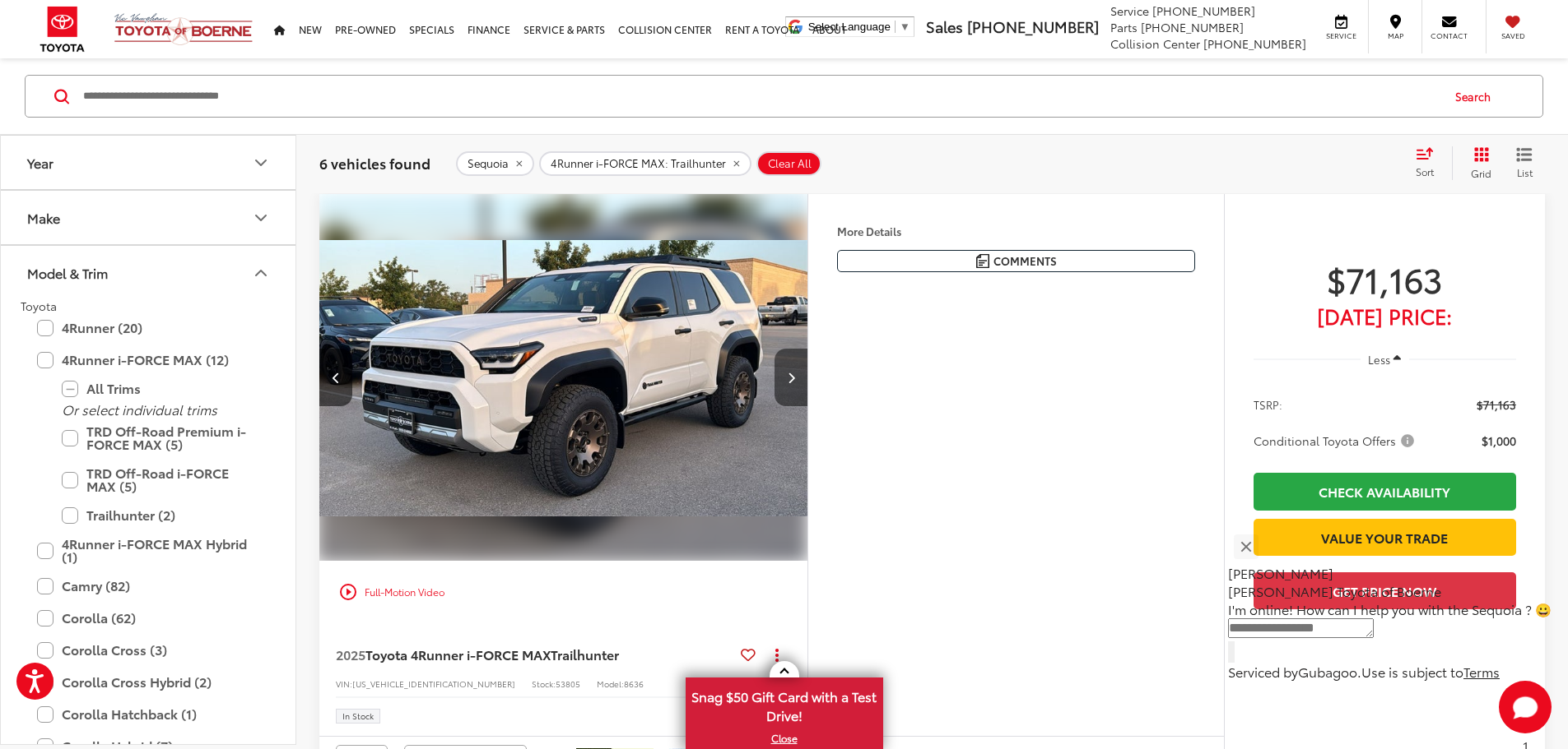
click at [807, 407] on button "Next image" at bounding box center [790, 377] width 33 height 58
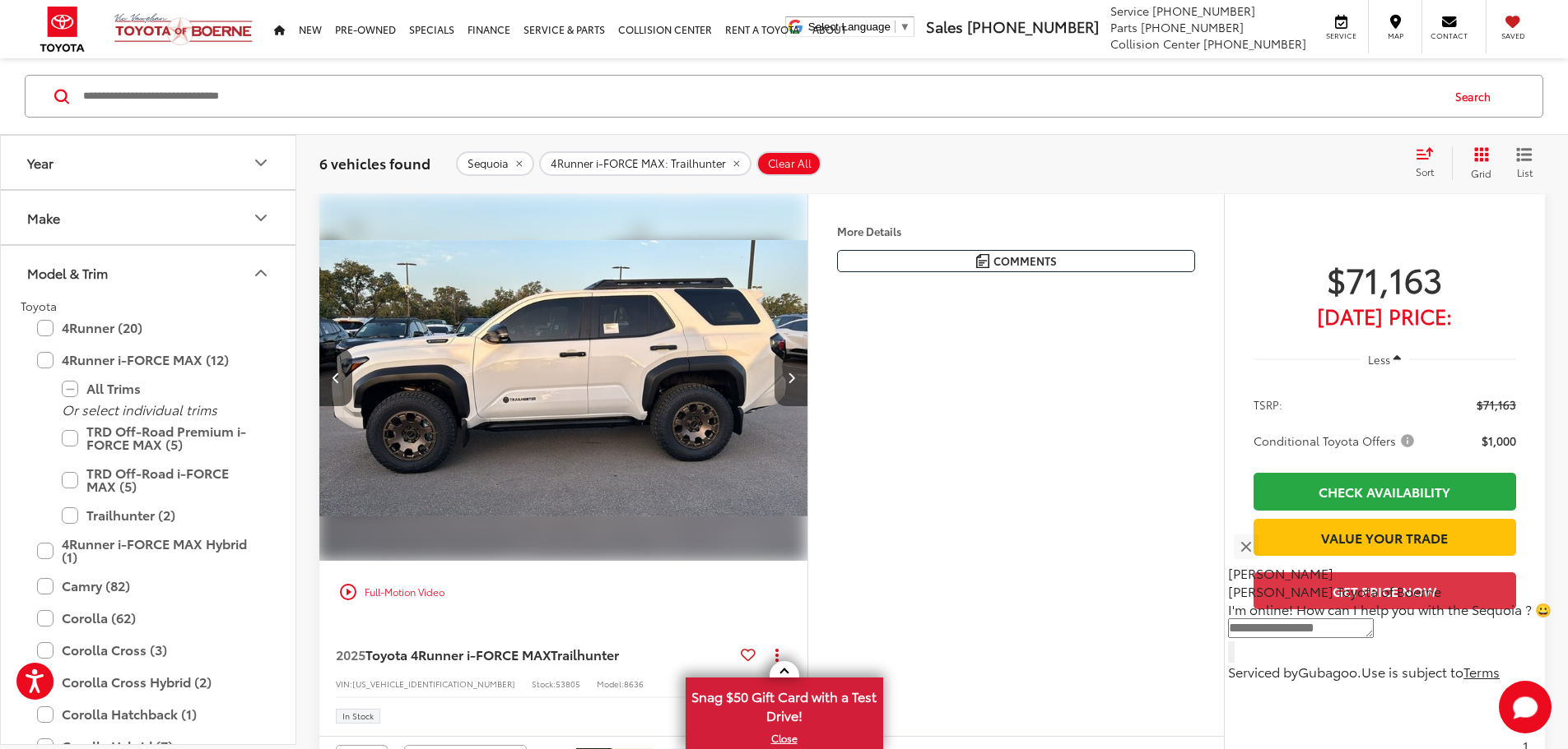
scroll to position [0, 1873]
click at [807, 407] on button "Next image" at bounding box center [790, 377] width 33 height 58
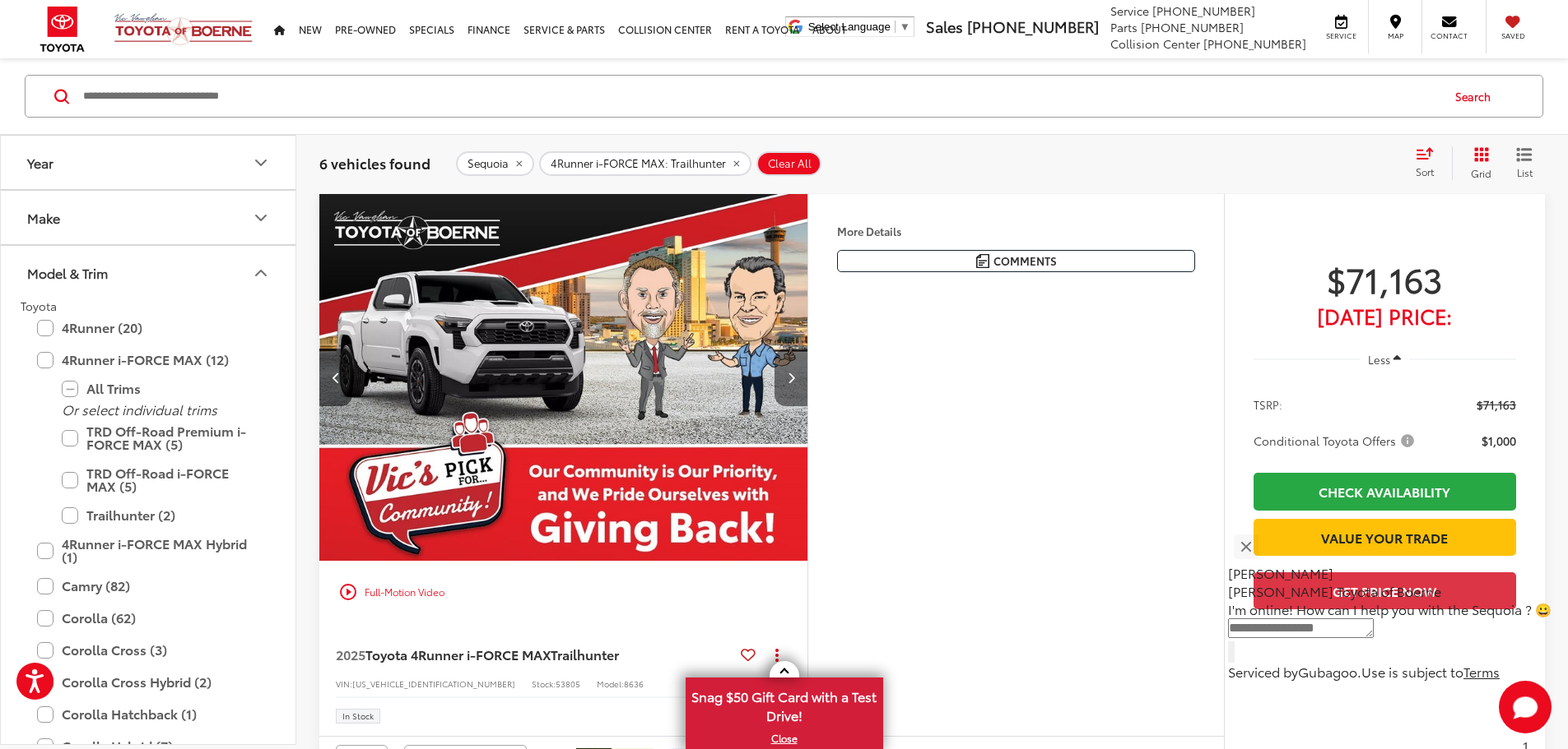
scroll to position [0, 2496]
click at [77, 521] on label "Trailhunter (2)" at bounding box center [160, 515] width 198 height 28
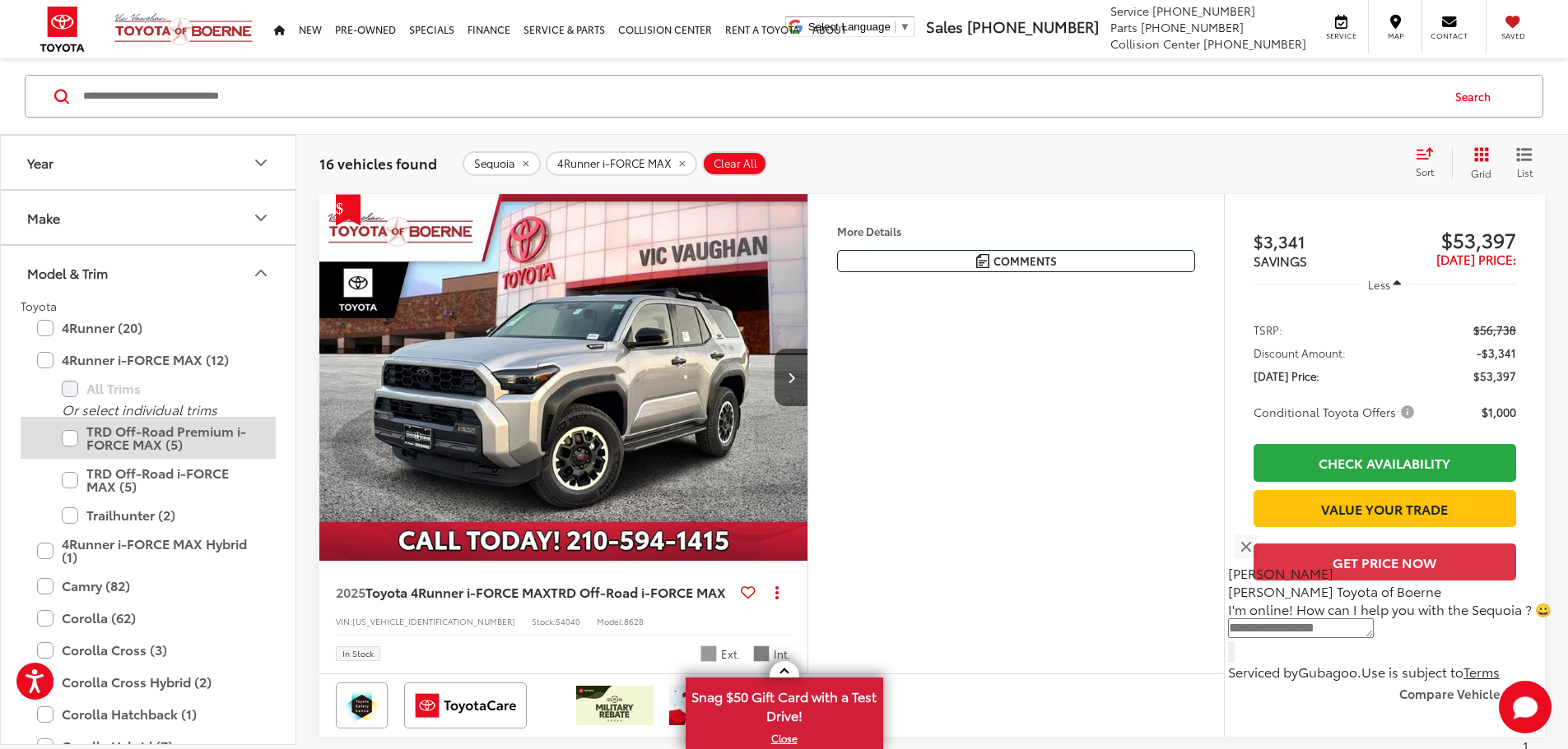
click at [76, 435] on label "TRD Off-Road Premium i-FORCE MAX (5)" at bounding box center [160, 438] width 198 height 42
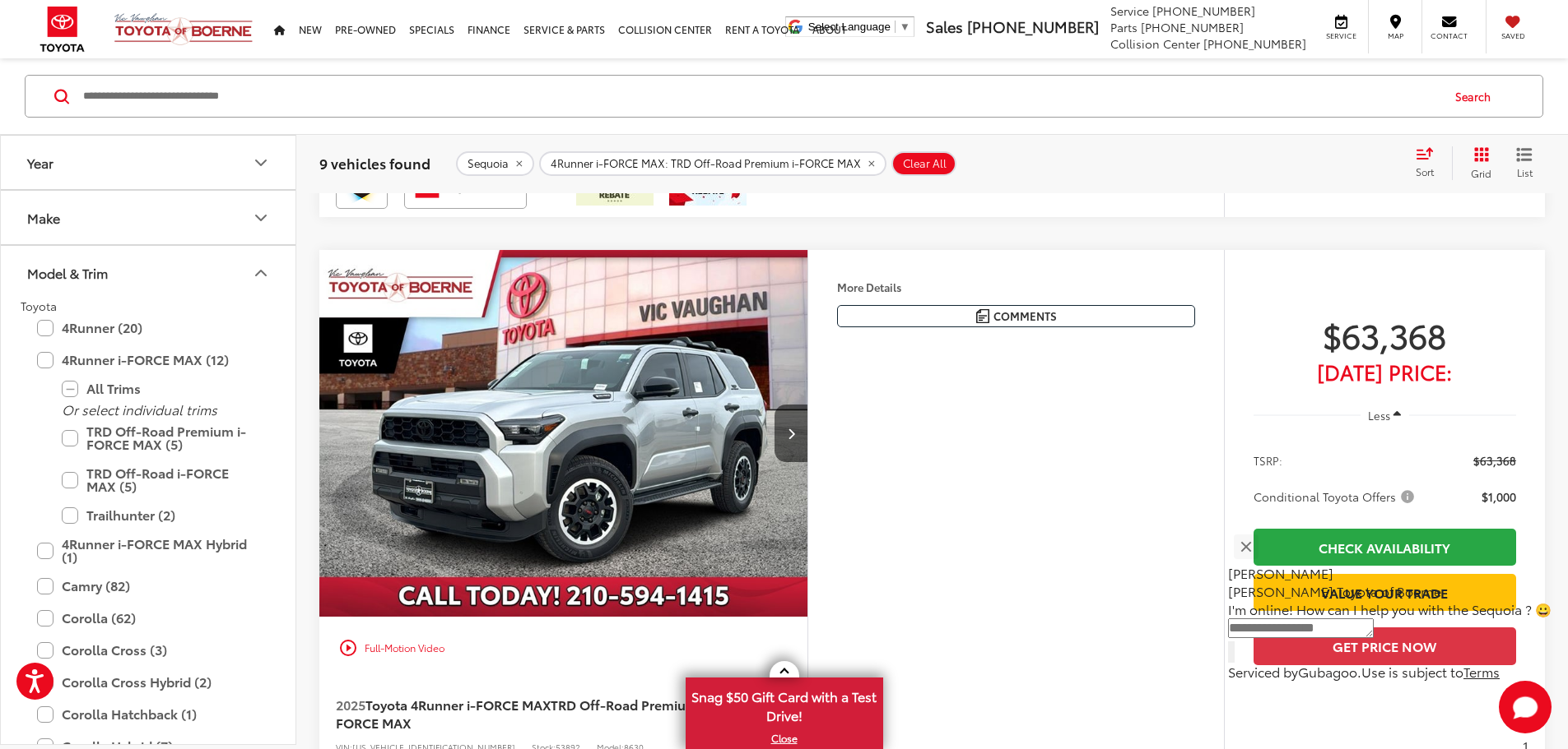
scroll to position [751, 0]
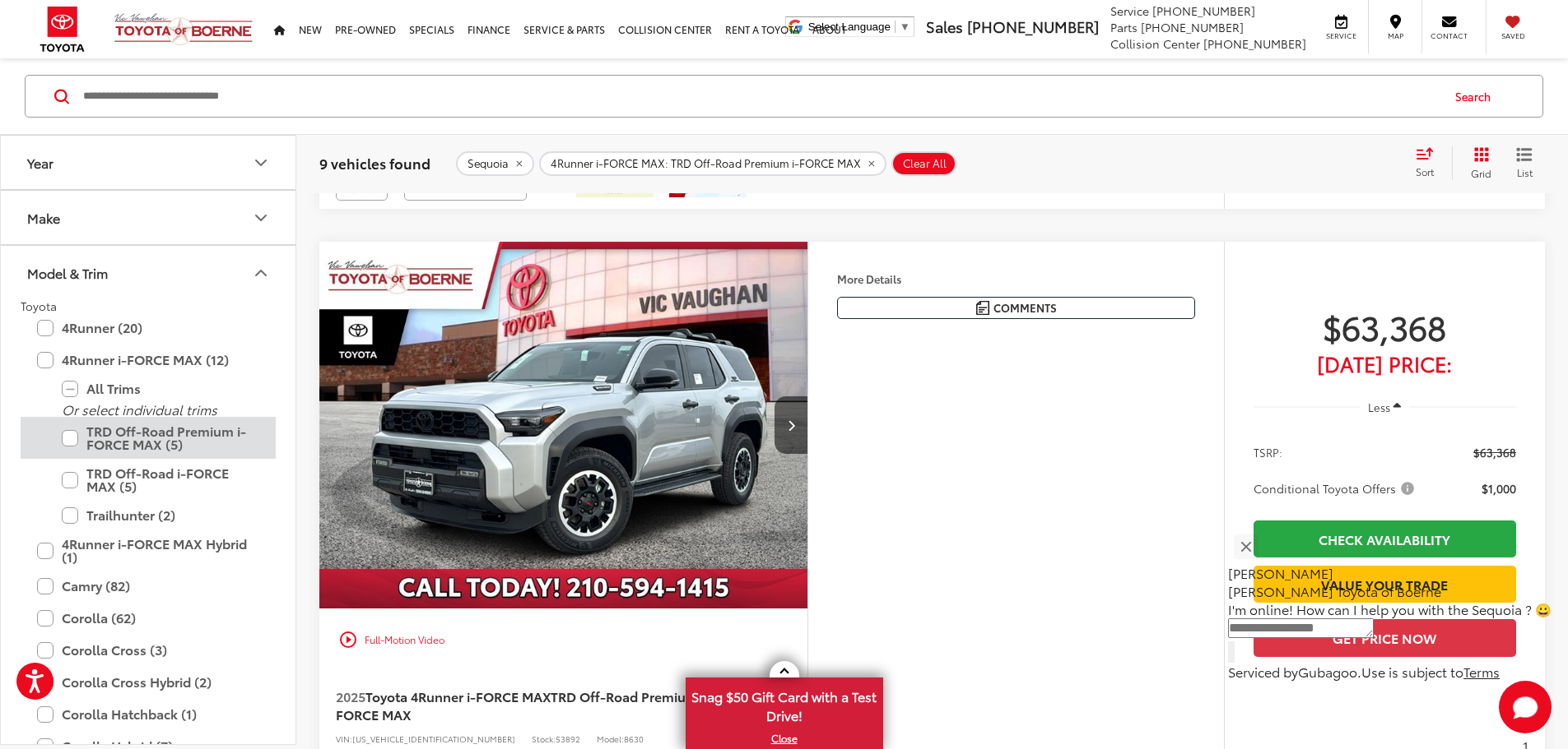
click at [73, 443] on label "TRD Off-Road Premium i-FORCE MAX (5)" at bounding box center [160, 438] width 198 height 42
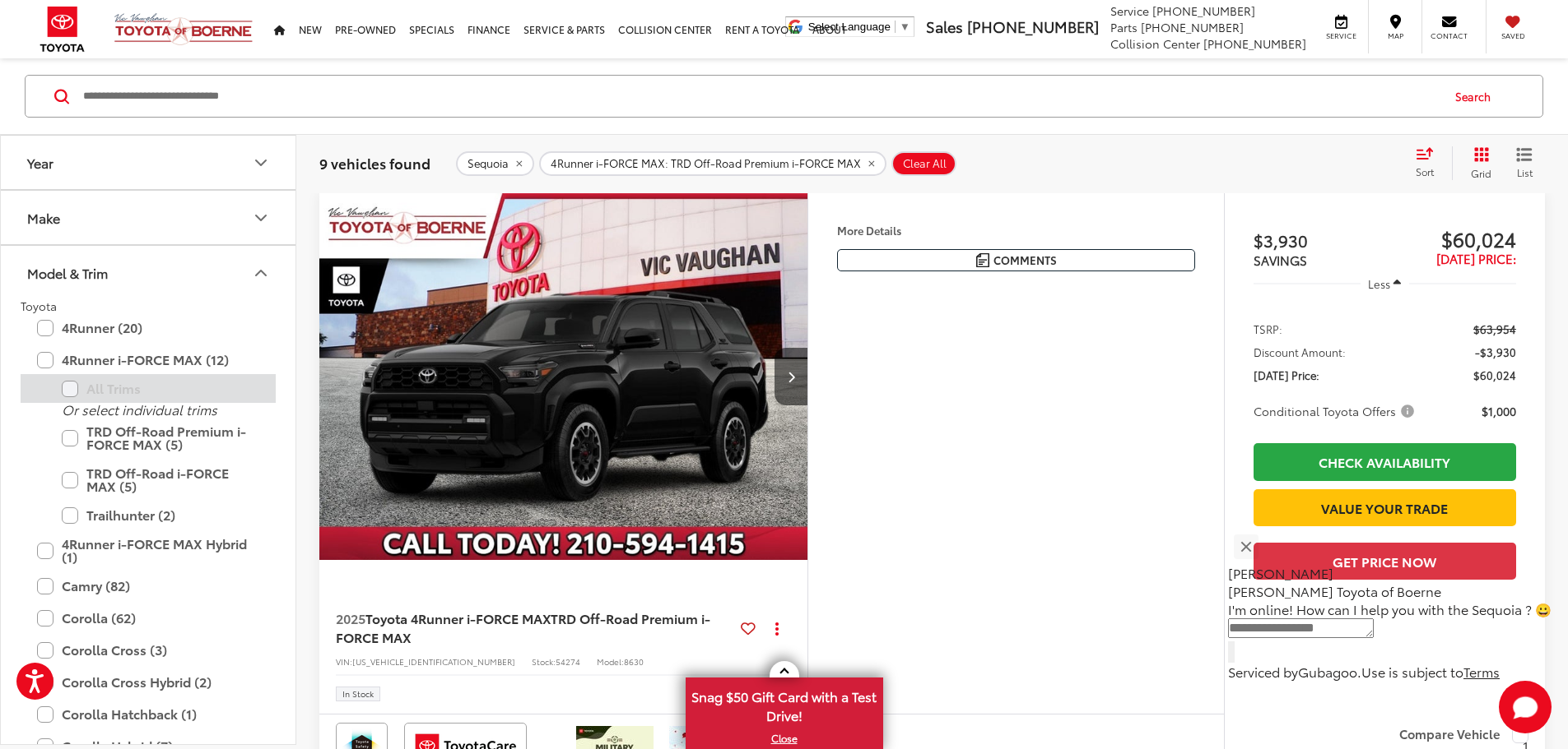
scroll to position [182, 0]
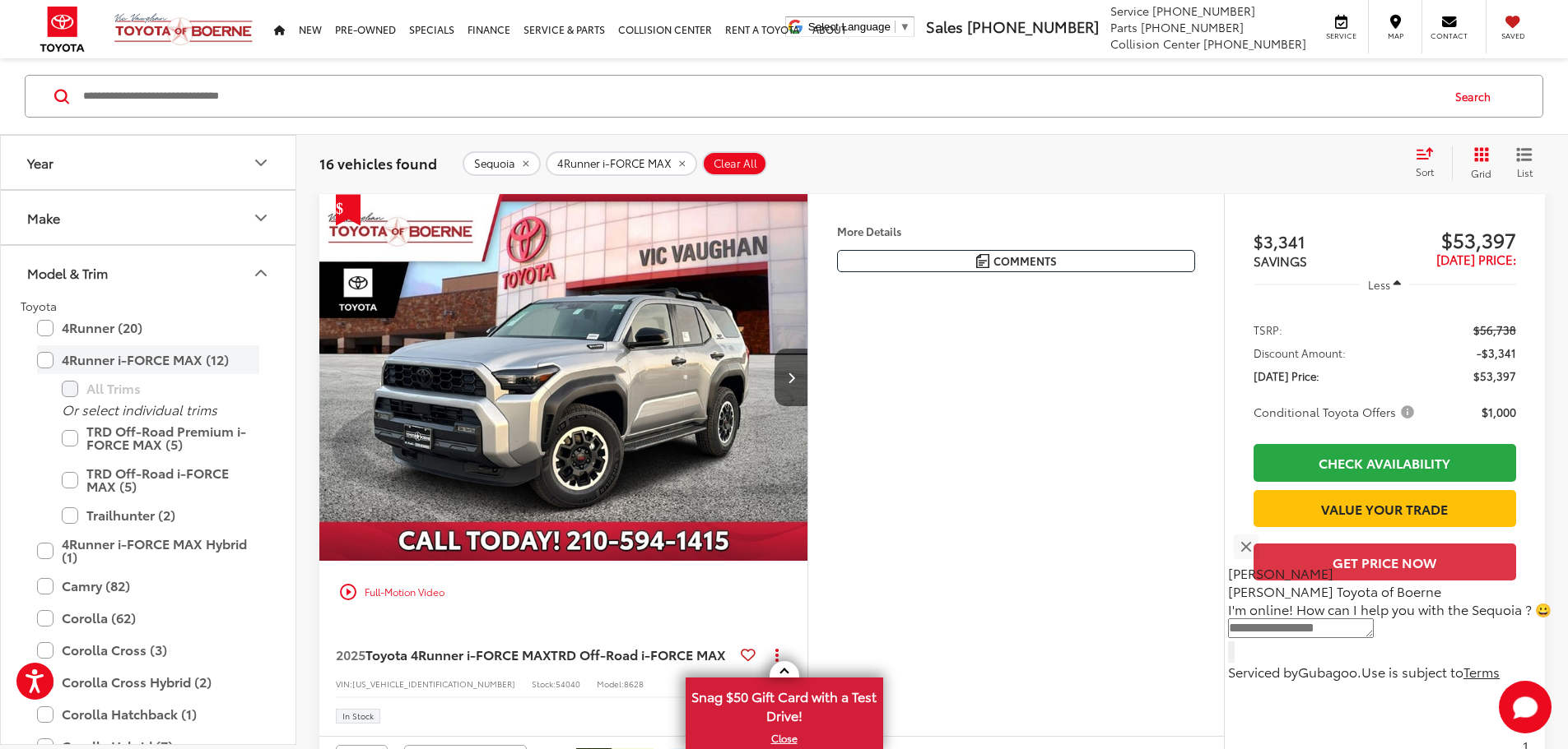
click at [50, 367] on label "4Runner i-FORCE MAX (12)" at bounding box center [148, 359] width 222 height 28
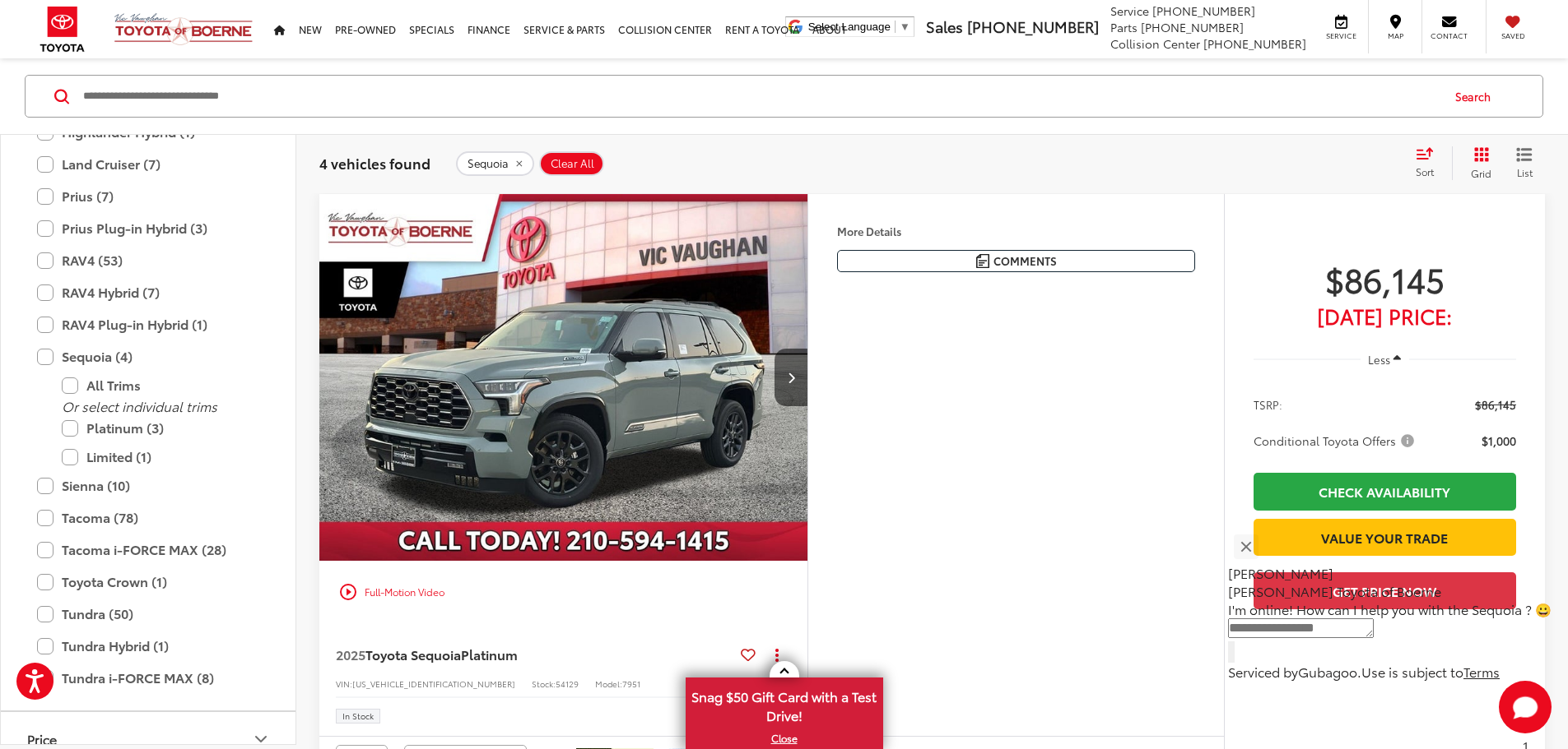
scroll to position [648, 0]
click at [44, 348] on label "Sequoia (4)" at bounding box center [148, 353] width 222 height 28
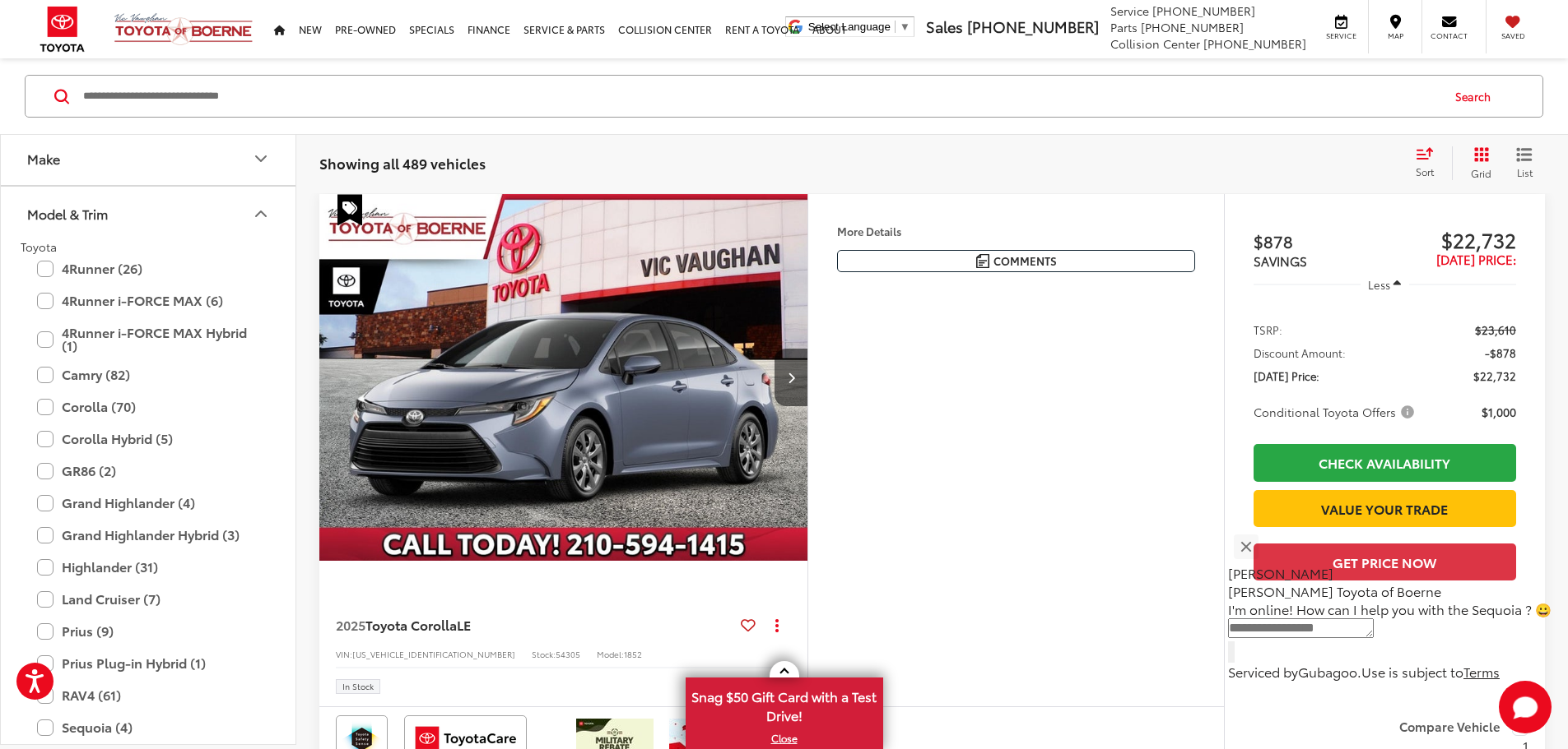
scroll to position [57, 0]
click at [41, 274] on label "4Runner (26)" at bounding box center [148, 270] width 222 height 28
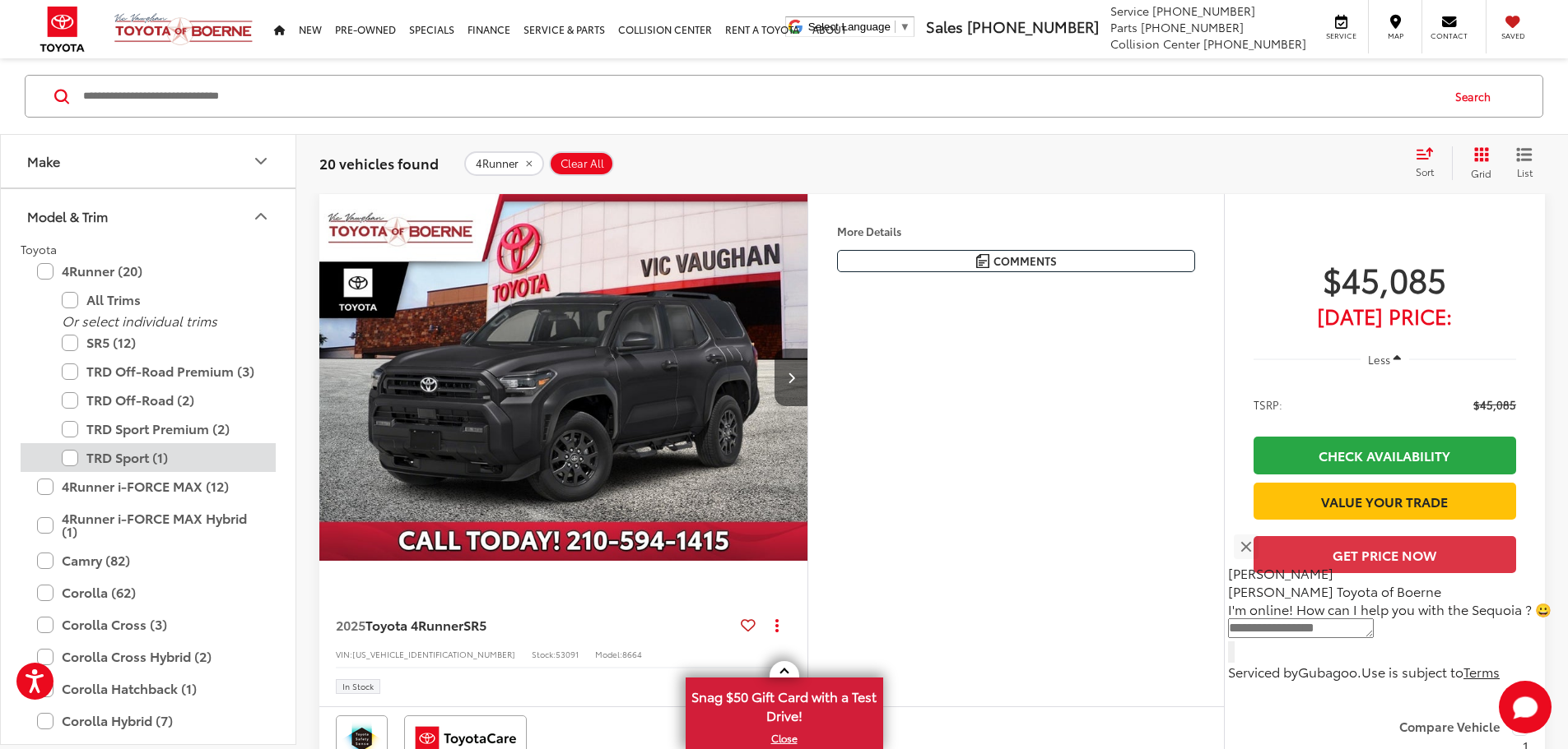
click at [102, 458] on label "TRD Sport (1)" at bounding box center [160, 458] width 198 height 28
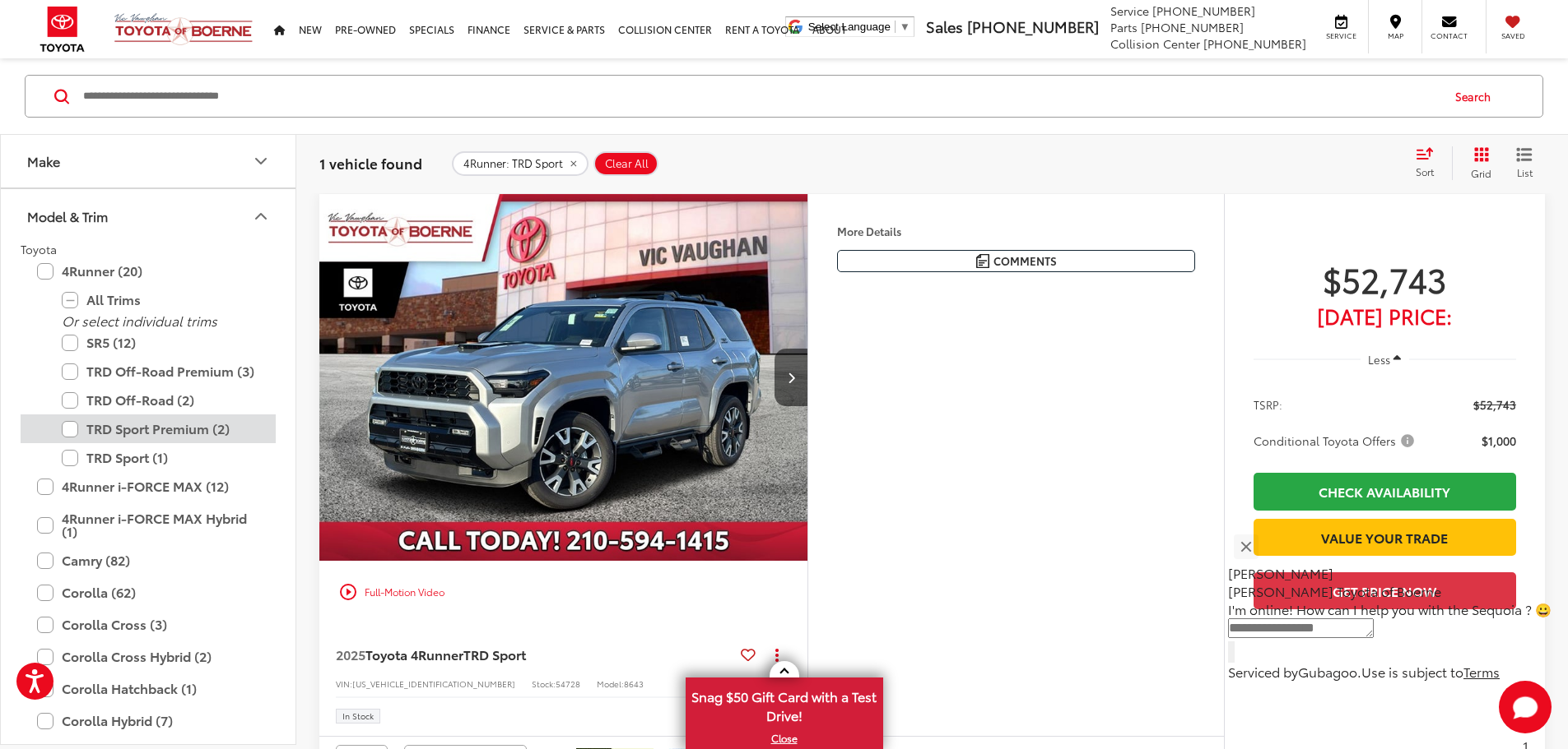
click at [132, 432] on label "TRD Sport Premium (2)" at bounding box center [160, 428] width 198 height 28
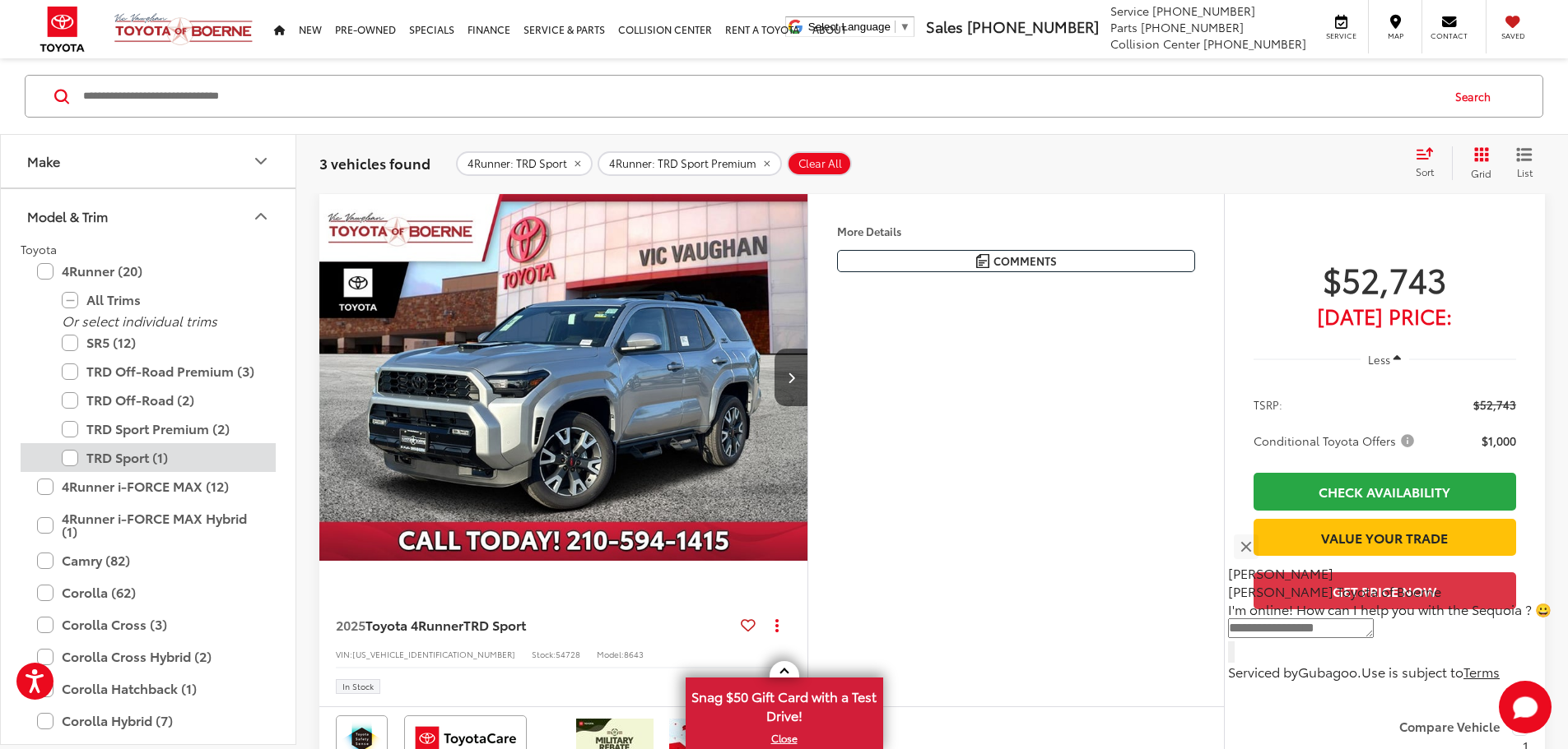
click at [72, 459] on label "TRD Sport (1)" at bounding box center [160, 458] width 198 height 28
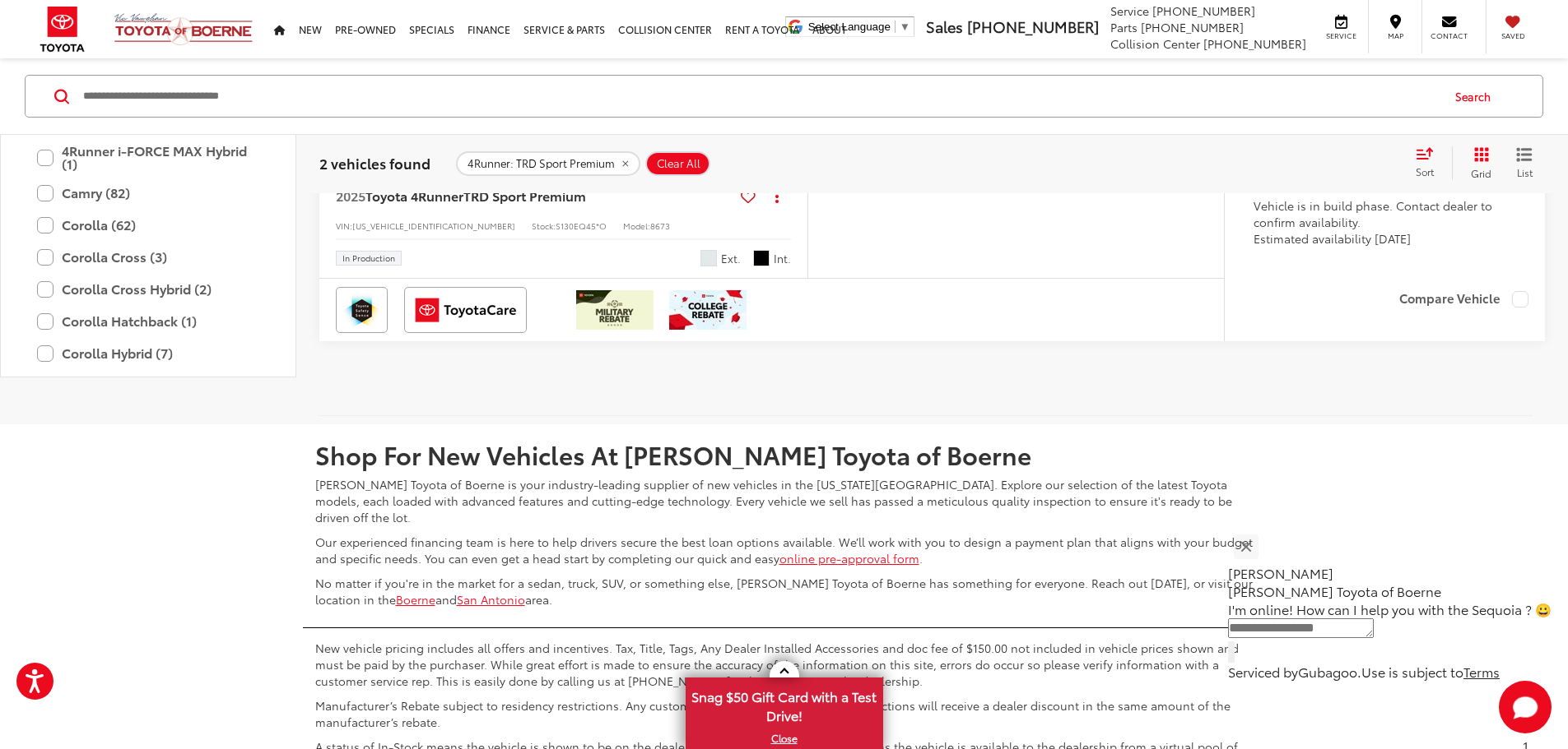
scroll to position [755, 0]
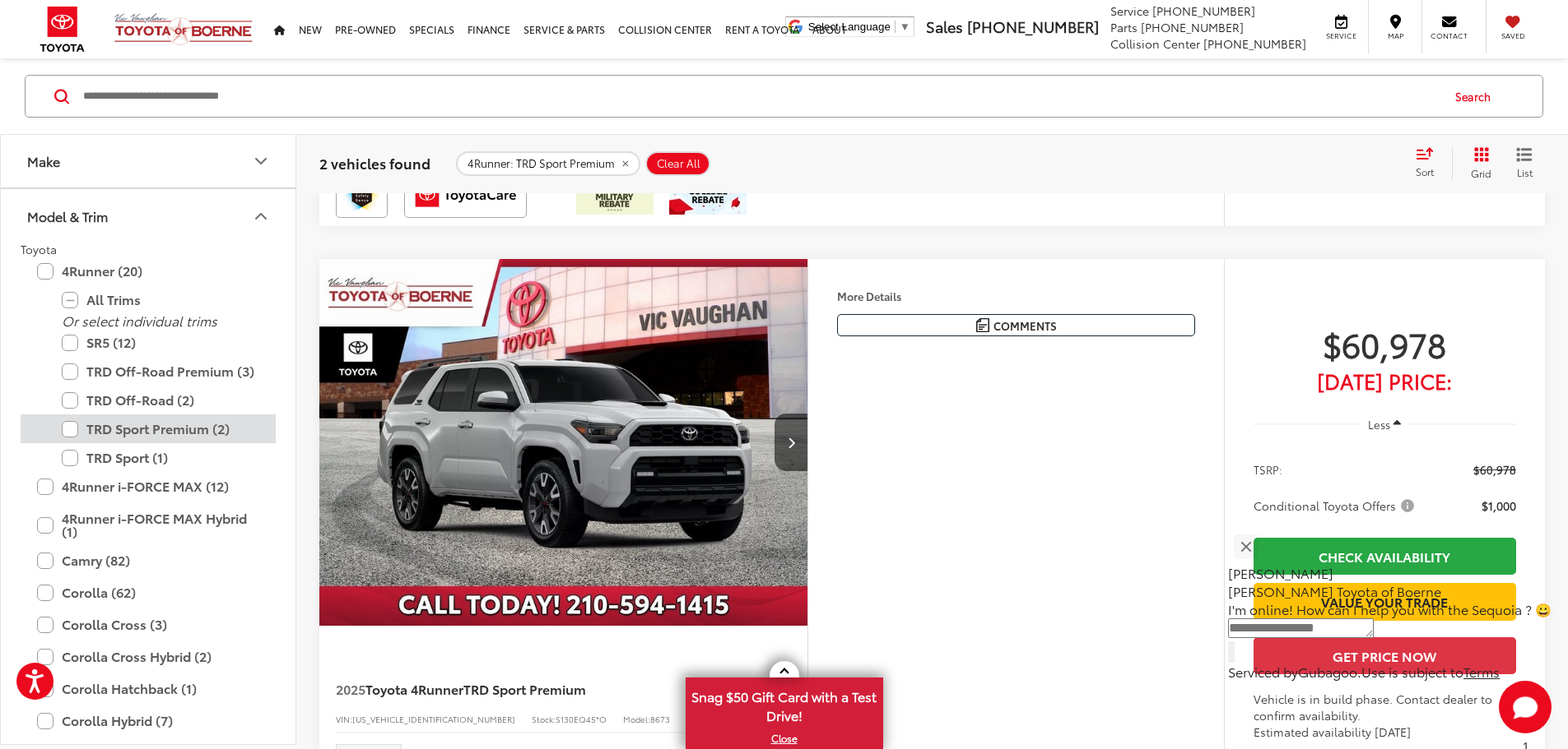
click at [73, 425] on label "TRD Sport Premium (2)" at bounding box center [160, 428] width 198 height 28
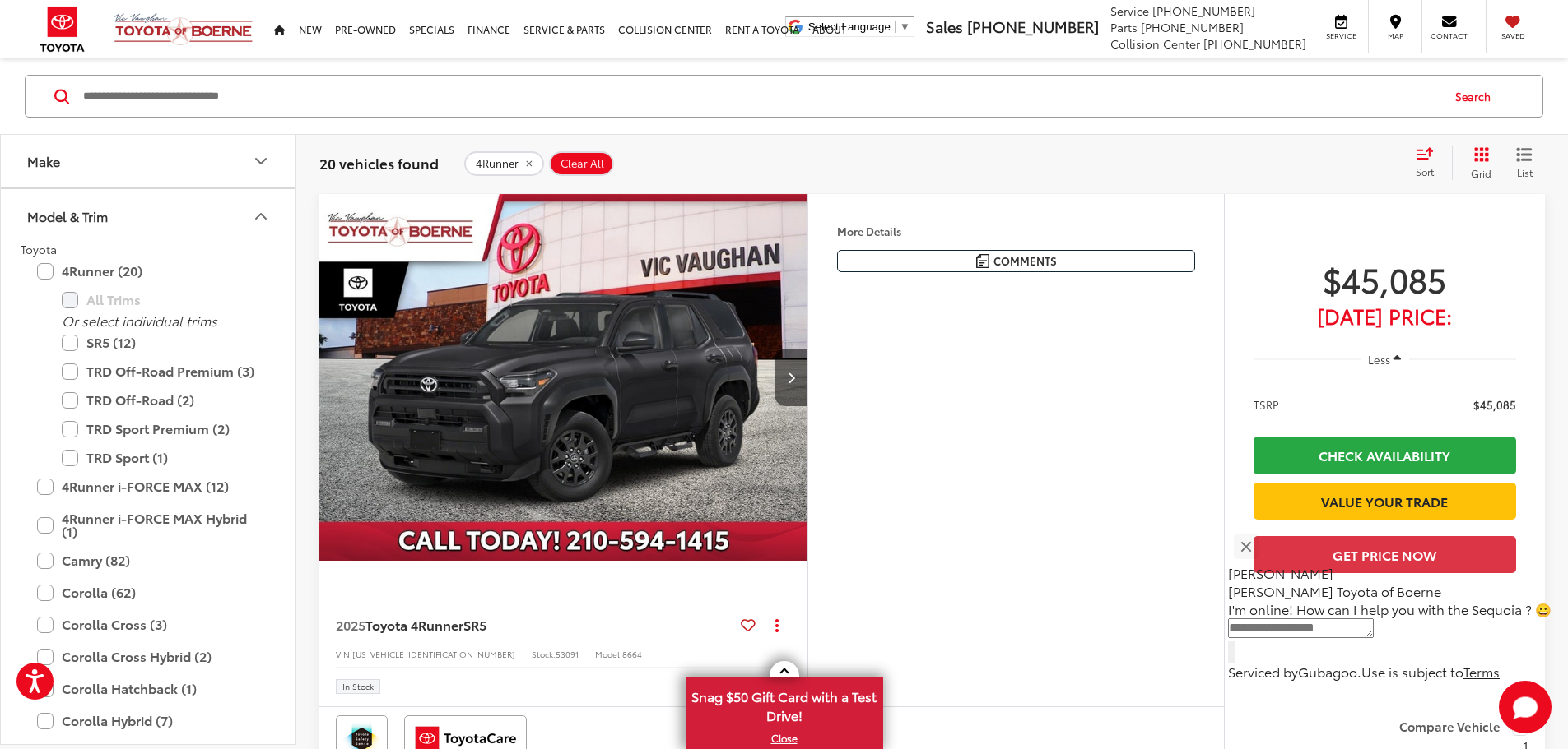
scroll to position [170, 0]
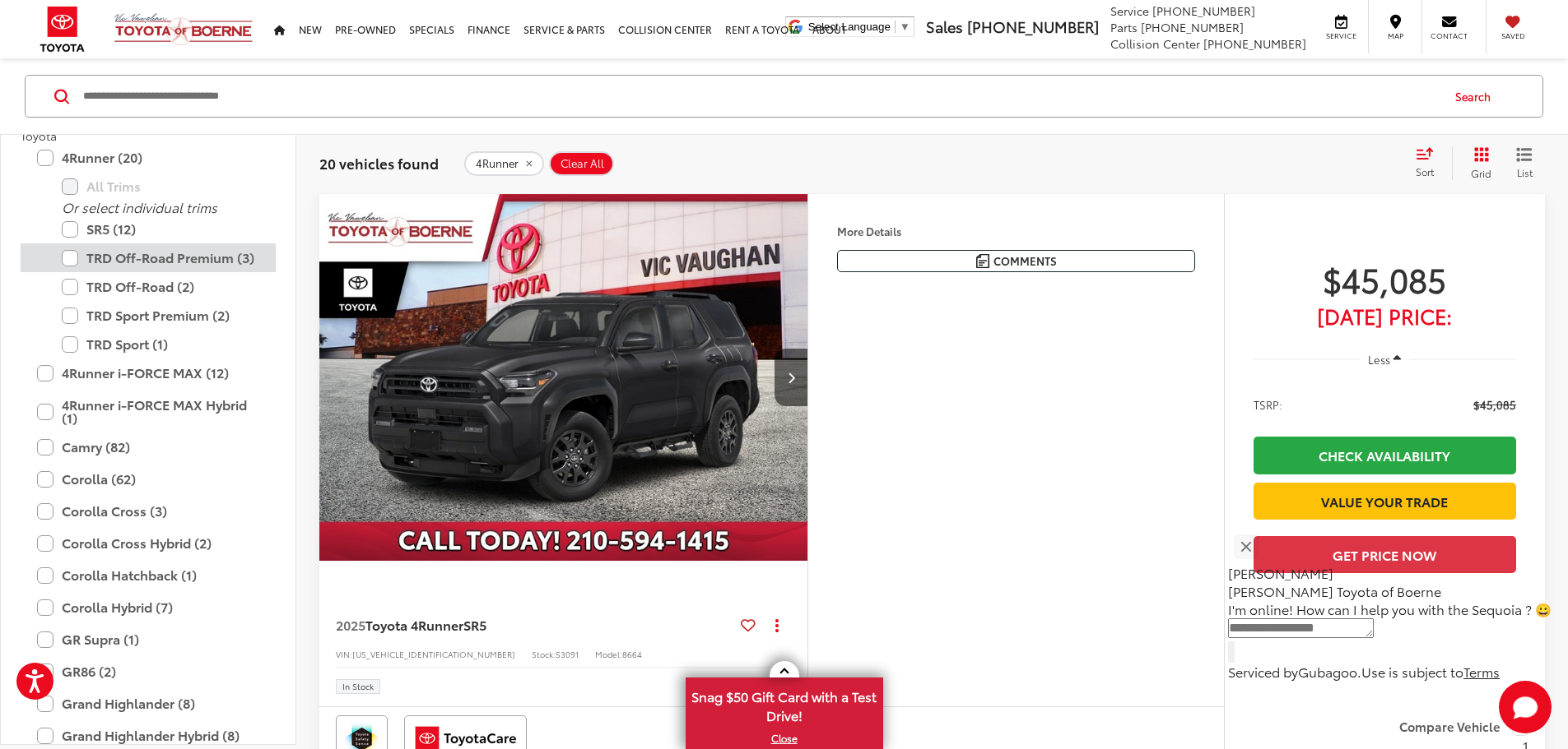
click at [76, 255] on label "TRD Off-Road Premium (3)" at bounding box center [160, 257] width 198 height 28
